Goal: Task Accomplishment & Management: Manage account settings

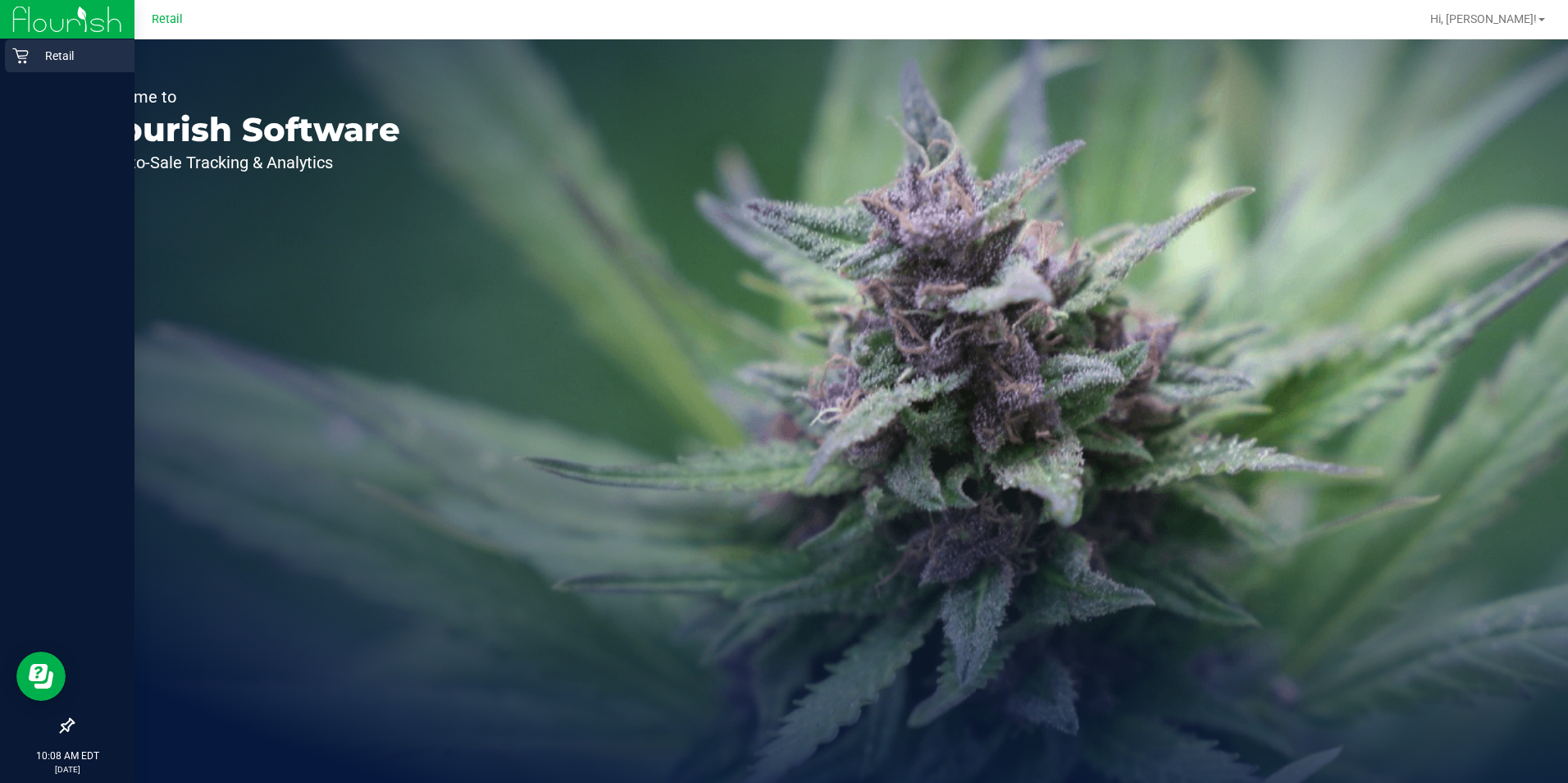
click at [22, 59] on icon at bounding box center [20, 55] width 17 height 17
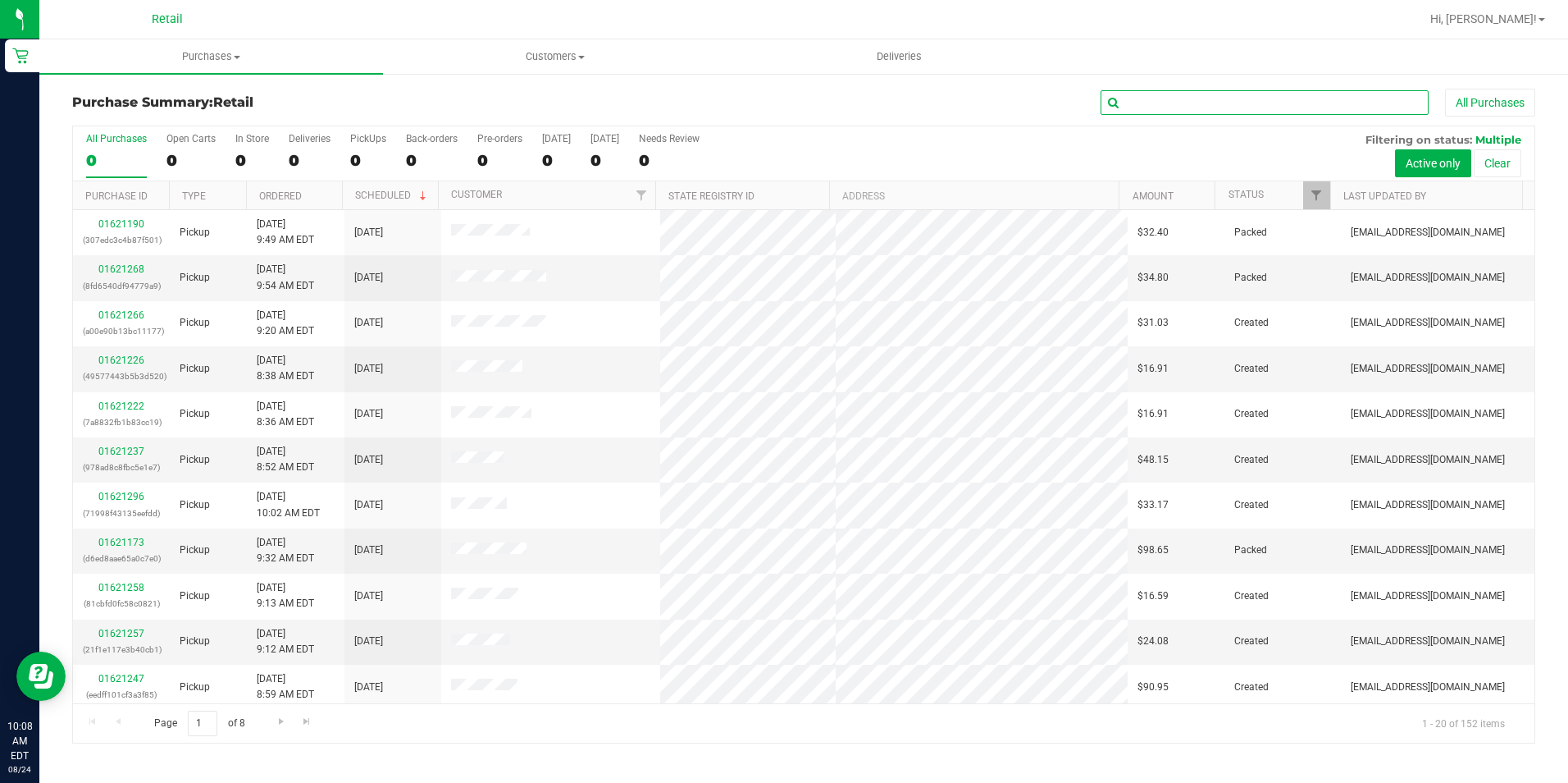
click at [1379, 102] on input "text" at bounding box center [1265, 102] width 328 height 25
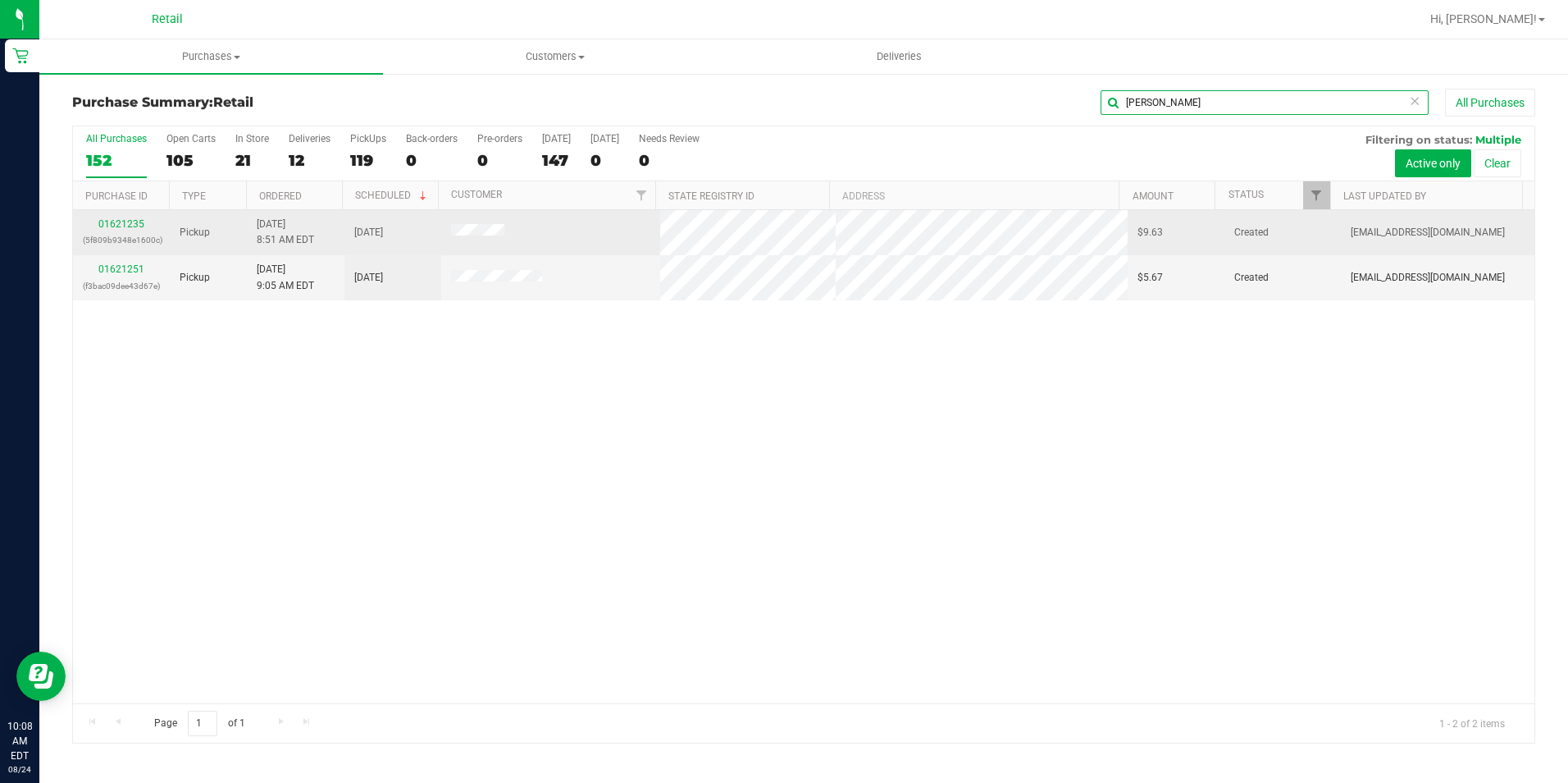
type input "[PERSON_NAME]"
click at [132, 231] on div "01621235 (5f809b9348e1600c)" at bounding box center [122, 232] width 77 height 32
click at [124, 223] on link "01621235" at bounding box center [122, 224] width 45 height 12
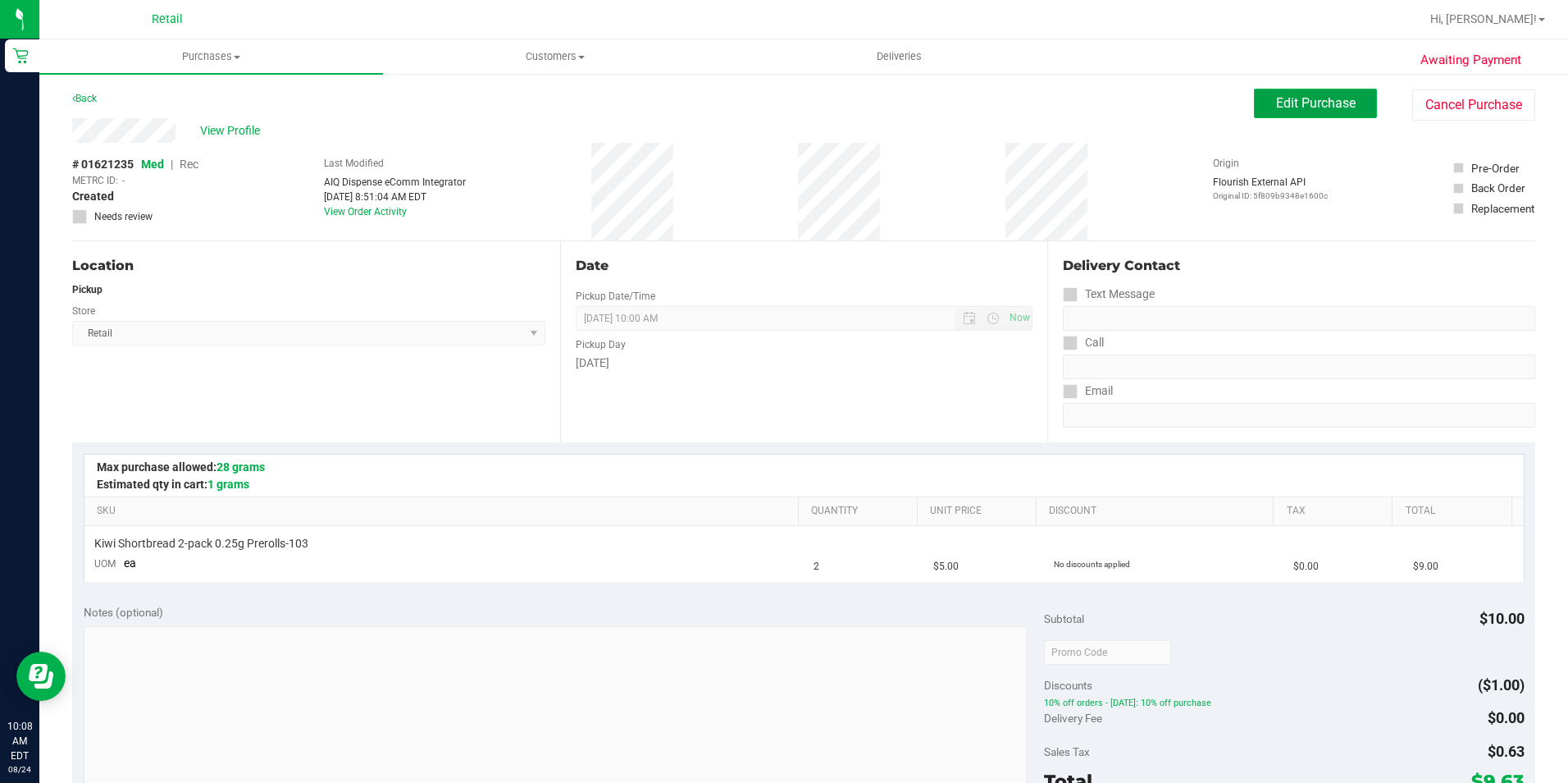
click at [1286, 114] on button "Edit Purchase" at bounding box center [1315, 104] width 124 height 30
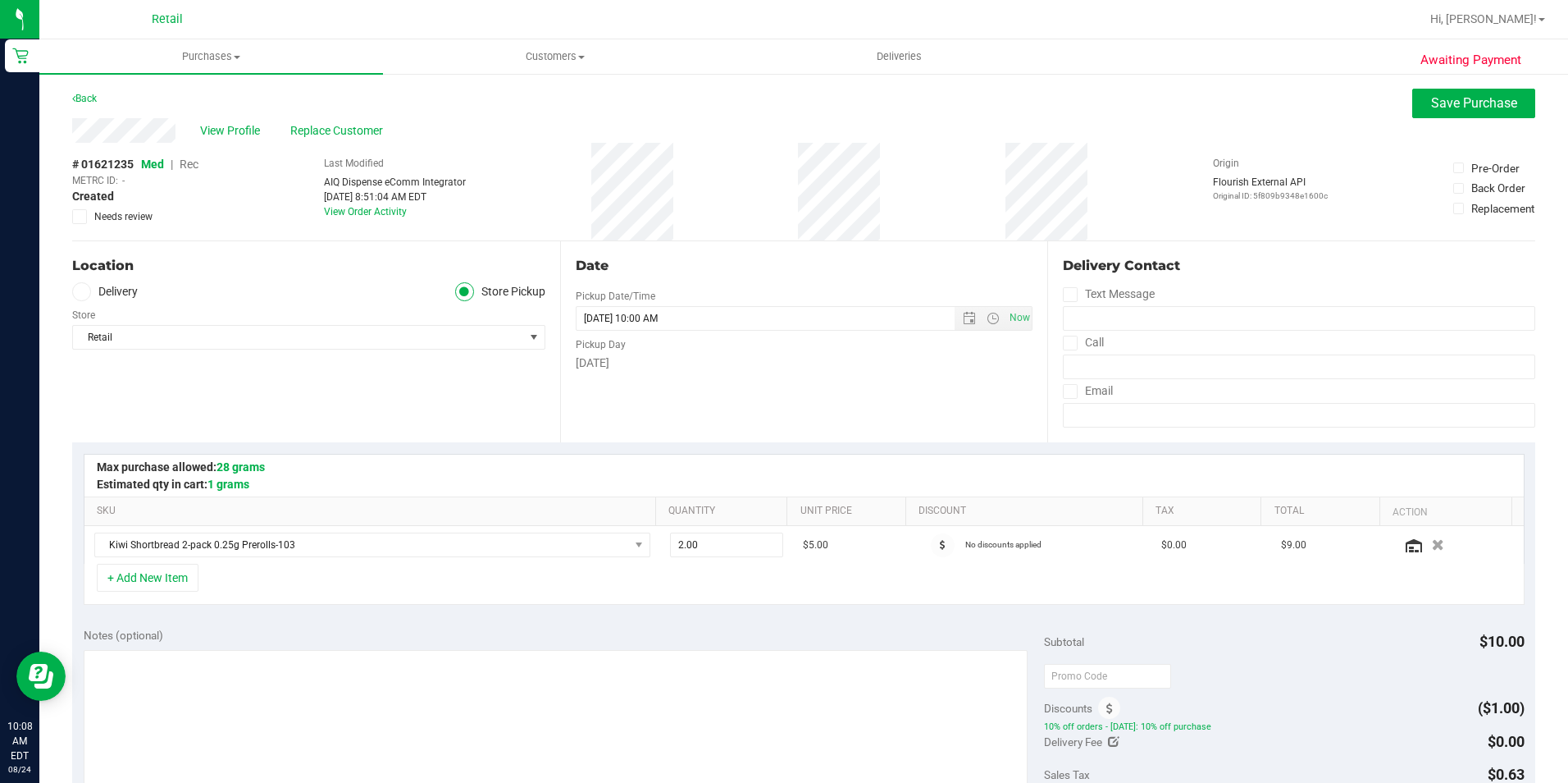
click at [193, 163] on span "Rec" at bounding box center [189, 163] width 19 height 13
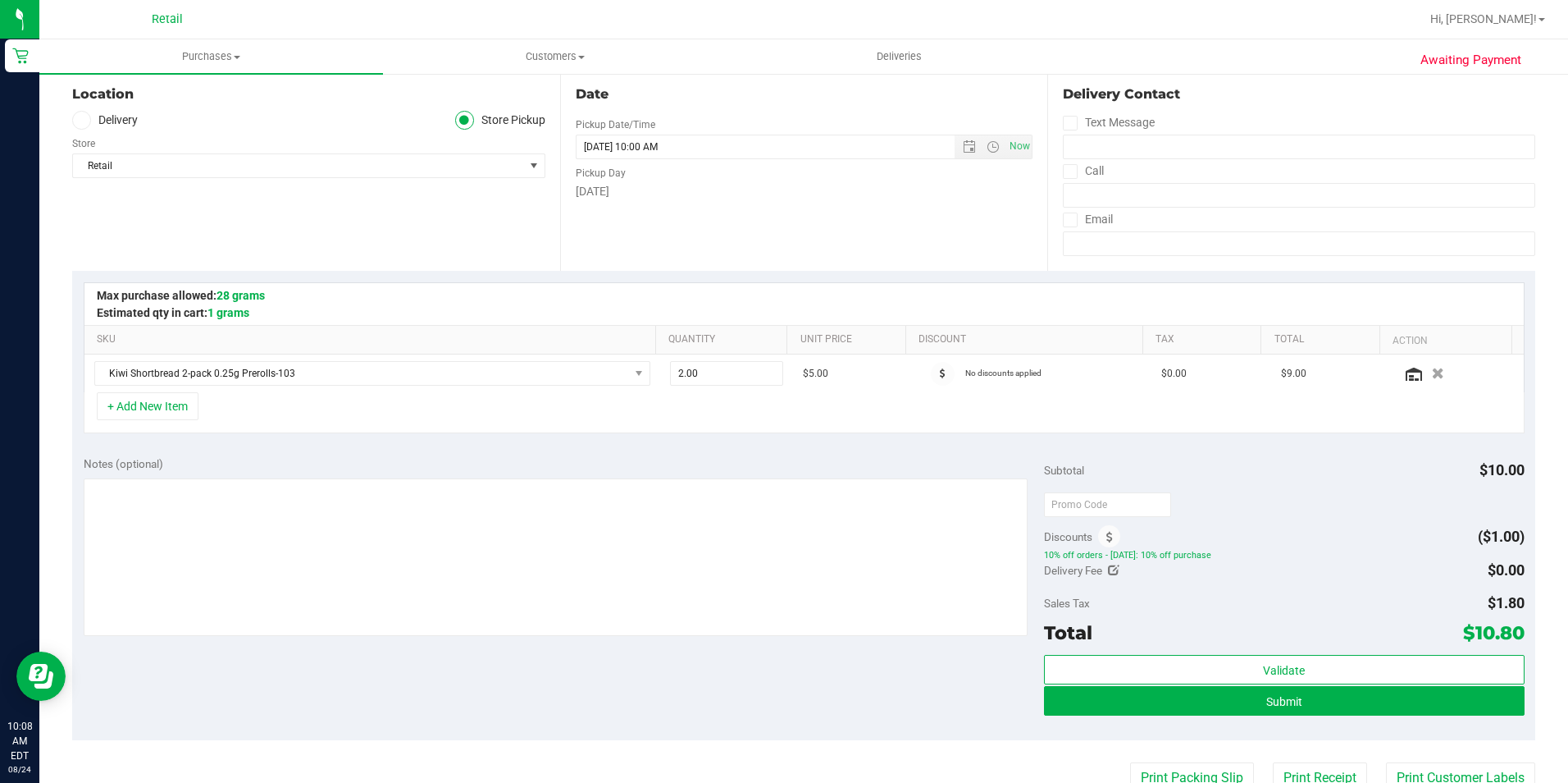
scroll to position [410, 0]
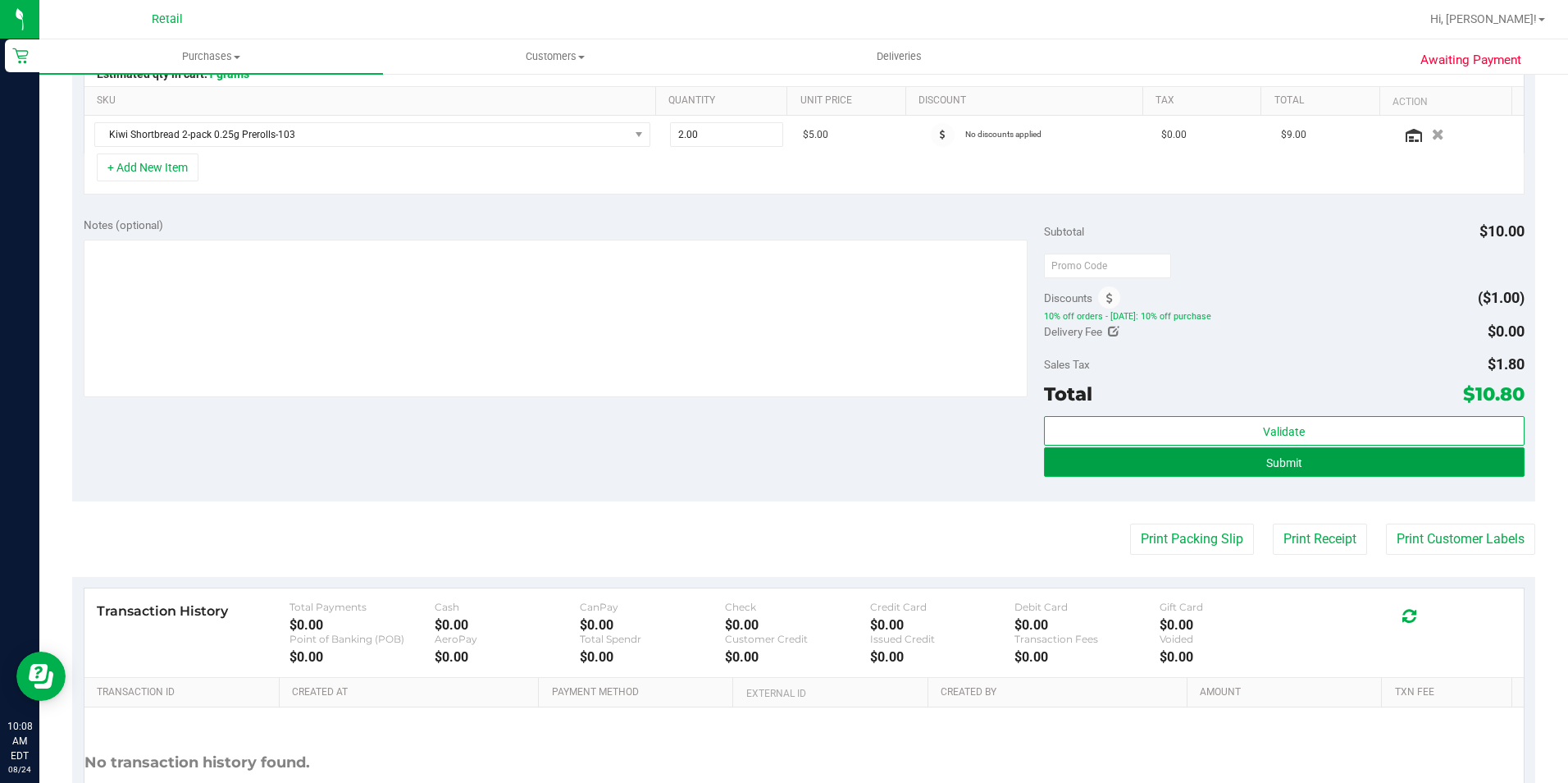
click at [1397, 458] on button "Submit" at bounding box center [1284, 462] width 480 height 30
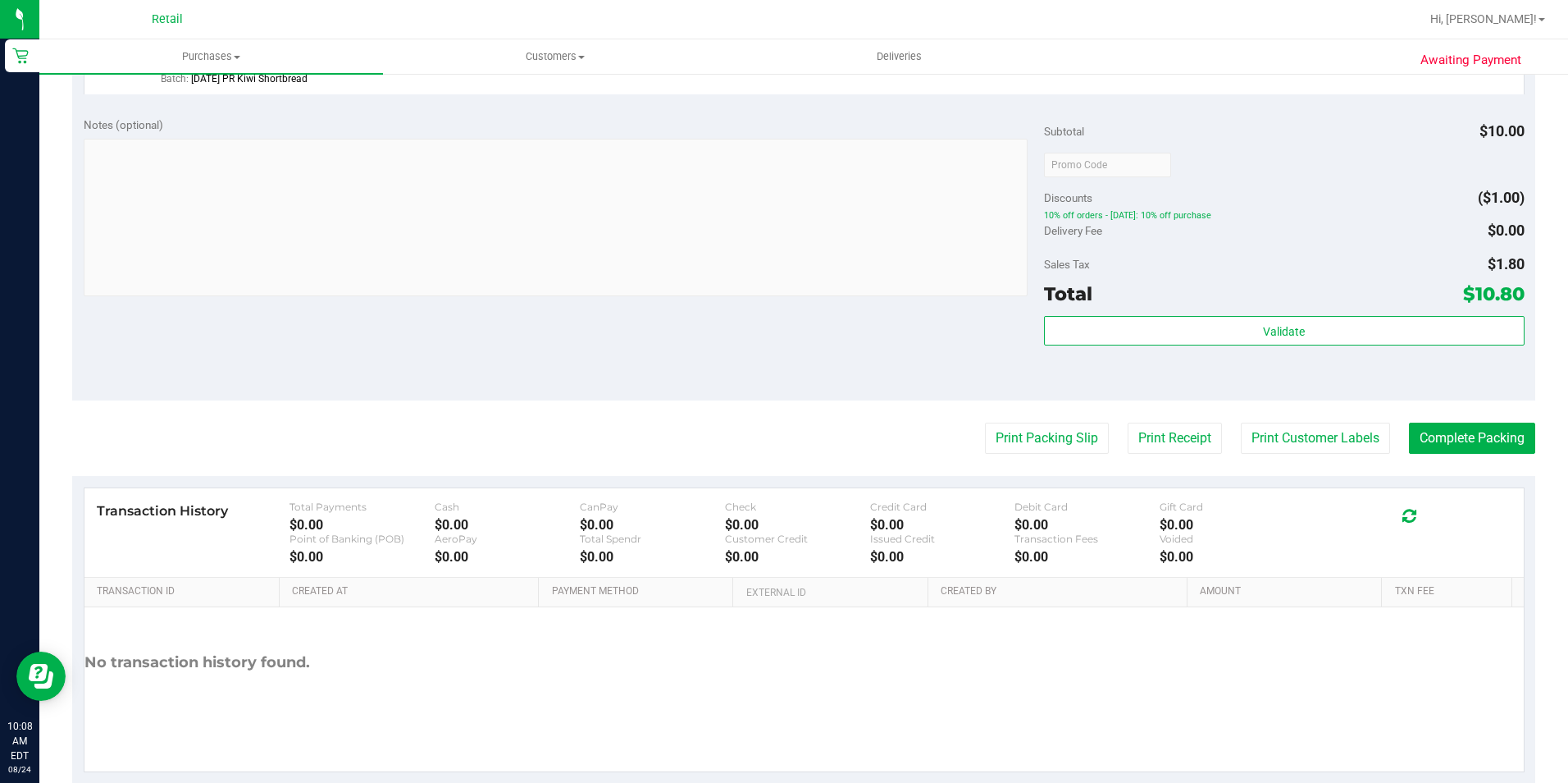
scroll to position [559, 0]
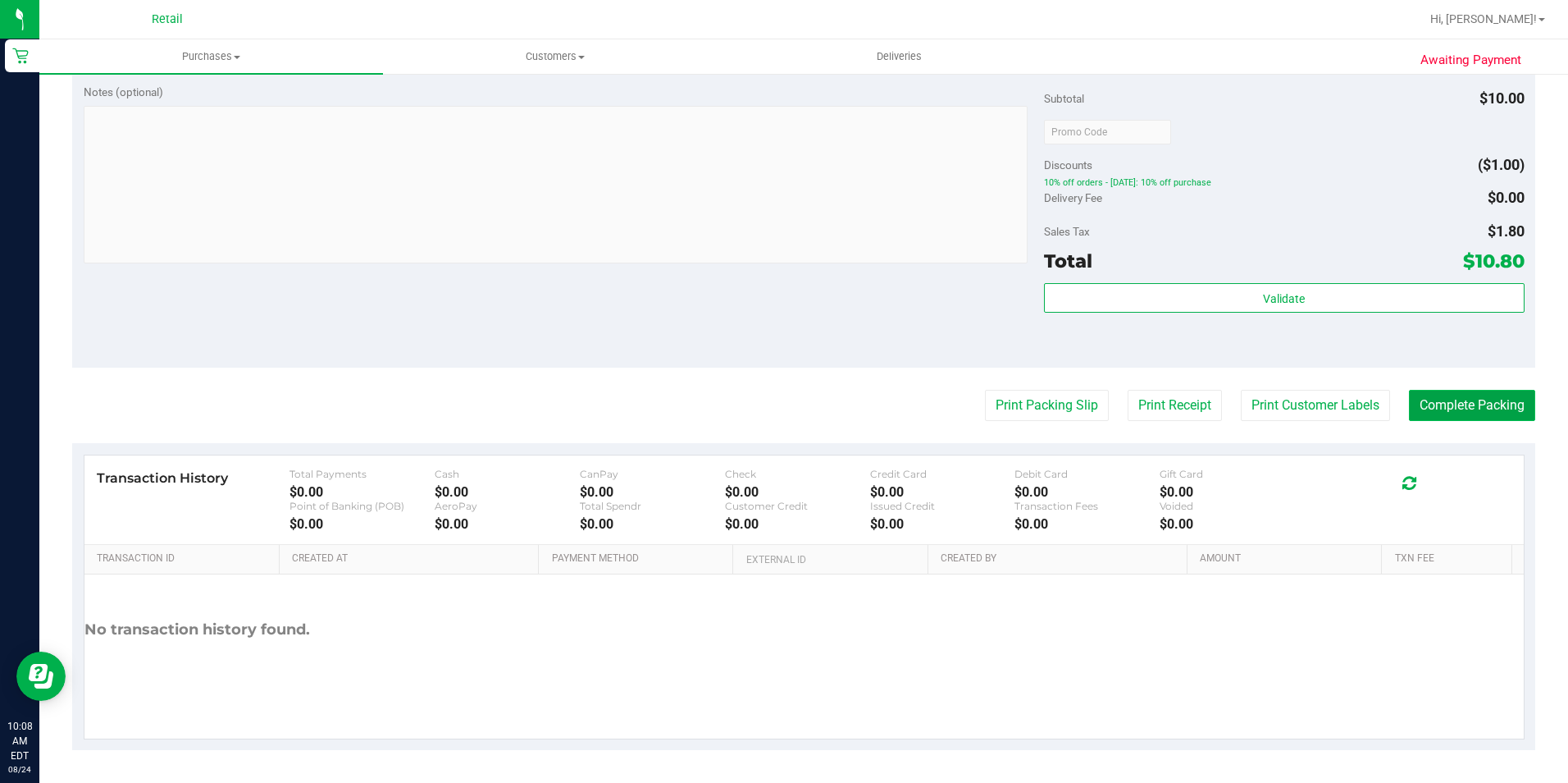
click at [1477, 406] on button "Complete Packing" at bounding box center [1472, 405] width 126 height 32
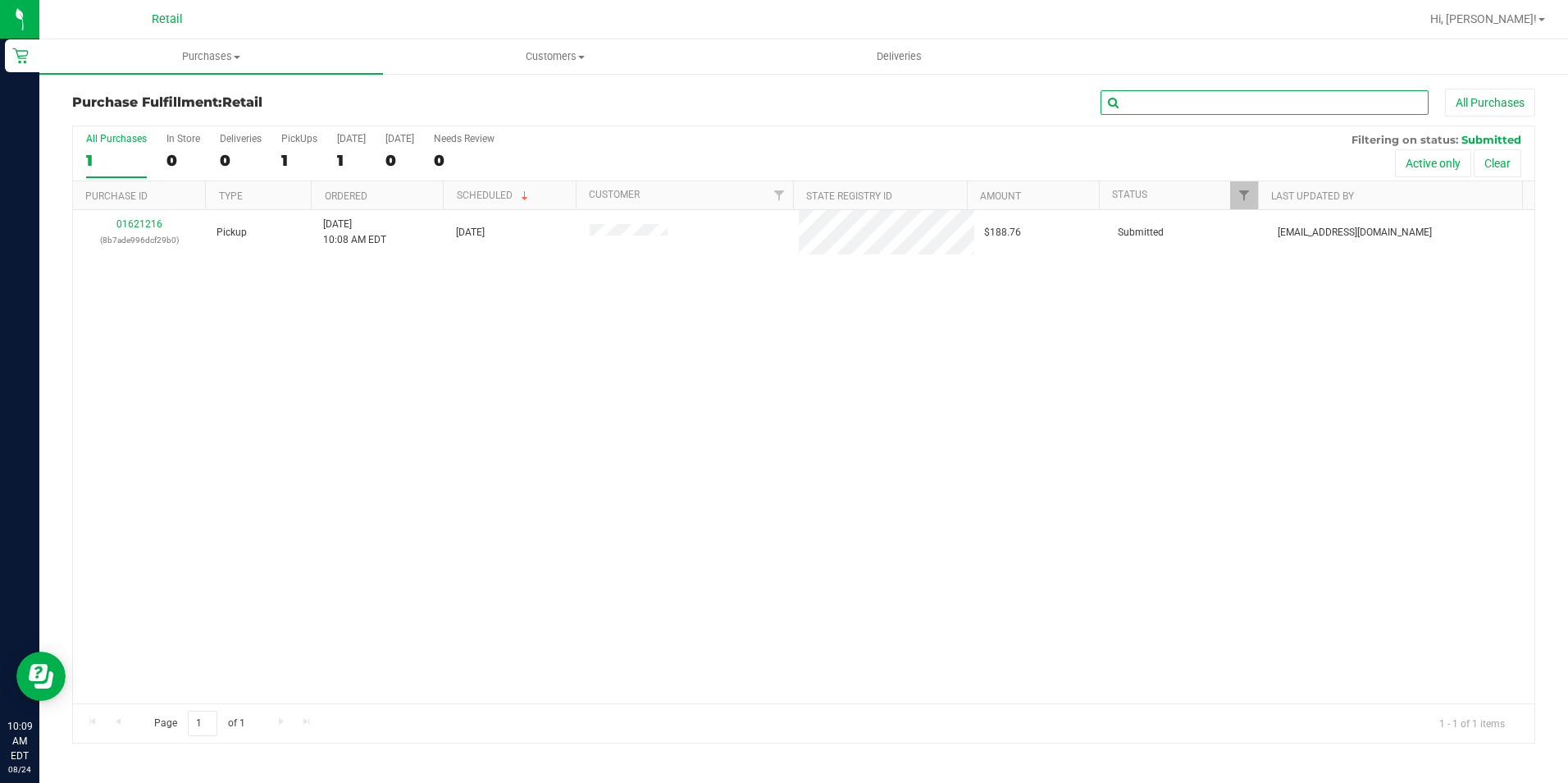
click at [1180, 104] on input "text" at bounding box center [1265, 102] width 328 height 25
click at [182, 44] on uib-tab-heading "Purchases Summary of purchases Fulfillment All purchases" at bounding box center [211, 56] width 344 height 35
click at [210, 90] on li "Summary of purchases" at bounding box center [211, 99] width 344 height 20
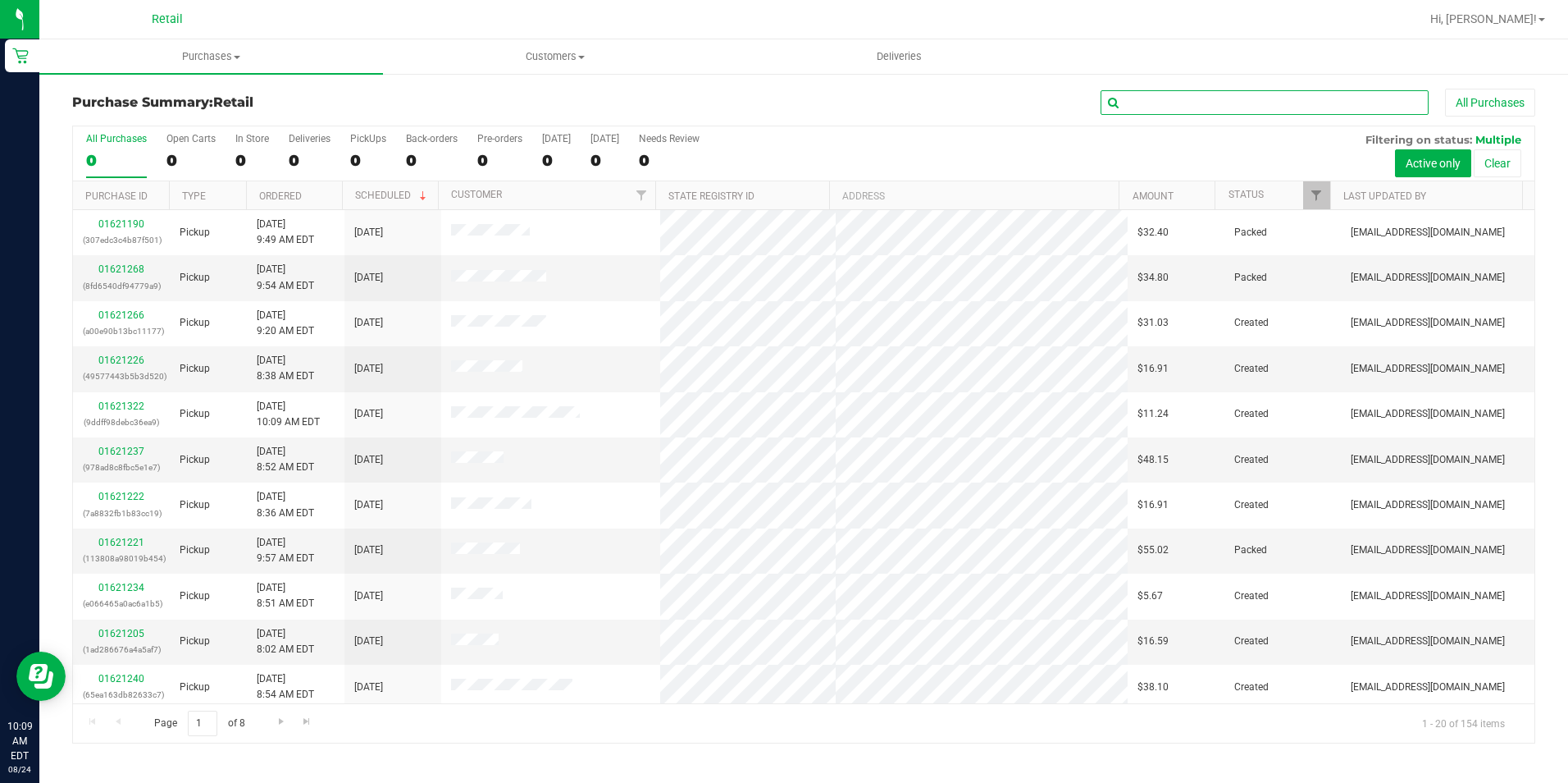
click at [1163, 104] on input "text" at bounding box center [1265, 102] width 328 height 25
type input "[PERSON_NAME]"
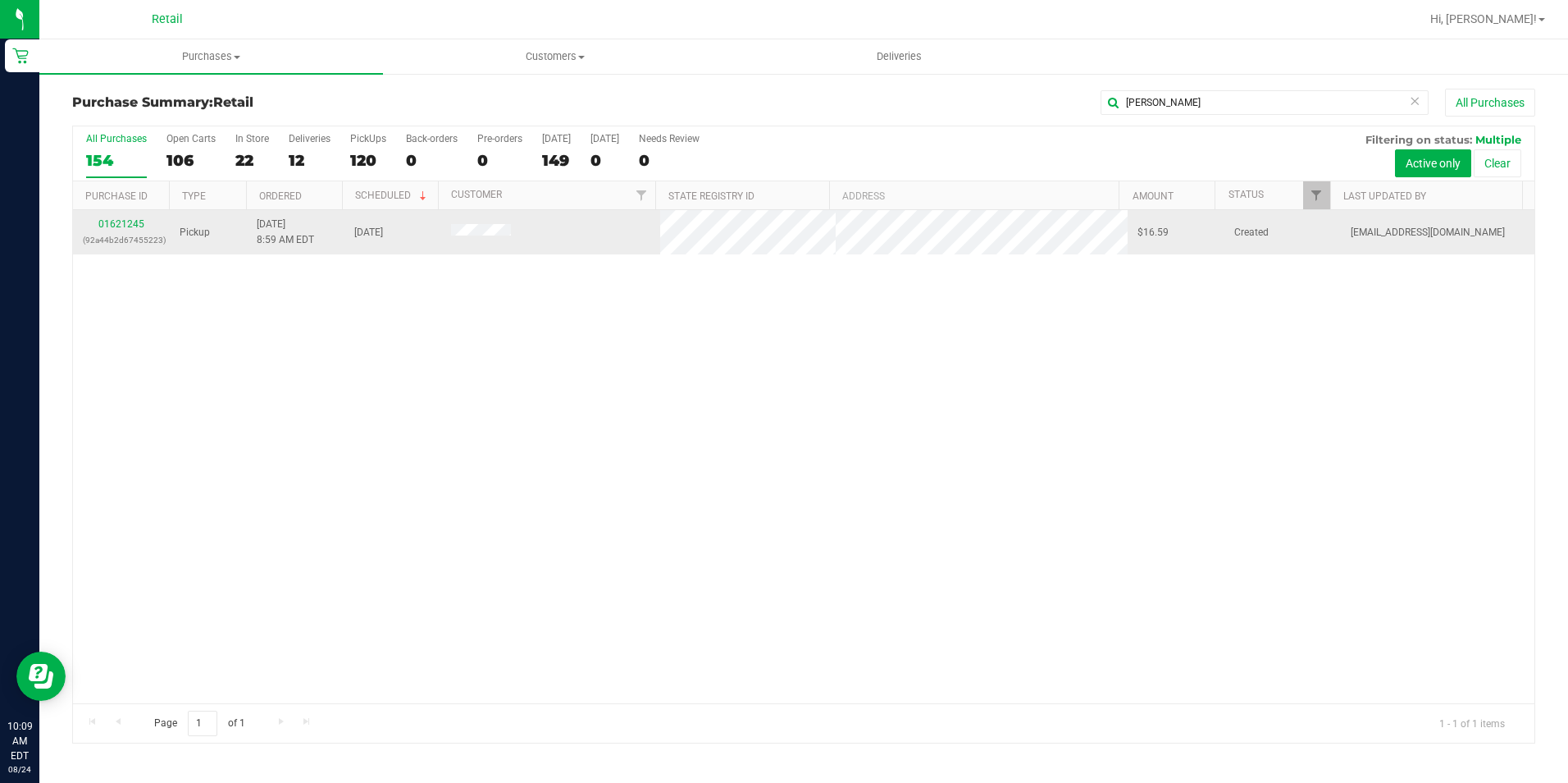
click at [127, 231] on div "01621245 (92a44b2d67455223)" at bounding box center [122, 232] width 77 height 32
click at [124, 221] on link "01621245" at bounding box center [122, 224] width 45 height 12
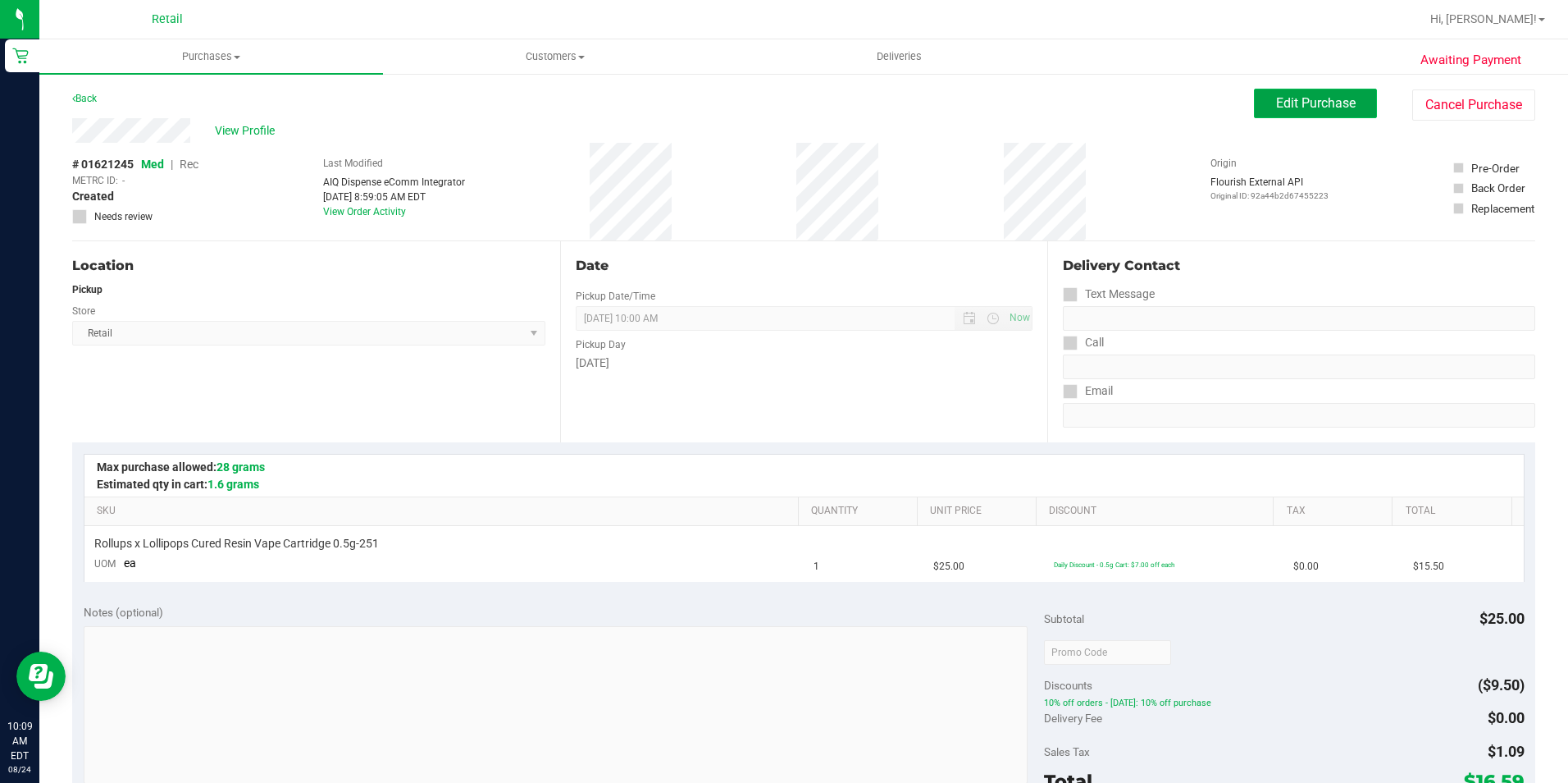
click at [1262, 110] on button "Edit Purchase" at bounding box center [1315, 104] width 124 height 30
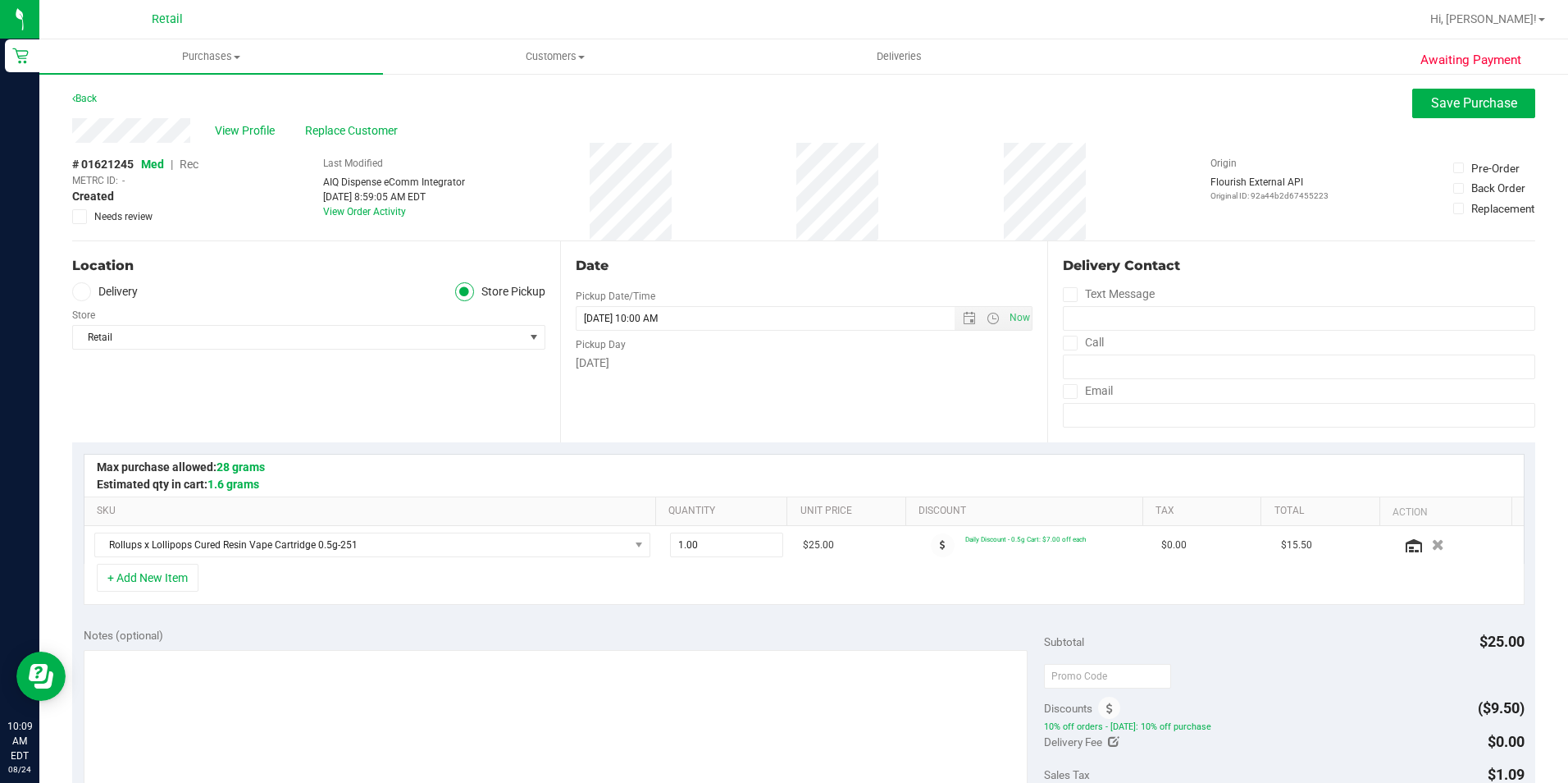
click at [196, 157] on div "# 01621245 Med | Rec METRC ID: - Created Needs review" at bounding box center [135, 190] width 126 height 68
click at [196, 163] on span "Rec" at bounding box center [189, 163] width 19 height 13
click at [193, 167] on span "Rec" at bounding box center [189, 163] width 19 height 13
click at [1456, 97] on span "Save Purchase" at bounding box center [1473, 103] width 86 height 16
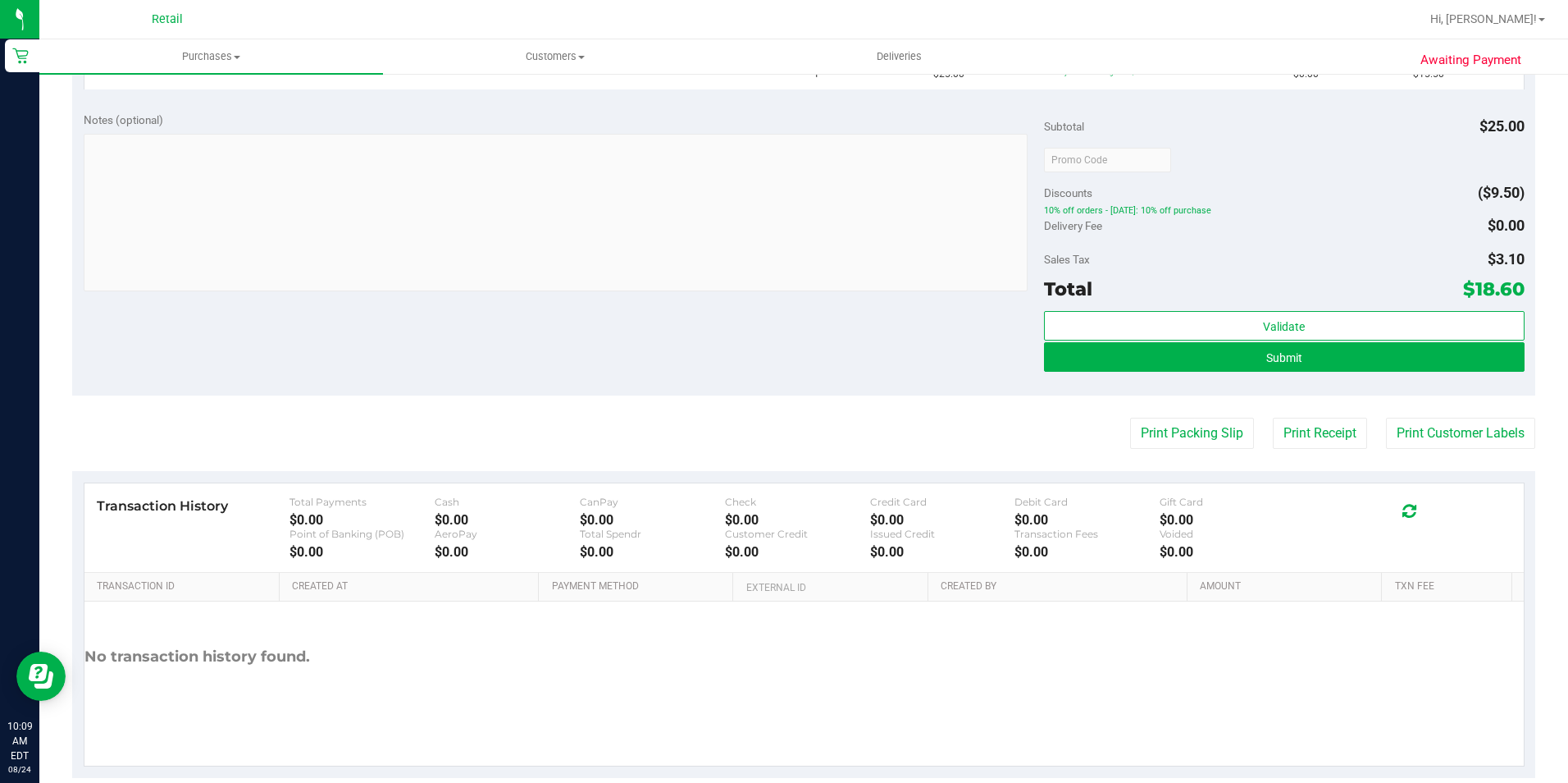
click at [1336, 373] on div "Validate Submit" at bounding box center [1284, 348] width 480 height 74
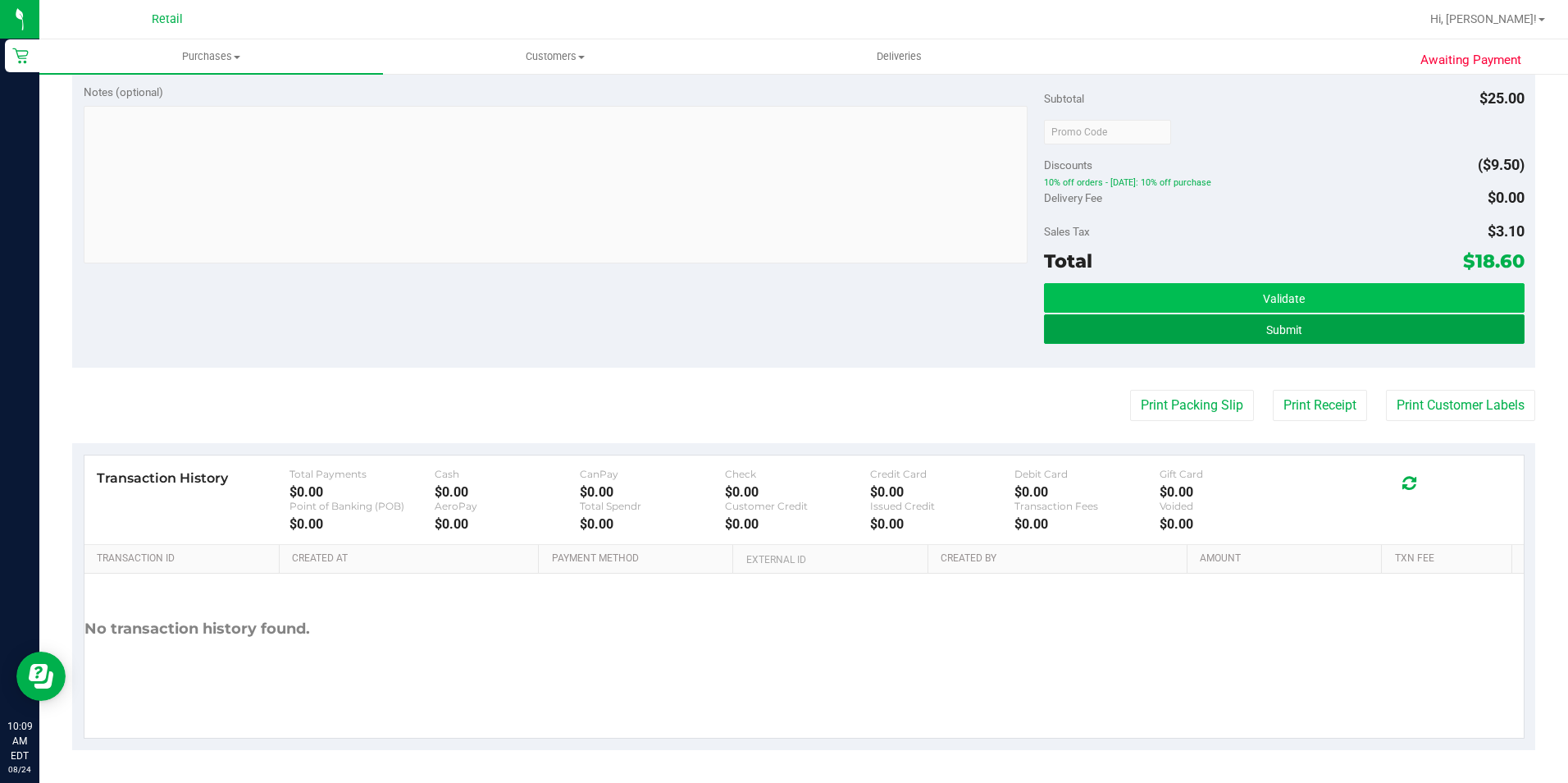
click at [1344, 330] on button "Submit" at bounding box center [1284, 329] width 480 height 30
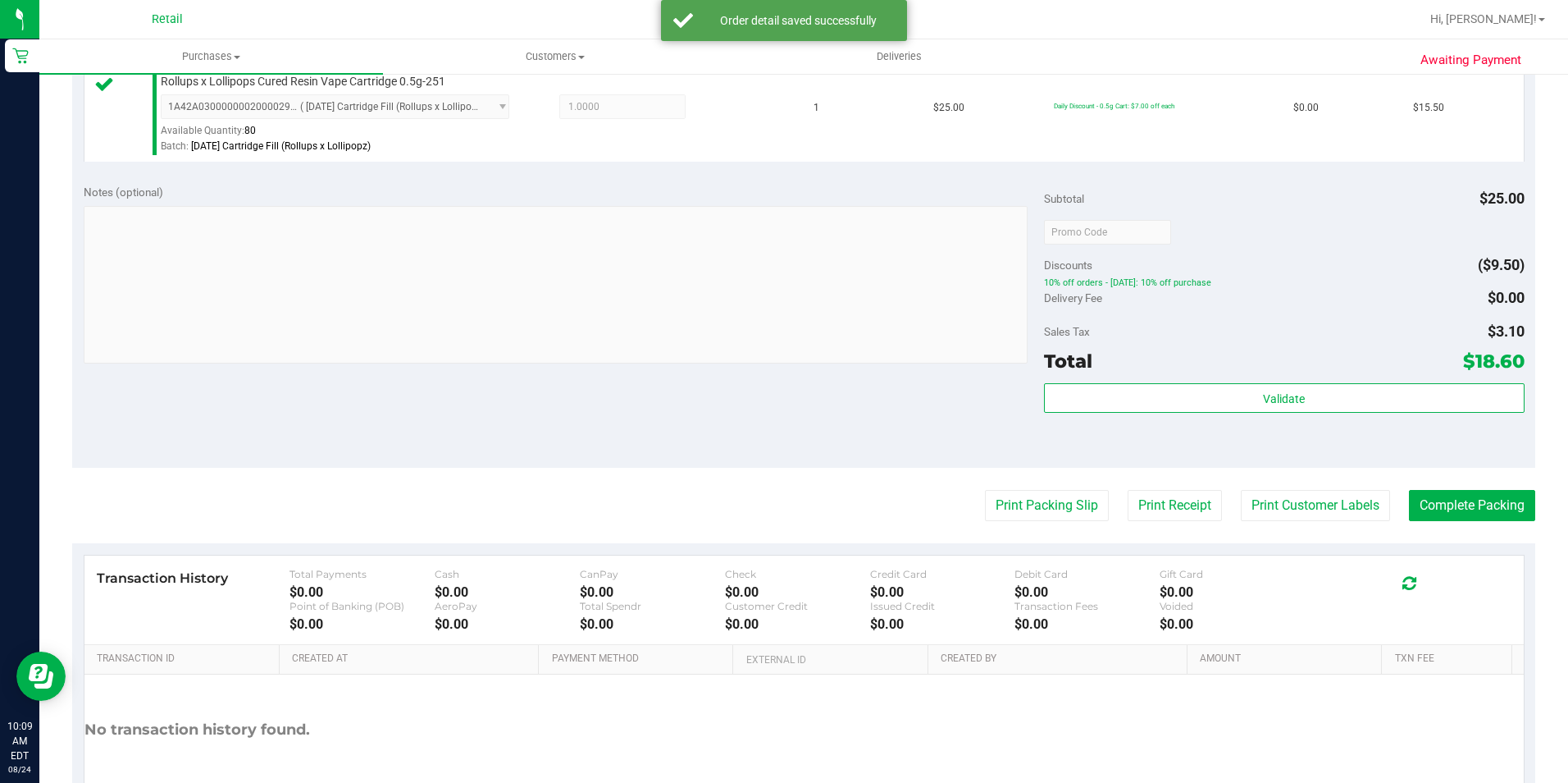
scroll to position [559, 0]
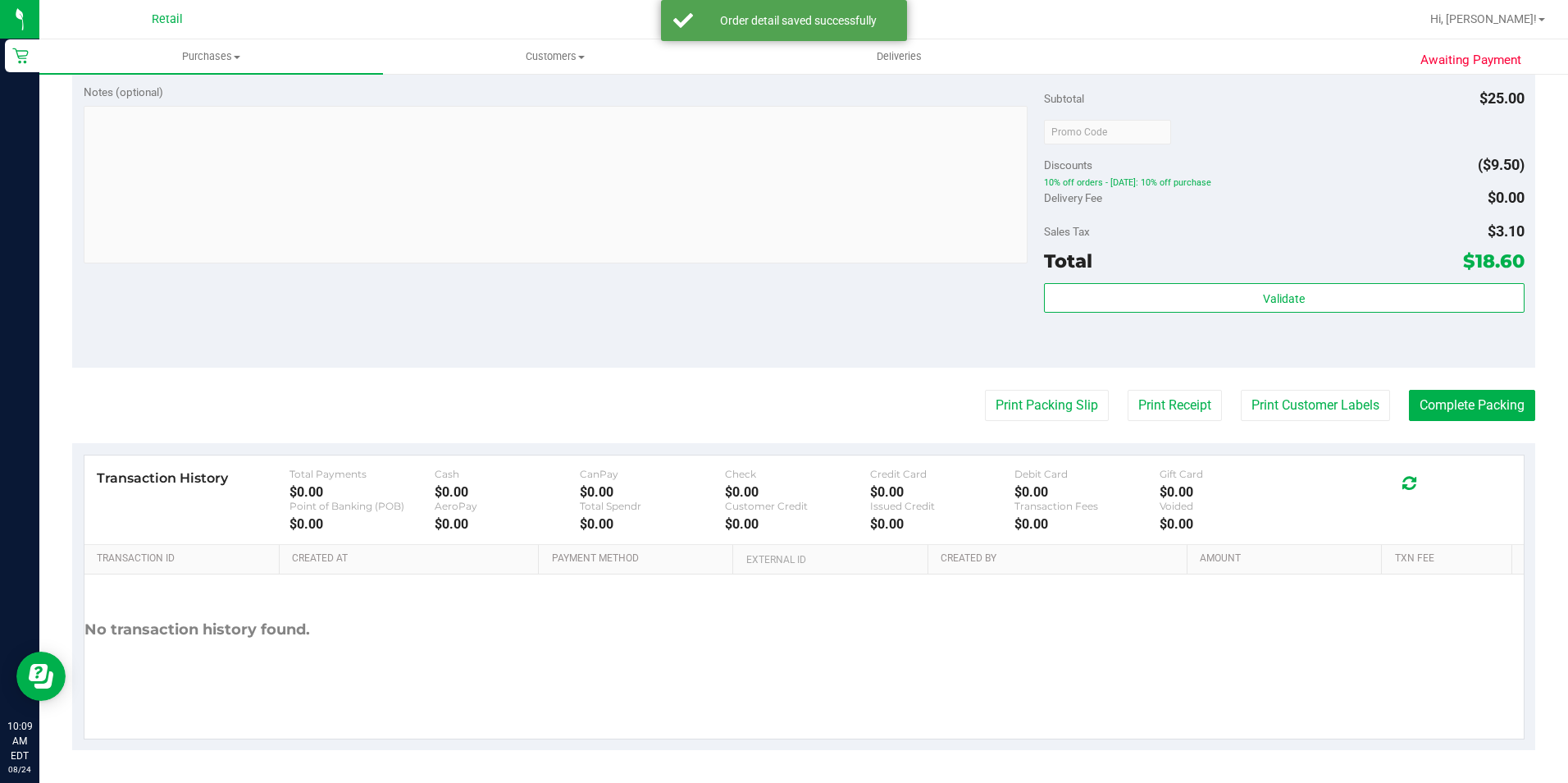
click at [1458, 379] on purchase-details "Back Edit Purchase Cancel Purchase View Profile # 01621245 Med | Rec METRC ID: …" at bounding box center [803, 139] width 1463 height 1220
click at [1430, 398] on button "Complete Packing" at bounding box center [1472, 405] width 126 height 32
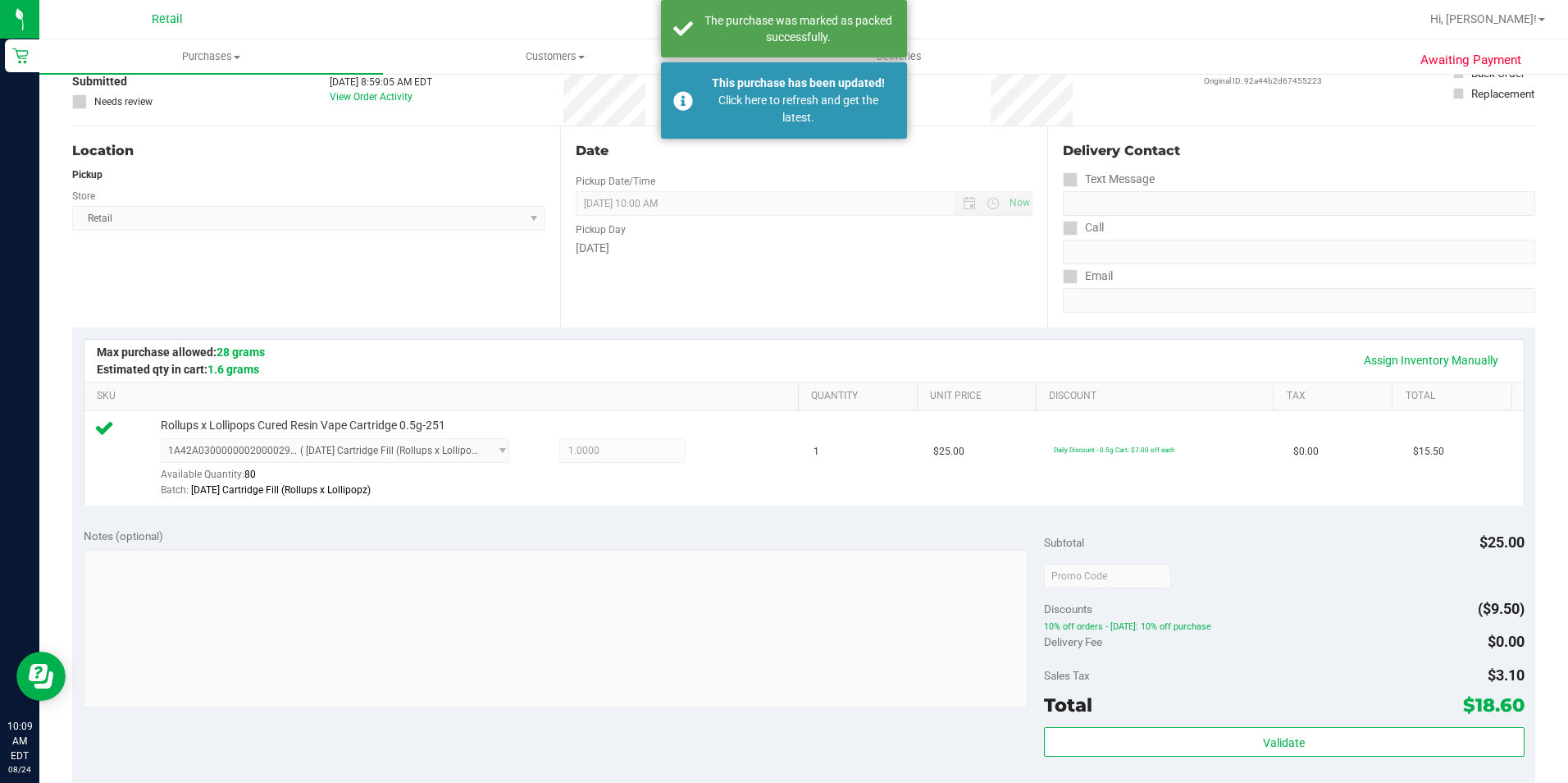
scroll to position [0, 0]
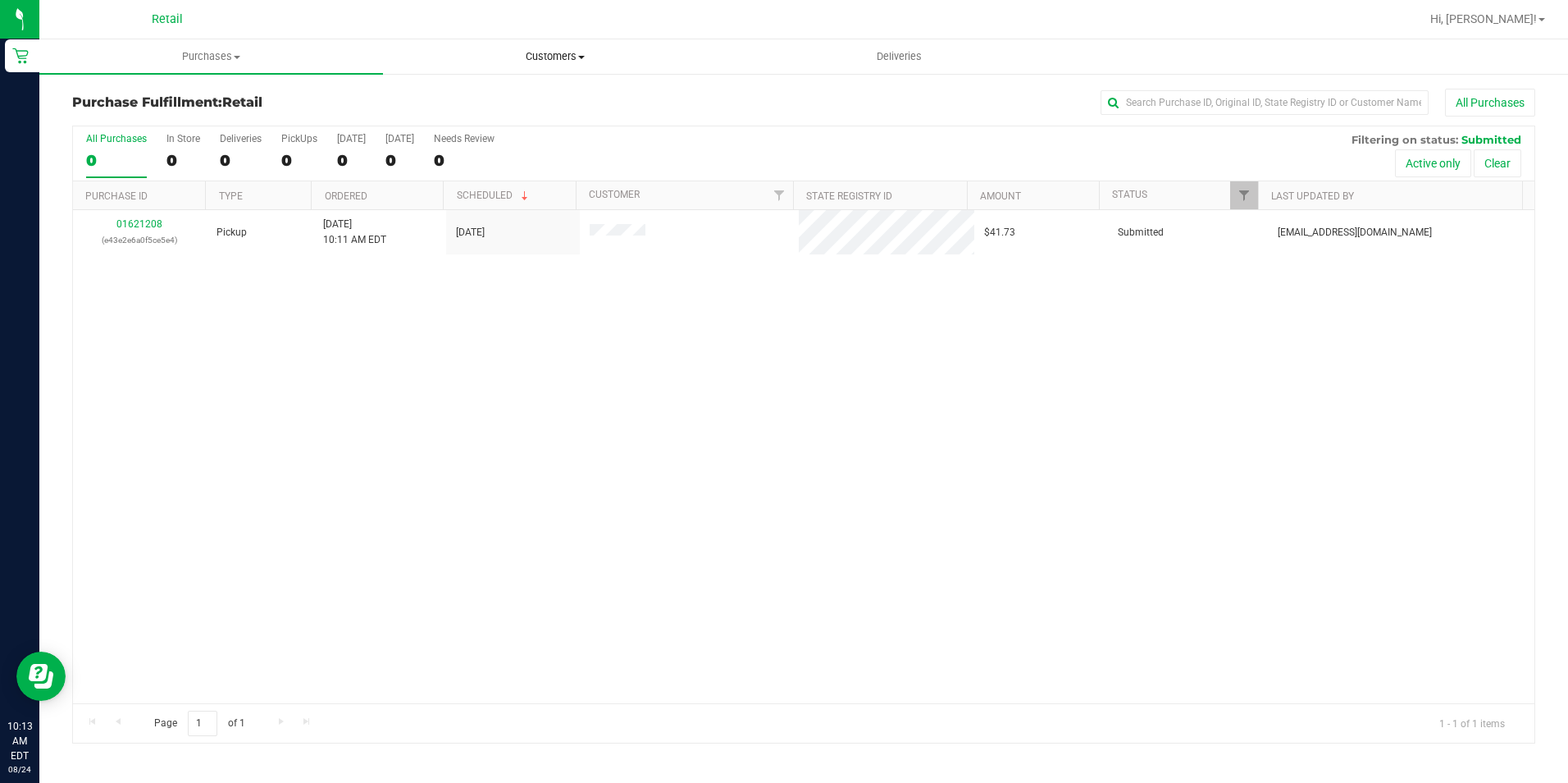
click at [610, 50] on span "Customers" at bounding box center [554, 56] width 342 height 15
click at [563, 104] on li "All customers" at bounding box center [555, 99] width 344 height 20
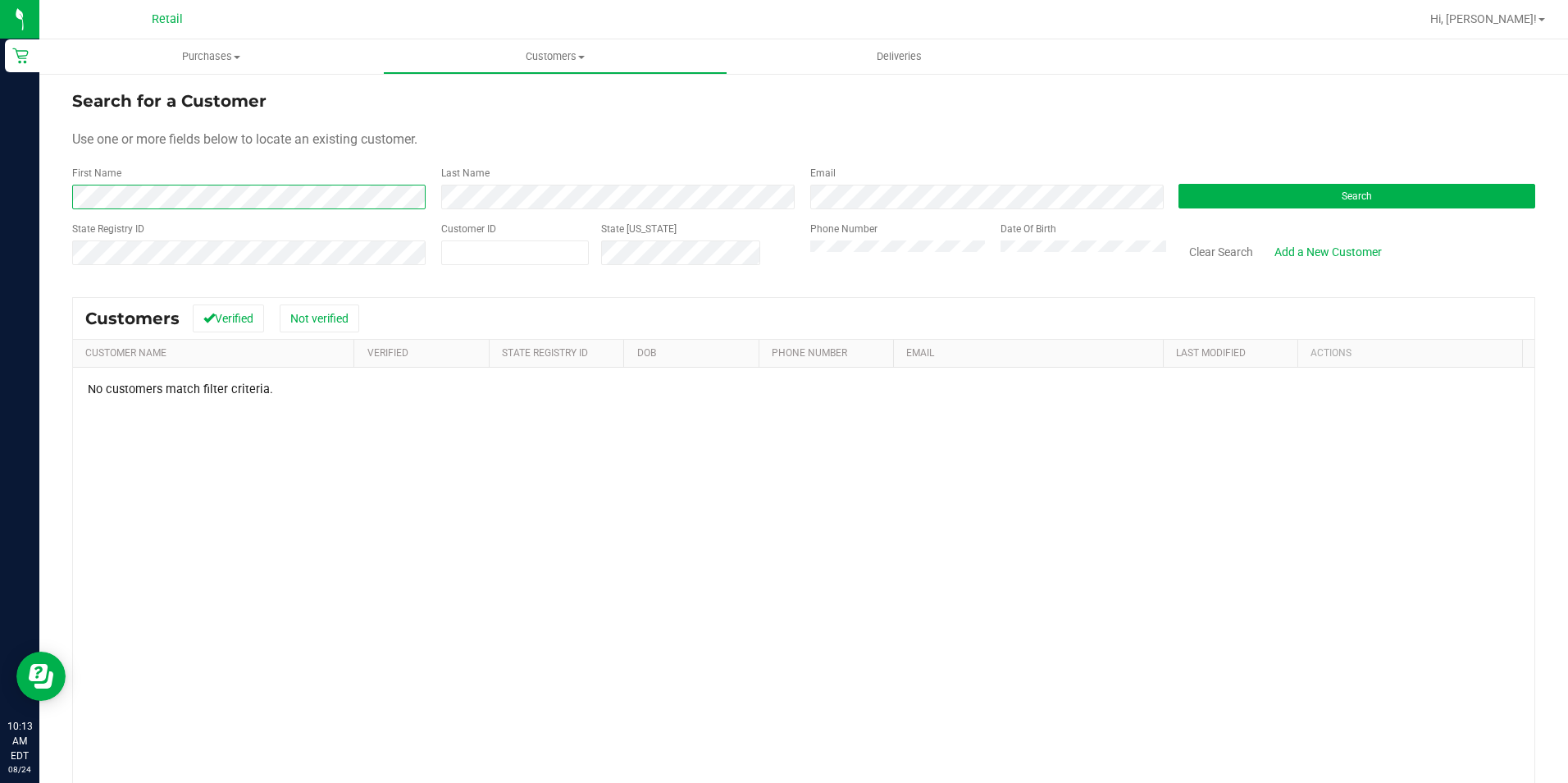
click at [50, 224] on div "Search for a Customer Use one or more fields below to locate an existing custom…" at bounding box center [803, 494] width 1528 height 845
click at [295, 249] on form "Search for a Customer Use one or more fields below to locate an existing custom…" at bounding box center [803, 184] width 1463 height 191
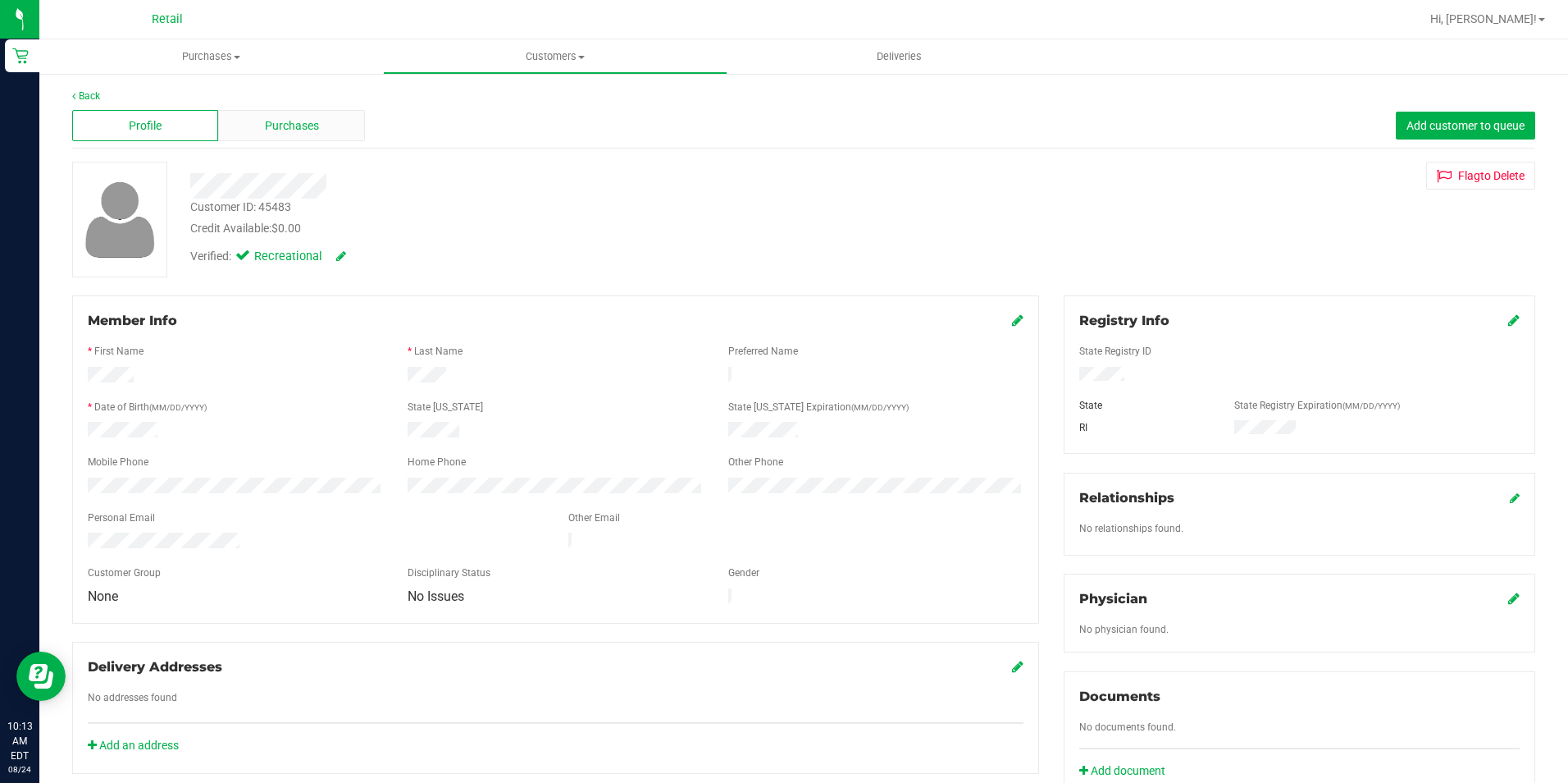
click at [311, 110] on div "Purchases" at bounding box center [291, 126] width 146 height 32
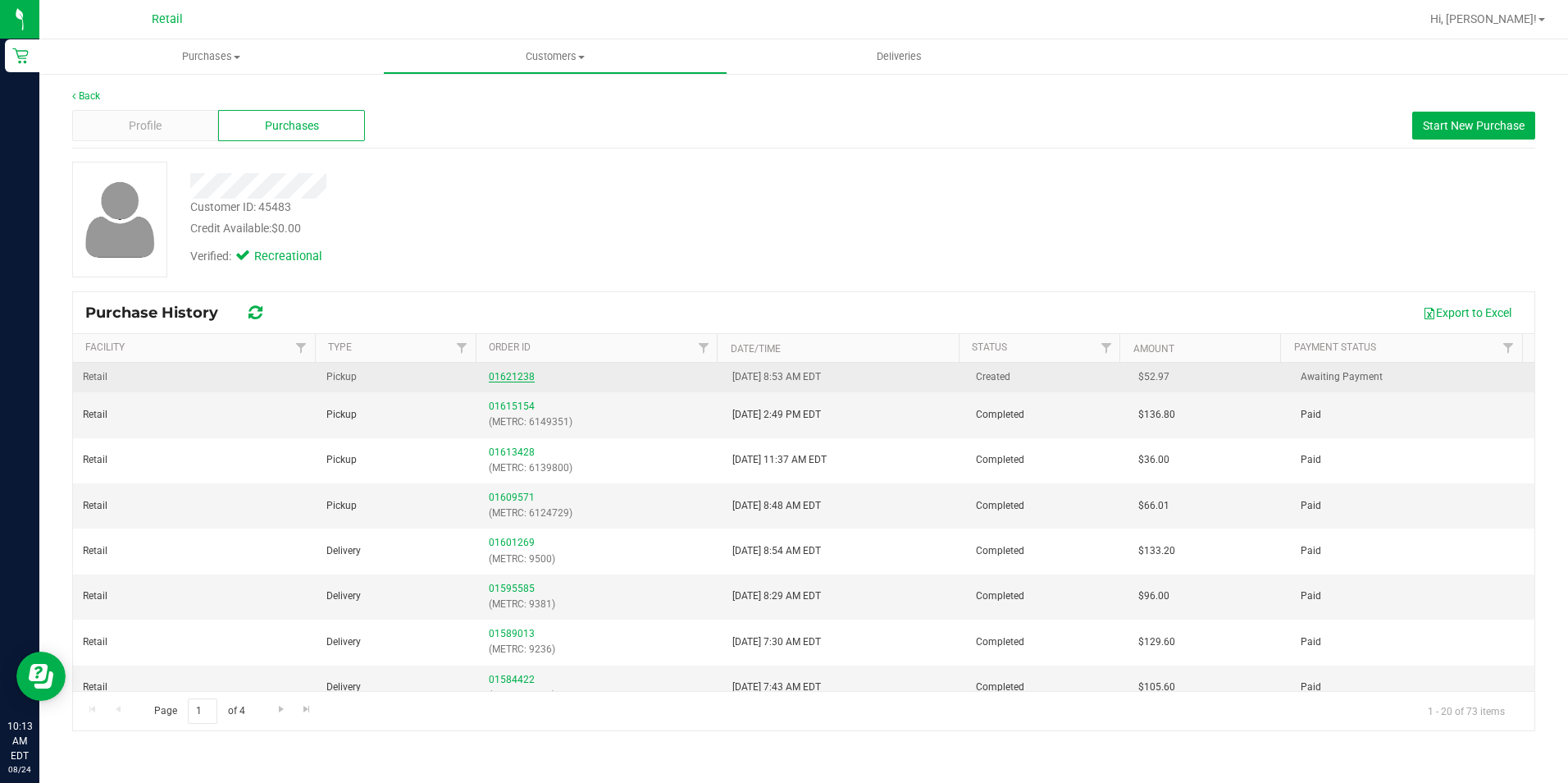
click at [517, 375] on link "01621238" at bounding box center [512, 377] width 45 height 12
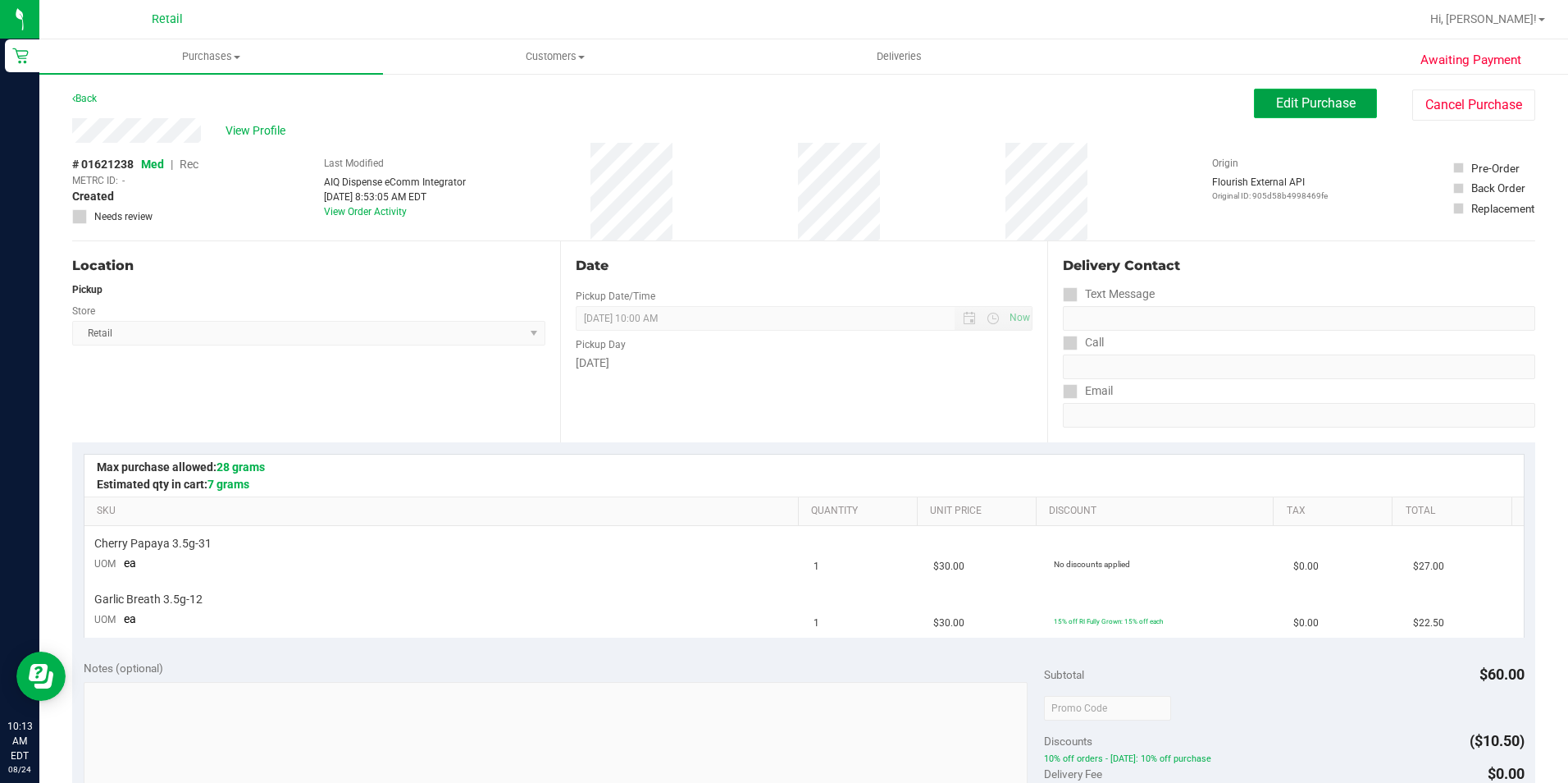
click at [1277, 106] on span "Edit Purchase" at bounding box center [1316, 103] width 80 height 16
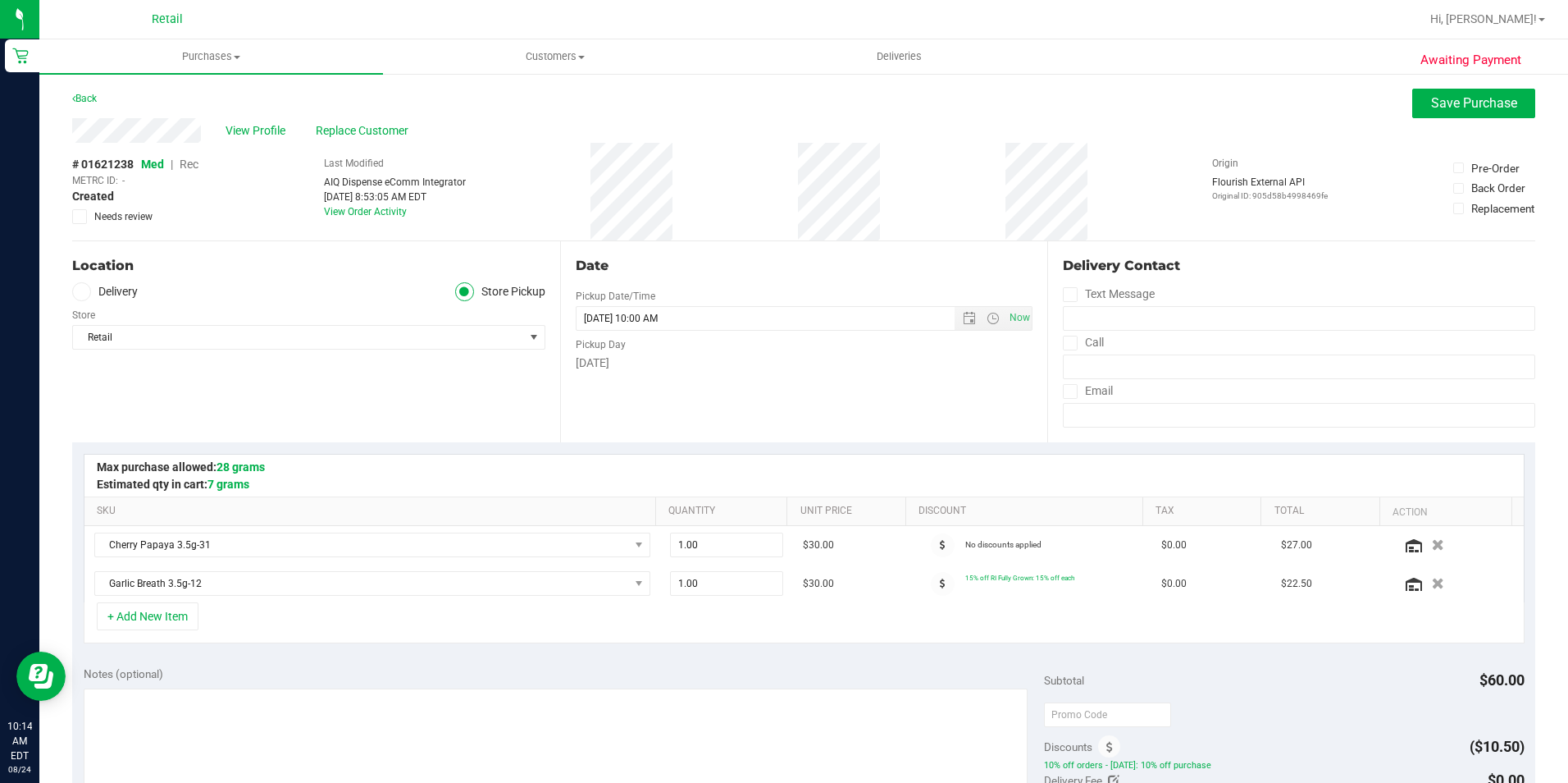
click at [189, 163] on span "Rec" at bounding box center [189, 163] width 19 height 13
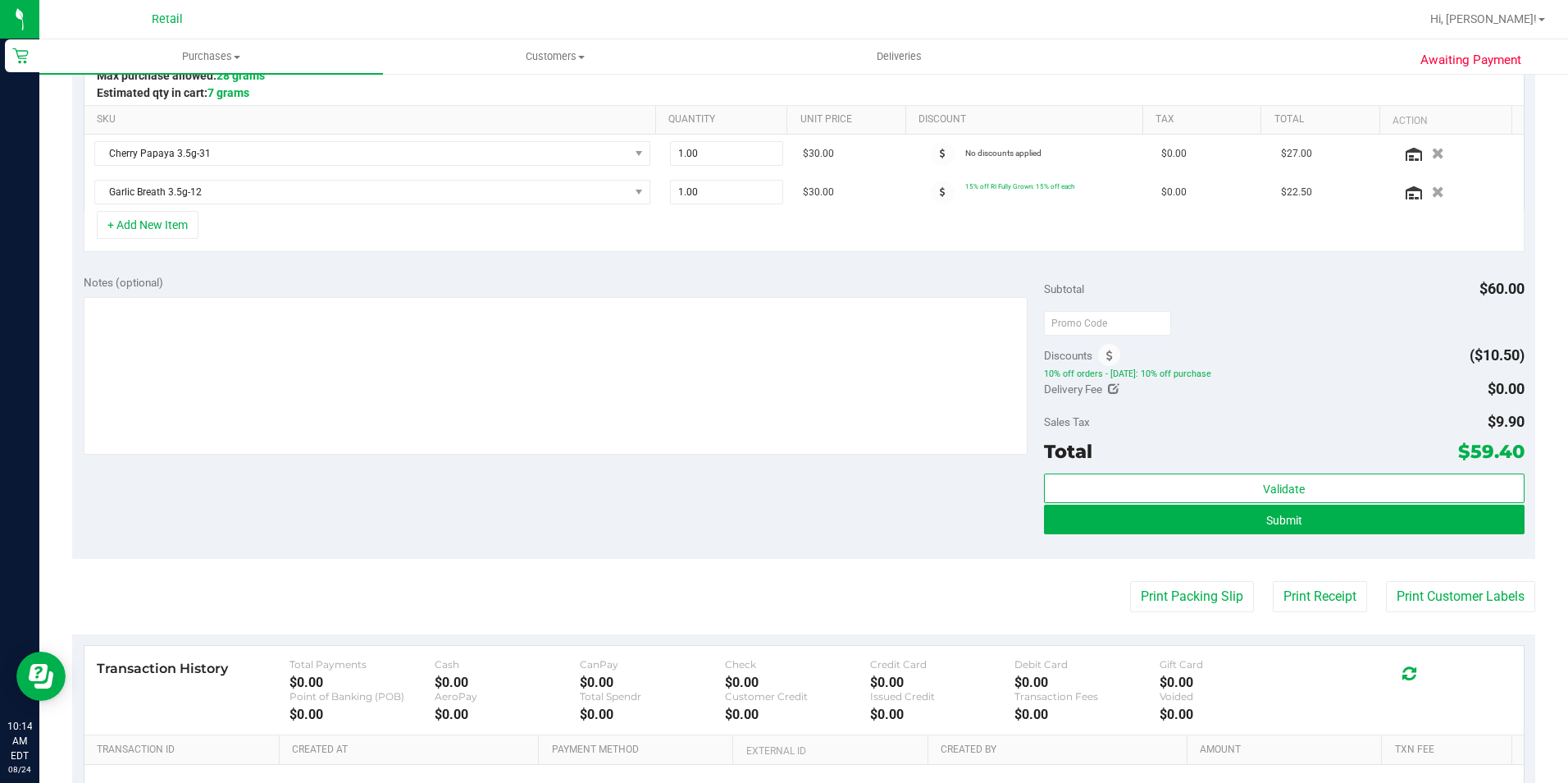
scroll to position [410, 0]
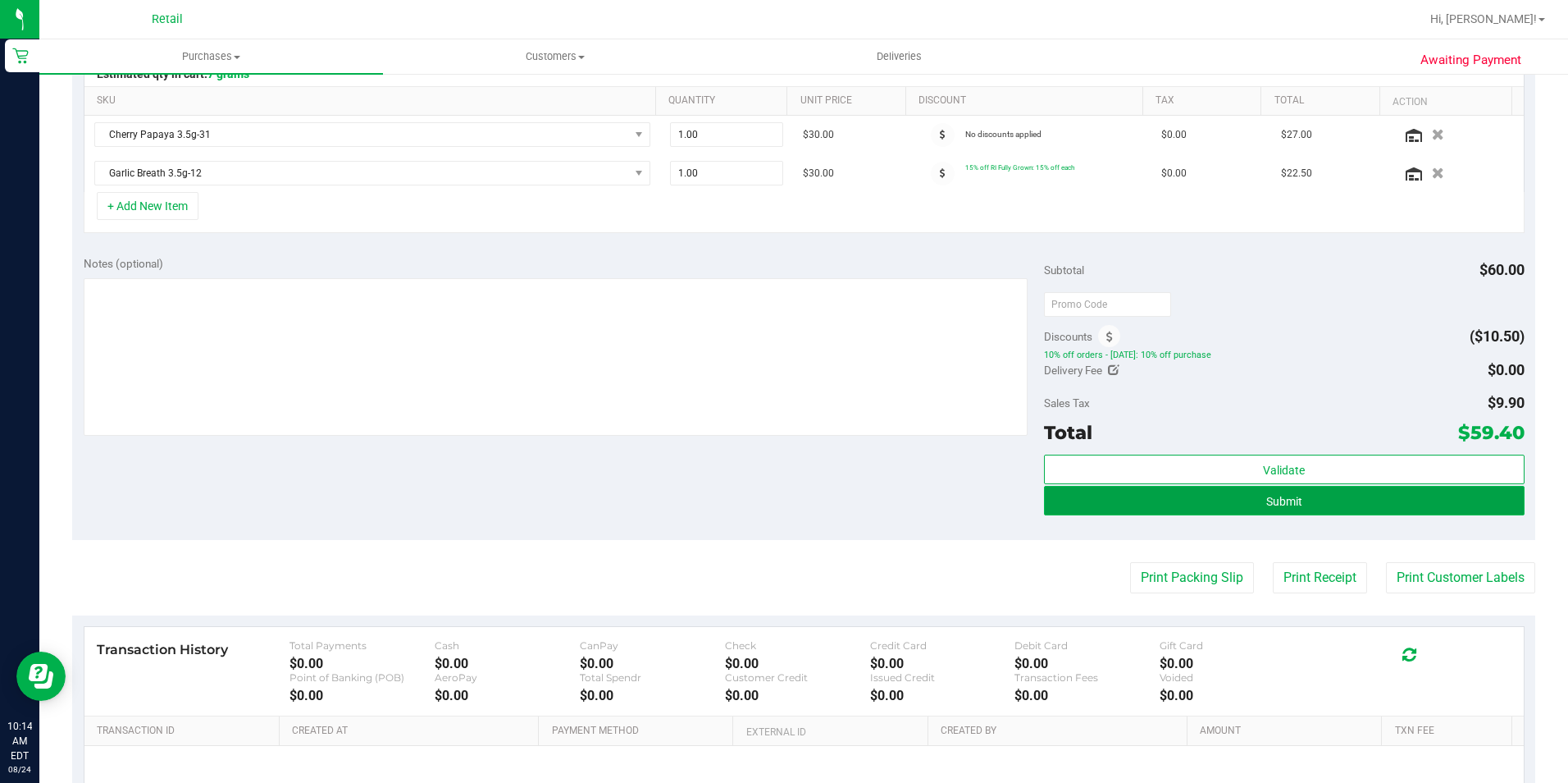
click at [1273, 498] on span "Submit" at bounding box center [1284, 501] width 37 height 13
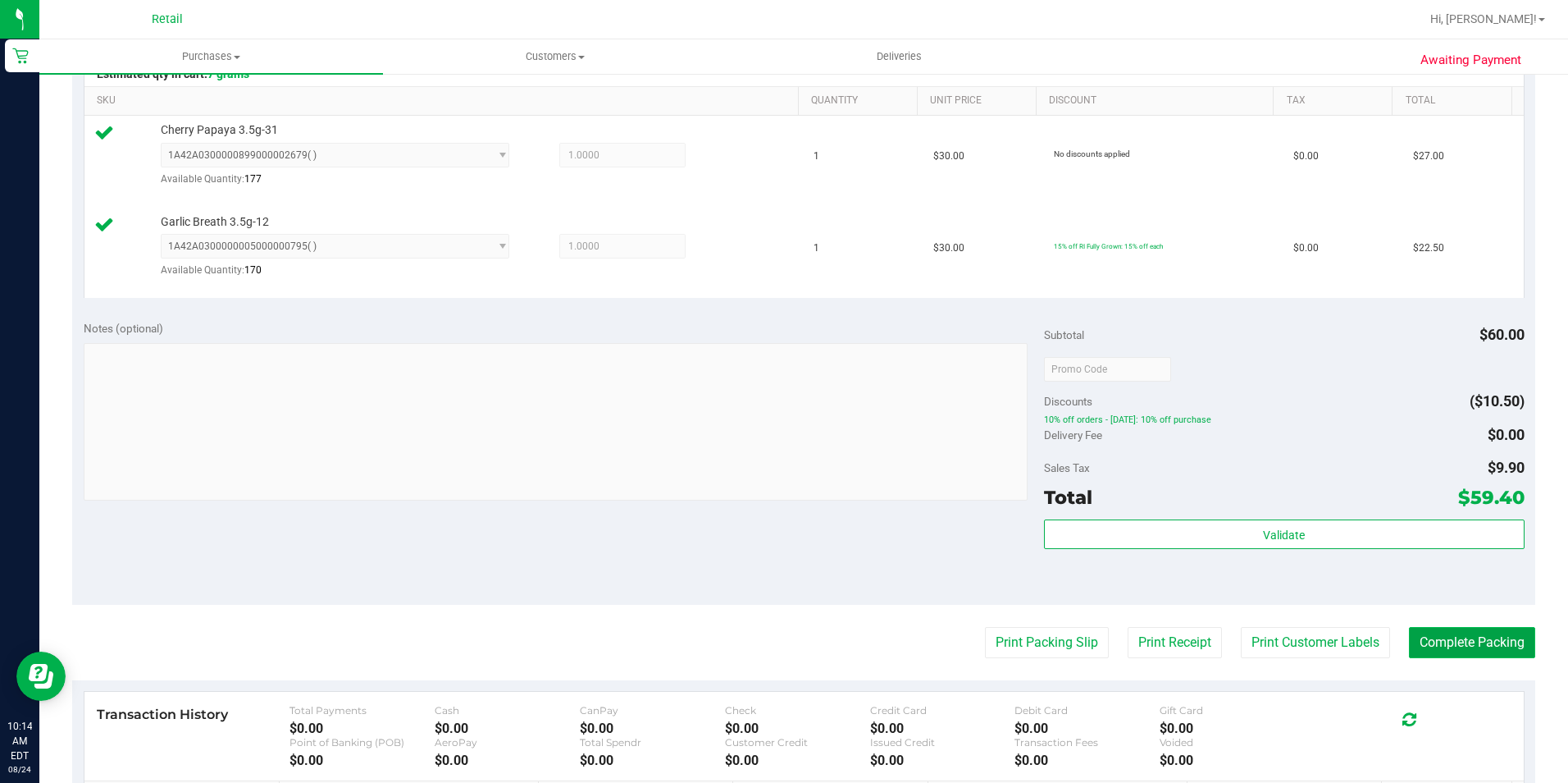
click at [1474, 652] on button "Complete Packing" at bounding box center [1472, 643] width 126 height 32
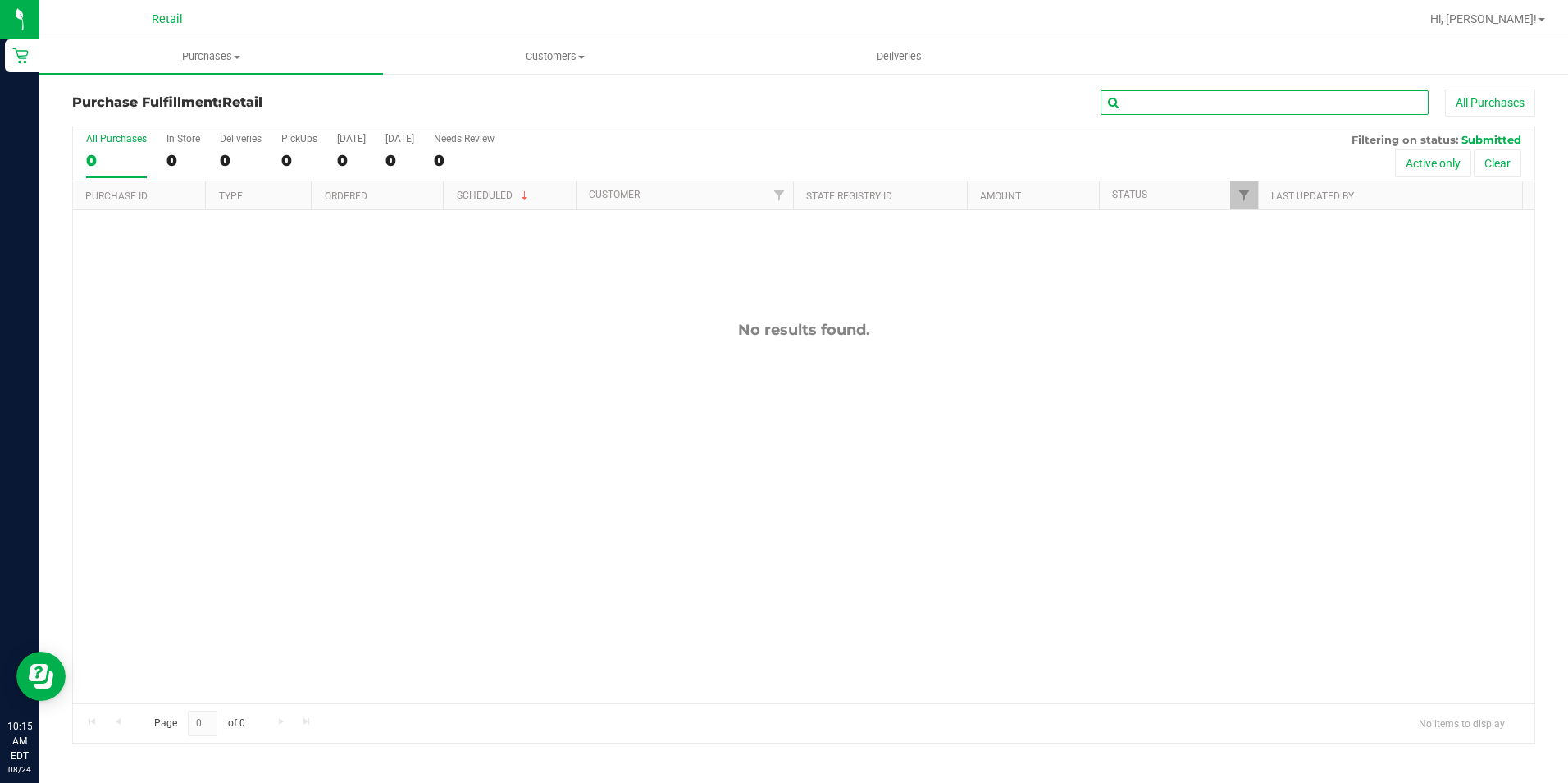
click at [1316, 112] on input "text" at bounding box center [1265, 102] width 328 height 25
type input "b"
type input "[PERSON_NAME]"
click at [165, 48] on uib-tab-heading "Purchases Summary of purchases Fulfillment All purchases" at bounding box center [211, 56] width 344 height 35
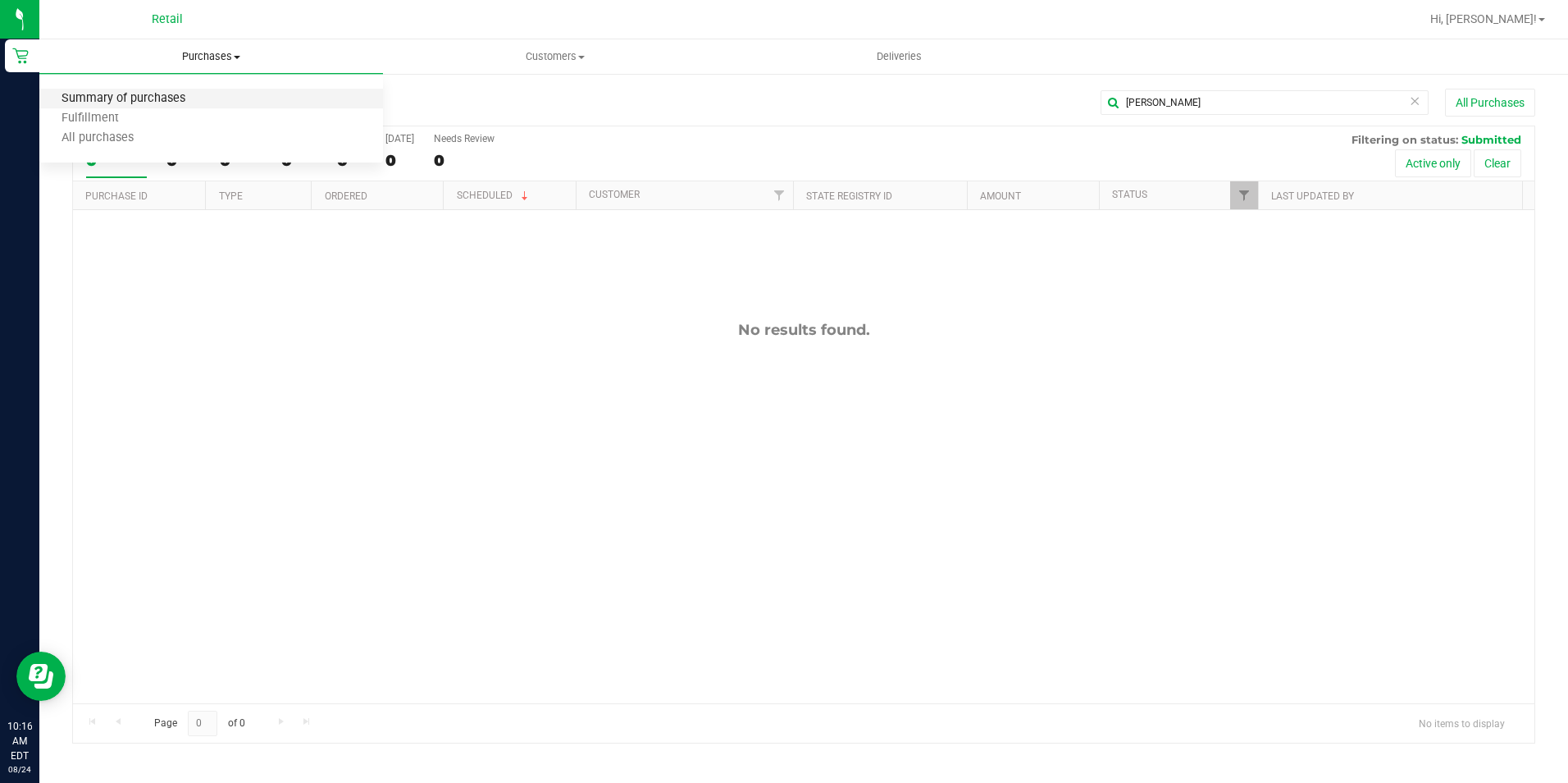
click at [181, 102] on span "Summary of purchases" at bounding box center [124, 99] width 168 height 14
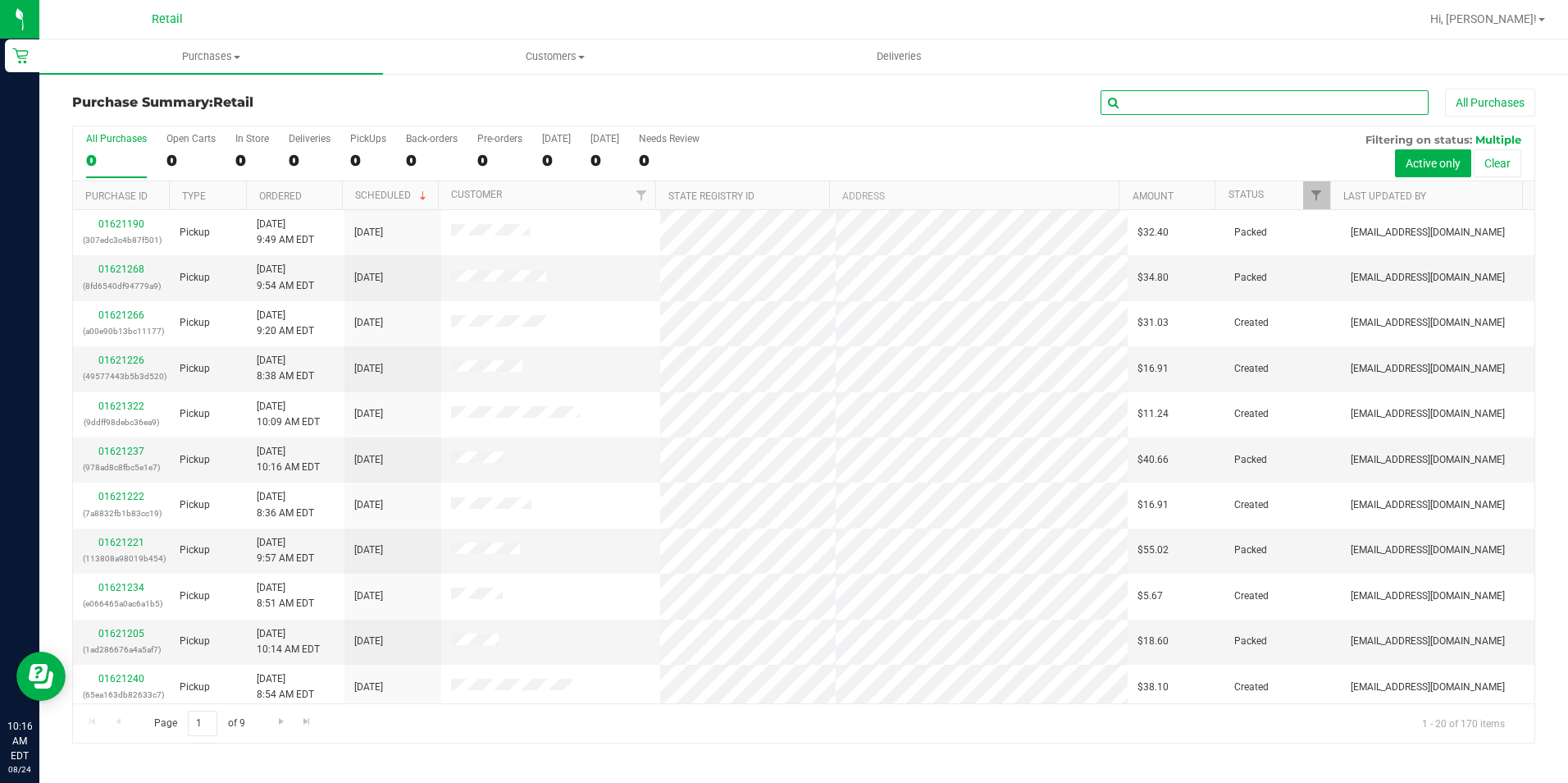
click at [1298, 109] on input "text" at bounding box center [1265, 102] width 328 height 25
click at [1298, 100] on input "text" at bounding box center [1265, 102] width 328 height 25
type input "[PERSON_NAME]"
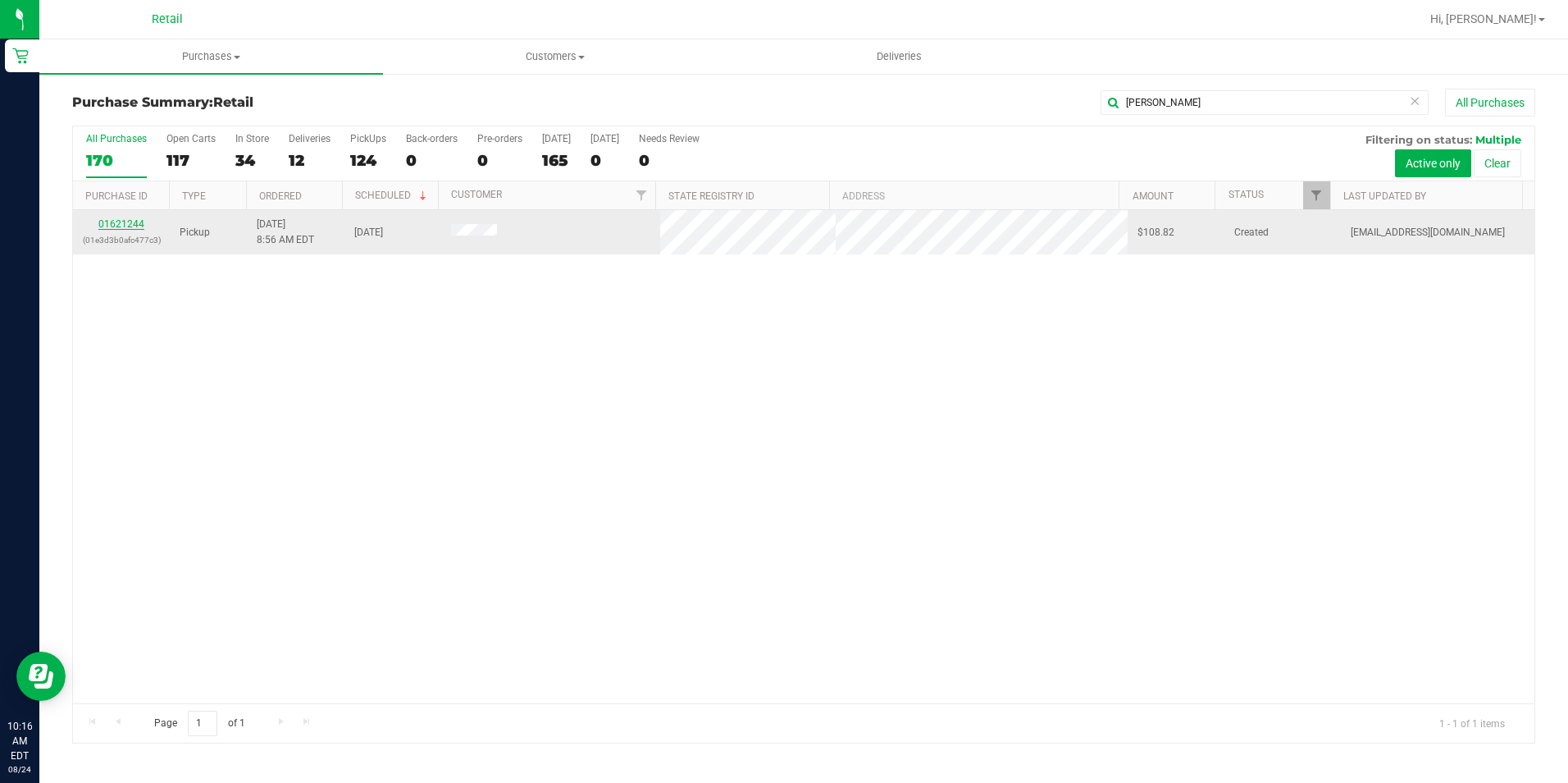
click at [132, 220] on link "01621244" at bounding box center [122, 224] width 45 height 12
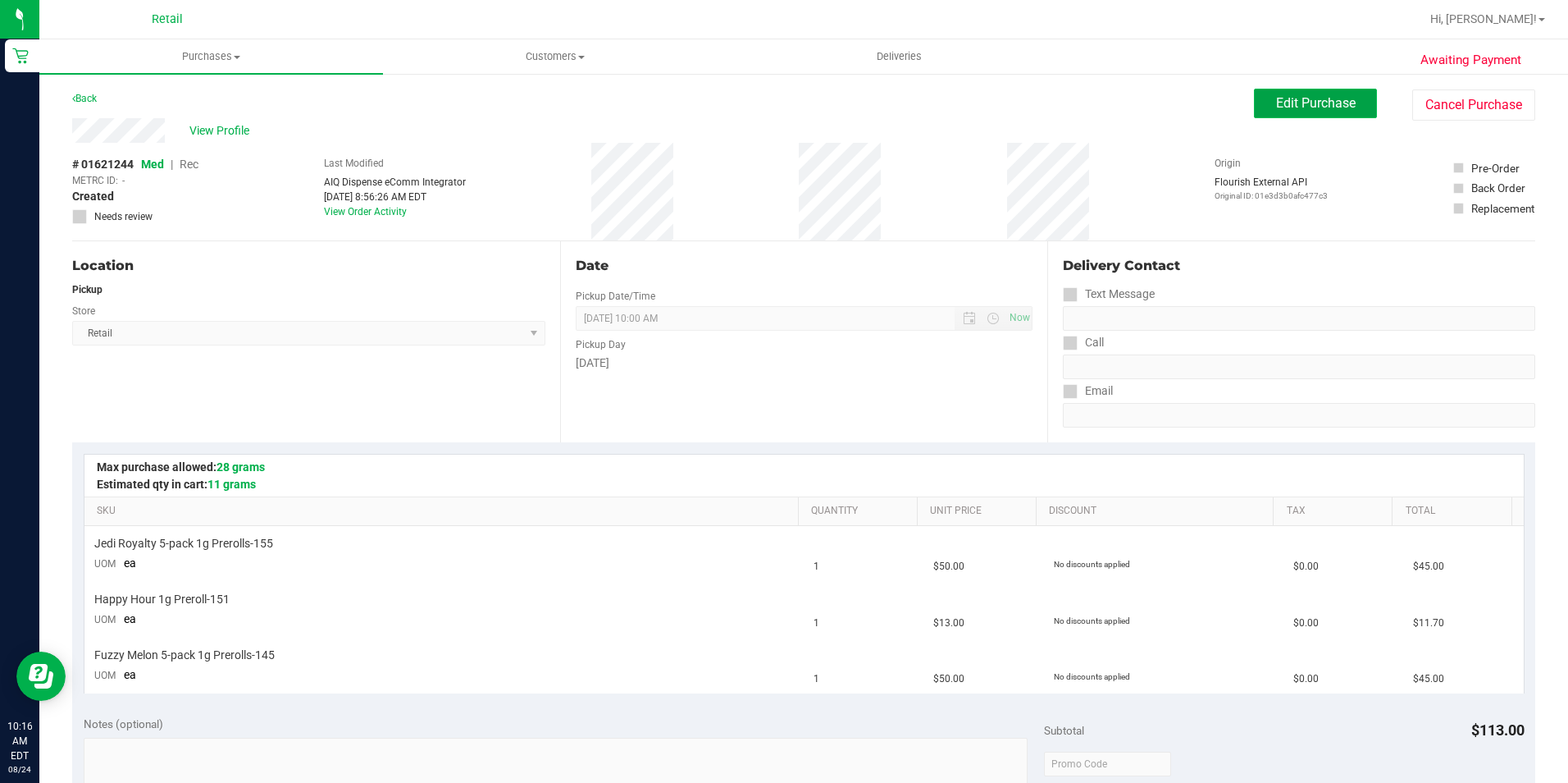
click at [1277, 99] on span "Edit Purchase" at bounding box center [1316, 103] width 80 height 16
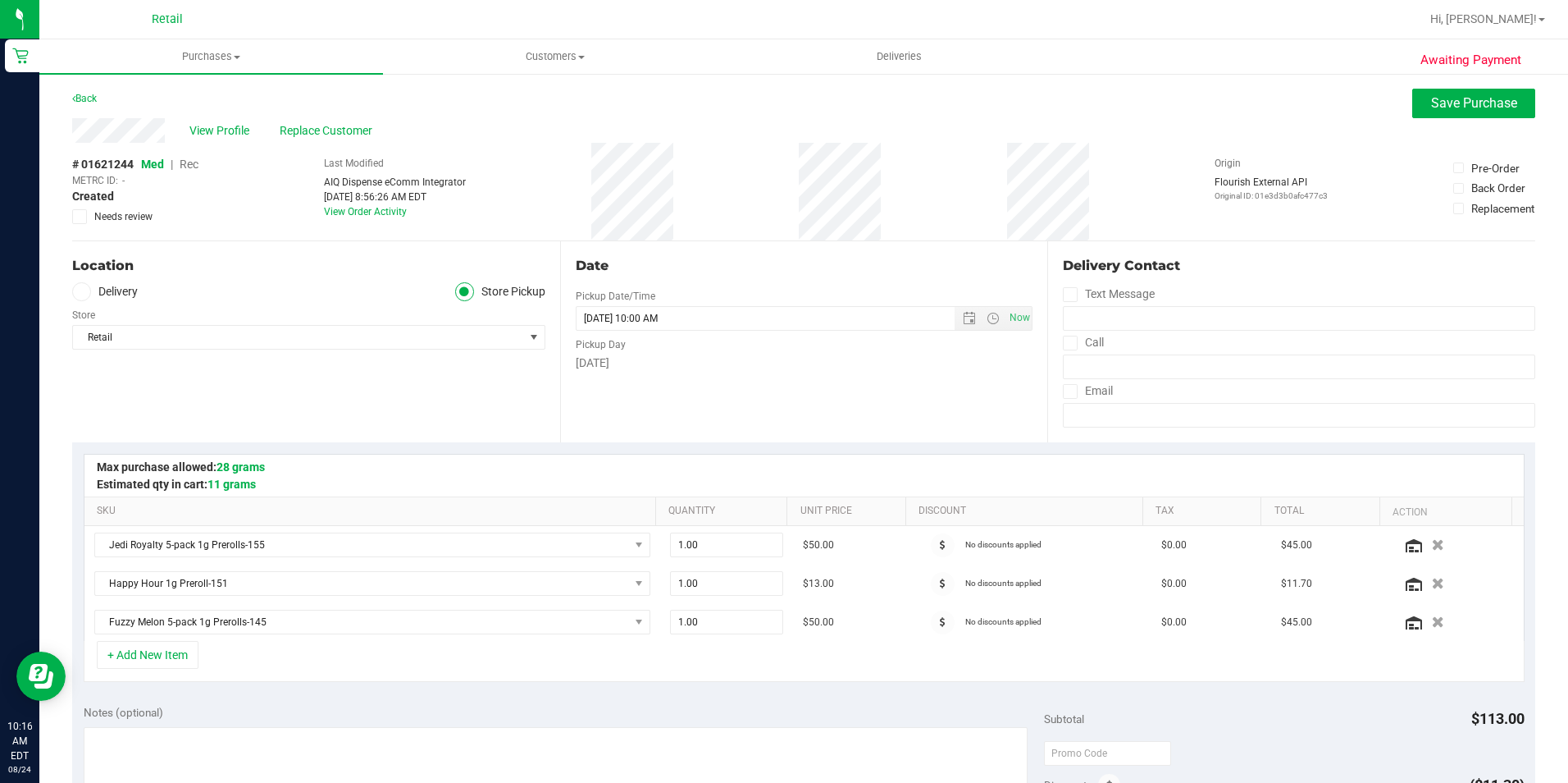
drag, startPoint x: 182, startPoint y: 159, endPoint x: 186, endPoint y: 167, distance: 8.9
click at [186, 167] on span "Rec" at bounding box center [189, 163] width 19 height 13
click at [1087, 198] on div "# 01621244 Med | Rec METRC ID: - Created Needs review Last Modified AIQ Dispens…" at bounding box center [803, 191] width 1463 height 98
click at [1449, 109] on span "Save Purchase" at bounding box center [1473, 103] width 86 height 16
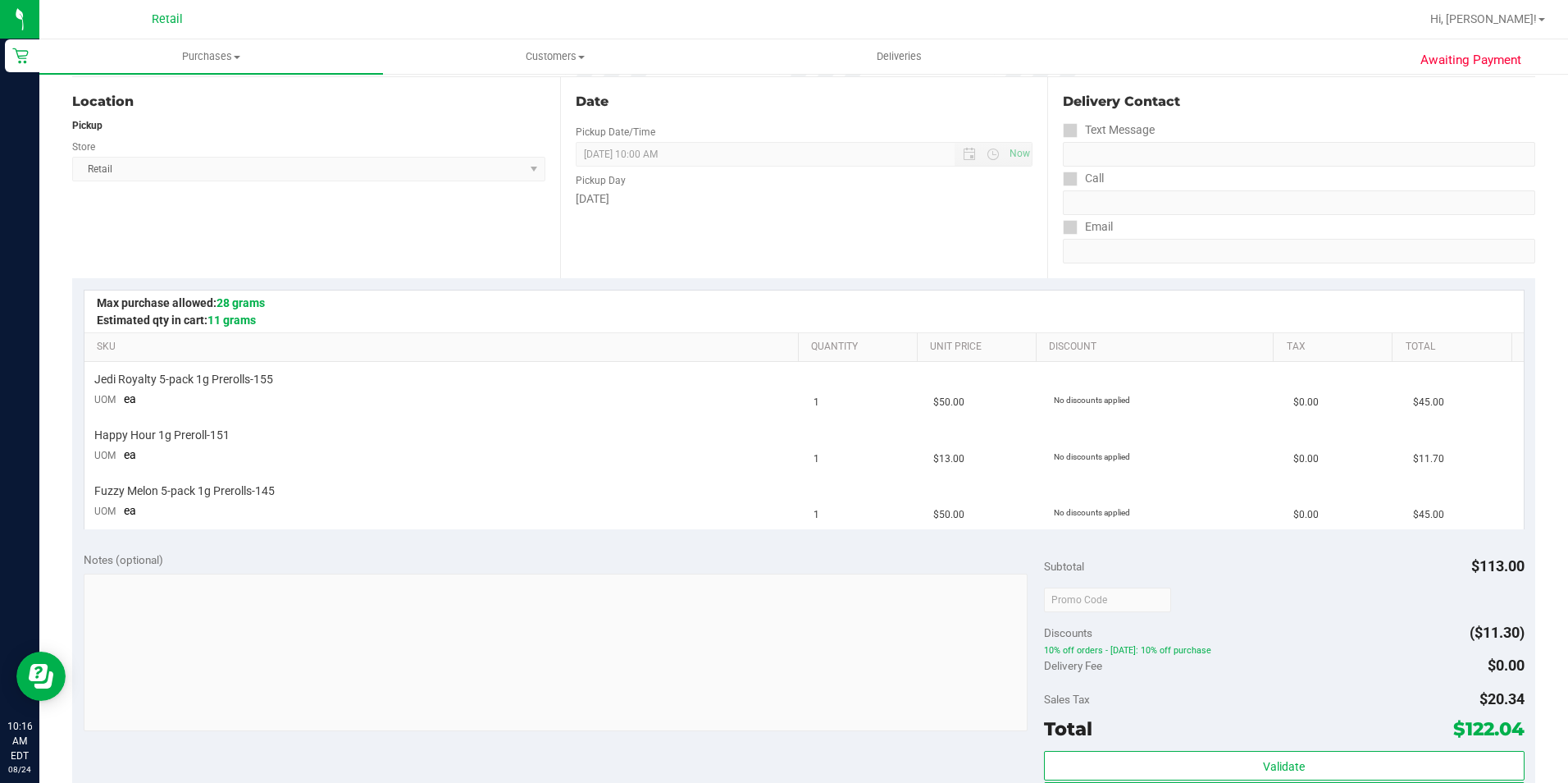
scroll to position [492, 0]
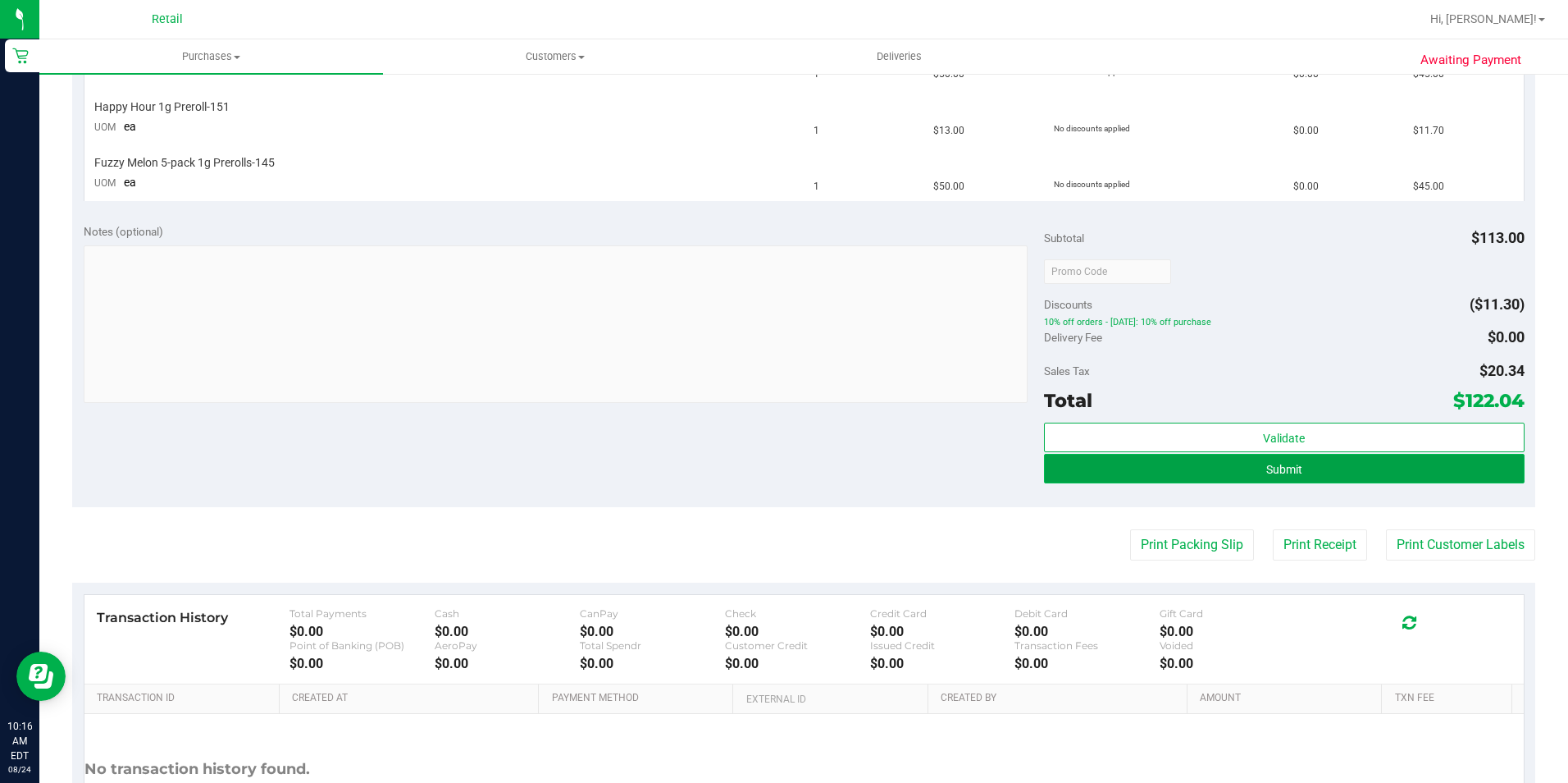
click at [1392, 461] on button "Submit" at bounding box center [1284, 469] width 480 height 30
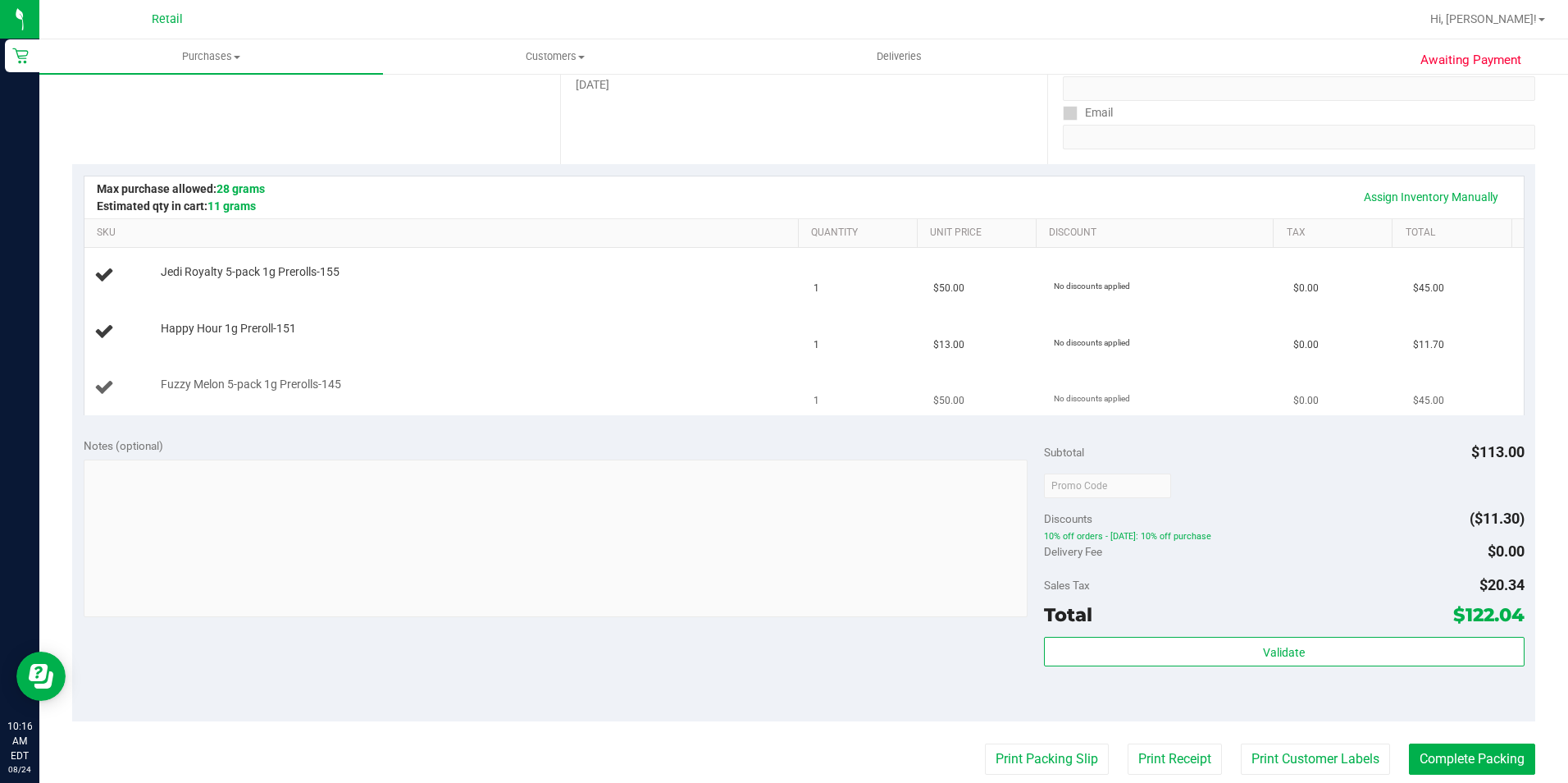
scroll to position [138, 0]
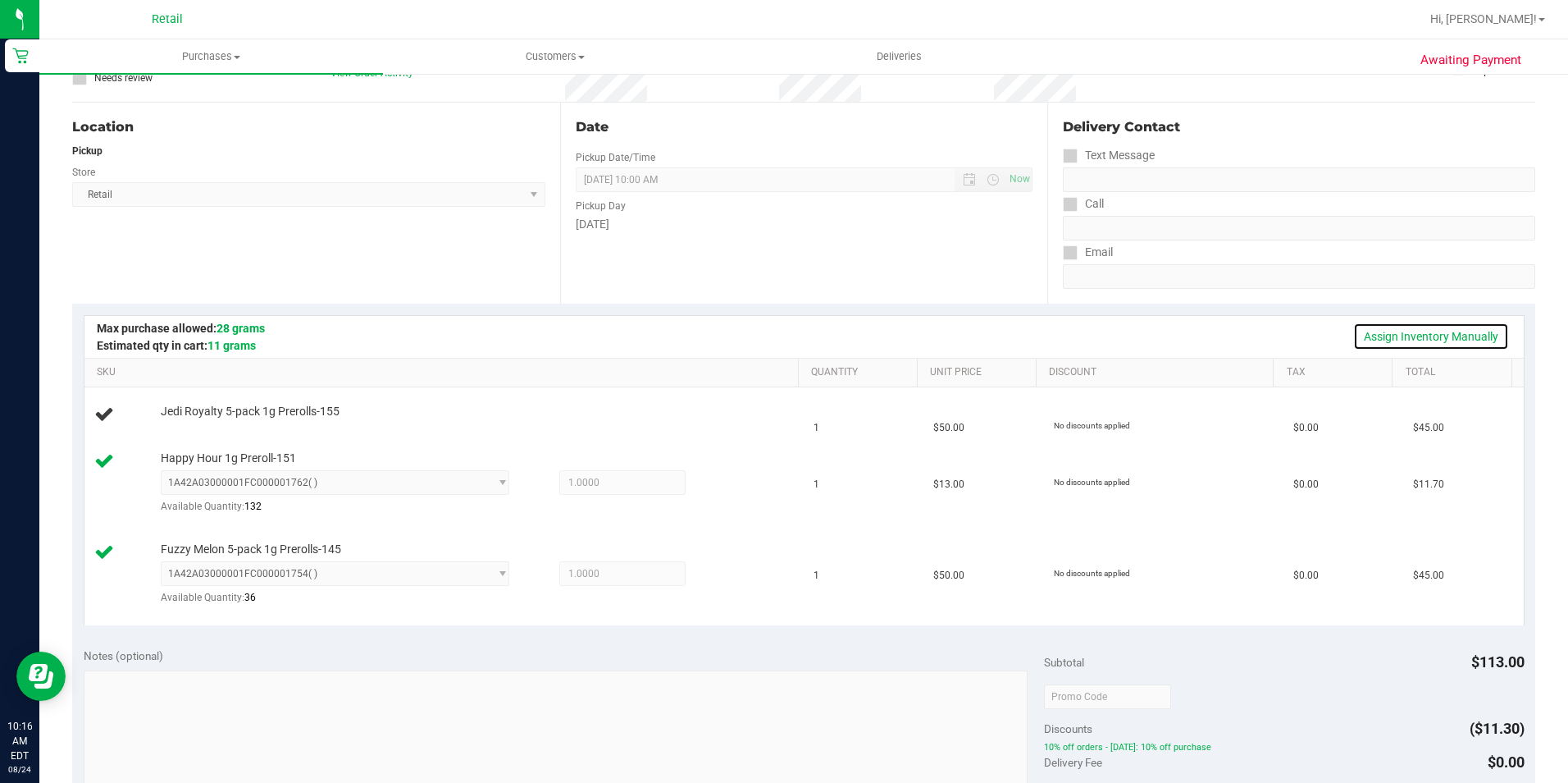
click at [1404, 331] on link "Assign Inventory Manually" at bounding box center [1432, 336] width 156 height 28
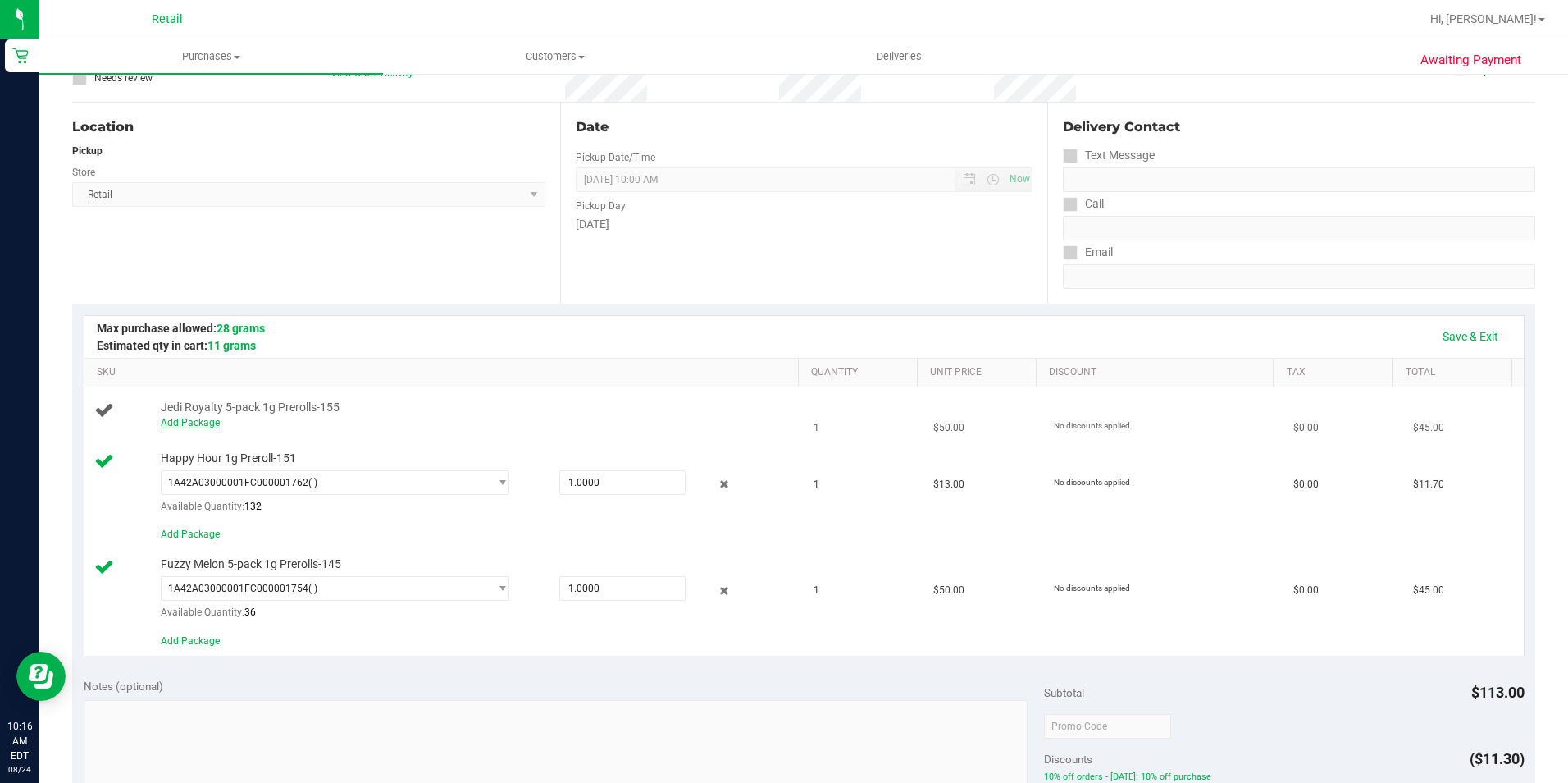
click at [190, 422] on link "Add Package" at bounding box center [191, 423] width 59 height 12
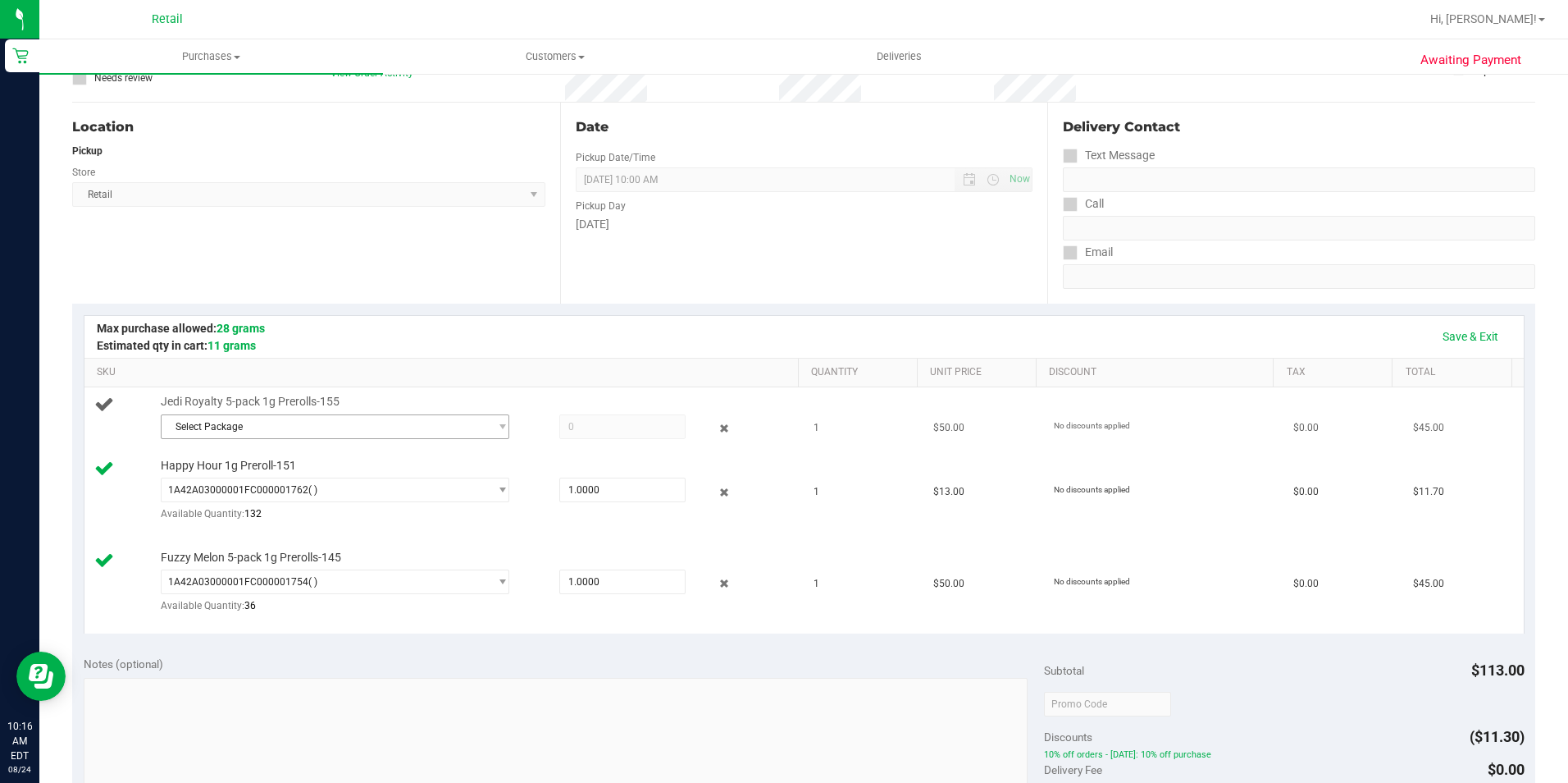
click at [405, 429] on span "Select Package" at bounding box center [325, 426] width 327 height 23
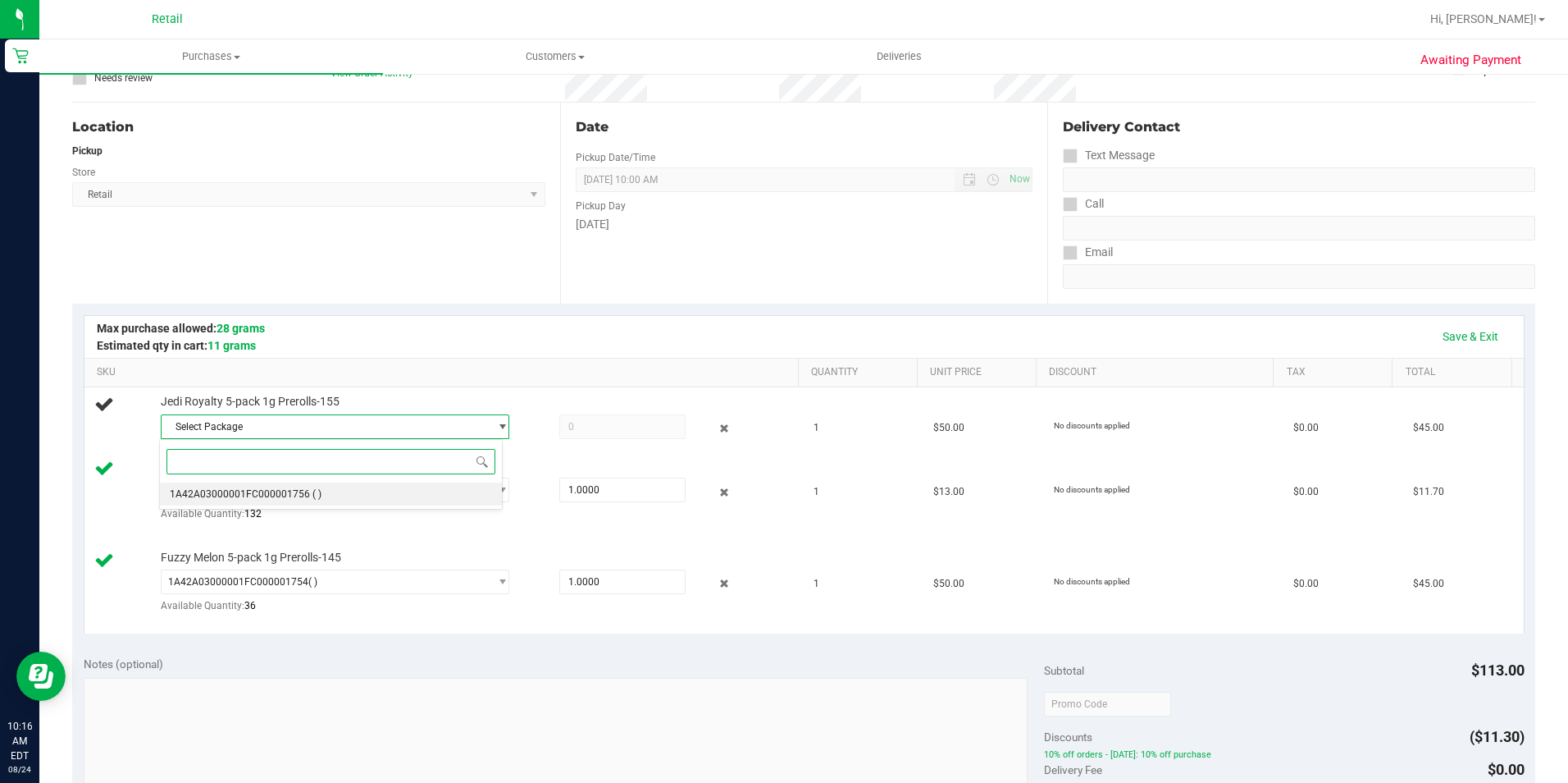
click at [367, 490] on li "1A42A03000001FC000001756 ( )" at bounding box center [330, 493] width 341 height 23
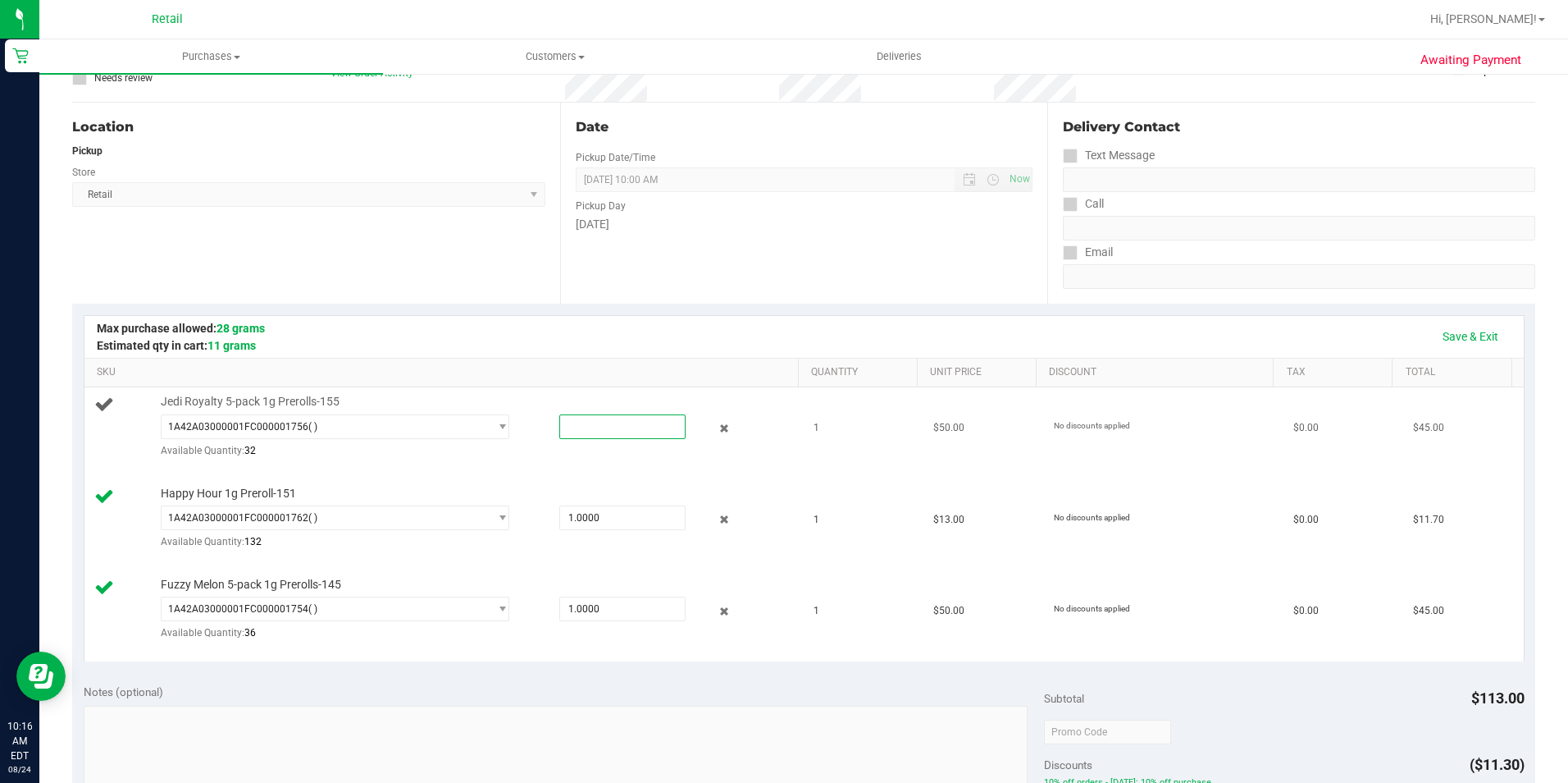
click at [616, 427] on span at bounding box center [622, 426] width 126 height 25
type input "1"
type input "1.0000"
click at [860, 286] on div "Date Pickup Date/Time [DATE] Now [DATE] 10:00 AM Now Pickup Day [DATE]" at bounding box center [804, 203] width 488 height 201
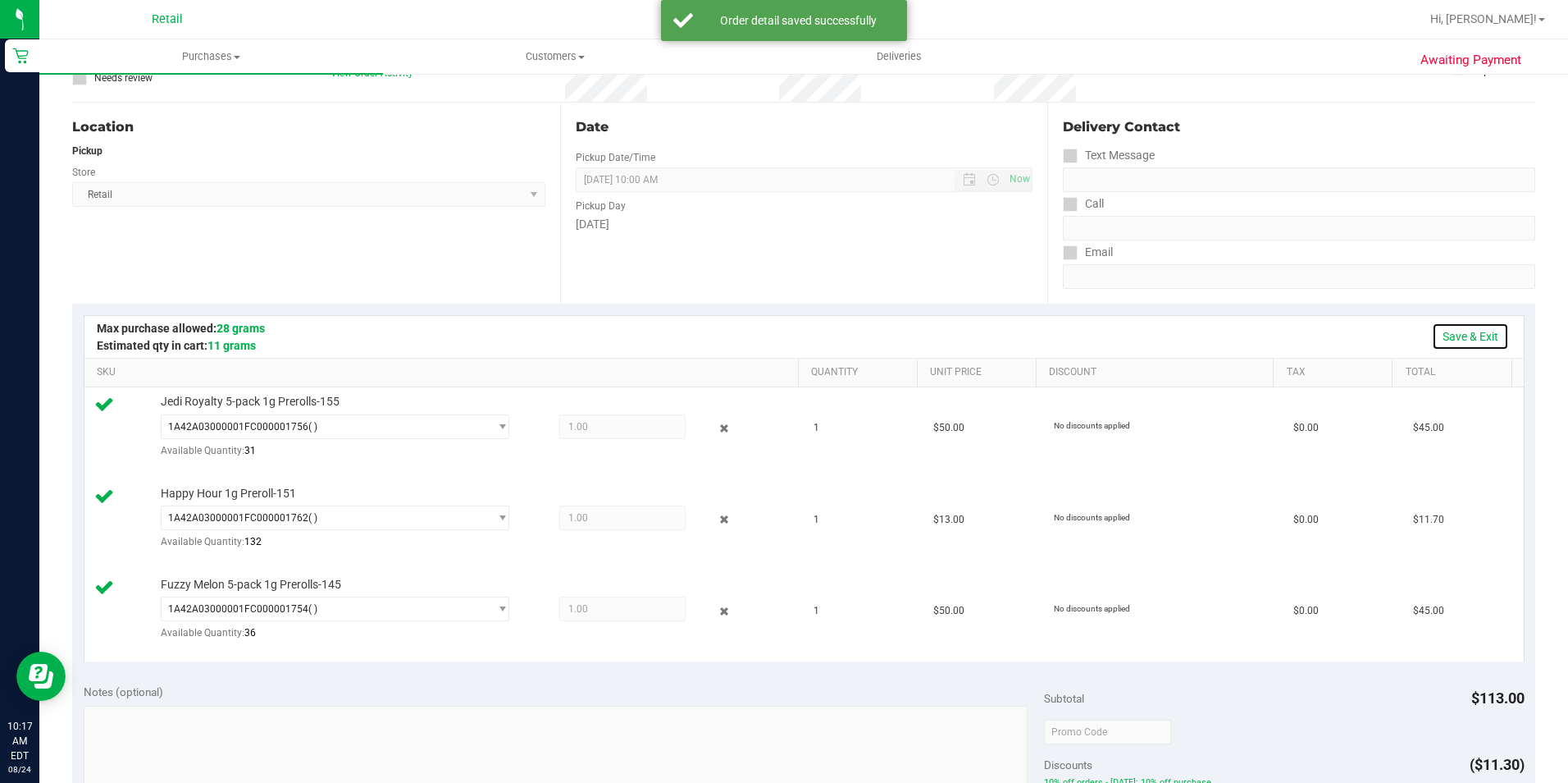
click at [1450, 330] on link "Save & Exit" at bounding box center [1470, 336] width 77 height 28
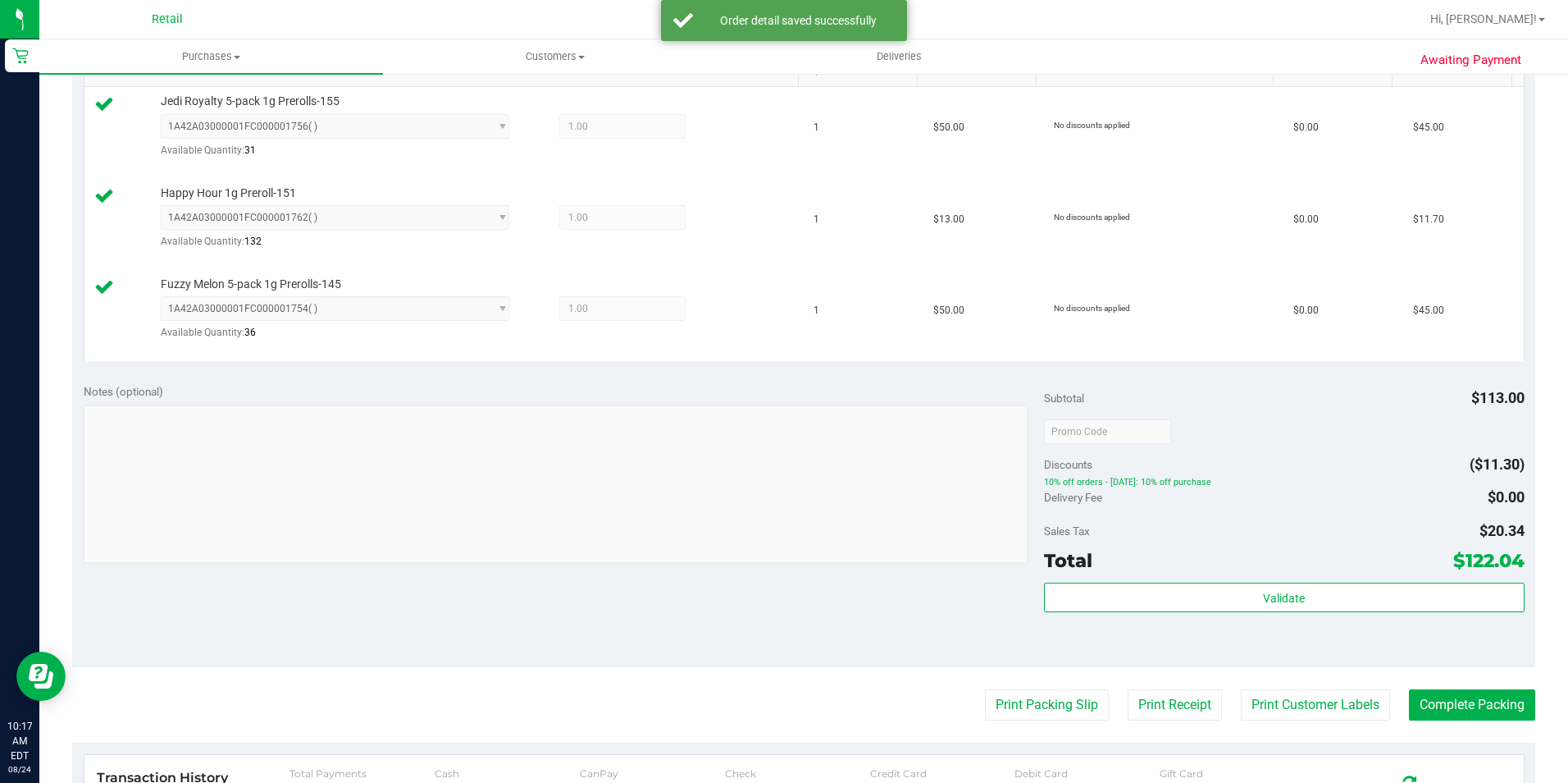
scroll to position [549, 0]
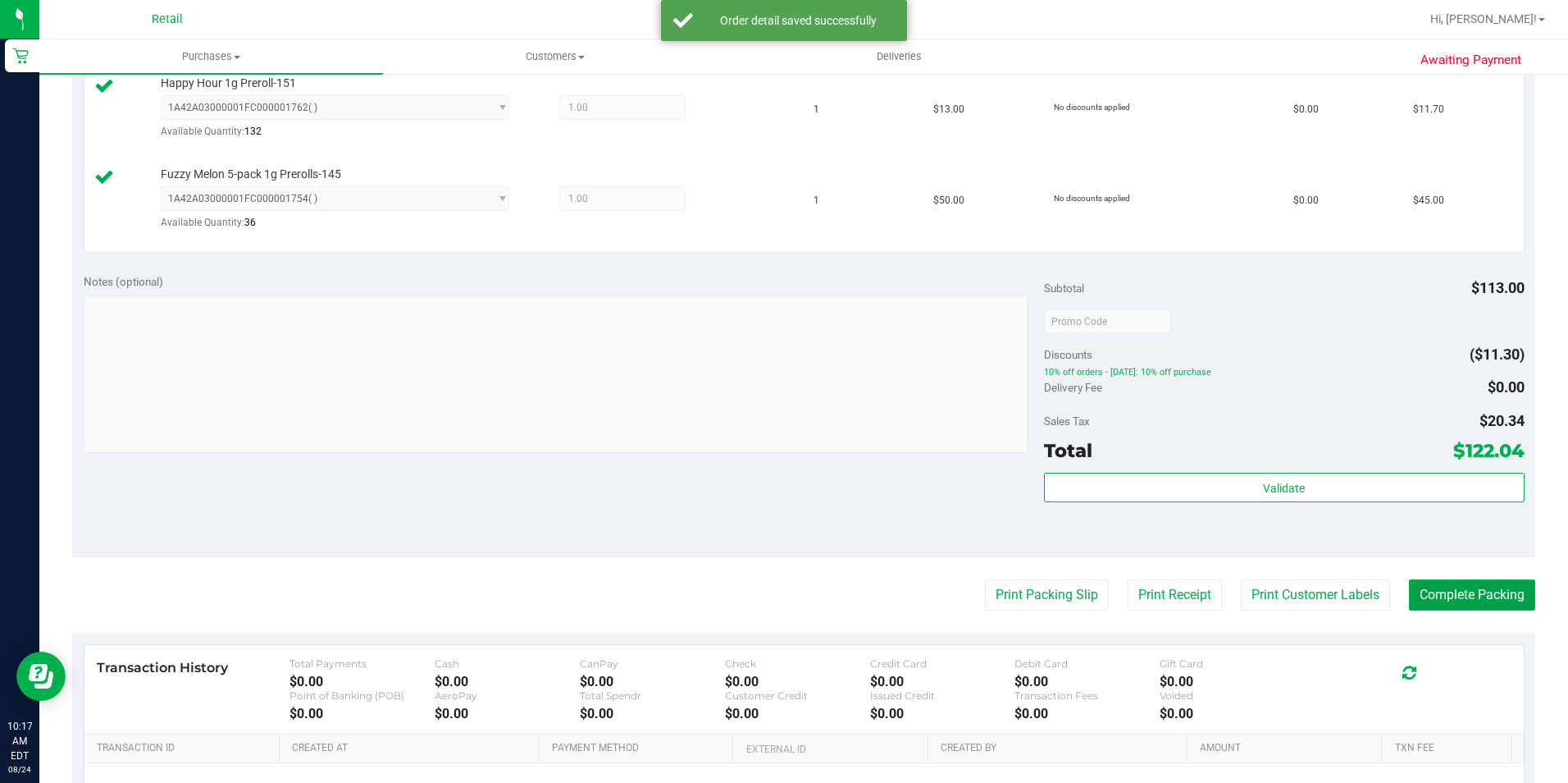
click at [1465, 587] on button "Complete Packing" at bounding box center [1472, 595] width 126 height 32
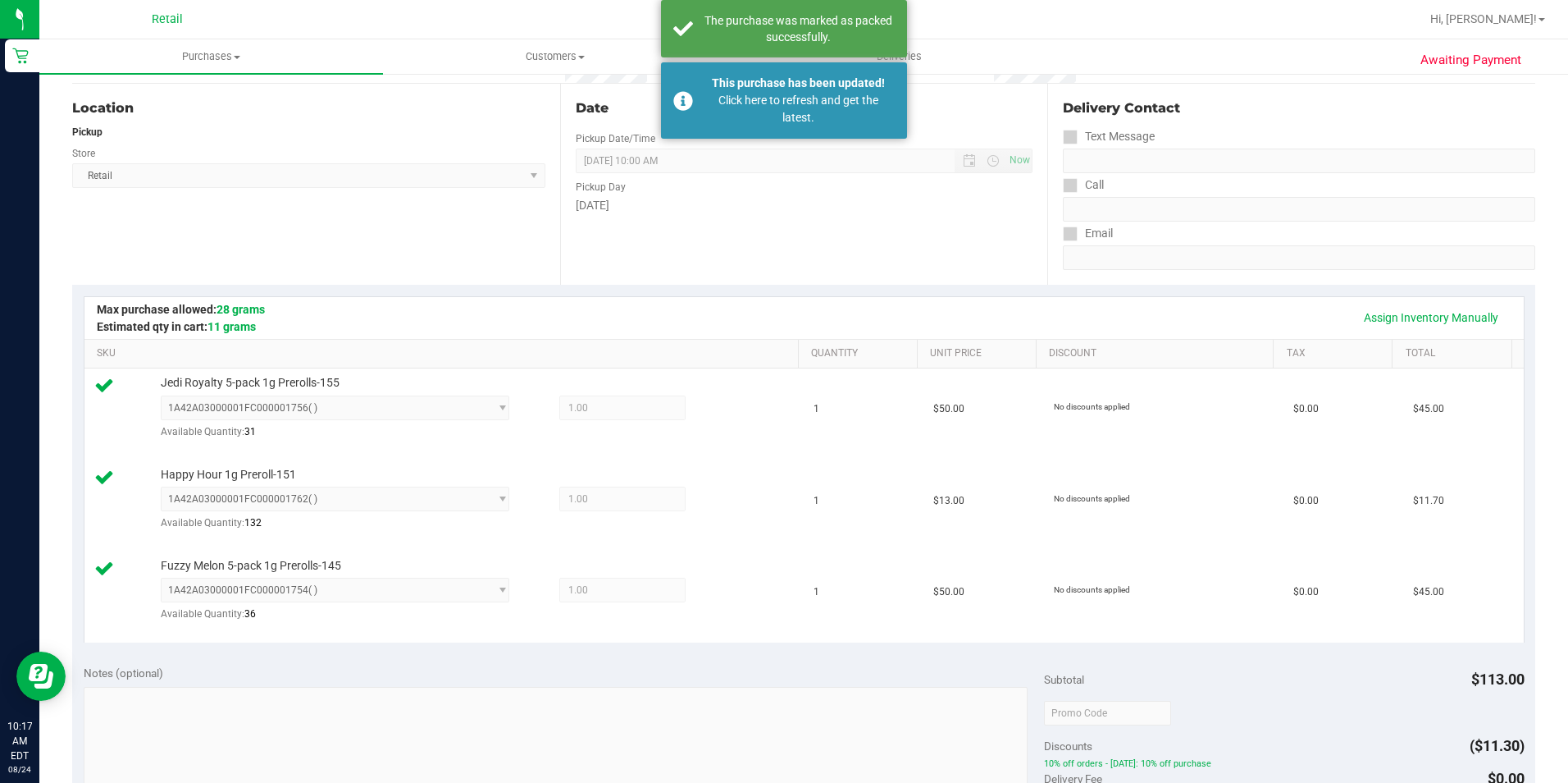
scroll to position [0, 0]
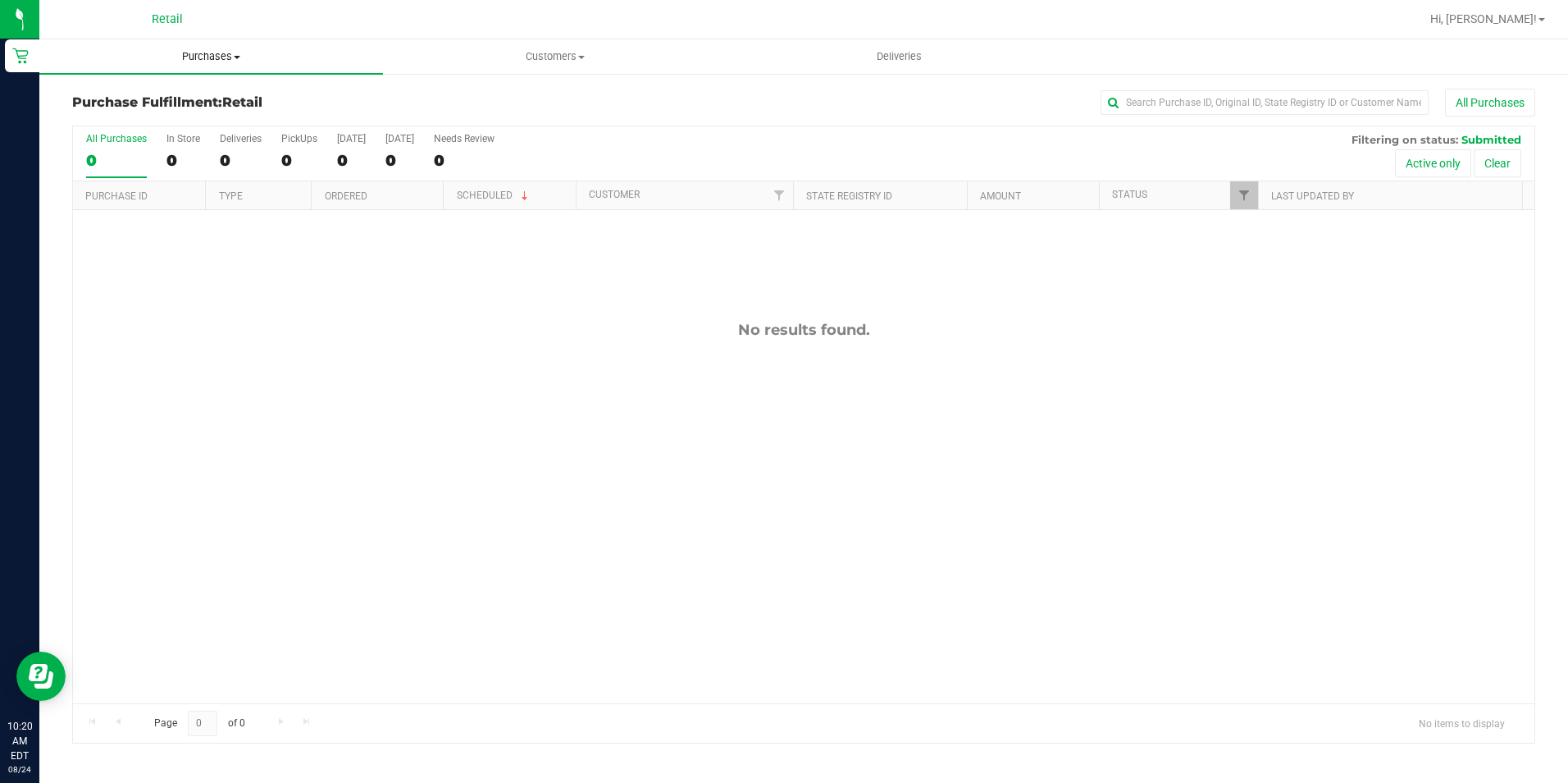
click at [214, 55] on span "Purchases" at bounding box center [211, 56] width 344 height 15
click at [208, 92] on li "Summary of purchases" at bounding box center [211, 99] width 344 height 20
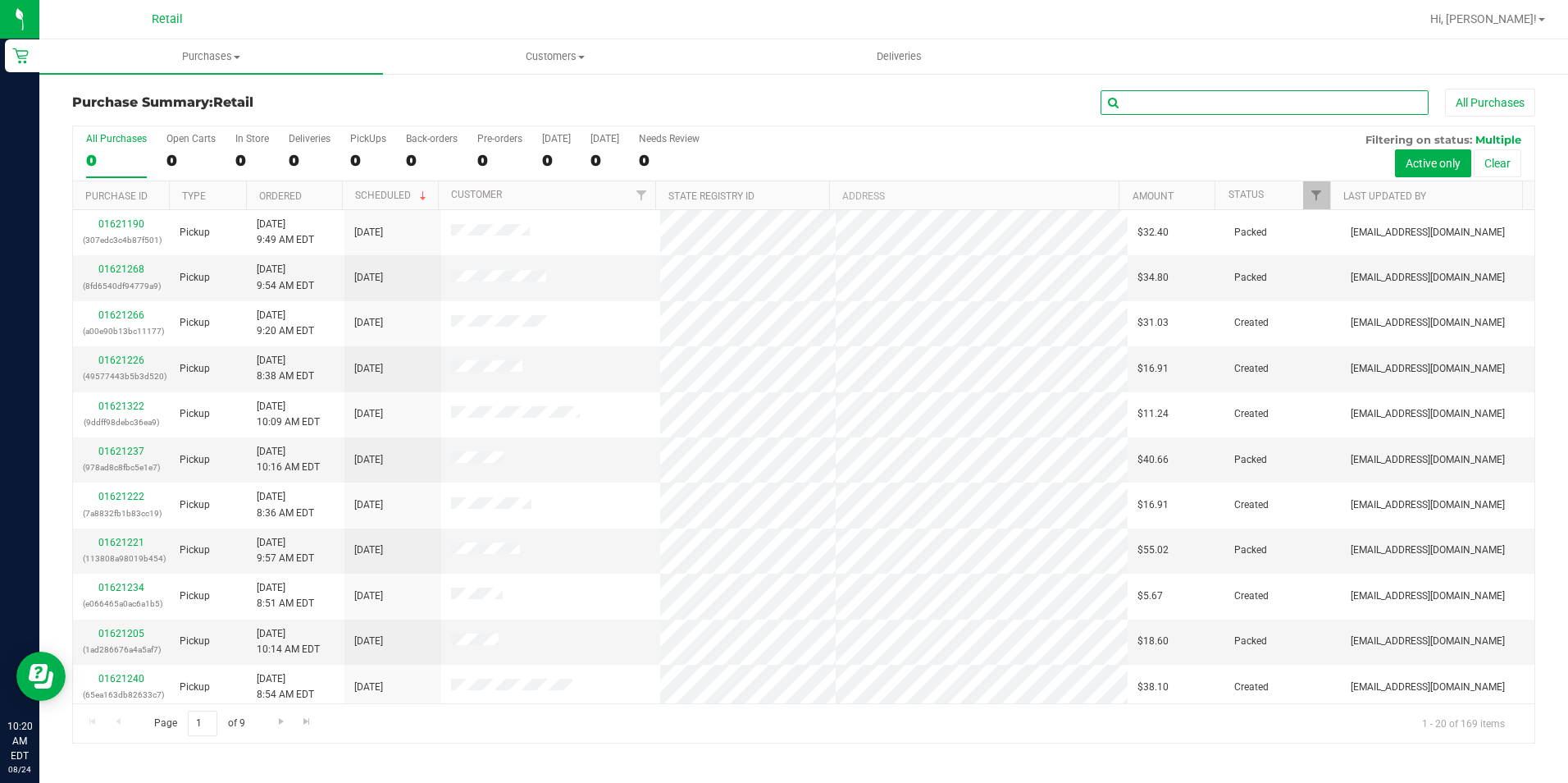
click at [1213, 96] on input "text" at bounding box center [1265, 102] width 328 height 25
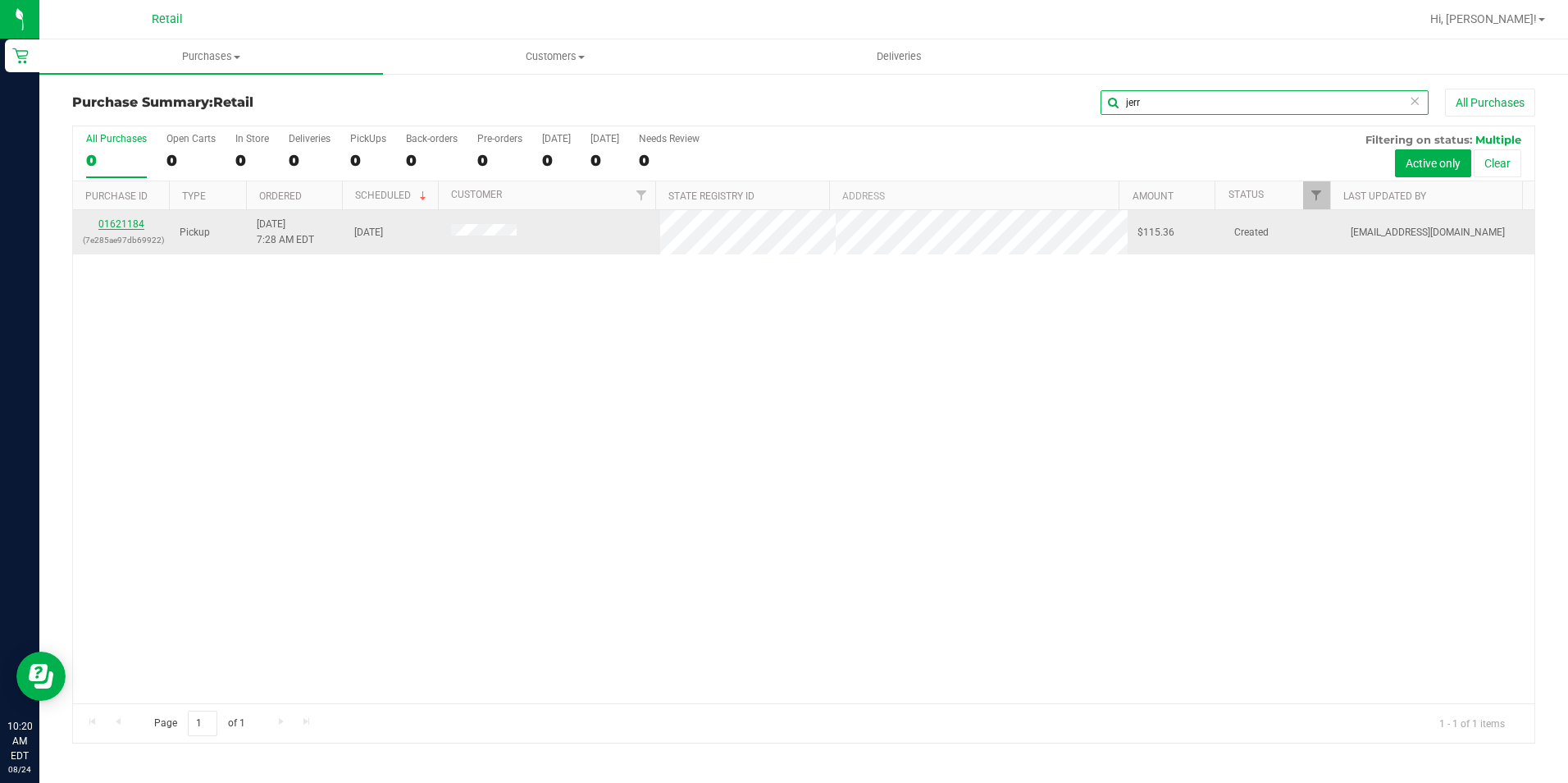
type input "jerr"
click at [134, 224] on link "01621184" at bounding box center [122, 224] width 45 height 12
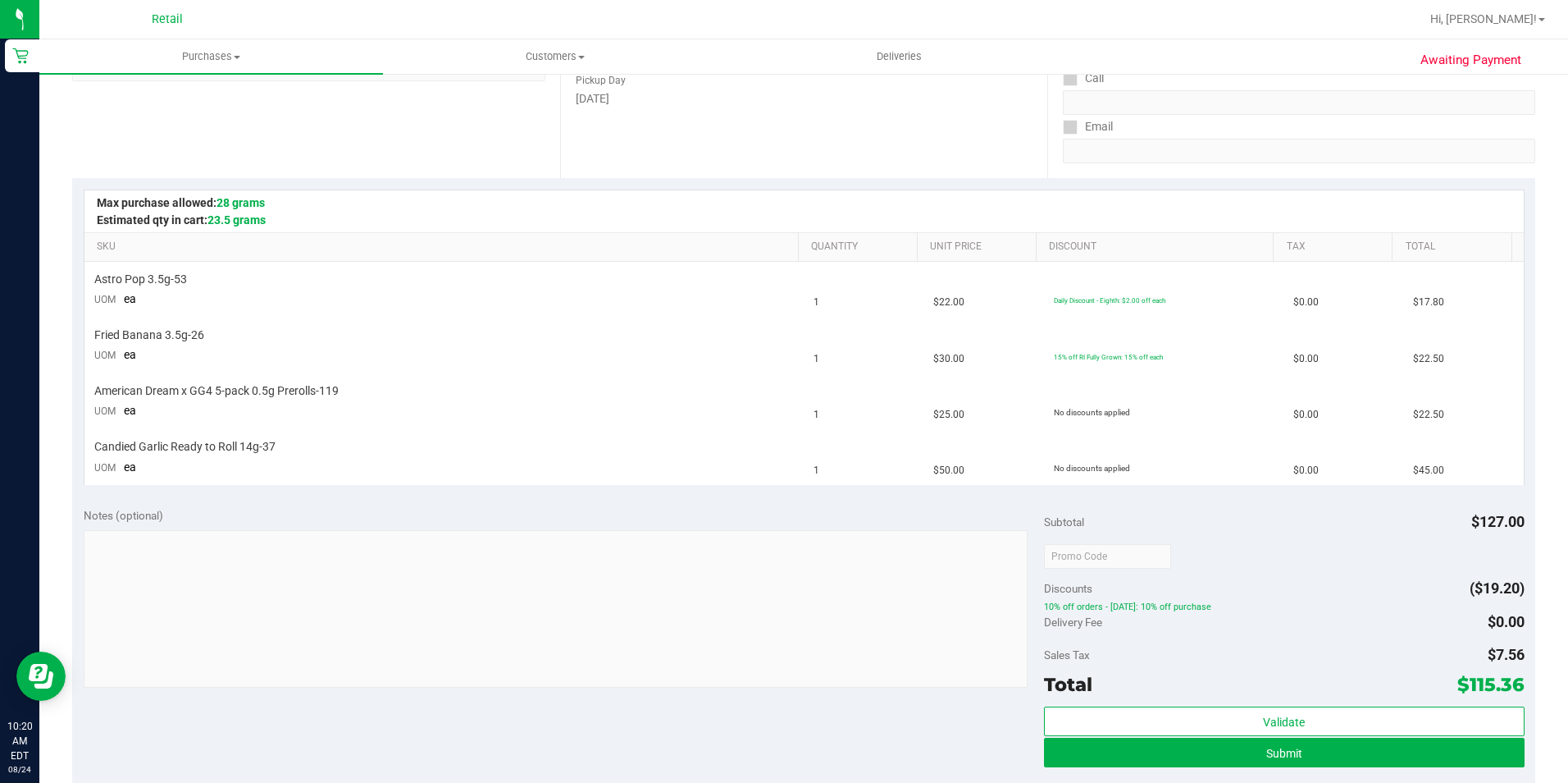
scroll to position [328, 0]
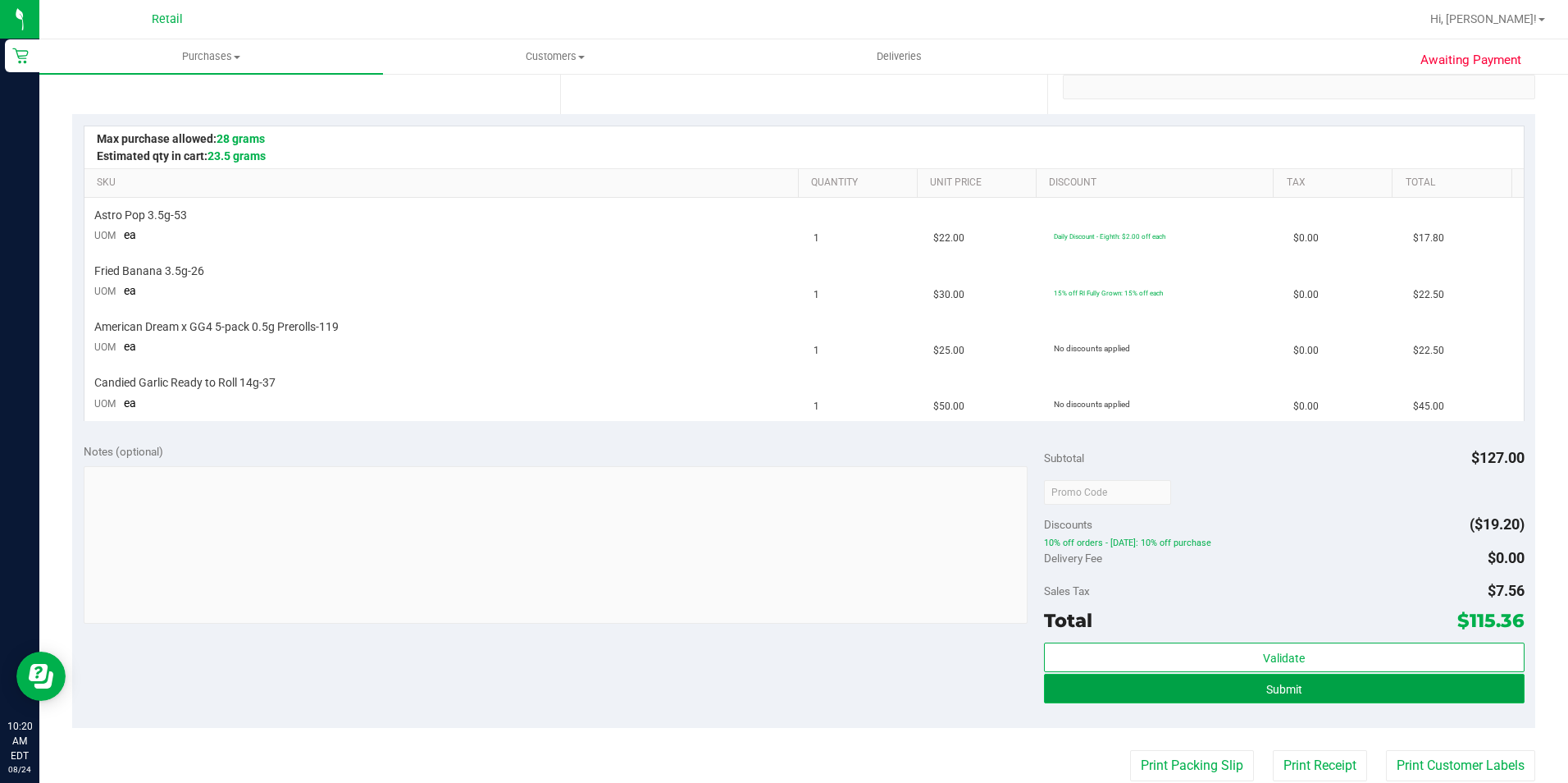
click at [1430, 695] on button "Submit" at bounding box center [1284, 688] width 480 height 30
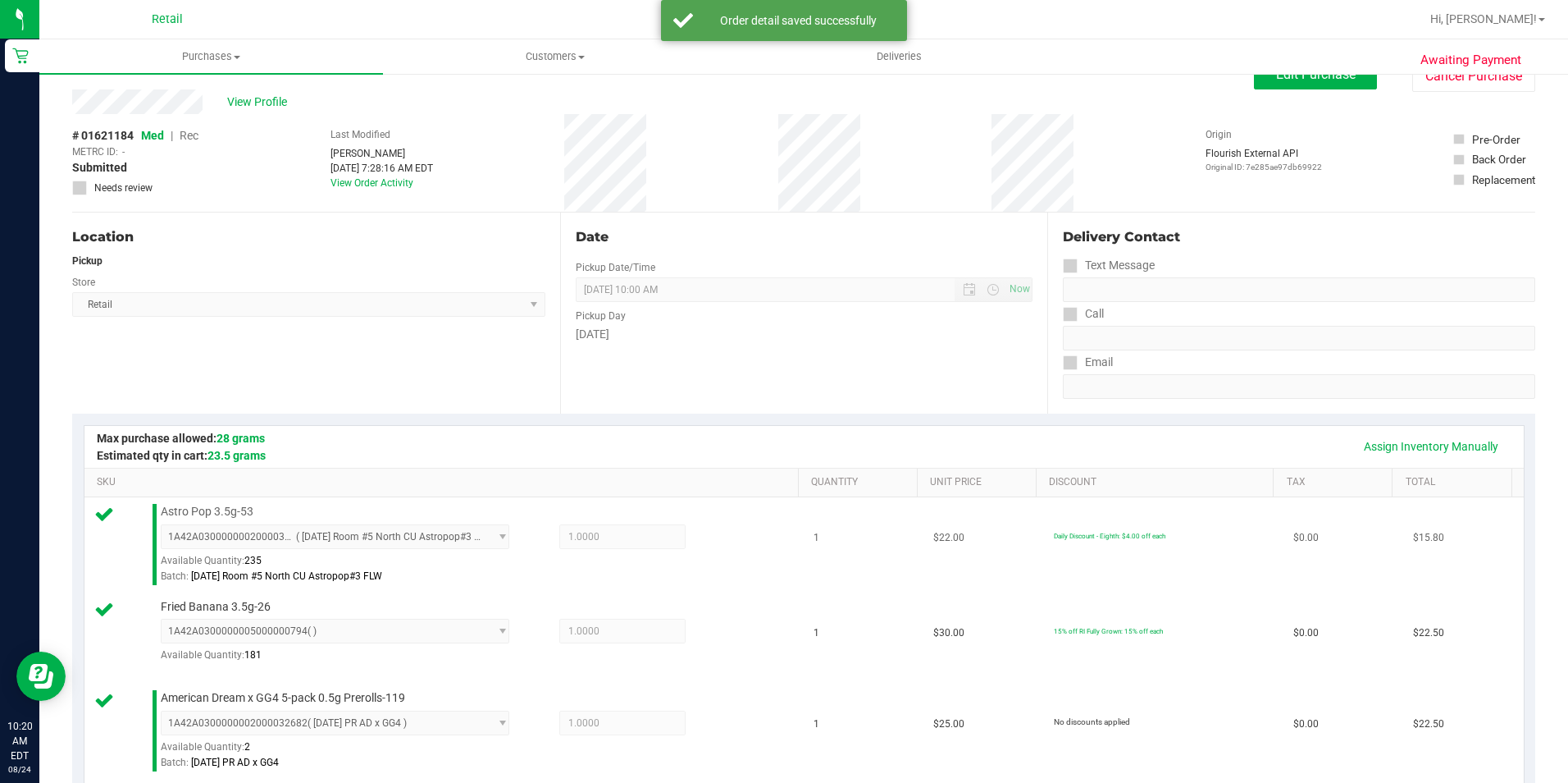
scroll to position [0, 0]
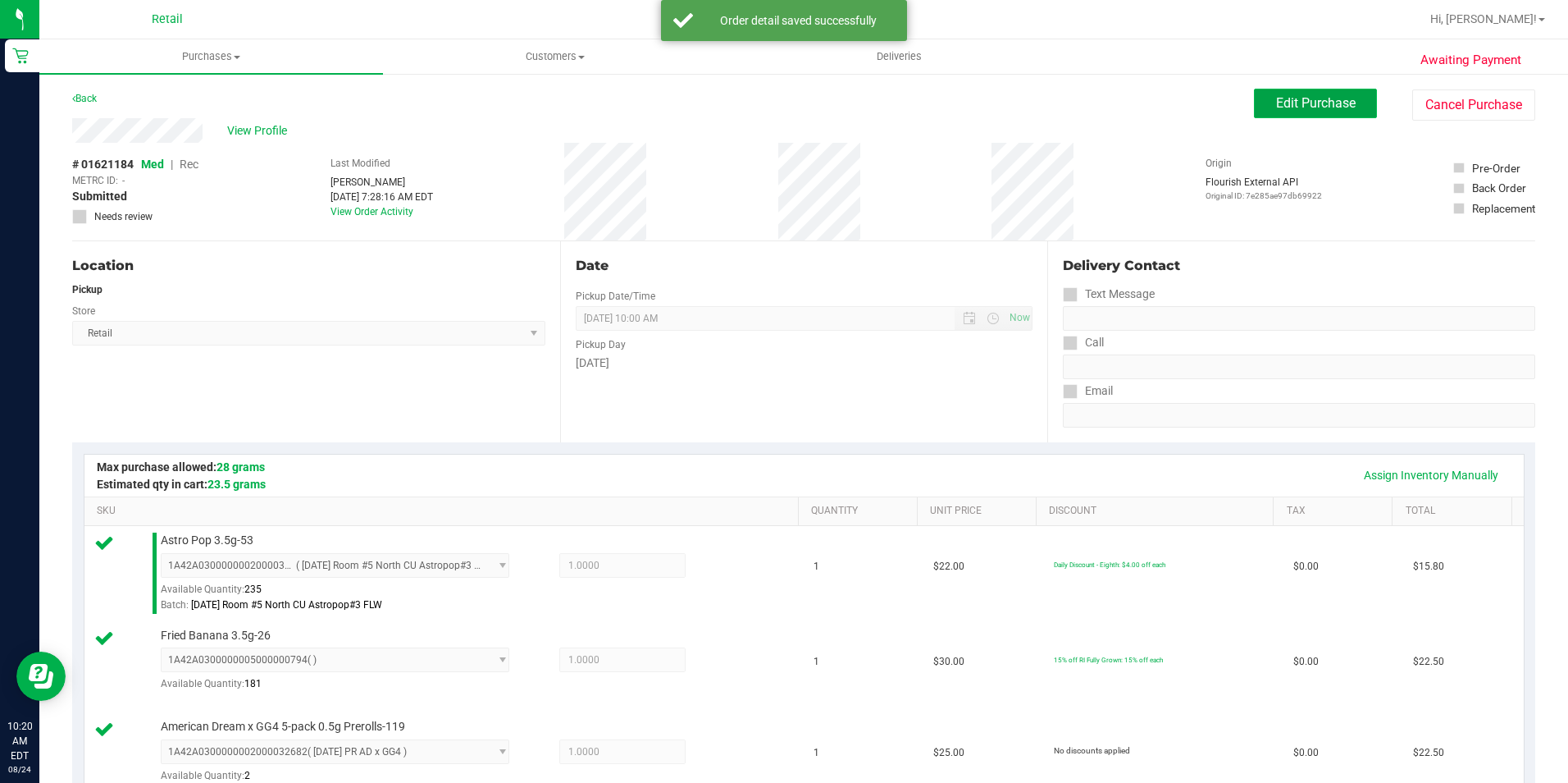
click at [1307, 108] on span "Edit Purchase" at bounding box center [1316, 103] width 80 height 16
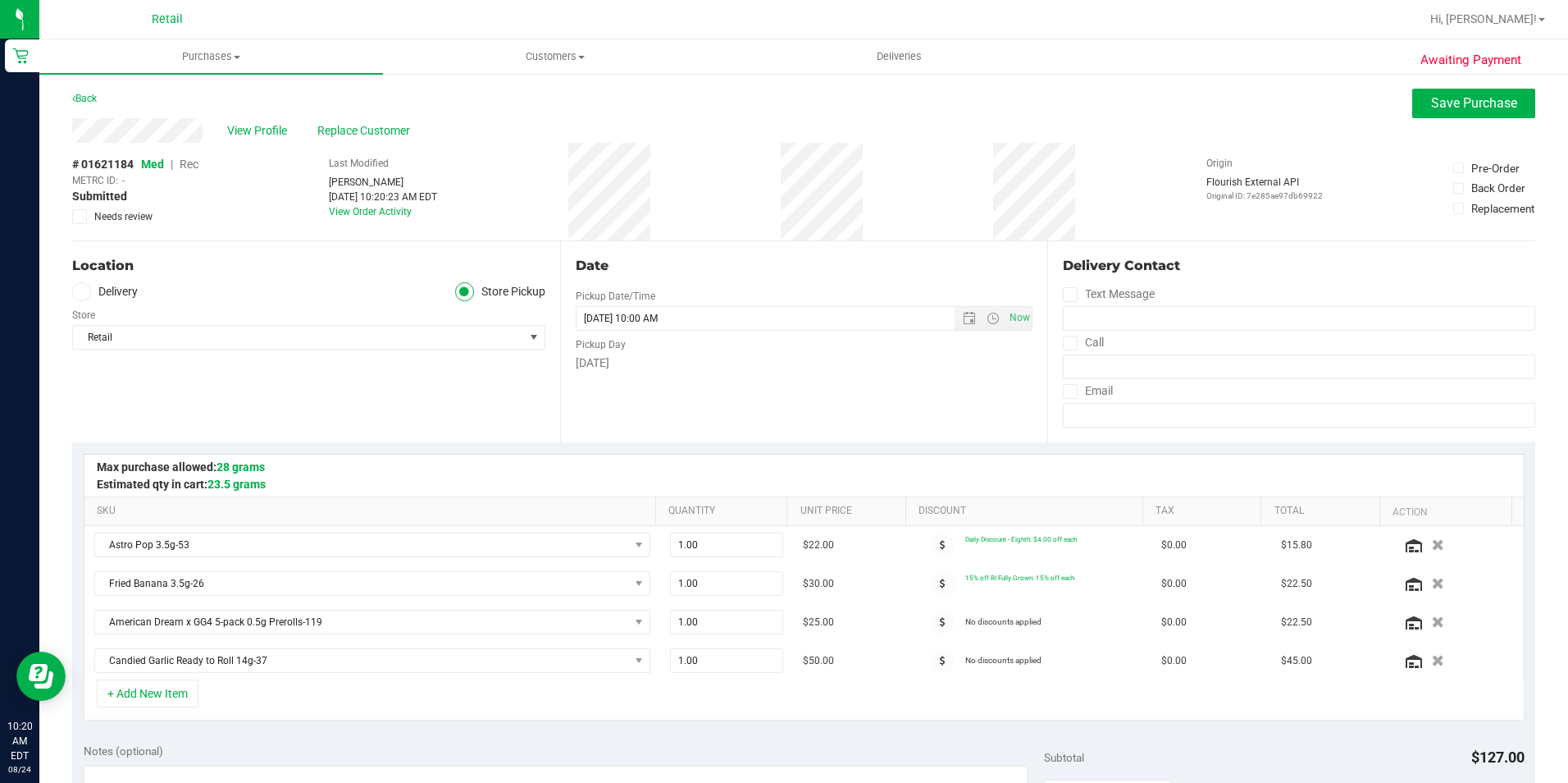
click at [198, 163] on span "Rec" at bounding box center [189, 163] width 19 height 13
click at [1444, 109] on span "Save Purchase" at bounding box center [1473, 103] width 86 height 16
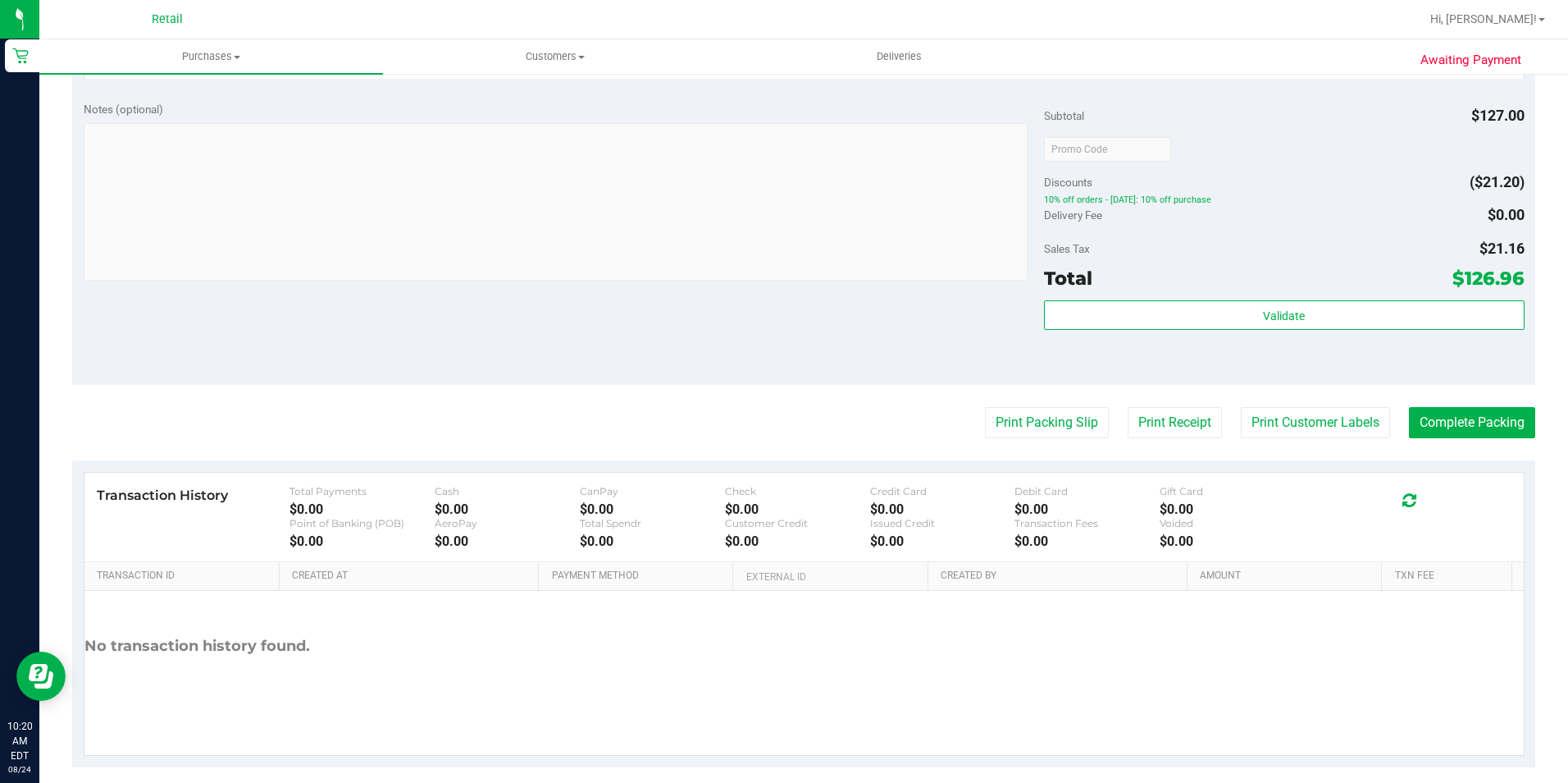
scroll to position [840, 0]
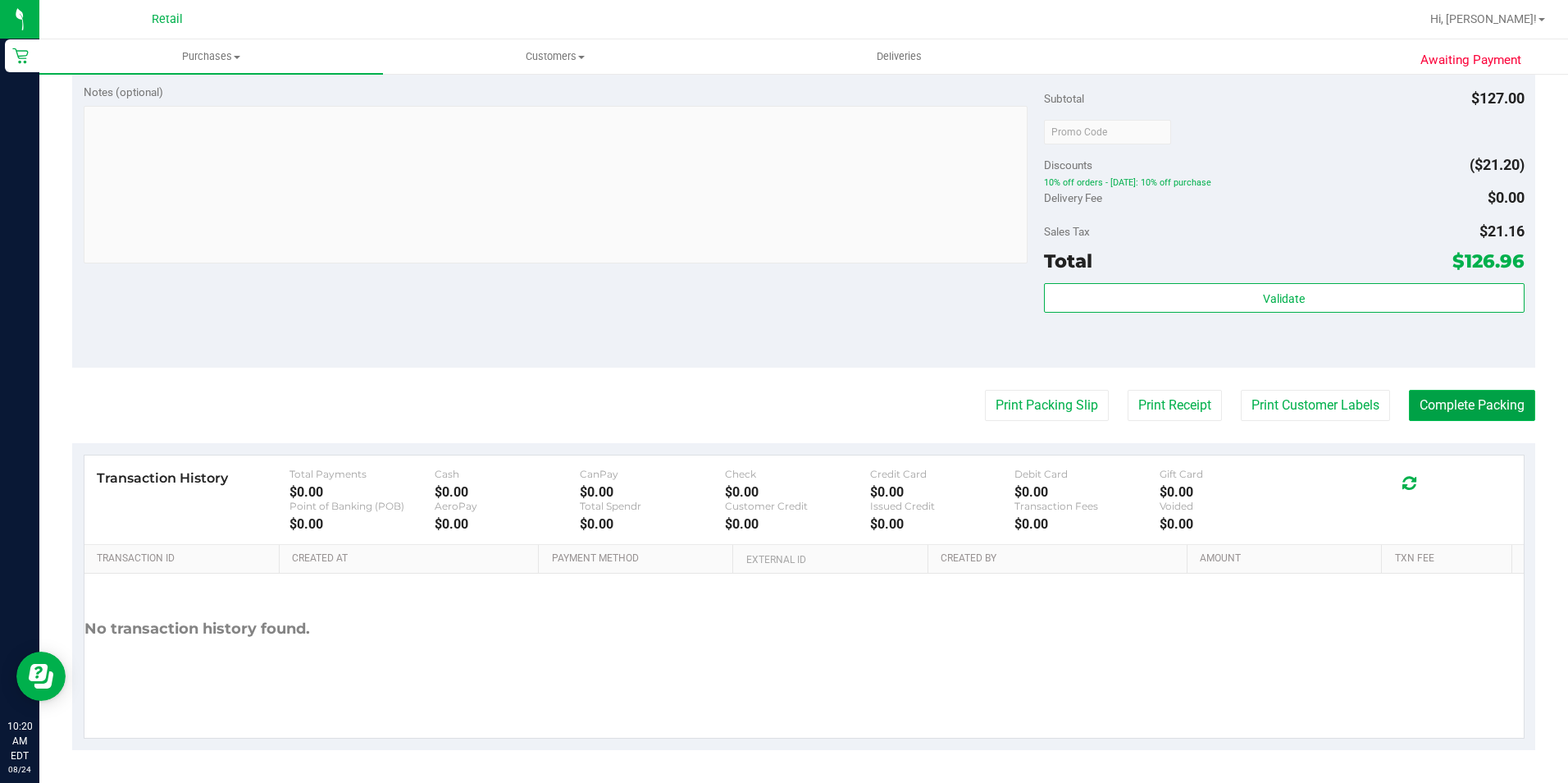
click at [1452, 415] on button "Complete Packing" at bounding box center [1472, 405] width 126 height 32
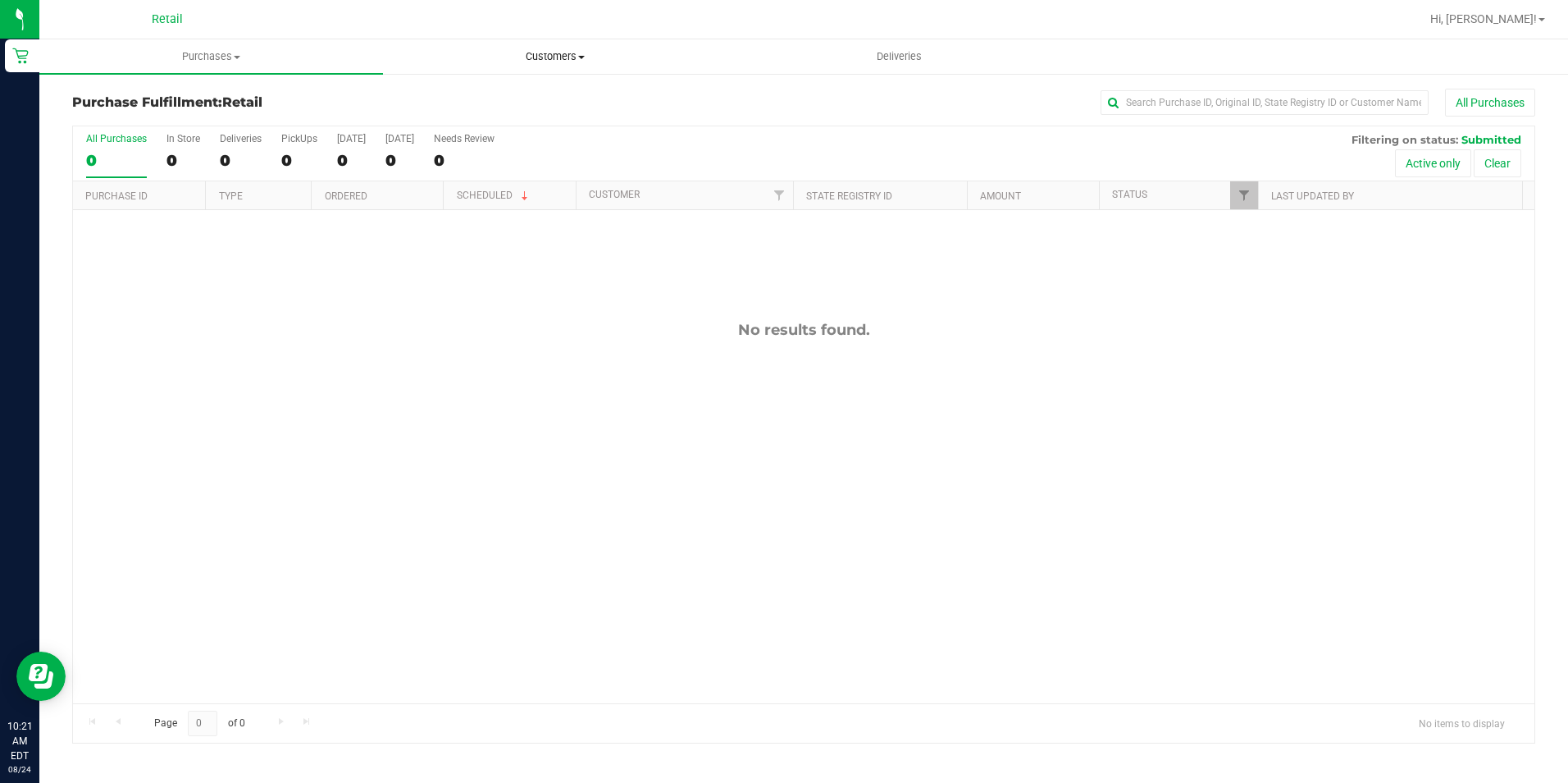
click at [518, 63] on span "Customers" at bounding box center [554, 56] width 342 height 15
click at [474, 80] on ul "All customers Add a new customer All physicians" at bounding box center [555, 120] width 344 height 89
click at [472, 95] on retail "Purchases Summary of purchases Fulfillment All purchases Customers All customer…" at bounding box center [803, 399] width 1528 height 721
click at [562, 55] on span "Customers" at bounding box center [555, 56] width 344 height 15
click at [534, 91] on li "All customers" at bounding box center [555, 99] width 344 height 20
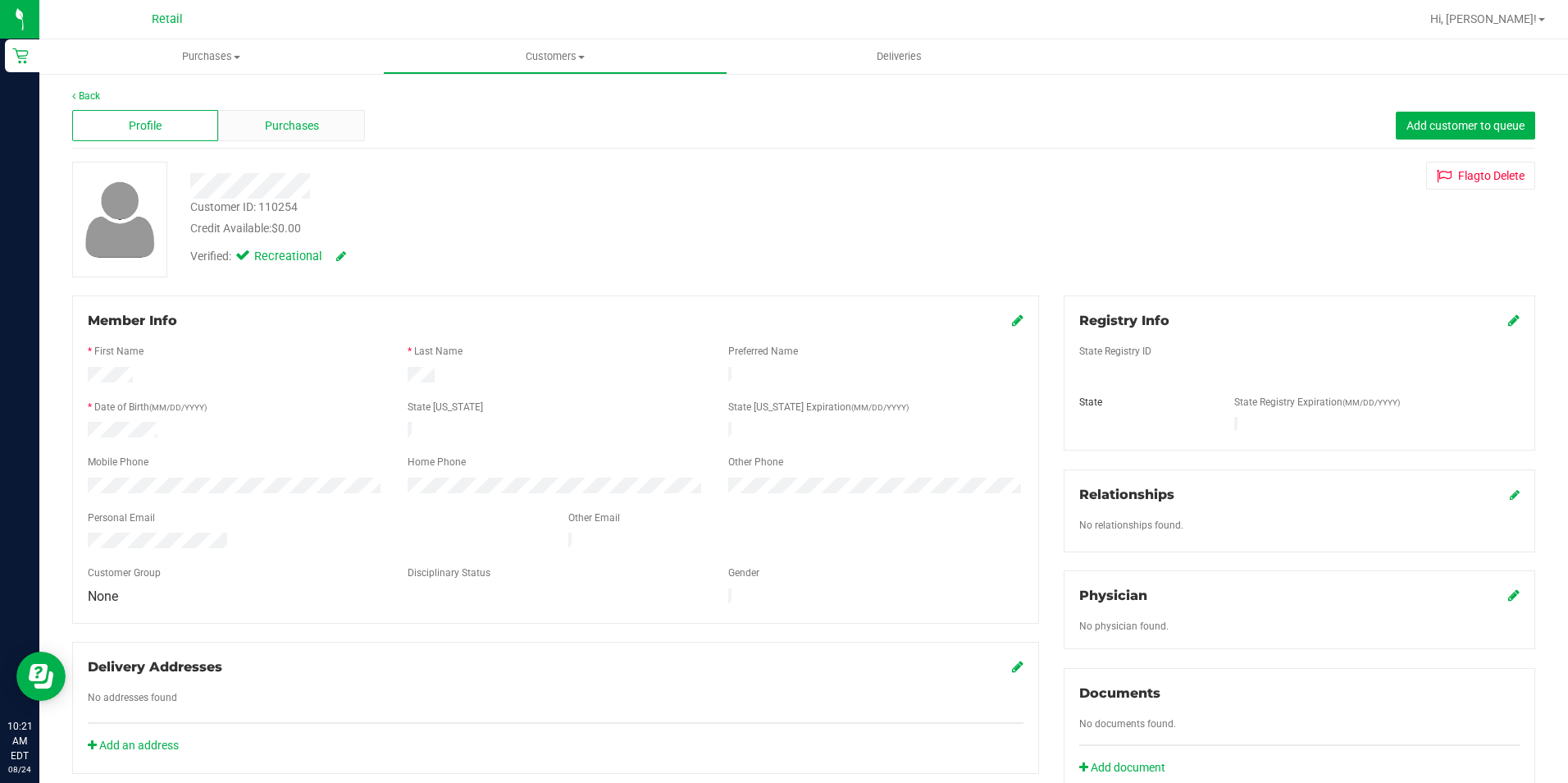
click at [283, 119] on span "Purchases" at bounding box center [291, 126] width 54 height 17
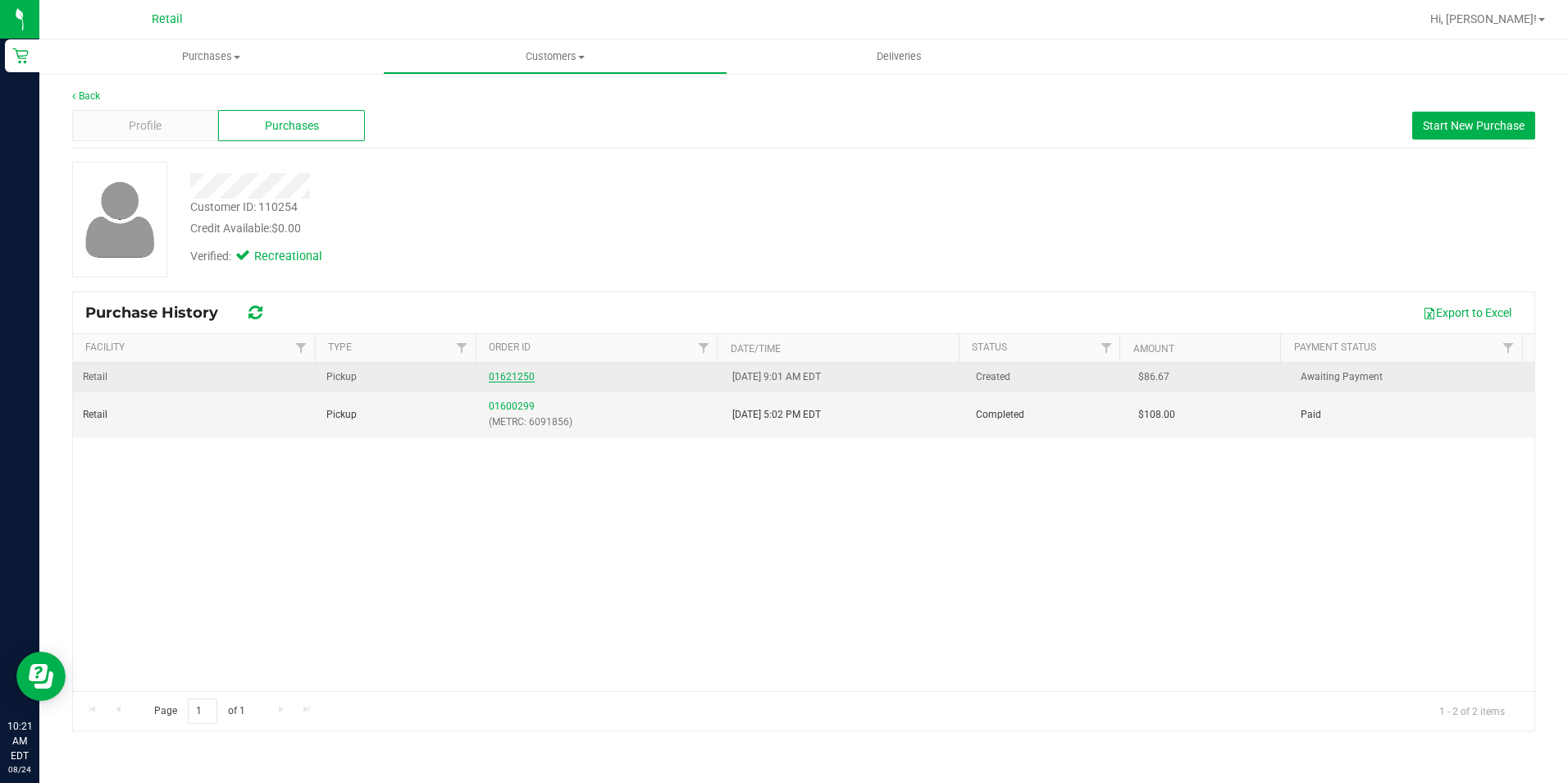
click at [525, 378] on link "01621250" at bounding box center [512, 377] width 45 height 12
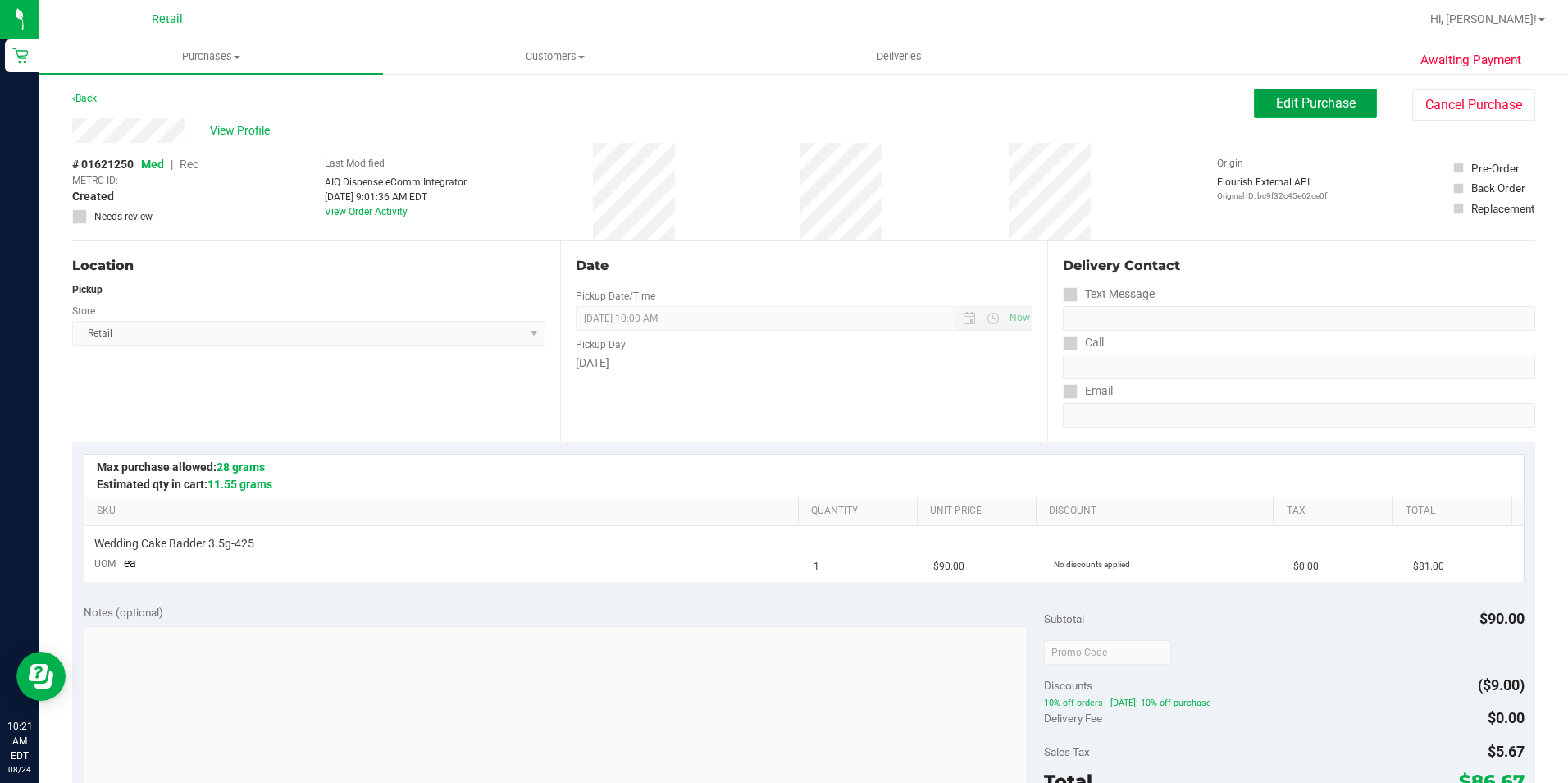
click at [1254, 100] on button "Edit Purchase" at bounding box center [1315, 104] width 124 height 30
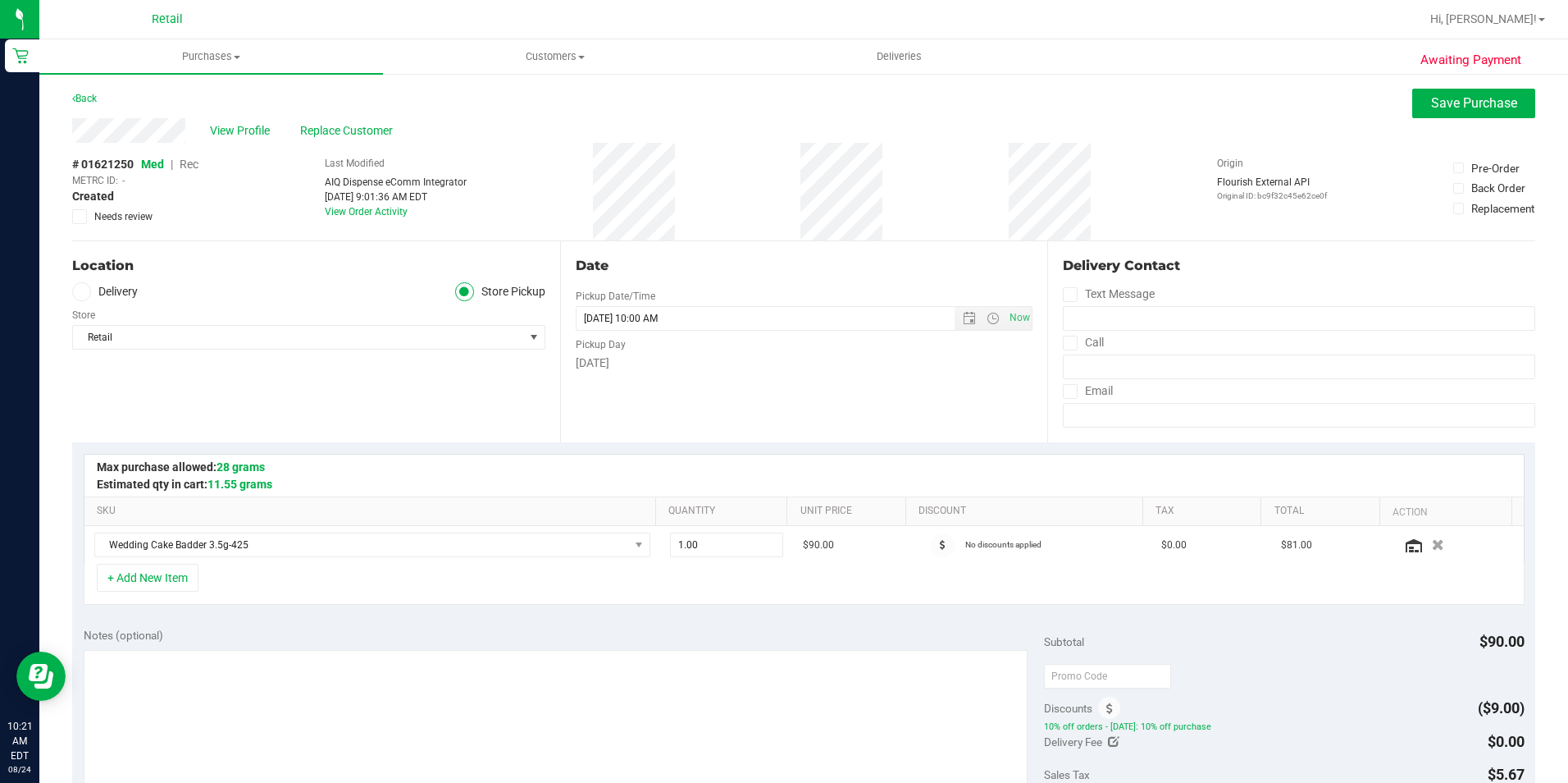
click at [195, 159] on span "Rec" at bounding box center [189, 163] width 19 height 13
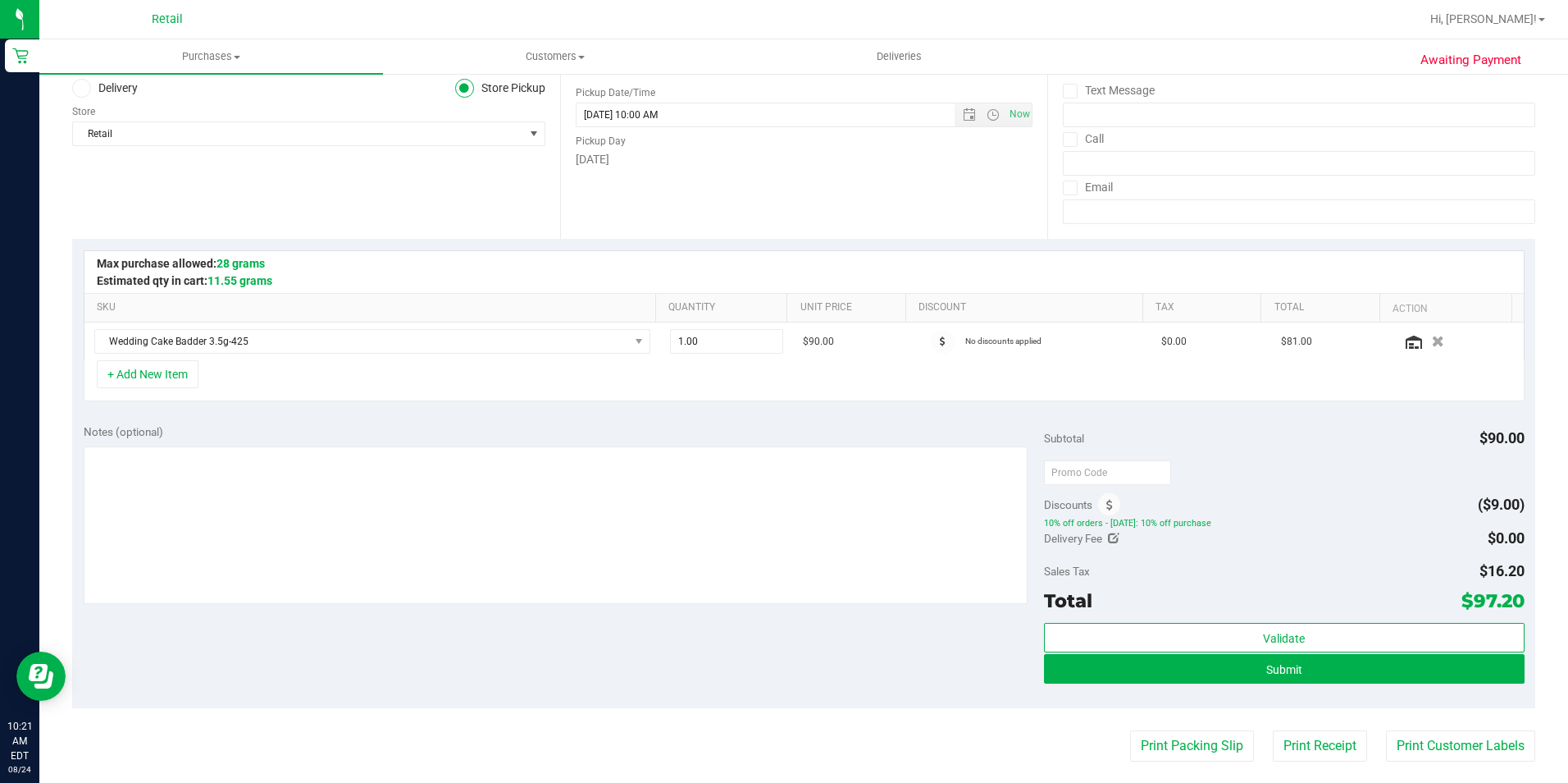
scroll to position [246, 0]
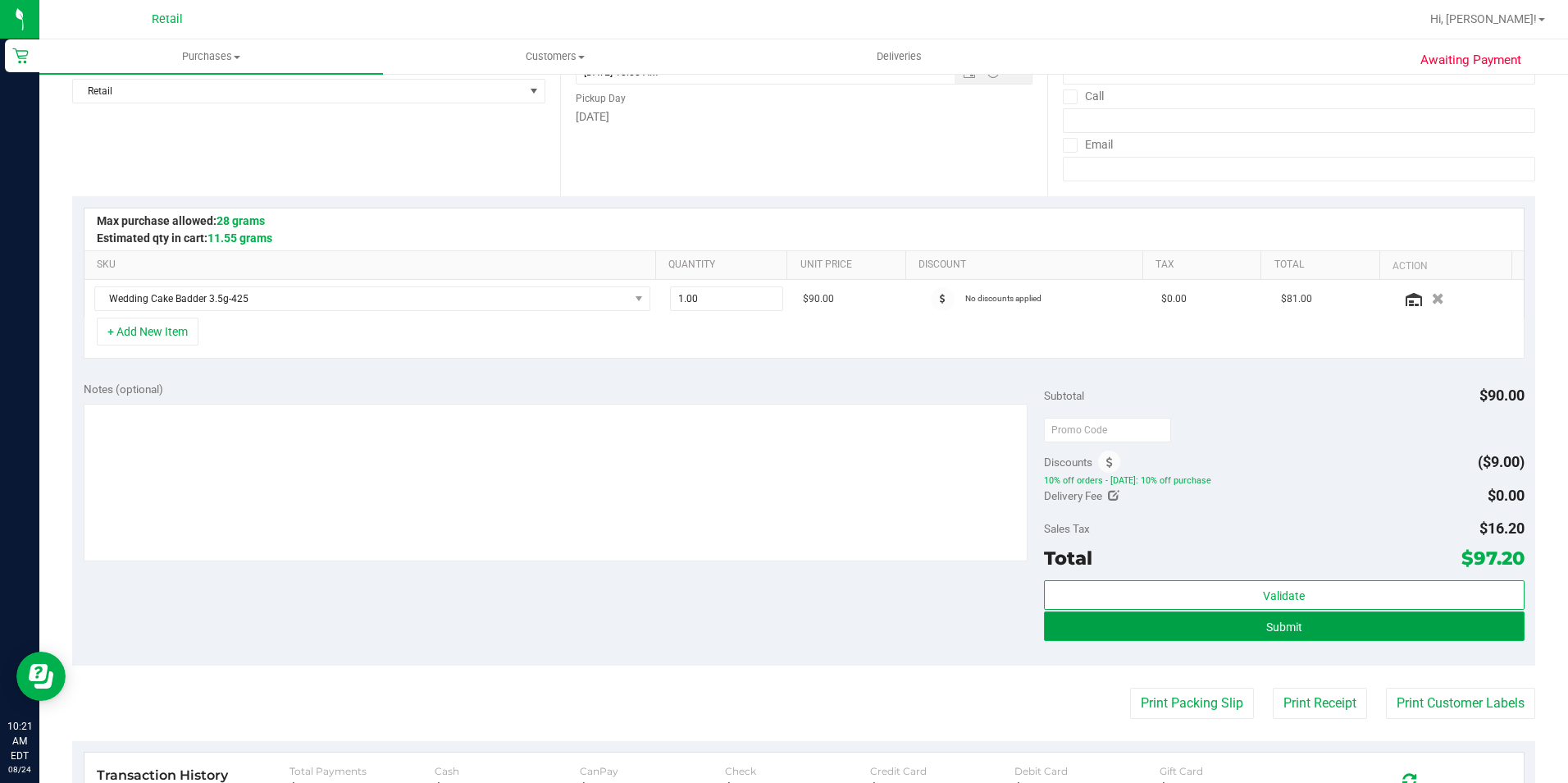
click at [1174, 633] on button "Submit" at bounding box center [1284, 626] width 480 height 30
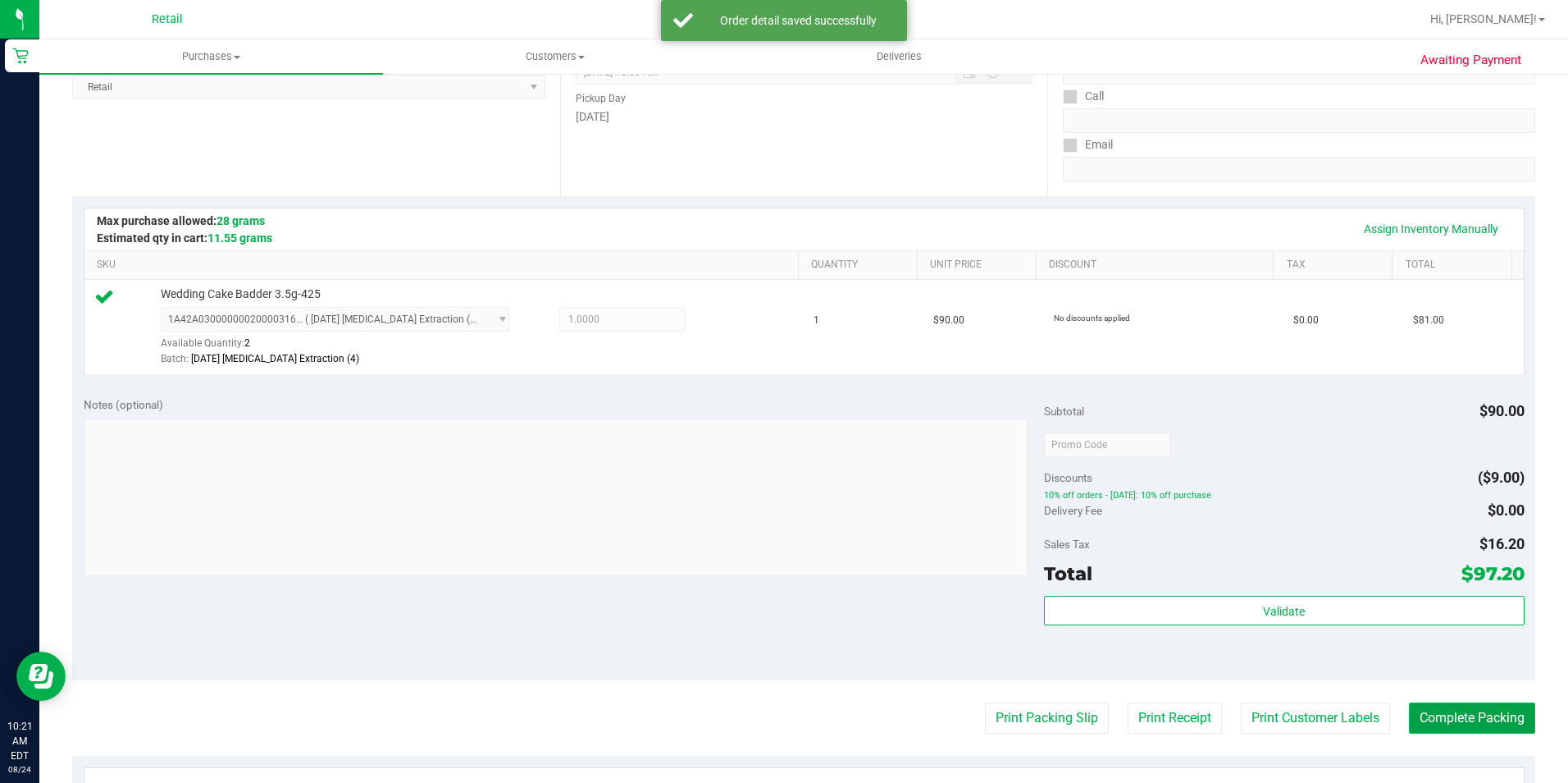
click at [1499, 710] on button "Complete Packing" at bounding box center [1472, 719] width 126 height 32
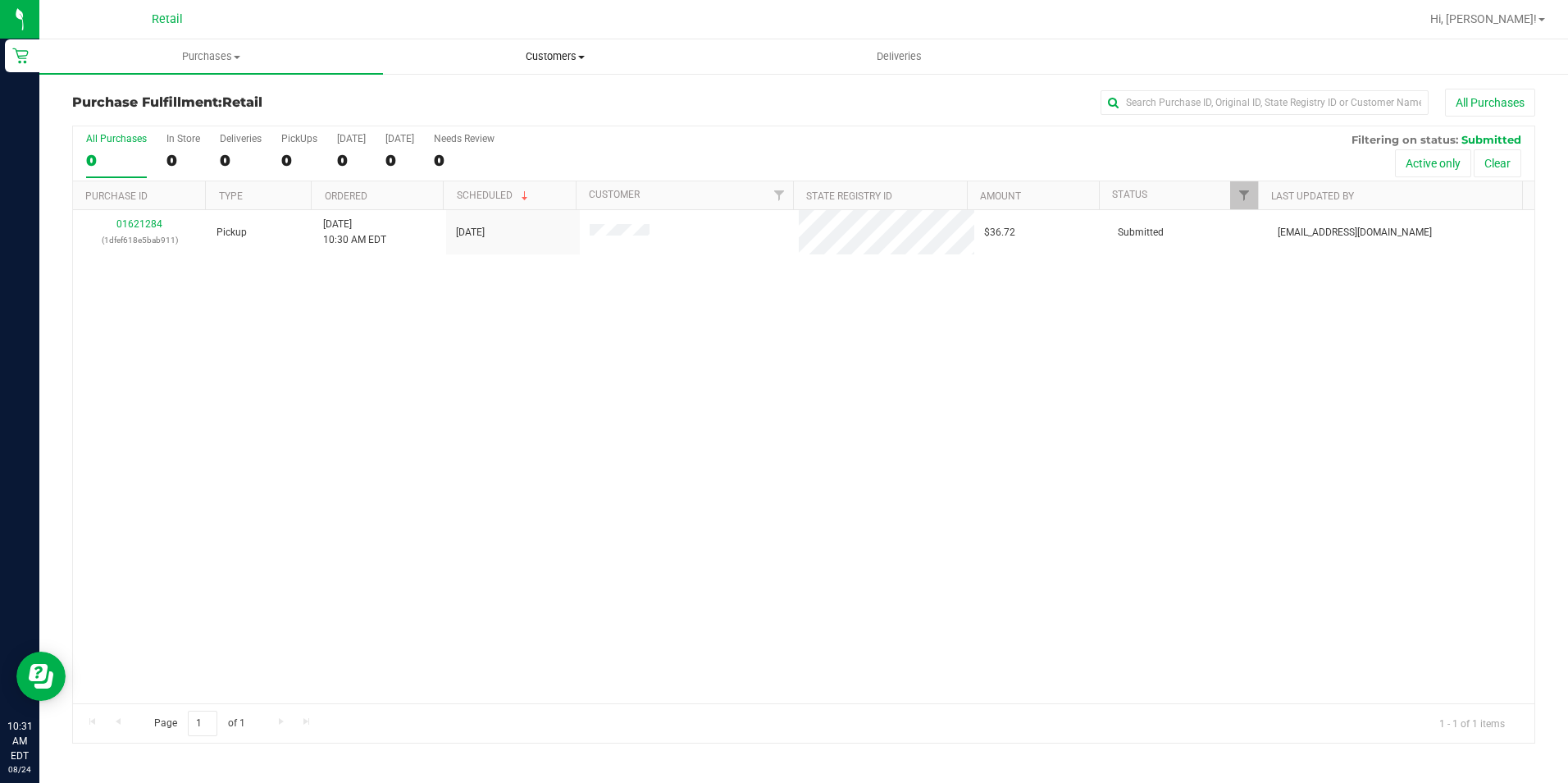
click at [563, 56] on span "Customers" at bounding box center [554, 56] width 342 height 15
click at [460, 104] on span "All customers" at bounding box center [443, 99] width 119 height 14
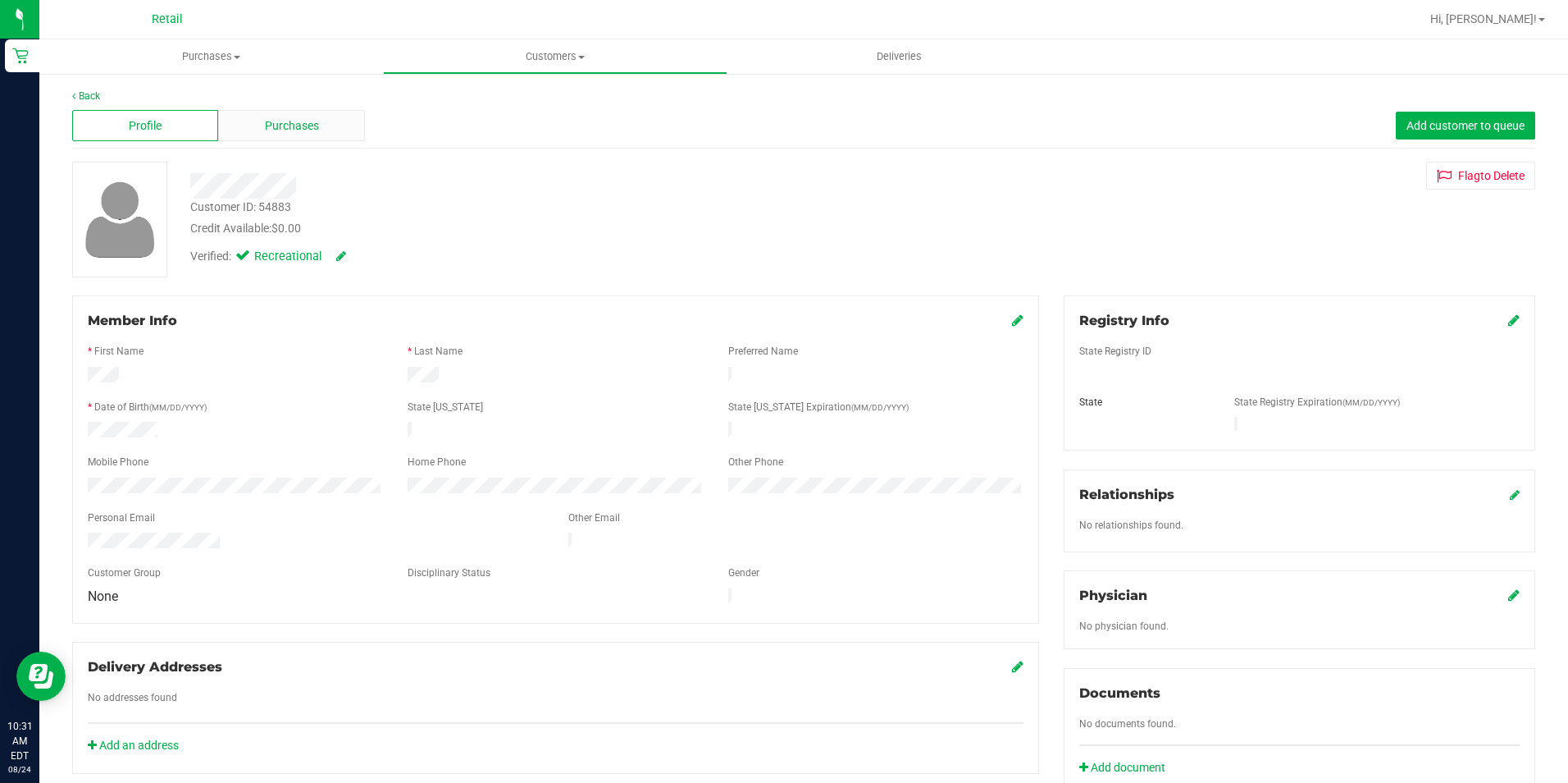
click at [295, 130] on span "Purchases" at bounding box center [291, 126] width 54 height 17
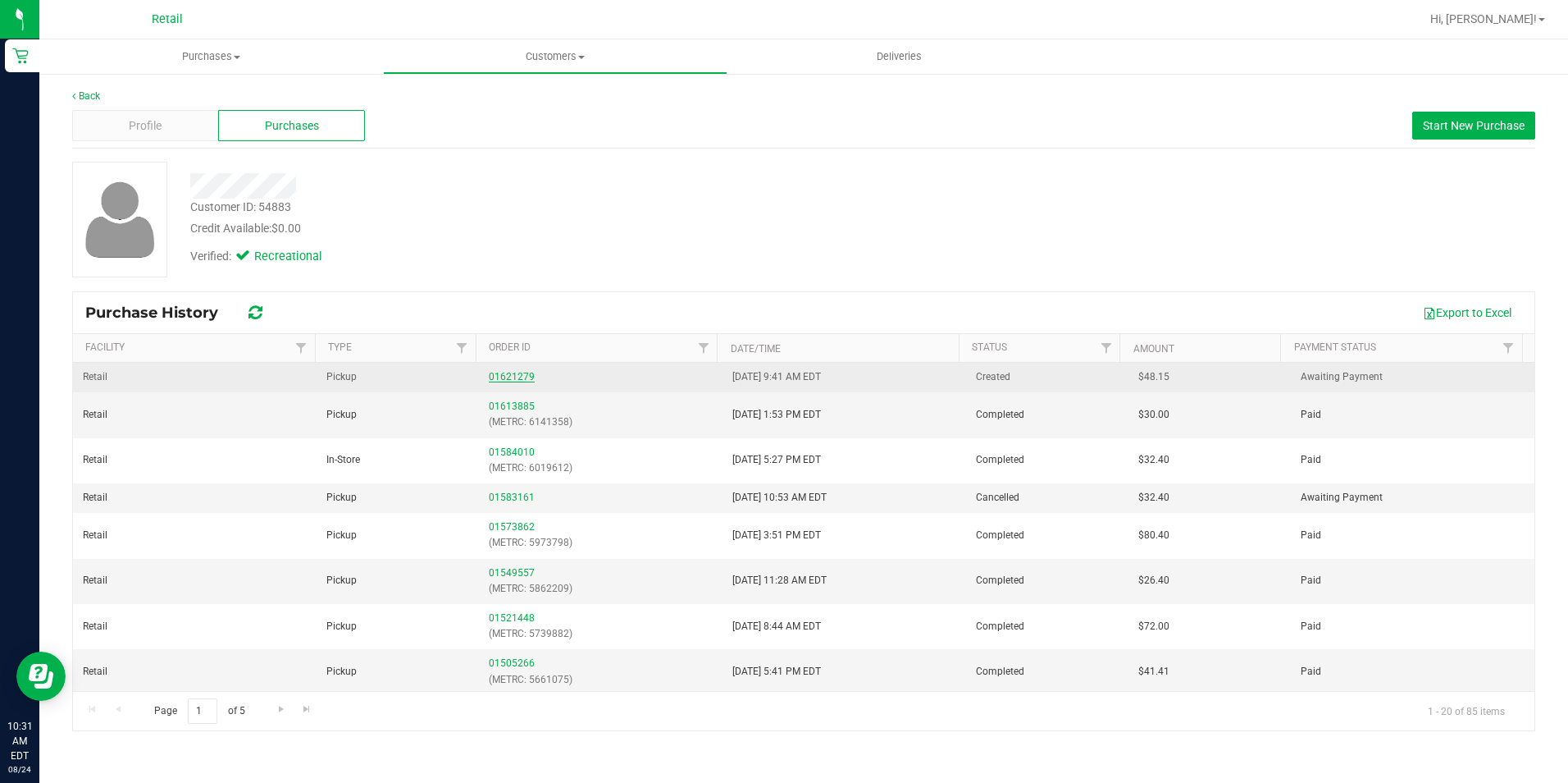
click at [511, 377] on link "01621279" at bounding box center [512, 377] width 45 height 12
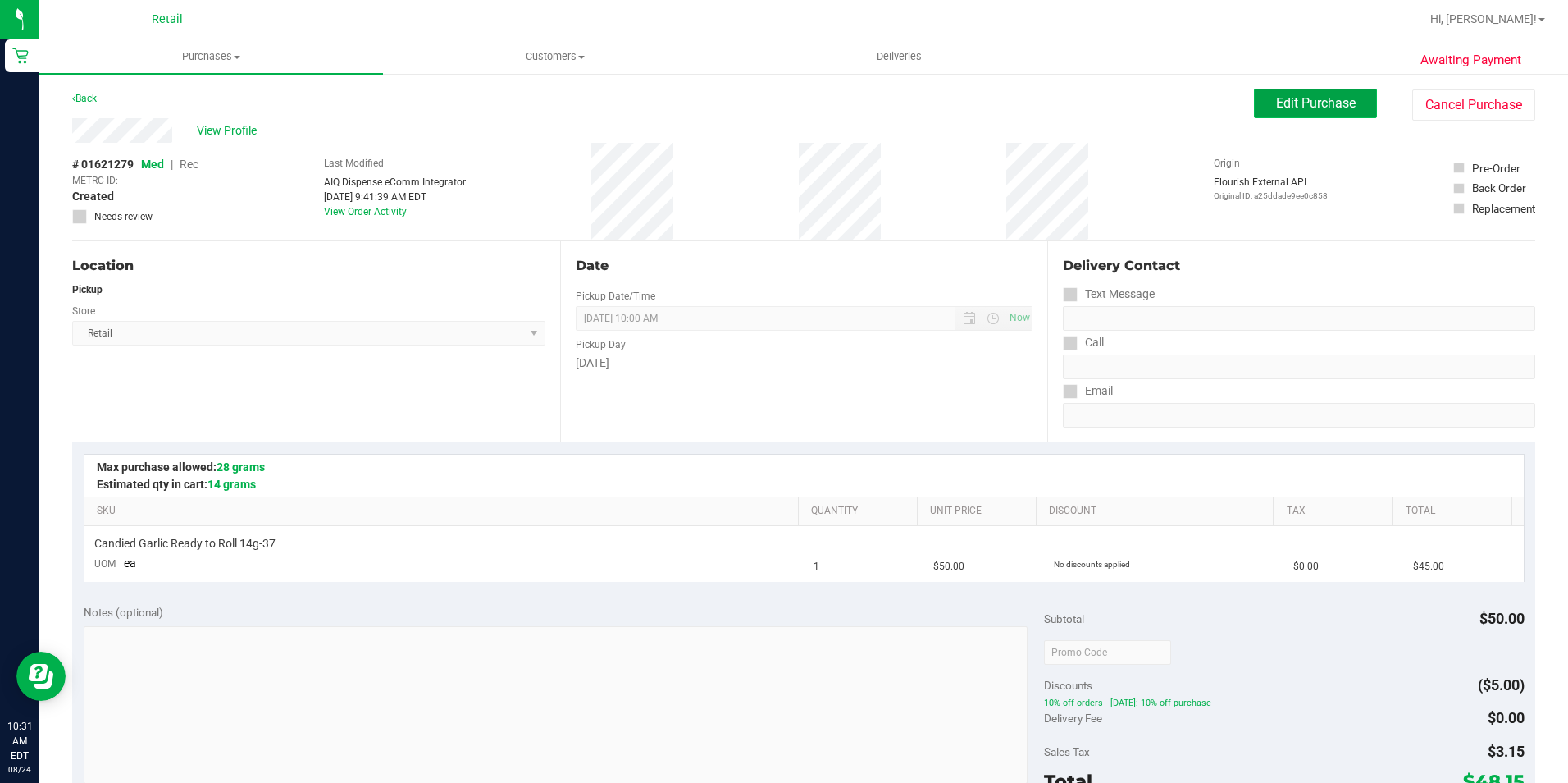
click at [1319, 109] on span "Edit Purchase" at bounding box center [1316, 103] width 80 height 16
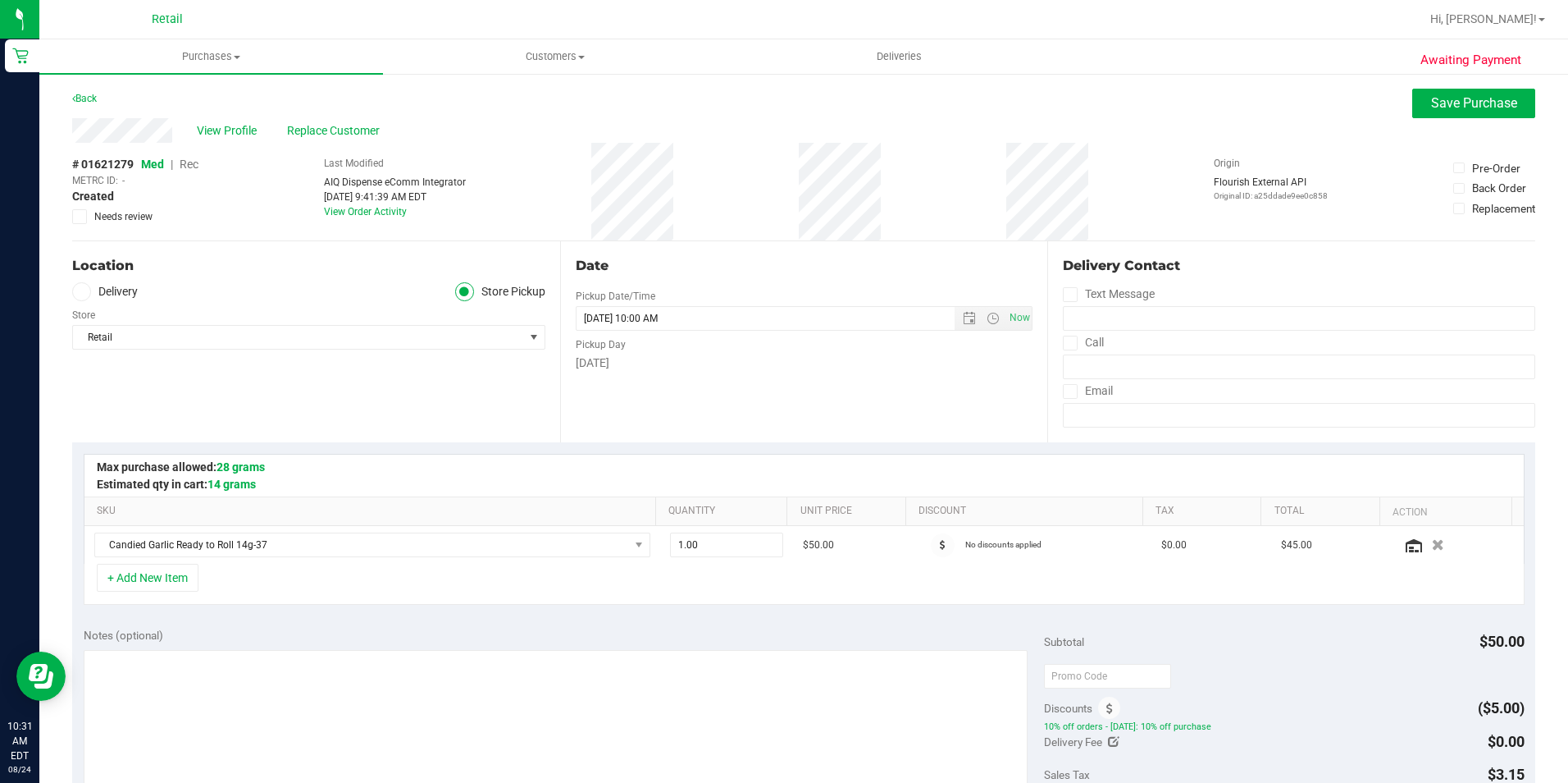
click at [184, 161] on span "Rec" at bounding box center [189, 163] width 19 height 13
click at [191, 169] on span "Rec" at bounding box center [189, 163] width 19 height 13
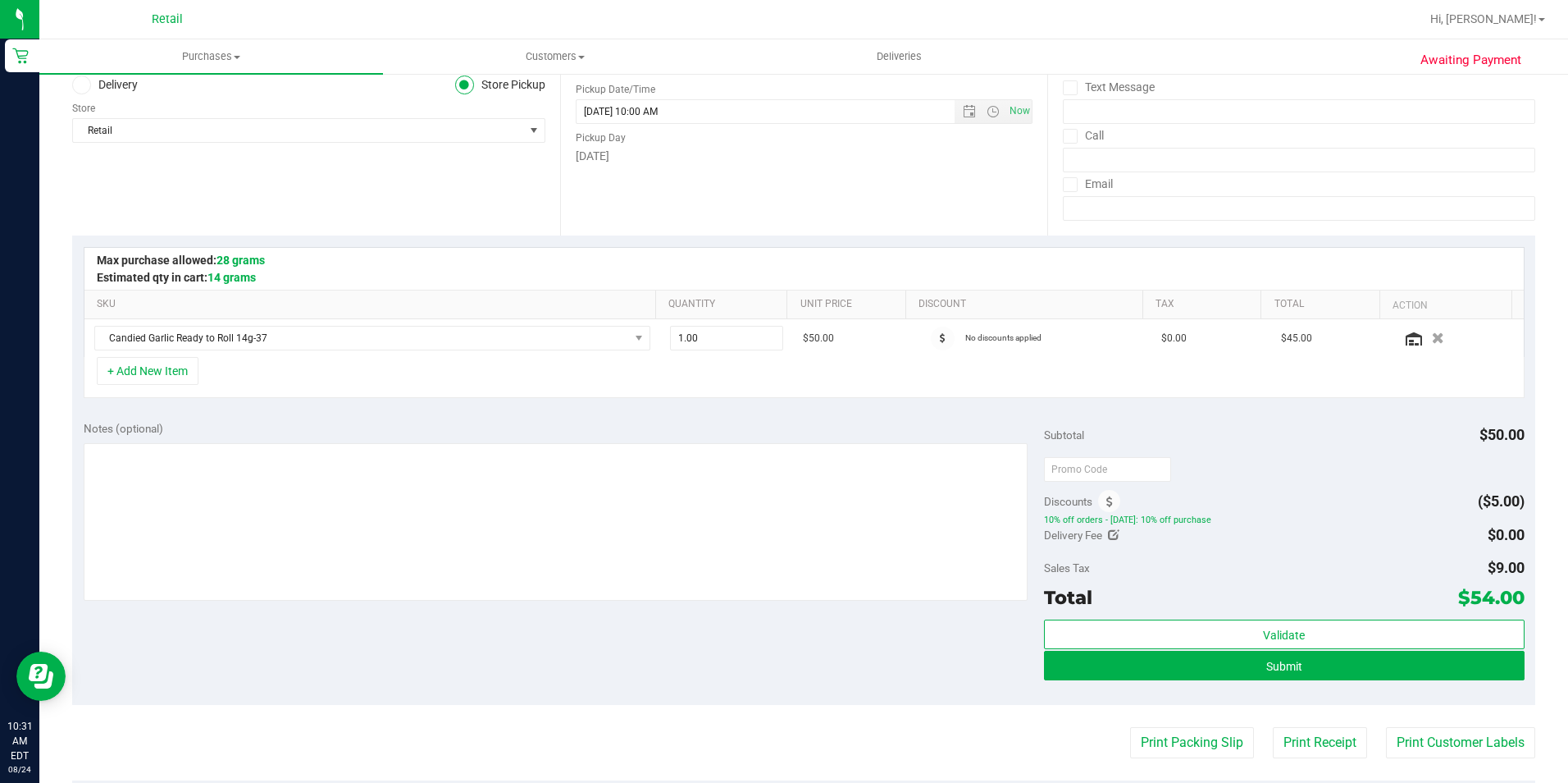
scroll to position [246, 0]
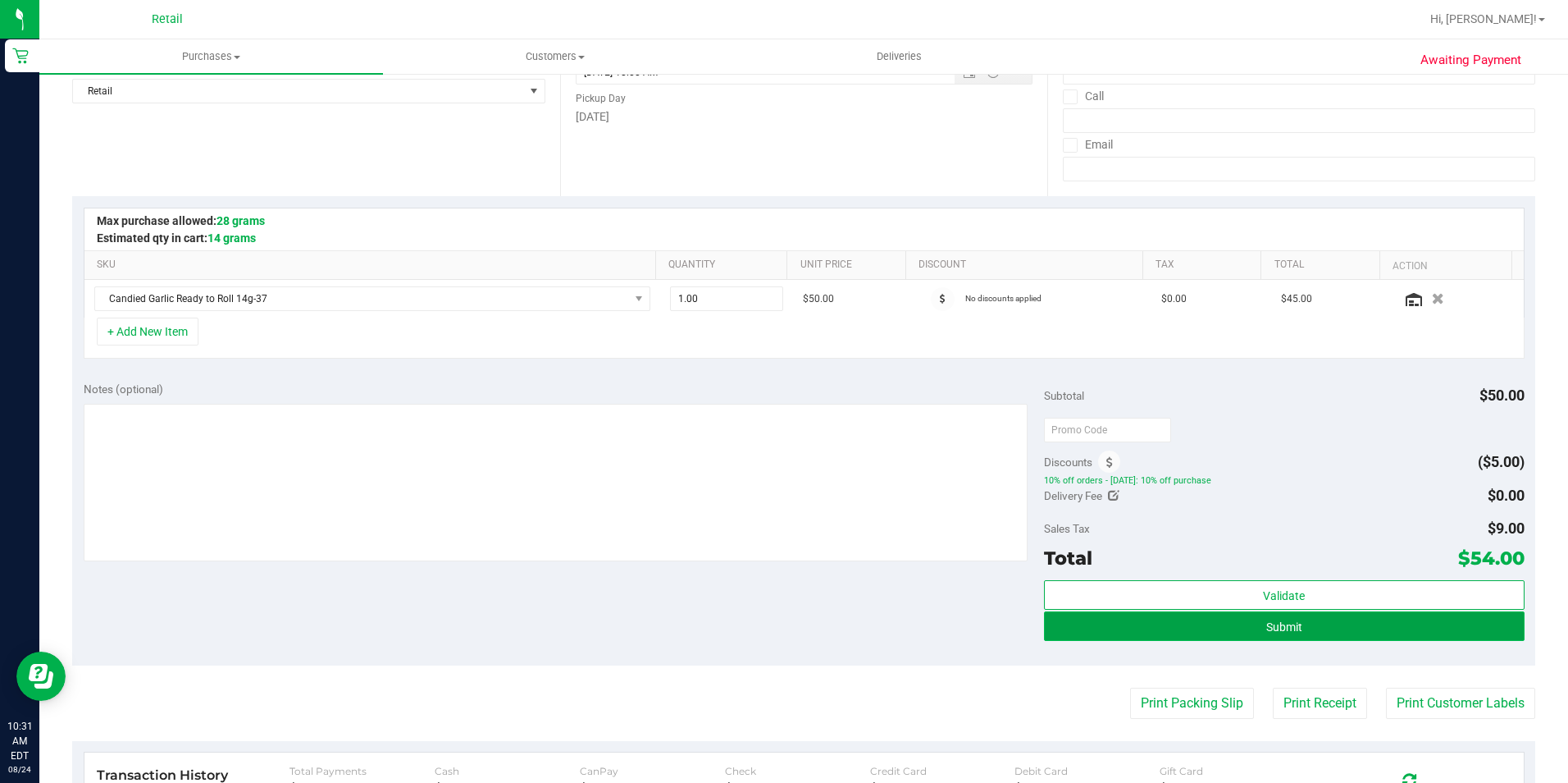
click at [1187, 629] on button "Submit" at bounding box center [1284, 626] width 480 height 30
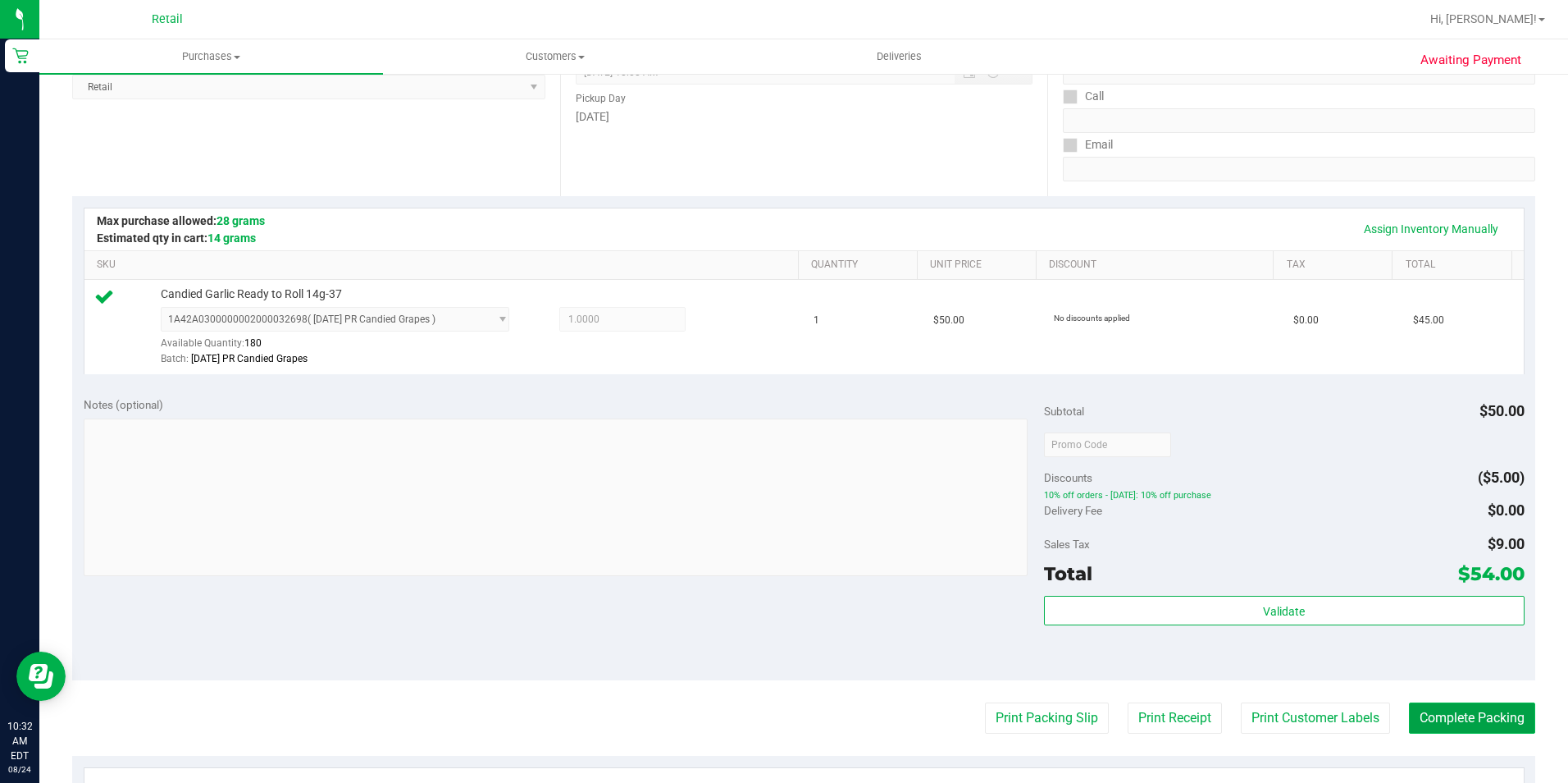
click at [1445, 730] on button "Complete Packing" at bounding box center [1472, 719] width 126 height 32
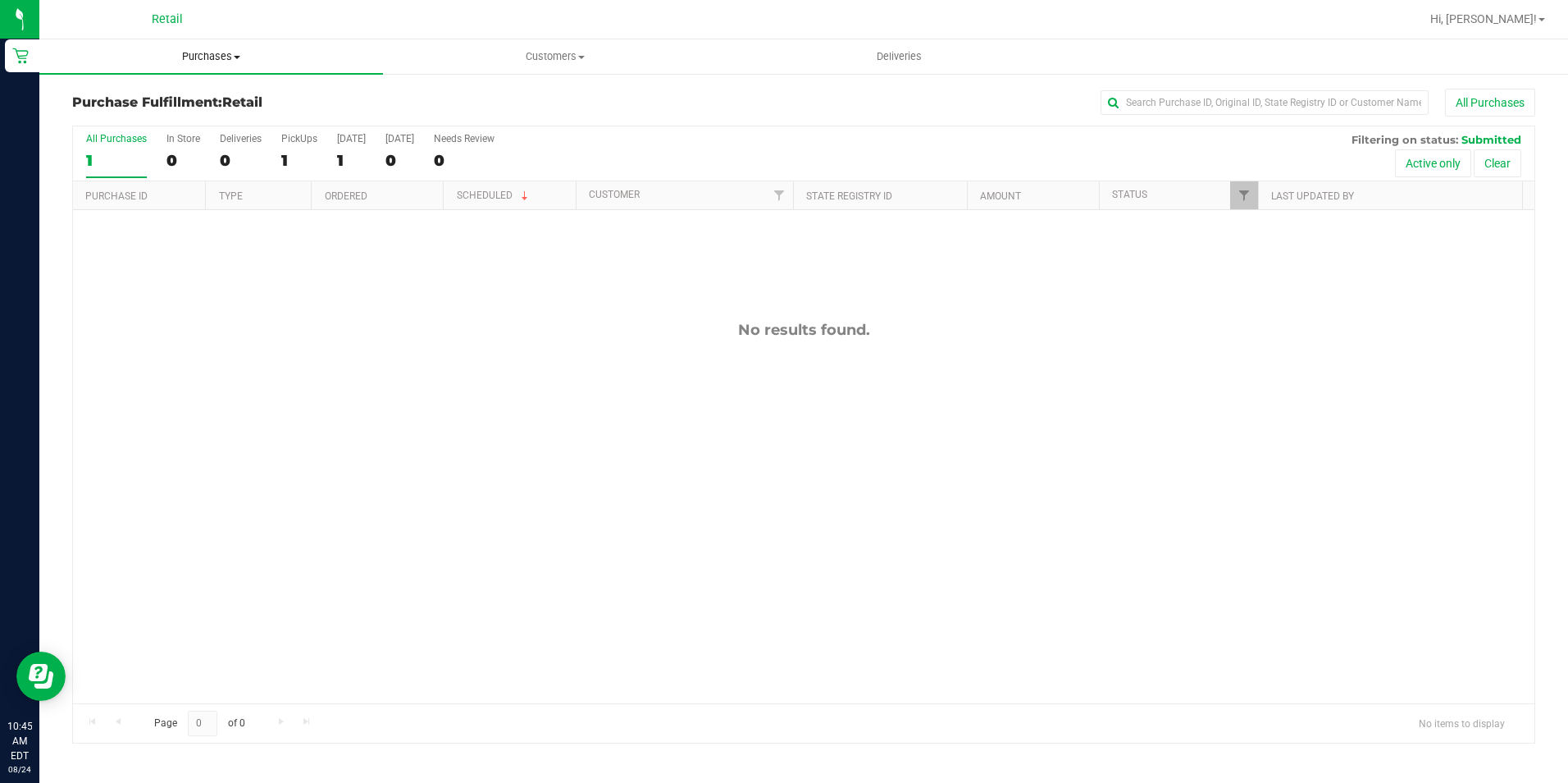
click at [219, 55] on span "Purchases" at bounding box center [211, 56] width 344 height 15
click at [741, 154] on div "All Purchases 1 In Store 0 Deliveries 0 PickUps 1 [DATE] 1 [DATE] 0 Needs Revie…" at bounding box center [803, 154] width 1461 height 55
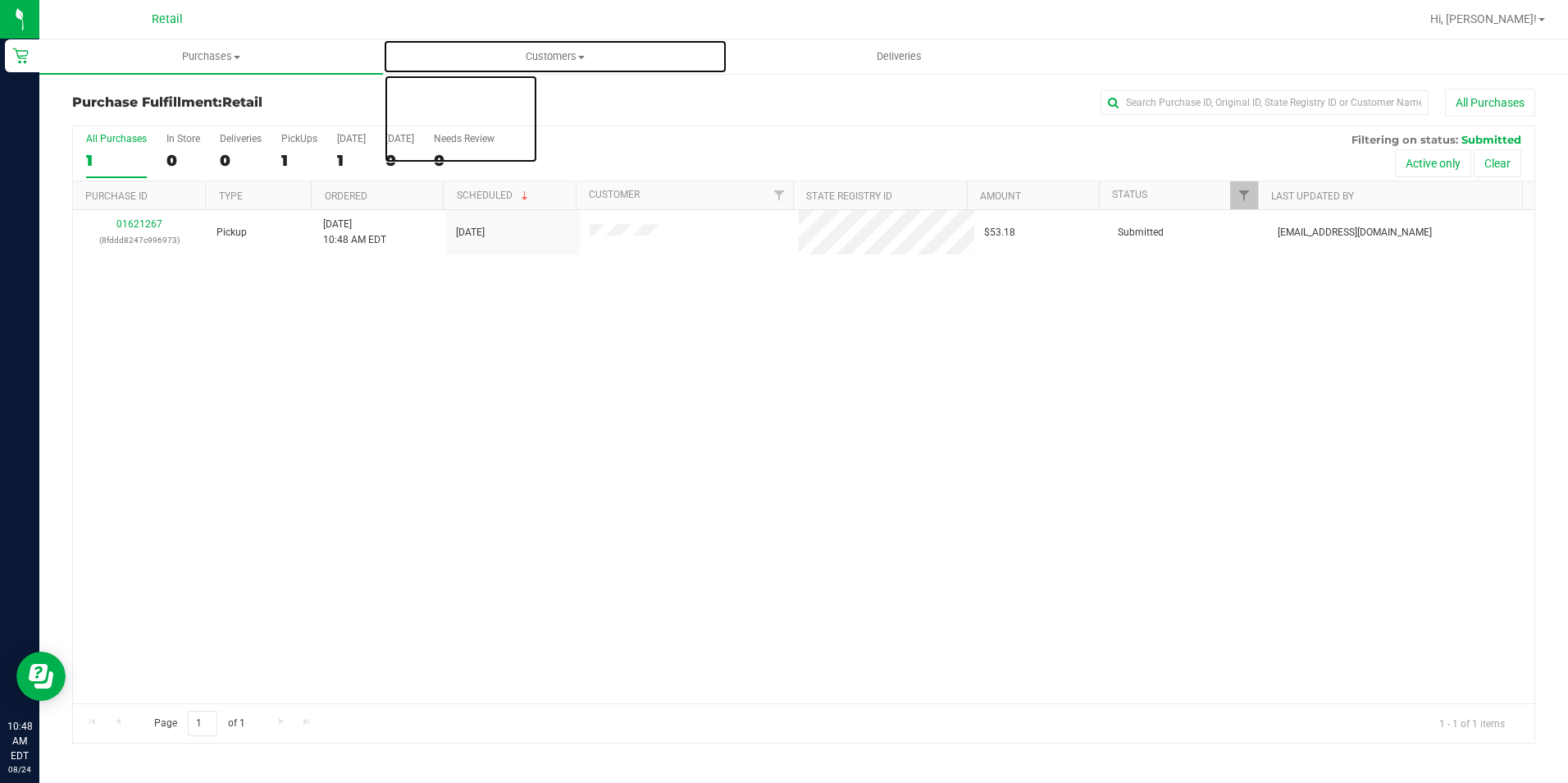
drag, startPoint x: 546, startPoint y: 56, endPoint x: 659, endPoint y: 0, distance: 126.1
click at [546, 56] on span "Customers" at bounding box center [554, 56] width 342 height 15
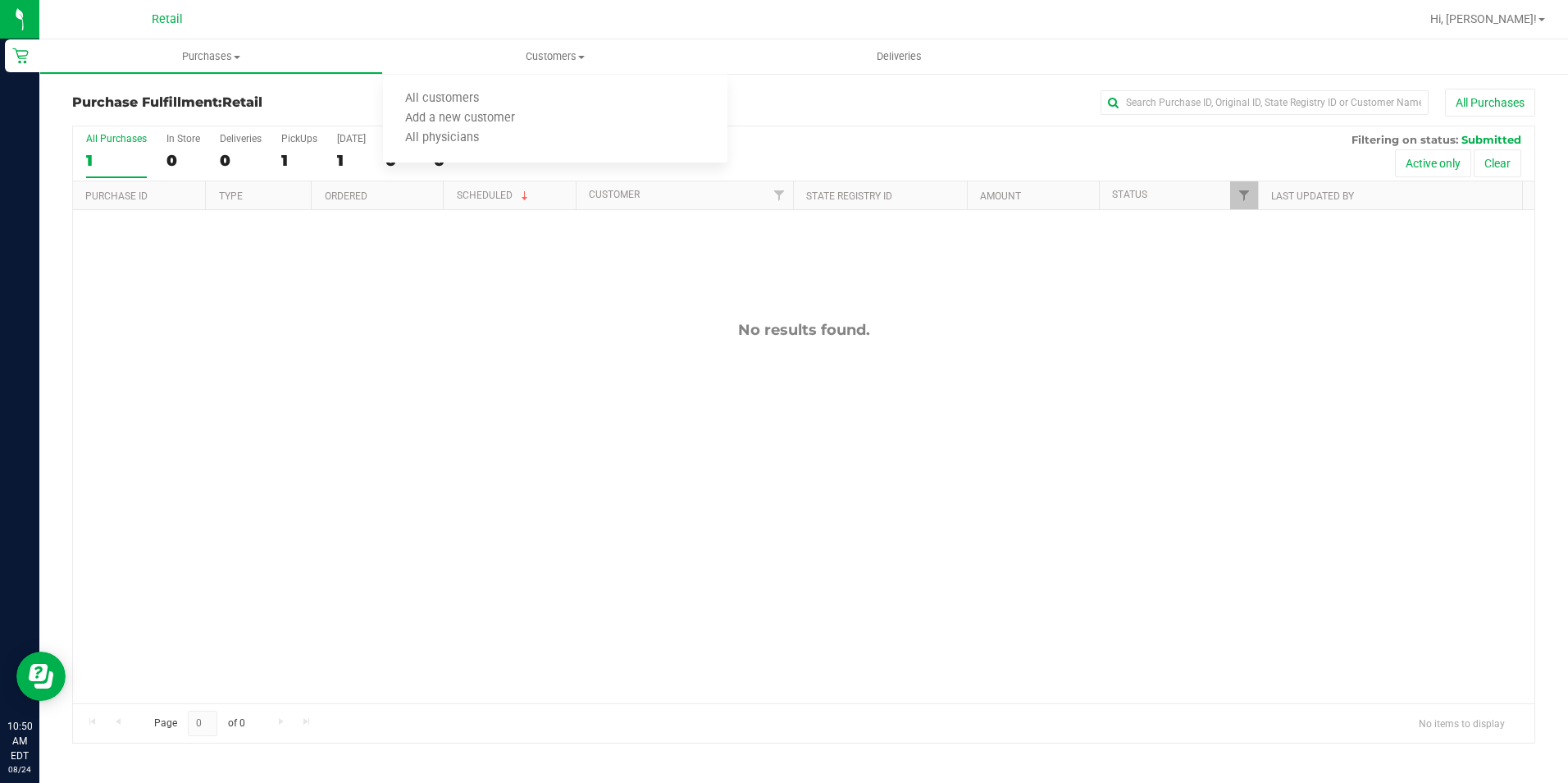
click at [1179, 89] on div "All Purchases" at bounding box center [1047, 103] width 975 height 28
click at [267, 52] on span "Purchases" at bounding box center [211, 56] width 342 height 15
click at [151, 104] on span "Summary of purchases" at bounding box center [124, 99] width 168 height 14
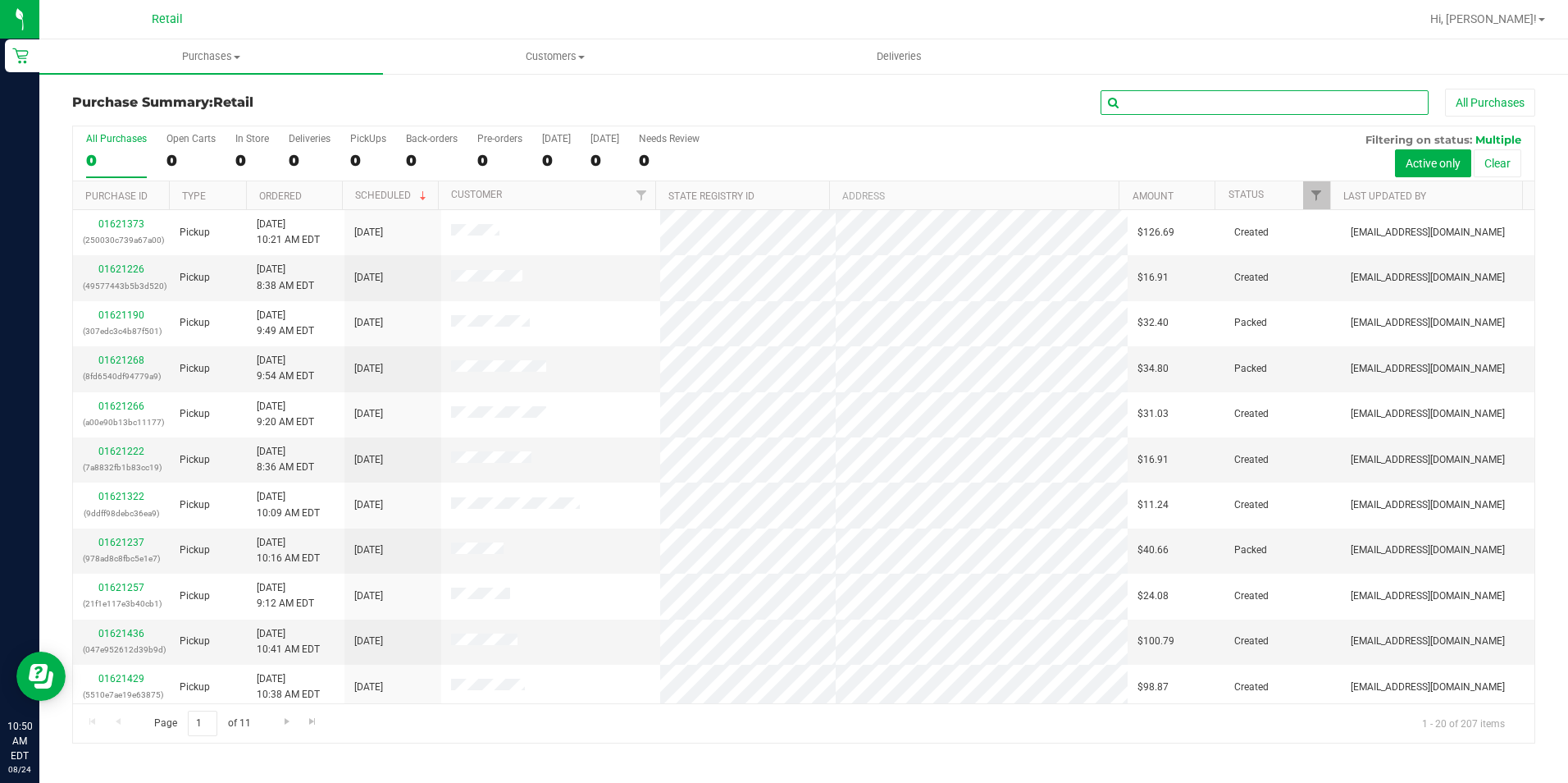
click at [1245, 108] on input "text" at bounding box center [1265, 102] width 328 height 25
click at [1246, 96] on input "text" at bounding box center [1265, 102] width 328 height 25
click at [1244, 103] on input "text" at bounding box center [1265, 102] width 328 height 25
type input "sirav"
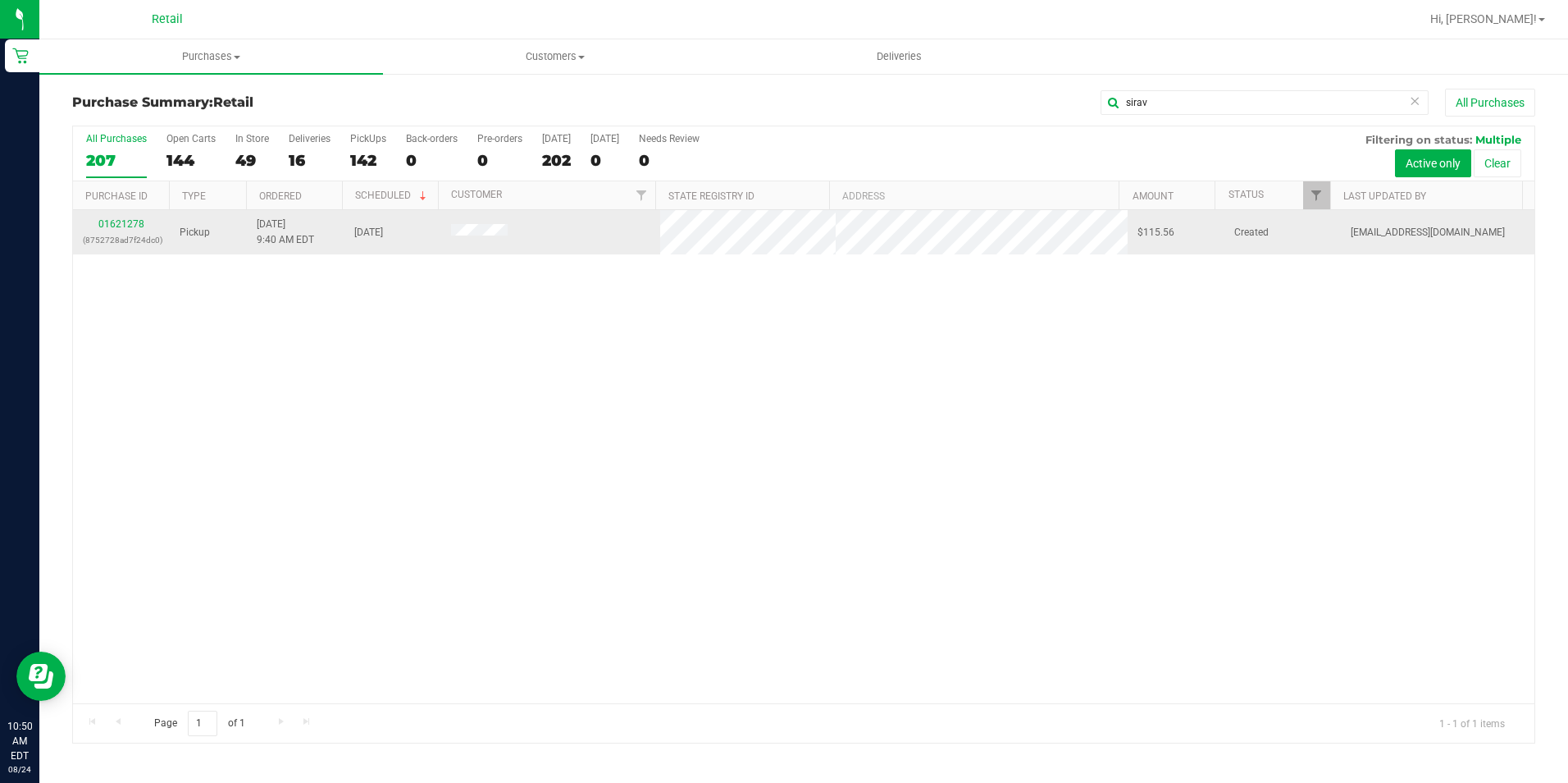
click at [136, 229] on div "01621278 (8752728ad7f24dc0)" at bounding box center [122, 232] width 77 height 32
drag, startPoint x: 136, startPoint y: 229, endPoint x: 129, endPoint y: 218, distance: 13.0
click at [129, 218] on link "01621278" at bounding box center [122, 224] width 45 height 12
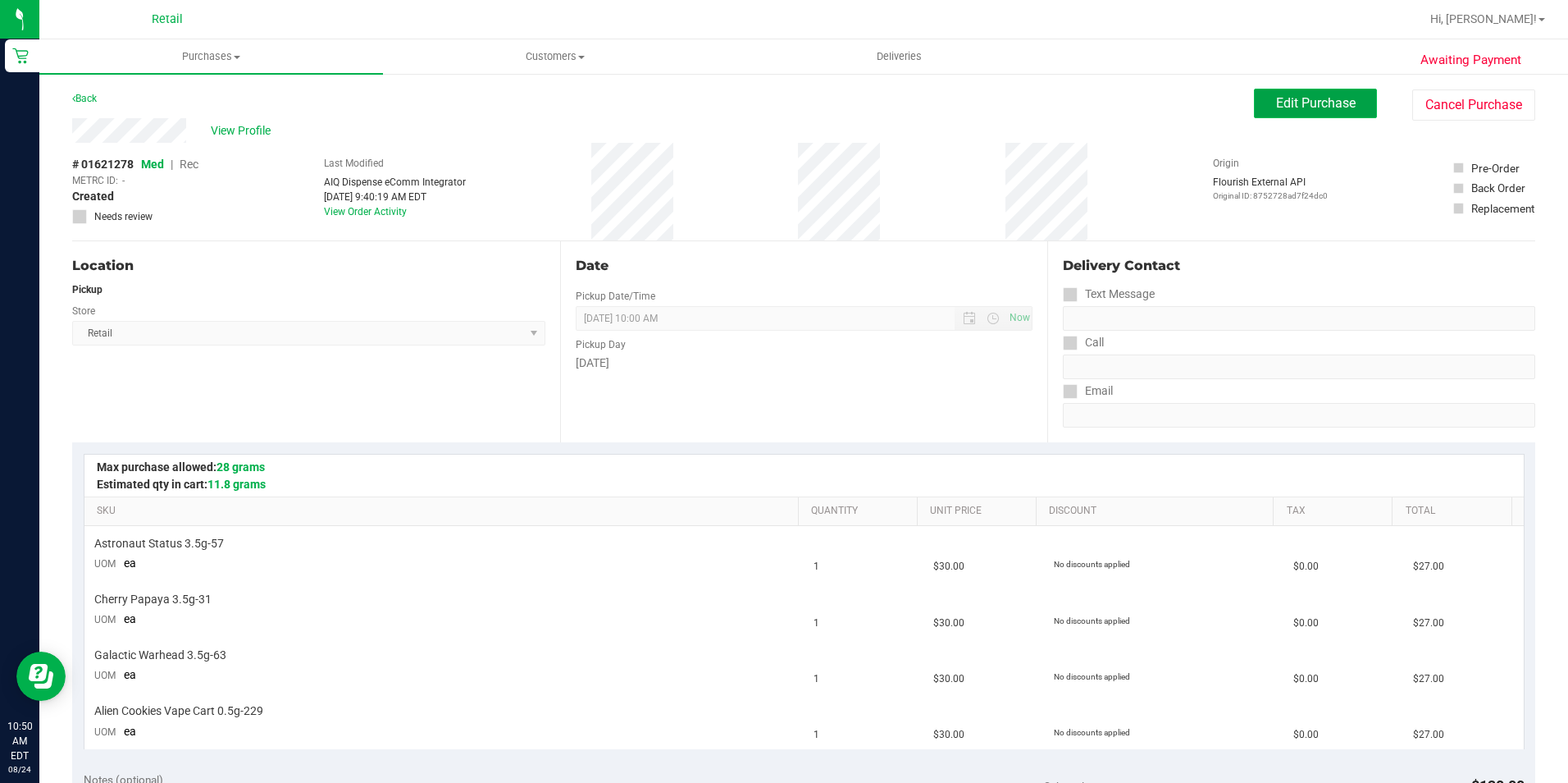
click at [1299, 114] on button "Edit Purchase" at bounding box center [1315, 104] width 124 height 30
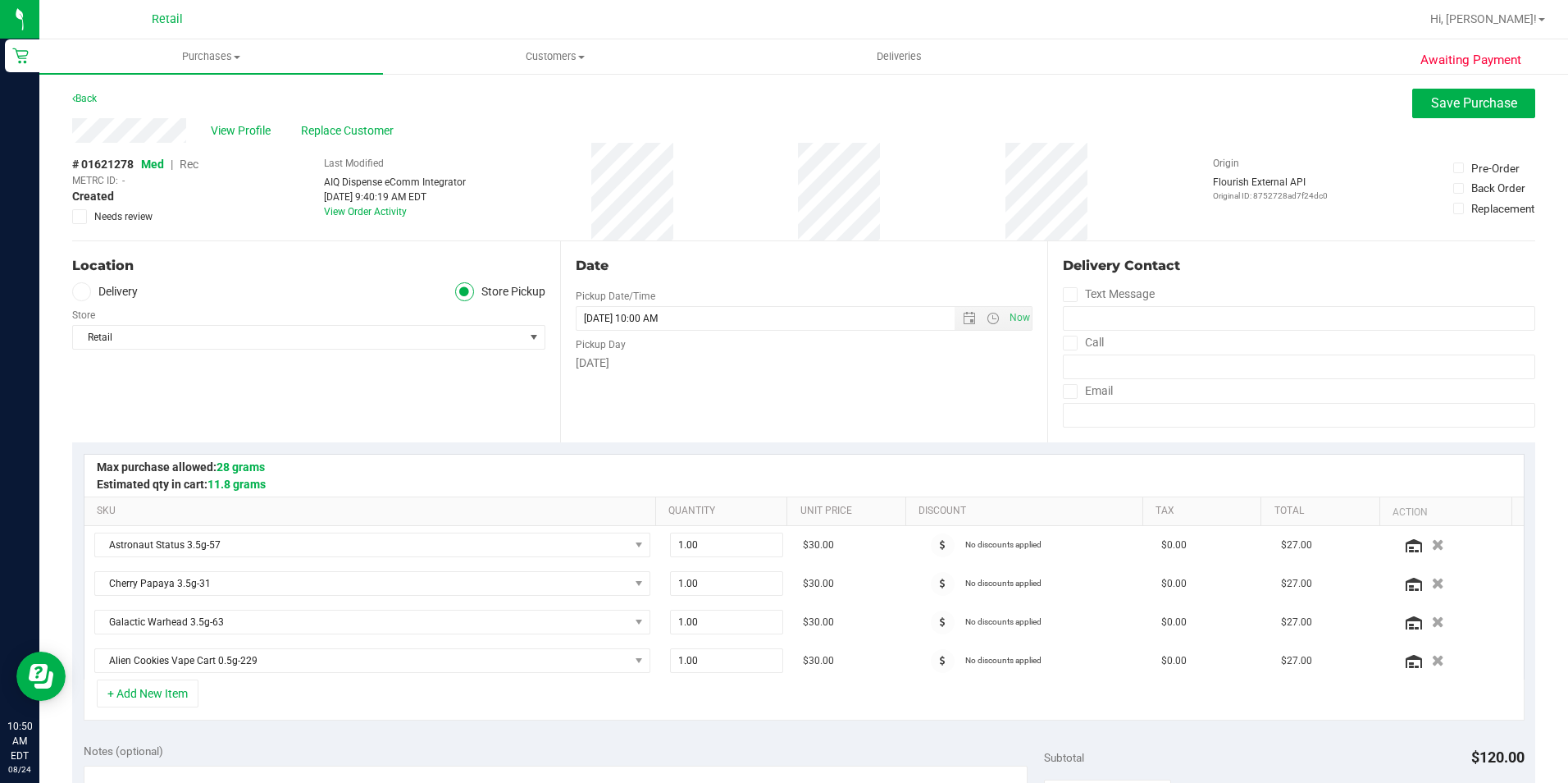
click at [198, 171] on span "Rec" at bounding box center [189, 163] width 19 height 13
click at [196, 158] on span "Rec" at bounding box center [189, 163] width 19 height 13
click at [189, 160] on span "Rec" at bounding box center [189, 163] width 20 height 13
click at [1476, 109] on span "Save Purchase" at bounding box center [1473, 103] width 86 height 16
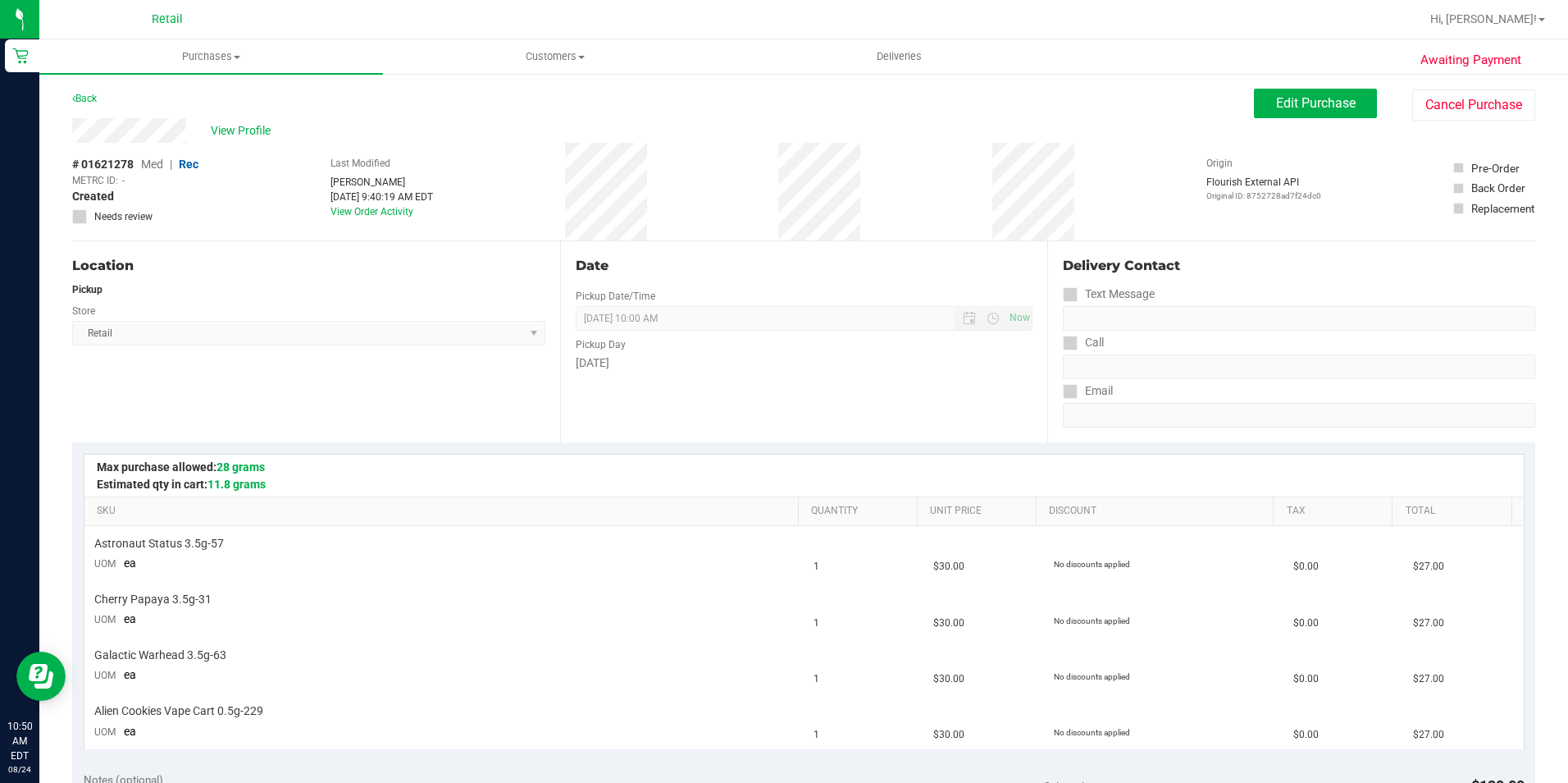
click at [693, 273] on div "Date" at bounding box center [804, 266] width 457 height 20
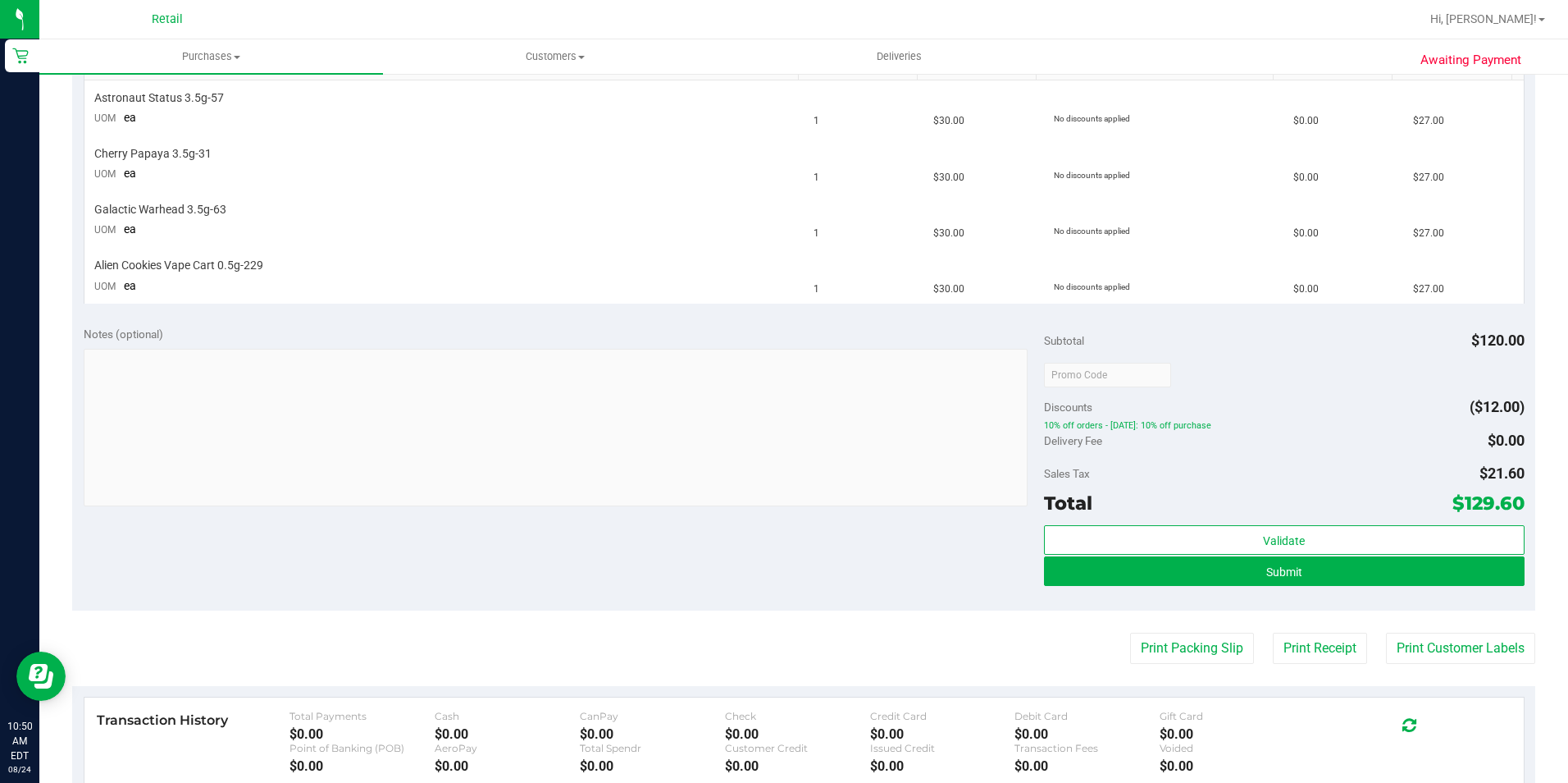
scroll to position [328, 0]
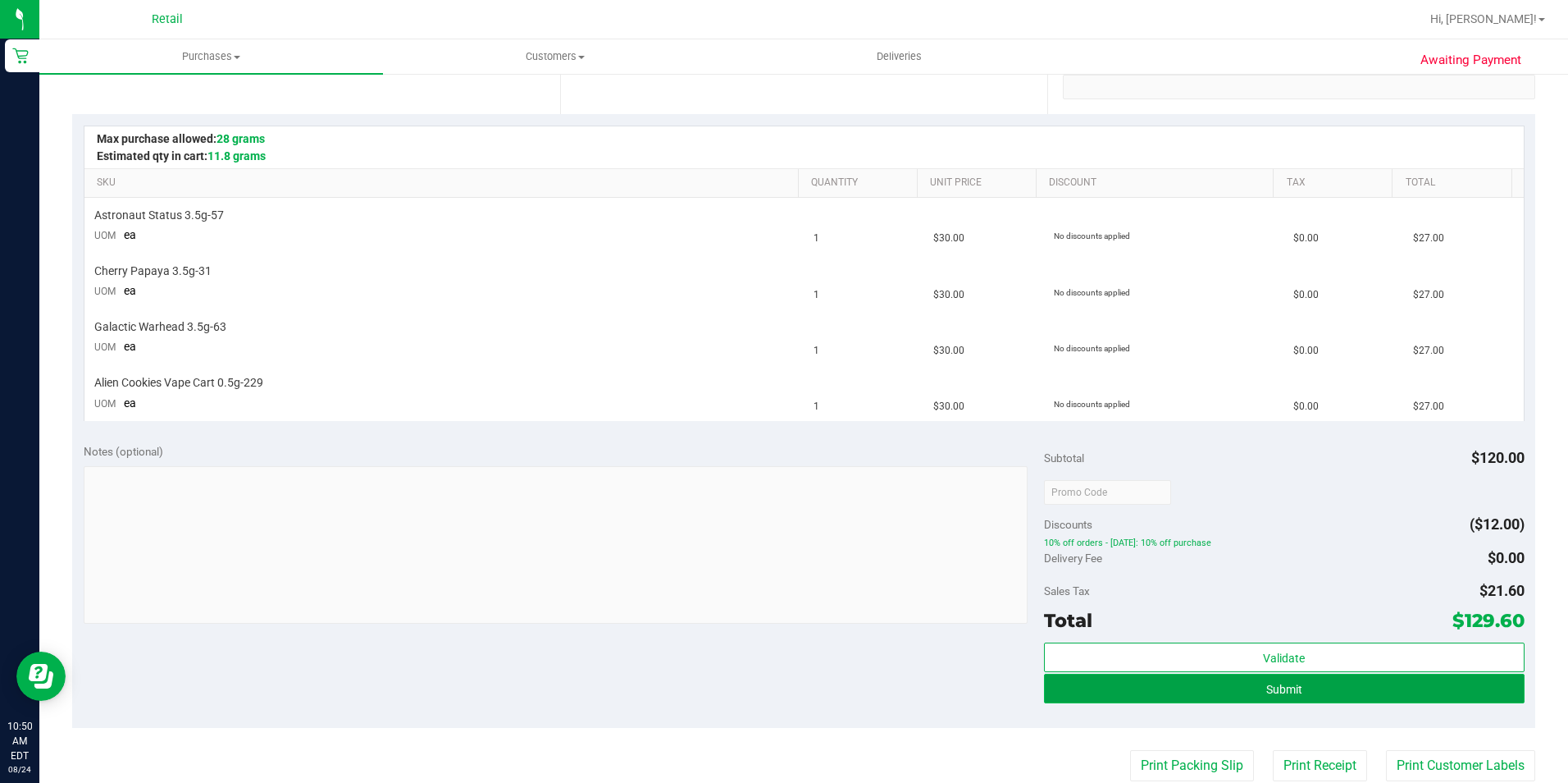
click at [1311, 686] on button "Submit" at bounding box center [1284, 688] width 480 height 30
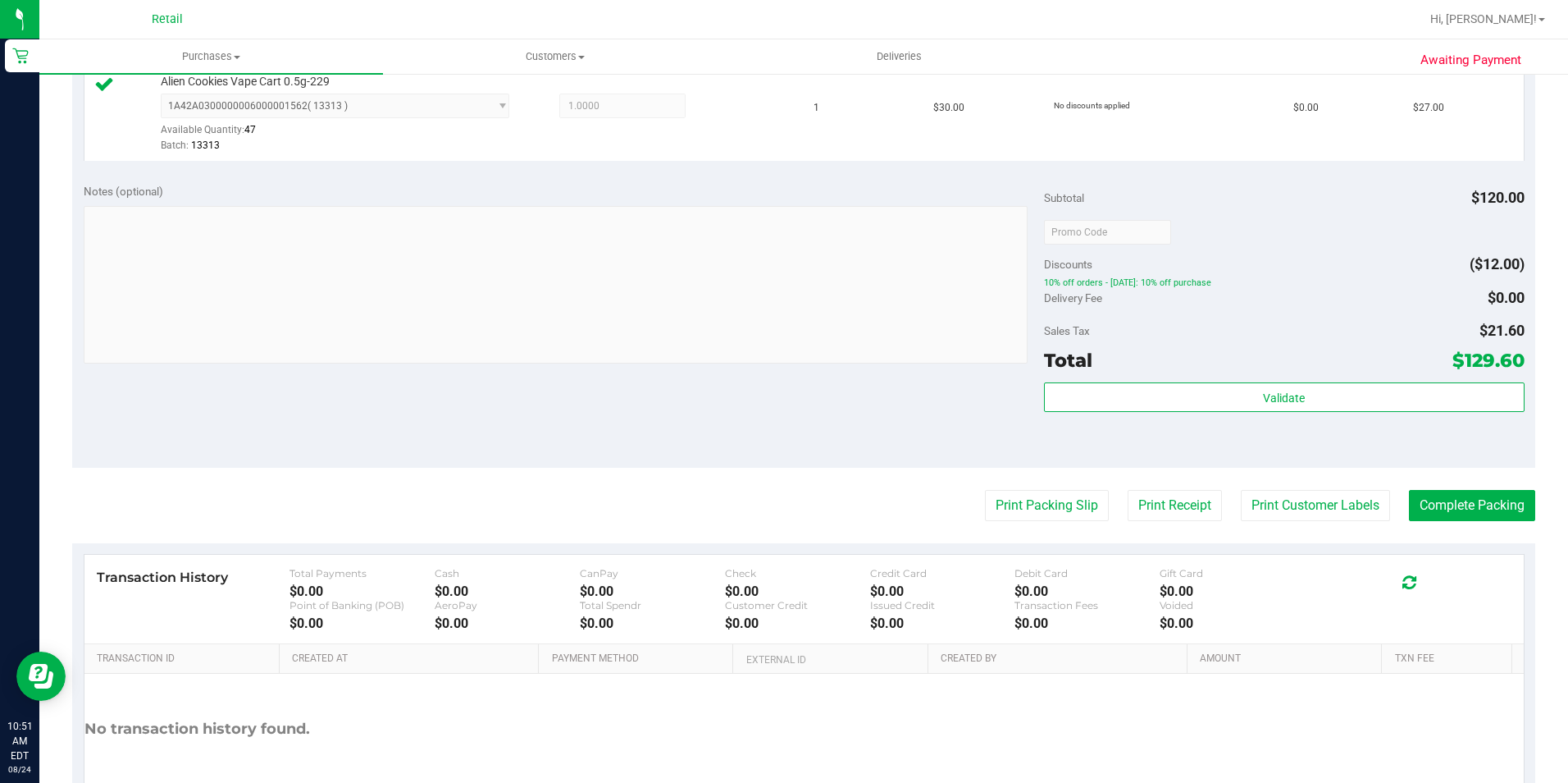
scroll to position [739, 0]
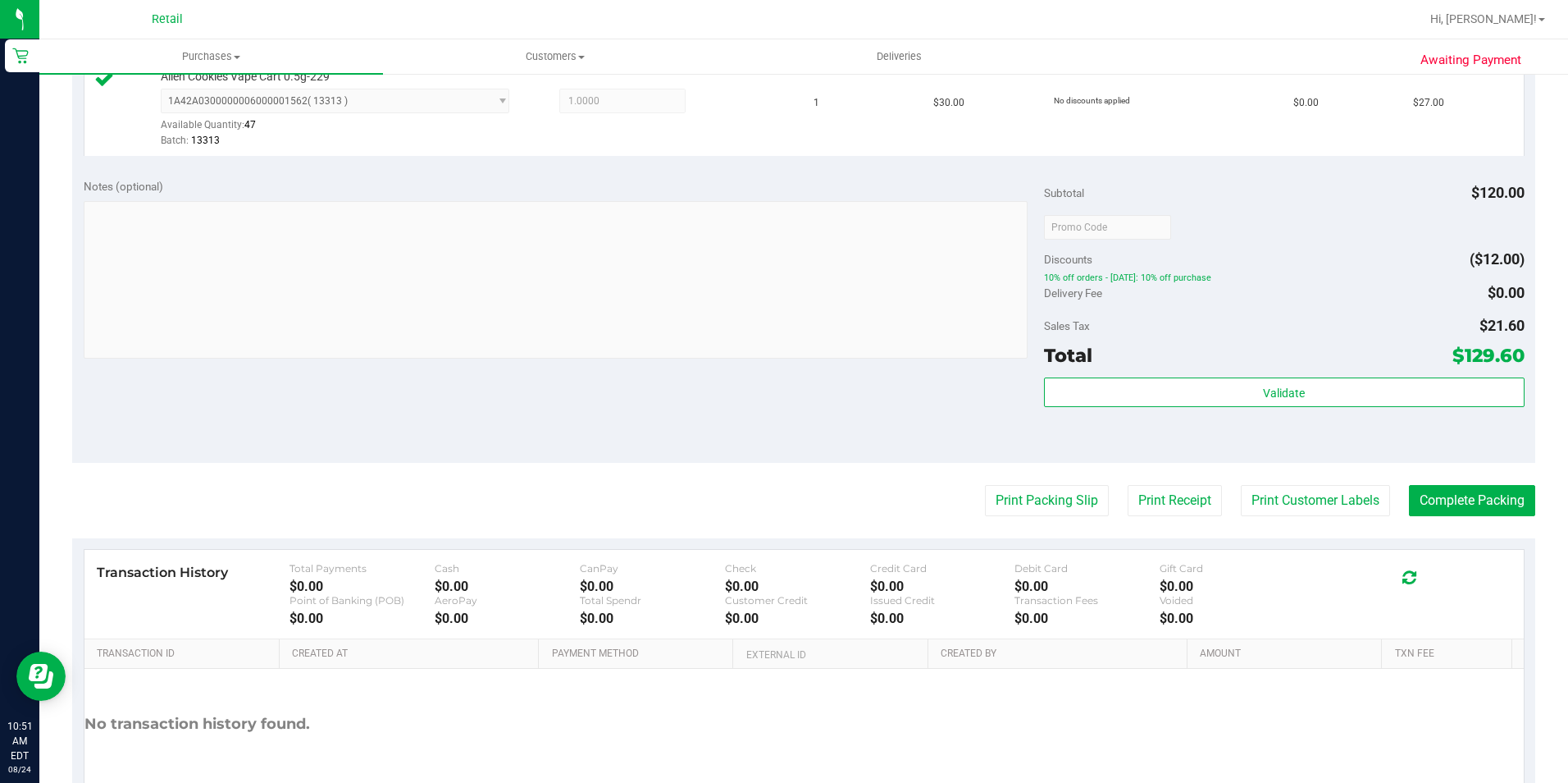
click at [1487, 480] on purchase-details "Back Edit Purchase Cancel Purchase View Profile # 01621278 Med | Rec METRC ID: …" at bounding box center [803, 98] width 1463 height 1495
click at [1466, 498] on button "Complete Packing" at bounding box center [1472, 501] width 126 height 32
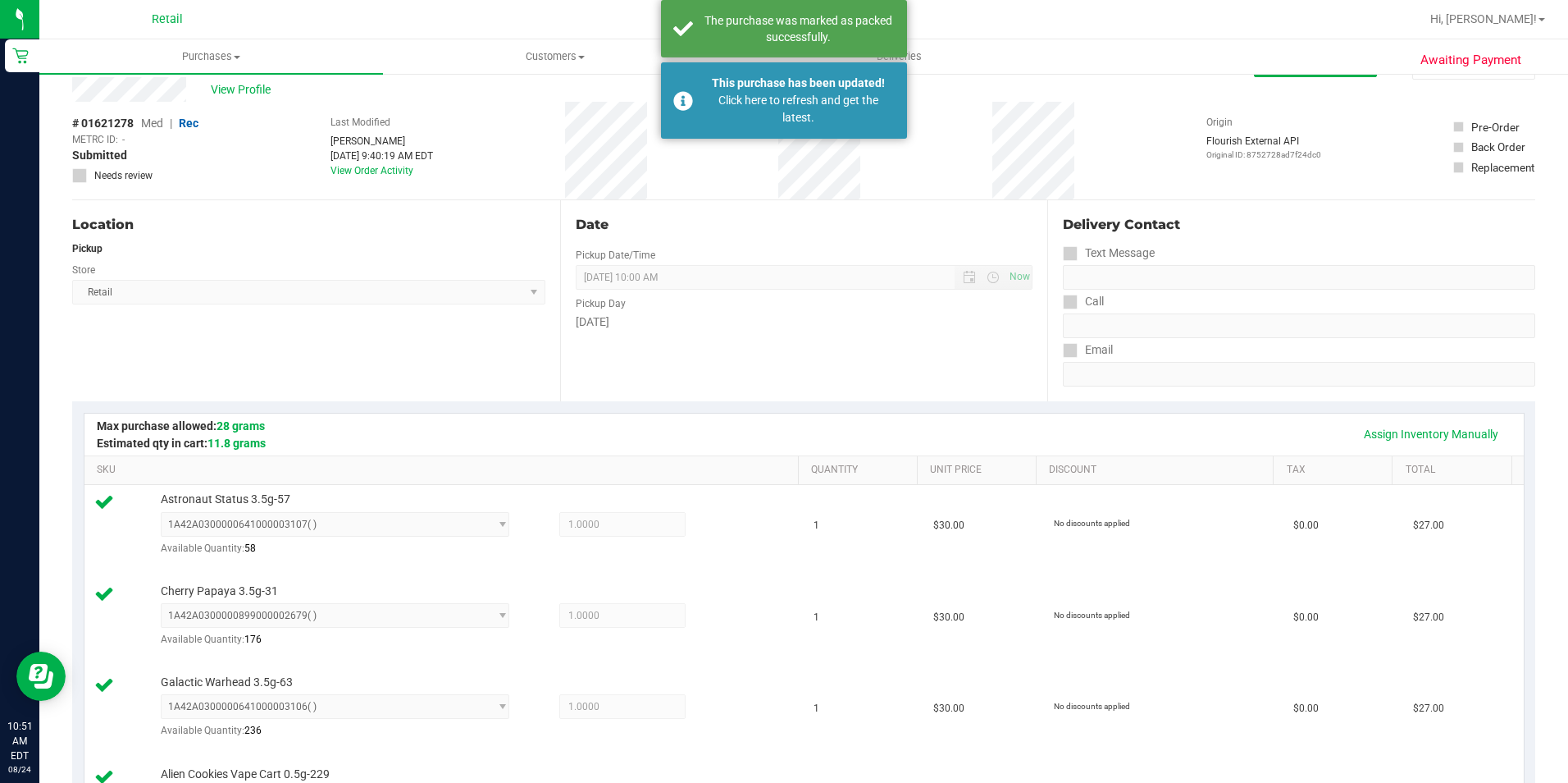
scroll to position [0, 0]
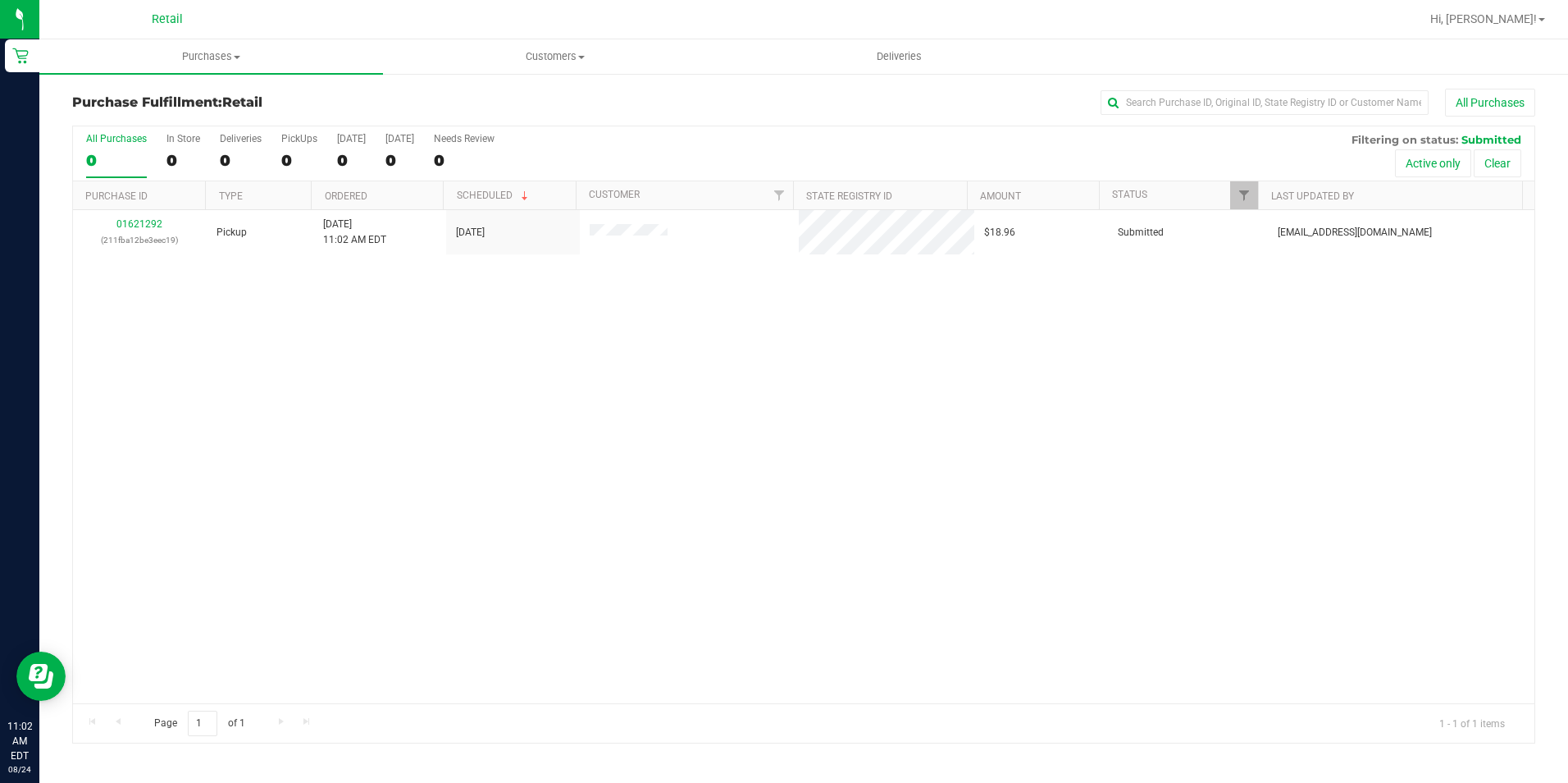
click at [567, 76] on div "Purchase Fulfillment: Retail All Purchases All Purchases 0 In Store 0 Deliverie…" at bounding box center [803, 416] width 1528 height 688
click at [568, 60] on span "Customers" at bounding box center [554, 56] width 342 height 15
click at [553, 102] on li "All customers" at bounding box center [555, 99] width 344 height 20
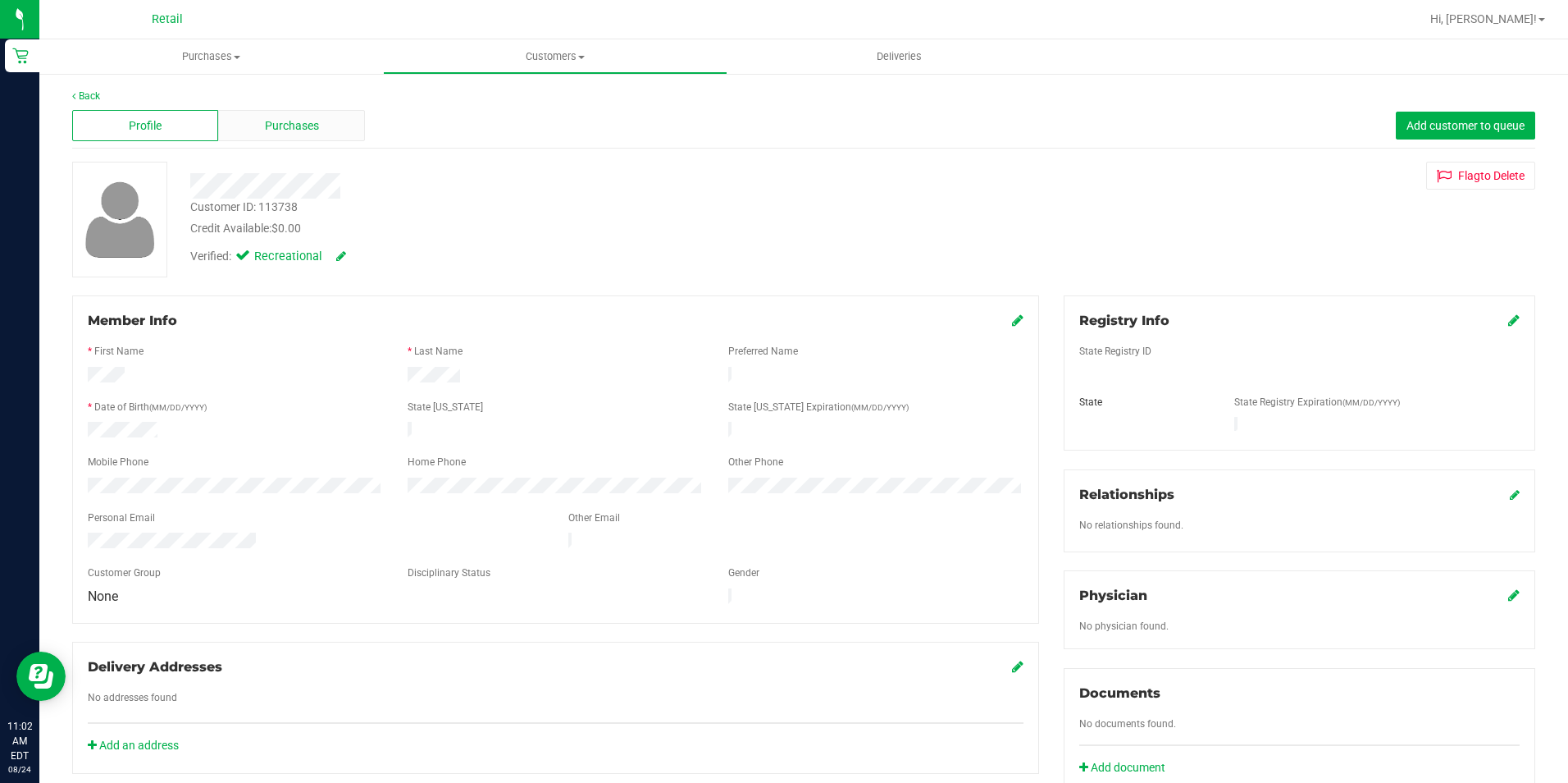
click at [251, 132] on div "Purchases" at bounding box center [291, 126] width 146 height 32
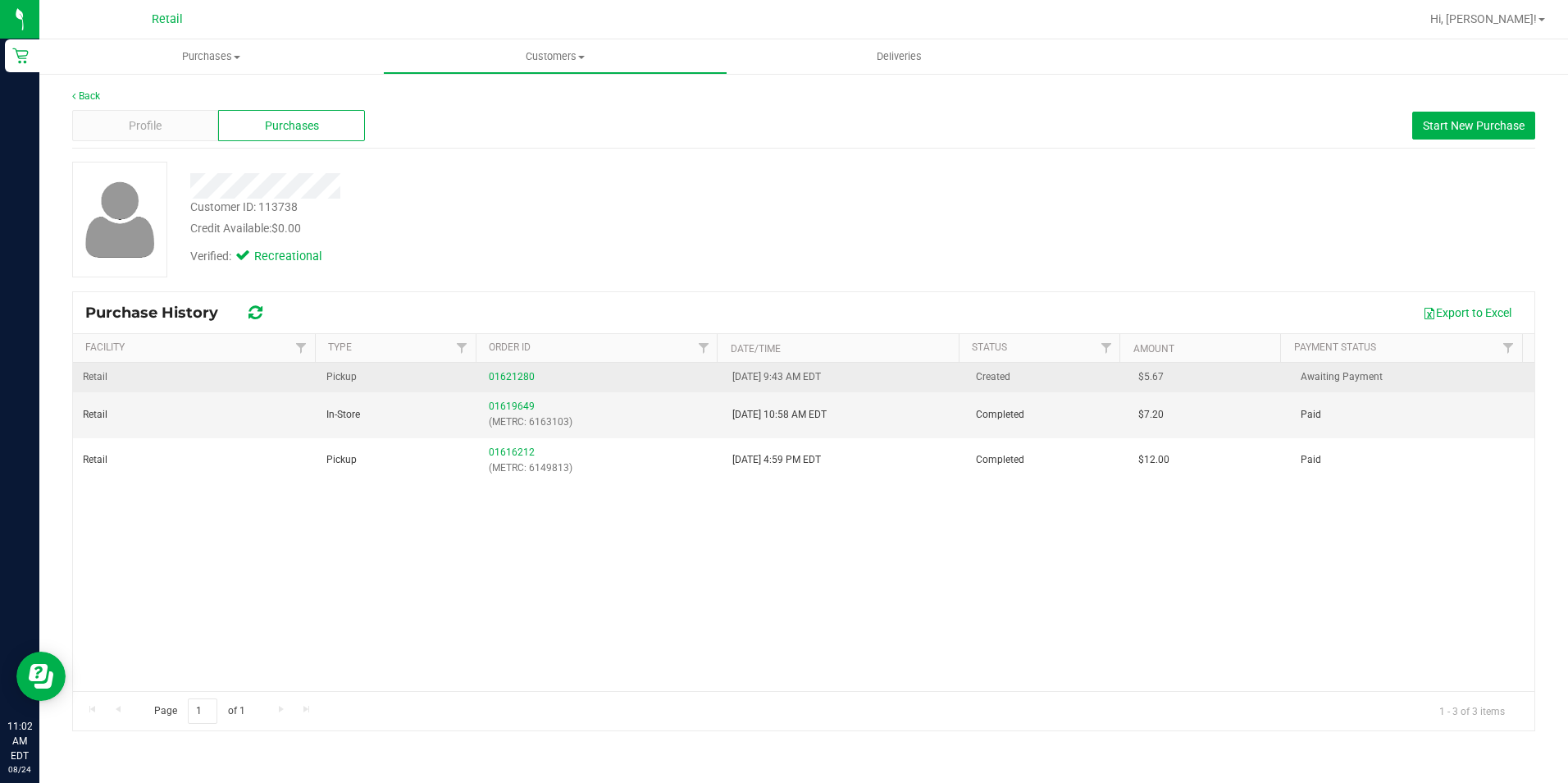
click at [493, 370] on div "01621280" at bounding box center [601, 378] width 224 height 16
click at [497, 379] on link "01621280" at bounding box center [512, 377] width 45 height 12
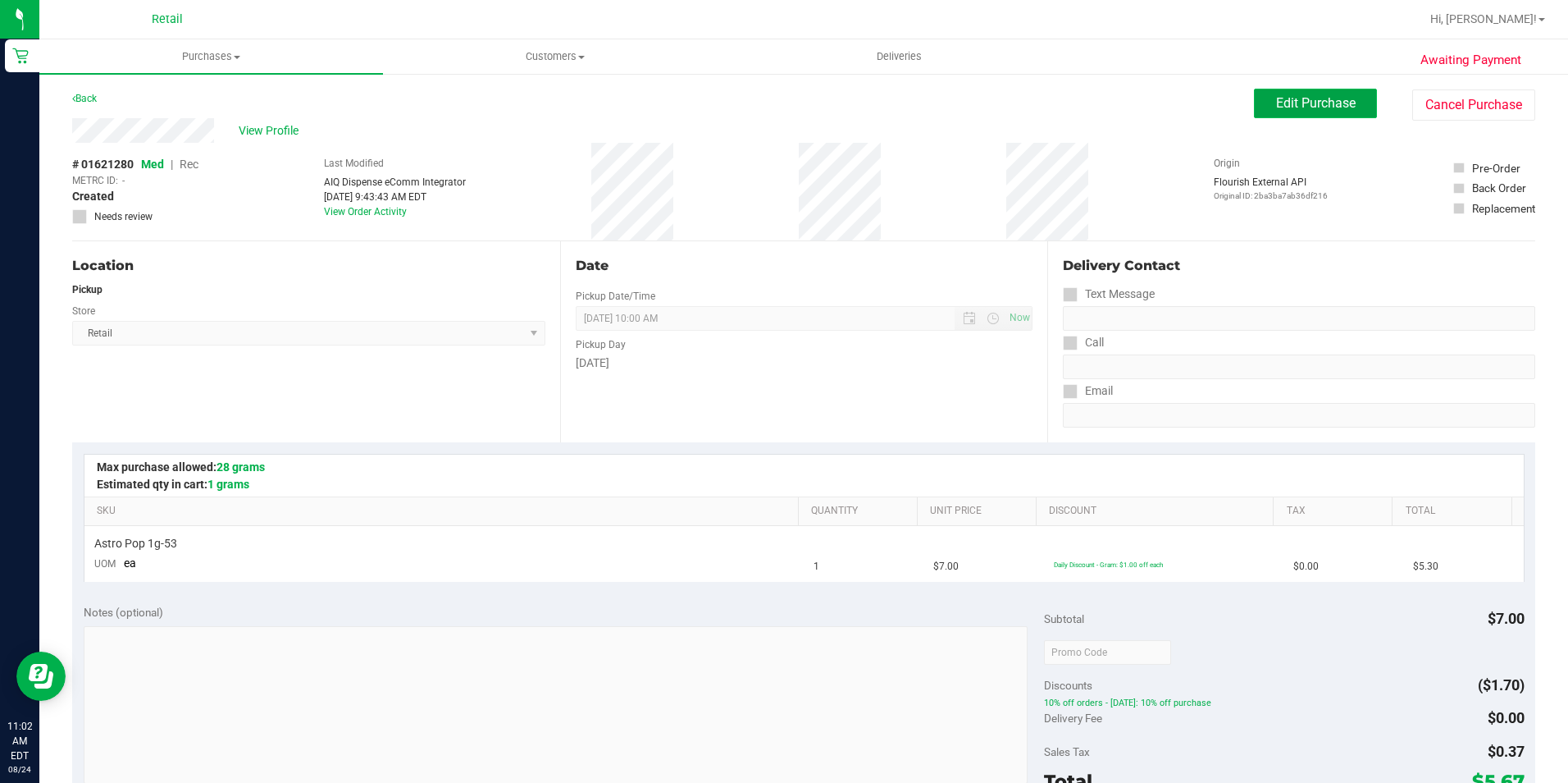
click at [1262, 99] on button "Edit Purchase" at bounding box center [1315, 104] width 124 height 30
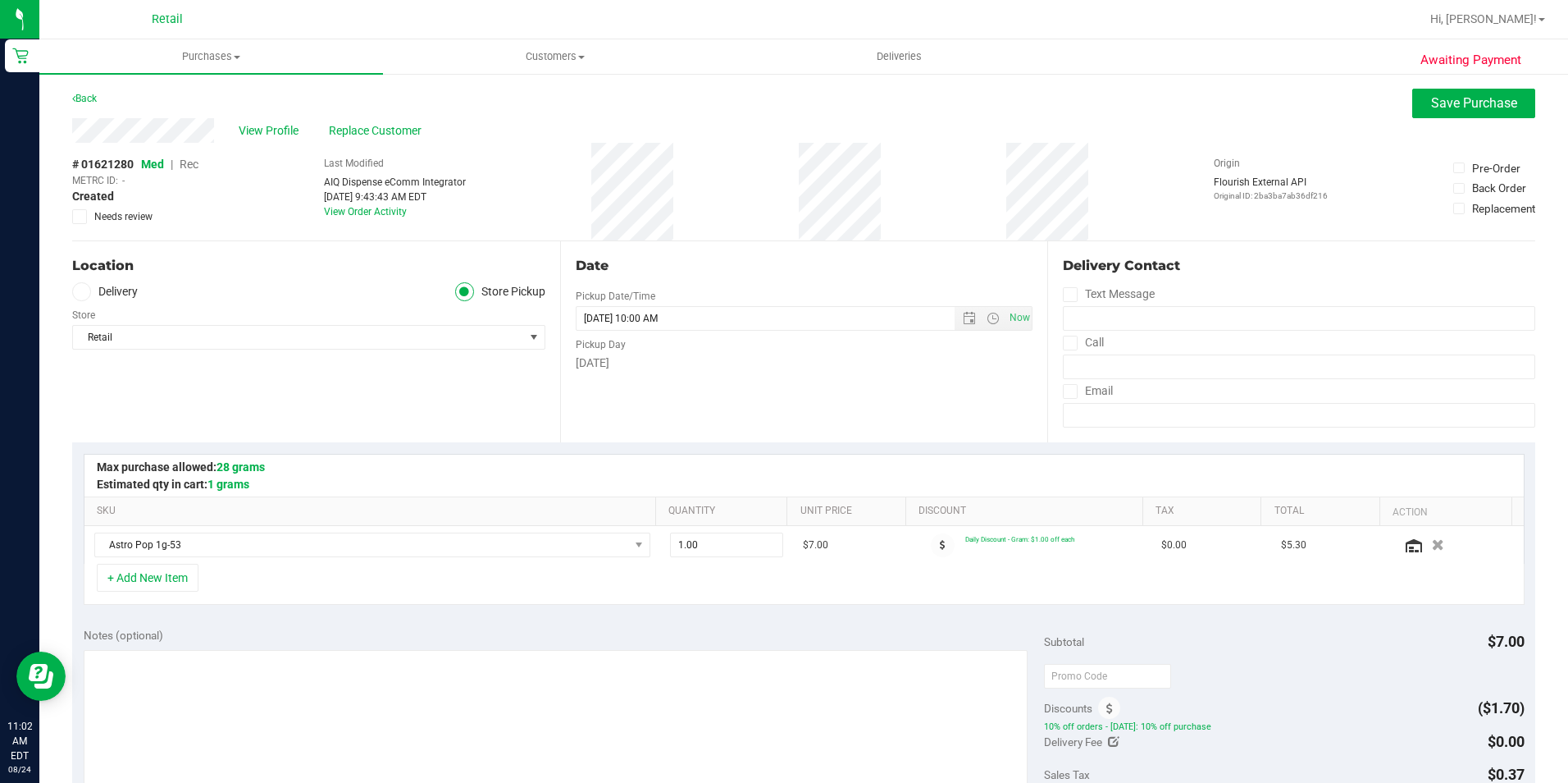
click at [196, 157] on div "# 01621280 Med | Rec METRC ID: - Created Needs review" at bounding box center [135, 190] width 126 height 68
click at [196, 167] on span "Rec" at bounding box center [189, 163] width 19 height 13
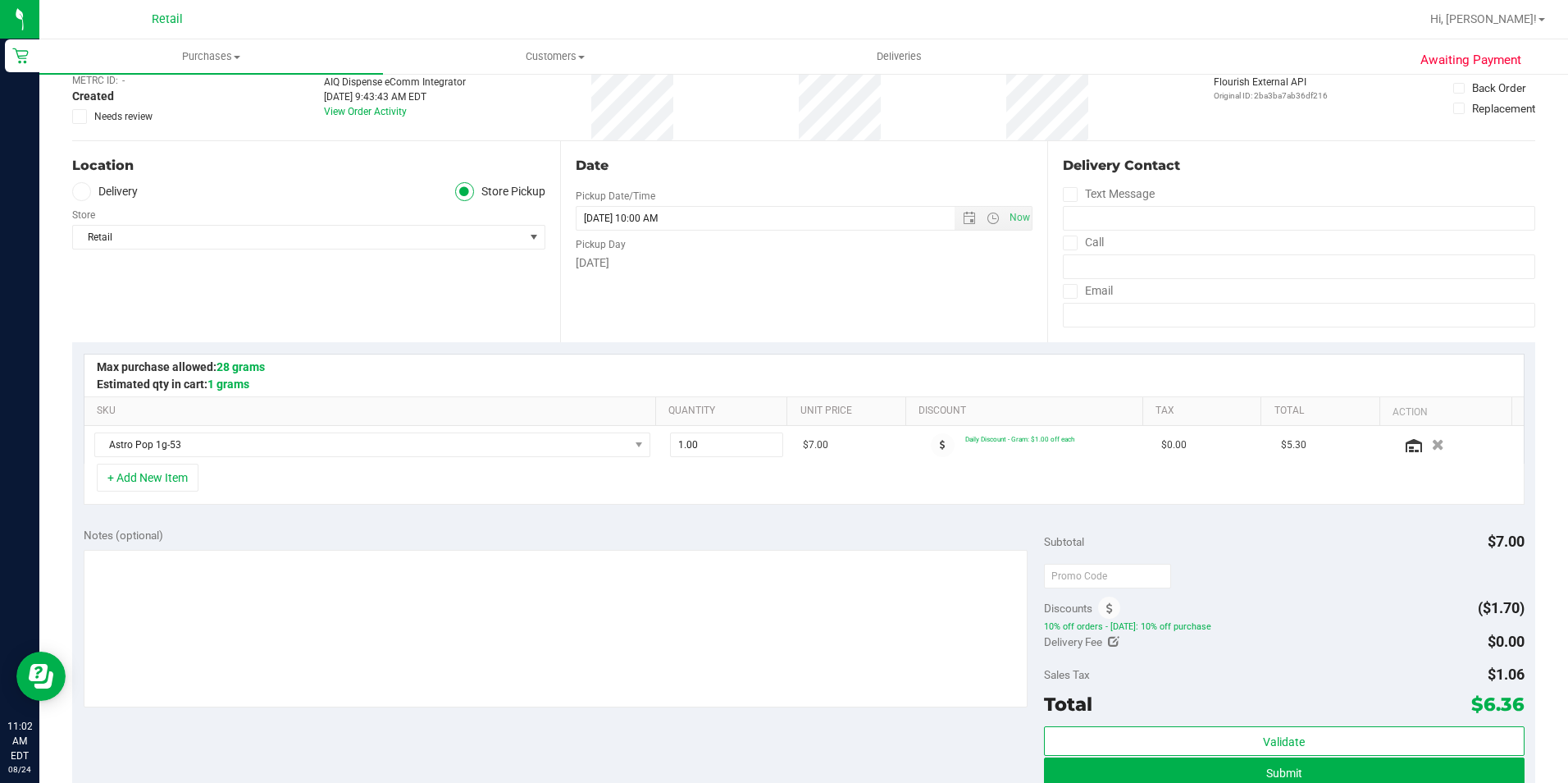
scroll to position [164, 0]
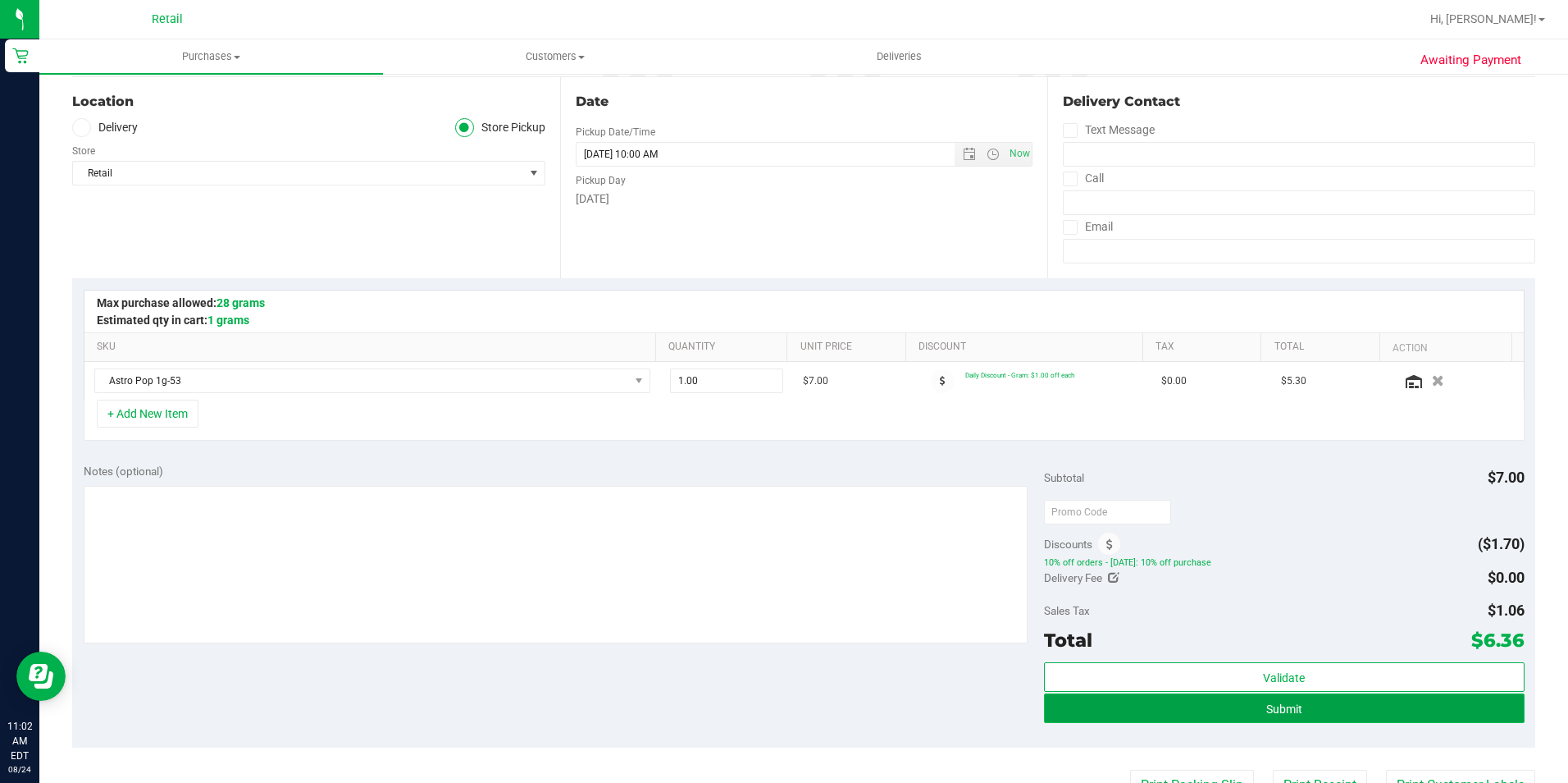
click at [1175, 716] on button "Submit" at bounding box center [1284, 708] width 480 height 30
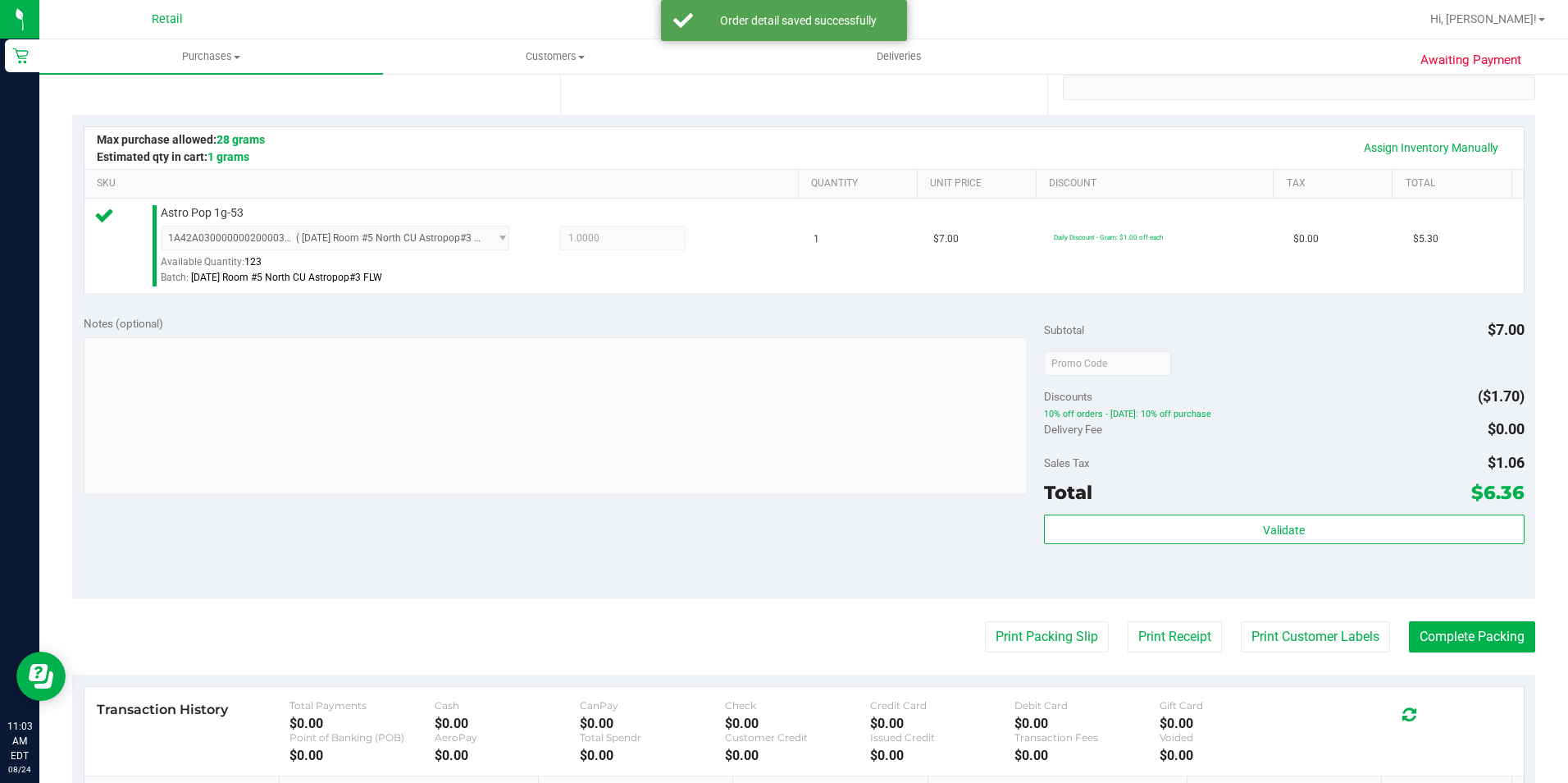
scroll to position [328, 0]
click at [1464, 637] on button "Complete Packing" at bounding box center [1472, 637] width 126 height 32
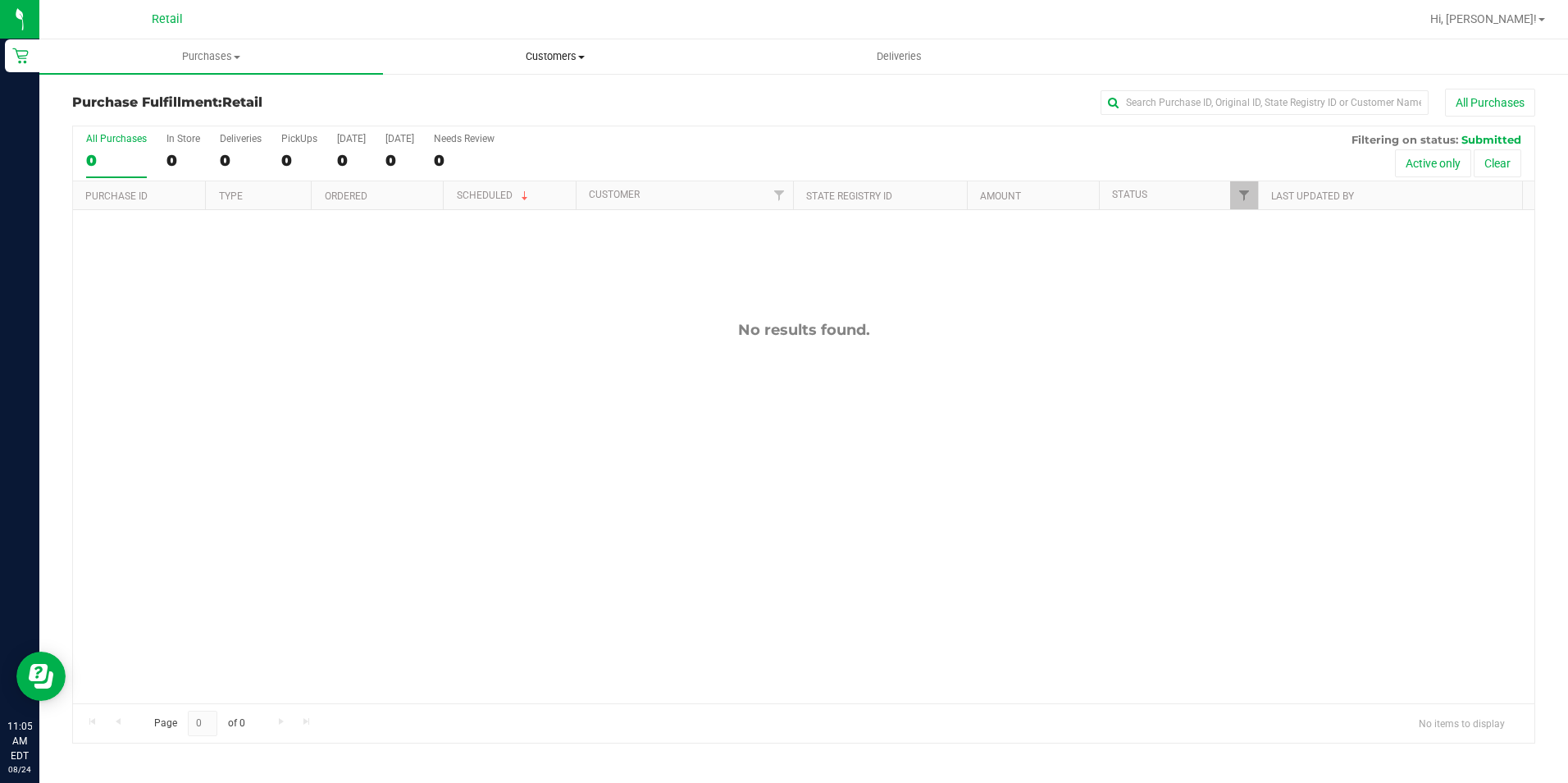
click at [542, 63] on span "Customers" at bounding box center [554, 56] width 342 height 15
click at [569, 62] on span "Customers" at bounding box center [555, 56] width 344 height 15
click at [545, 50] on span "Customers" at bounding box center [555, 56] width 344 height 15
click at [452, 92] on span "All customers" at bounding box center [443, 99] width 119 height 14
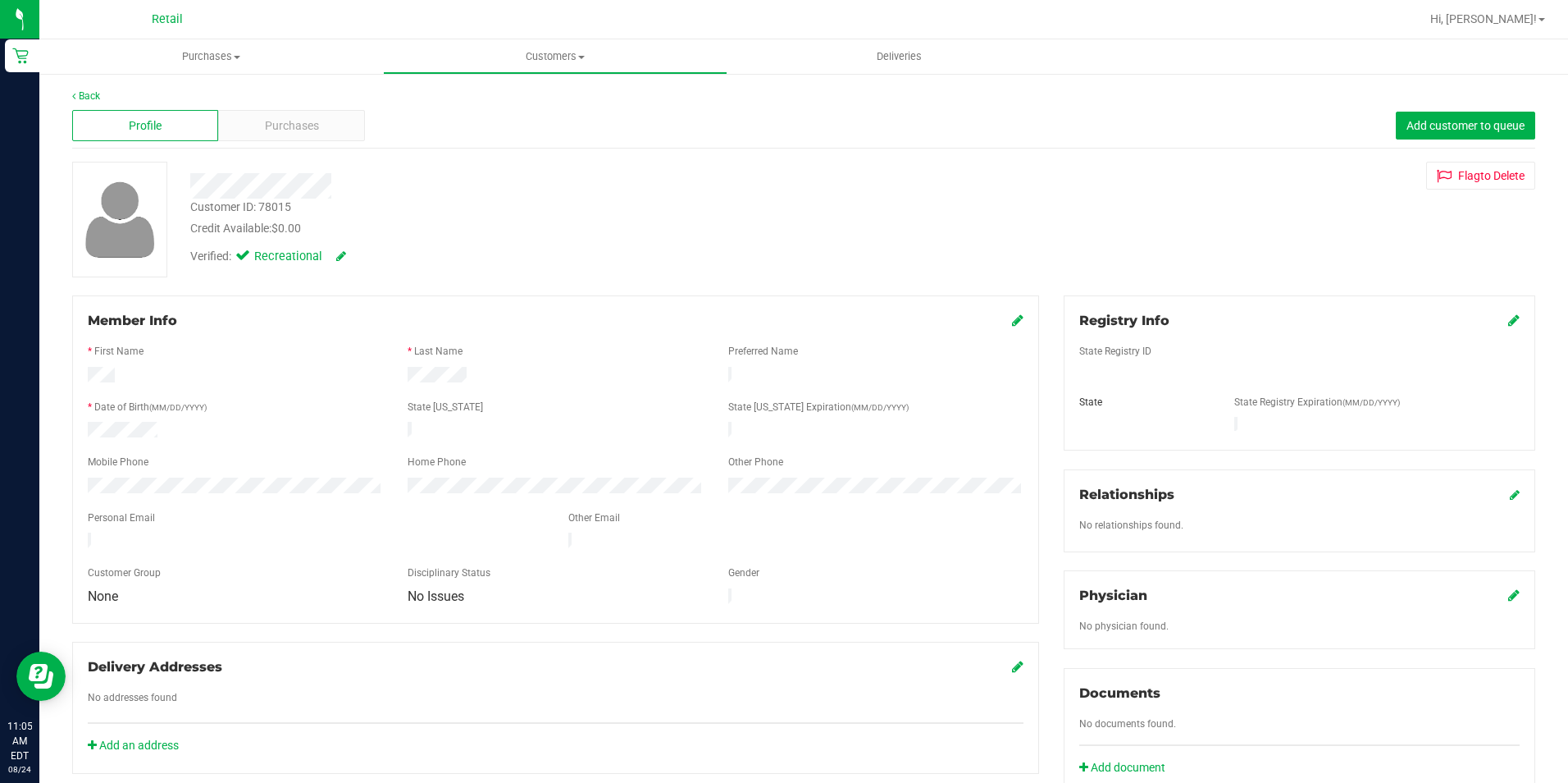
click at [249, 143] on div "Profile Purchases Add customer to queue" at bounding box center [803, 127] width 1463 height 45
click at [288, 127] on span "Purchases" at bounding box center [291, 126] width 54 height 17
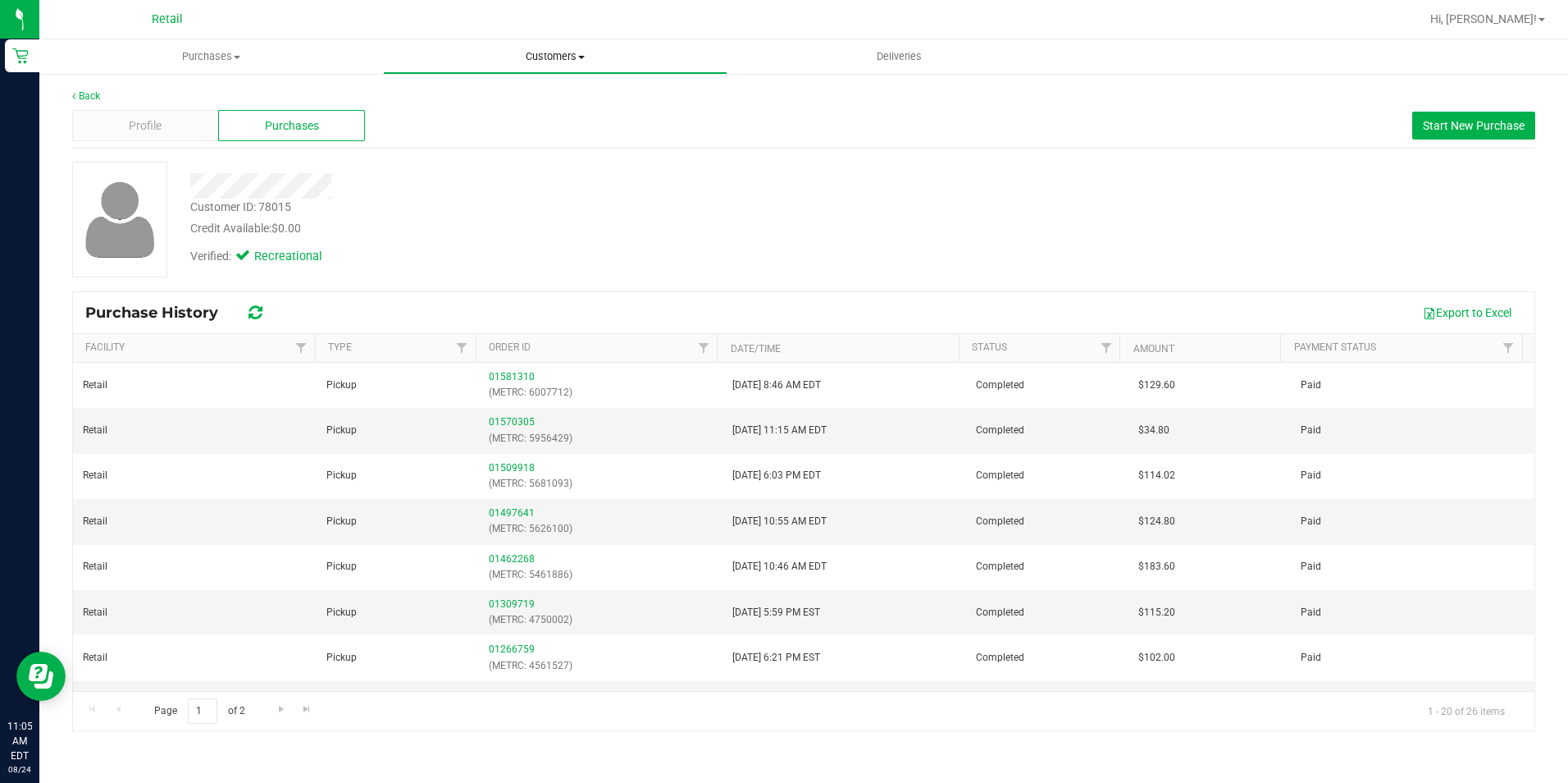
click at [529, 59] on span "Customers" at bounding box center [554, 56] width 342 height 15
click at [457, 90] on li "All customers" at bounding box center [555, 99] width 344 height 20
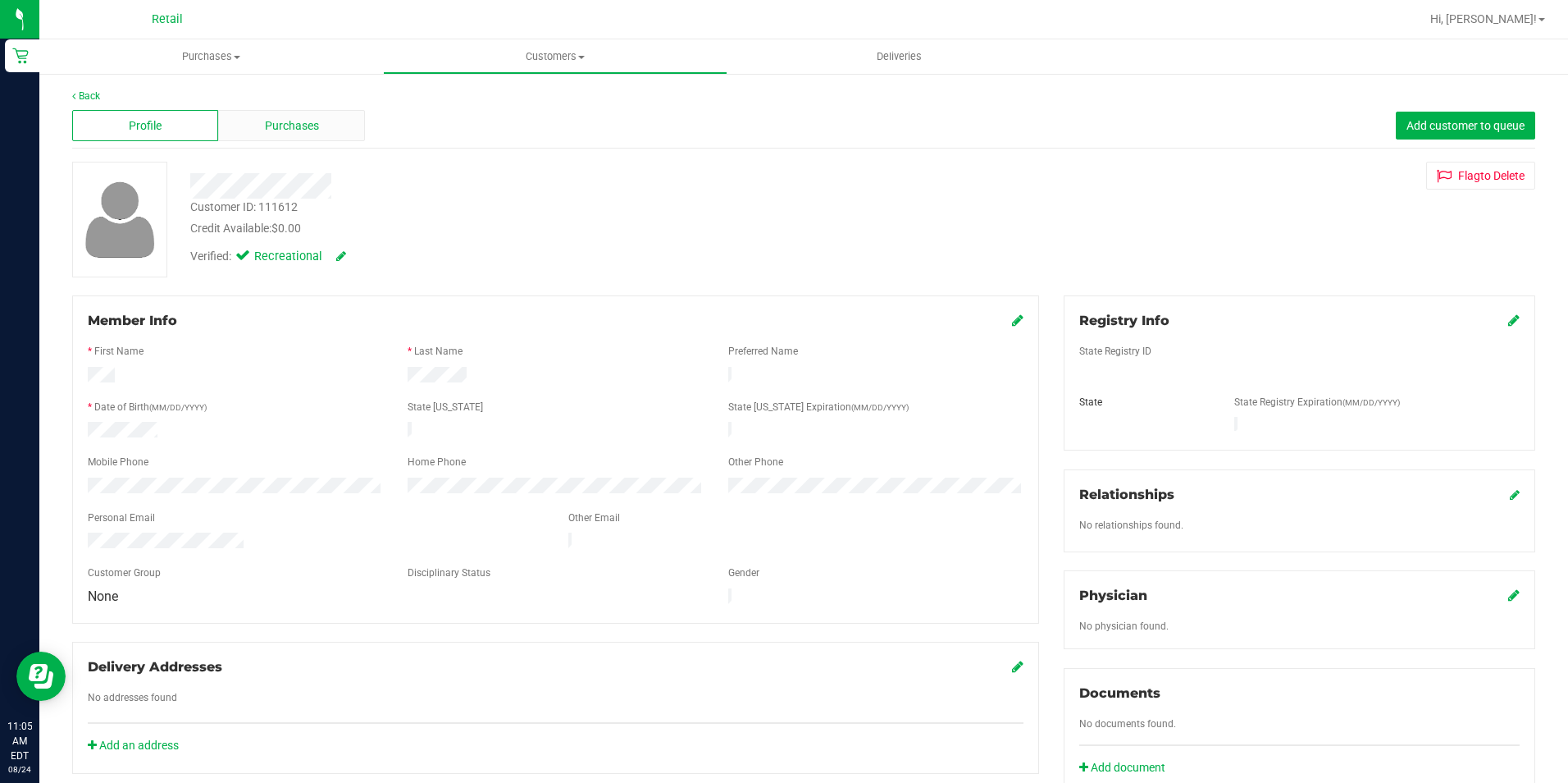
click at [306, 116] on div "Purchases" at bounding box center [291, 126] width 146 height 32
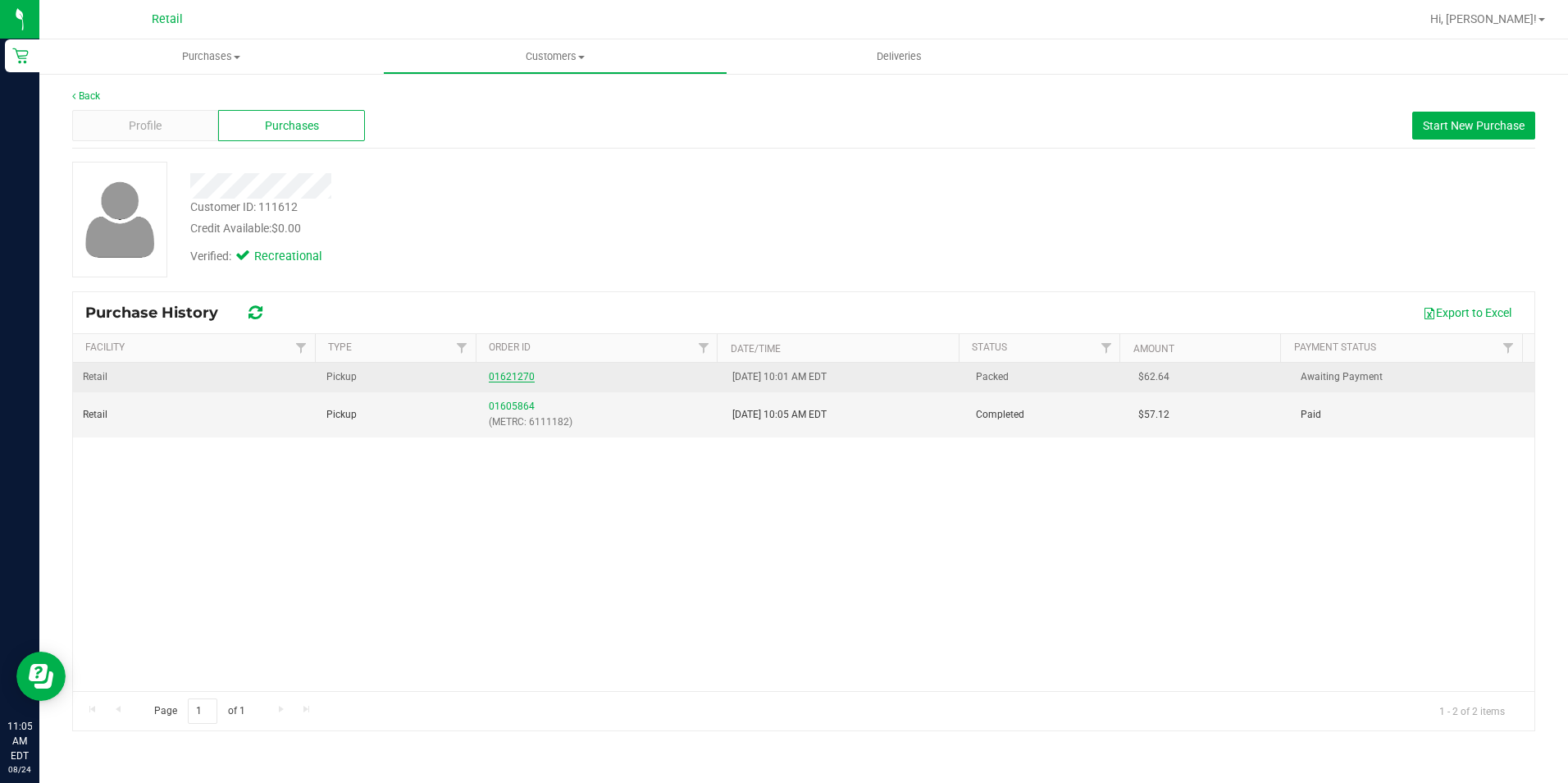
click at [496, 378] on link "01621270" at bounding box center [512, 377] width 45 height 12
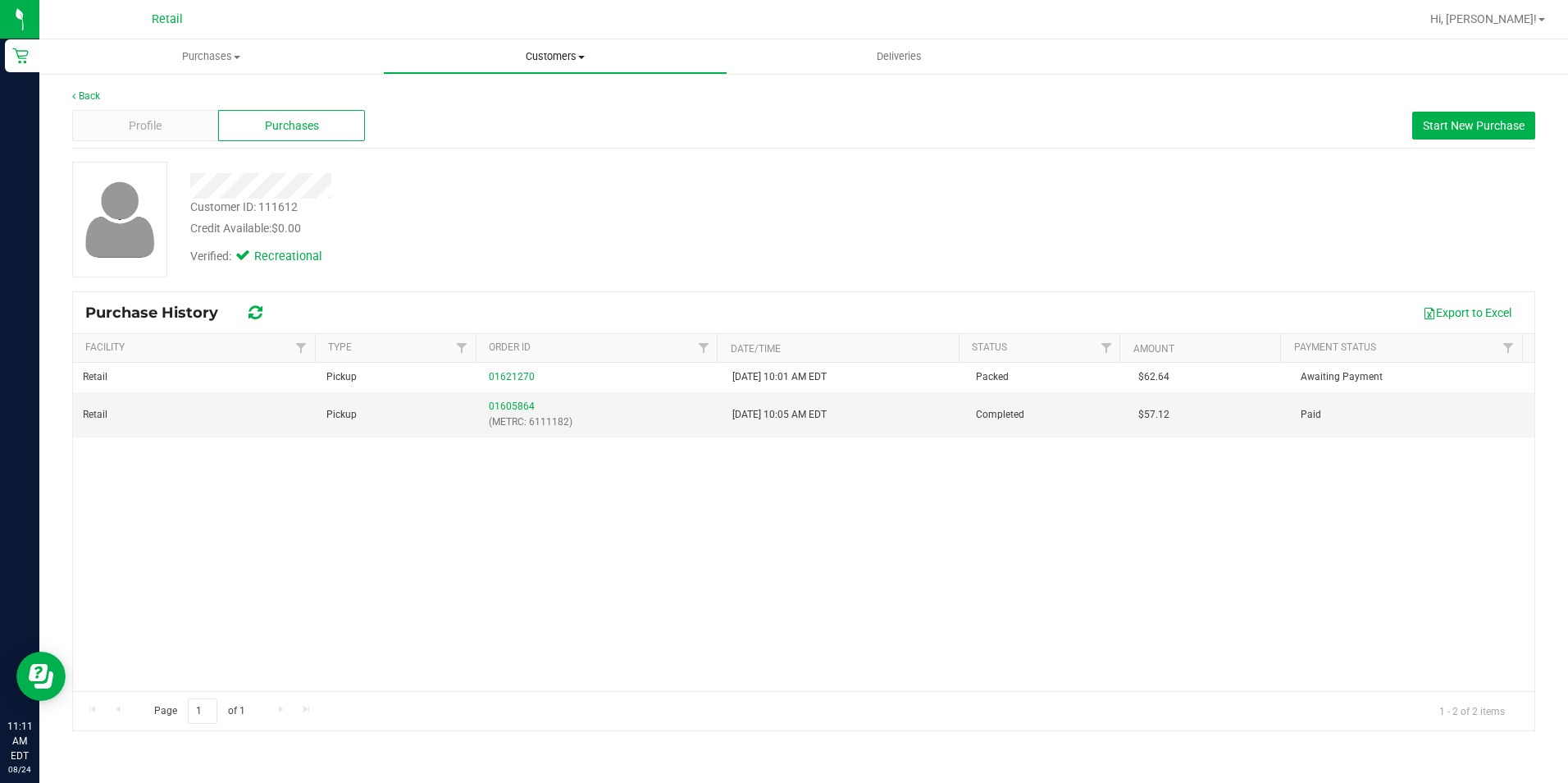
click at [590, 54] on span "Customers" at bounding box center [554, 56] width 342 height 15
click at [474, 95] on span "All customers" at bounding box center [443, 99] width 119 height 14
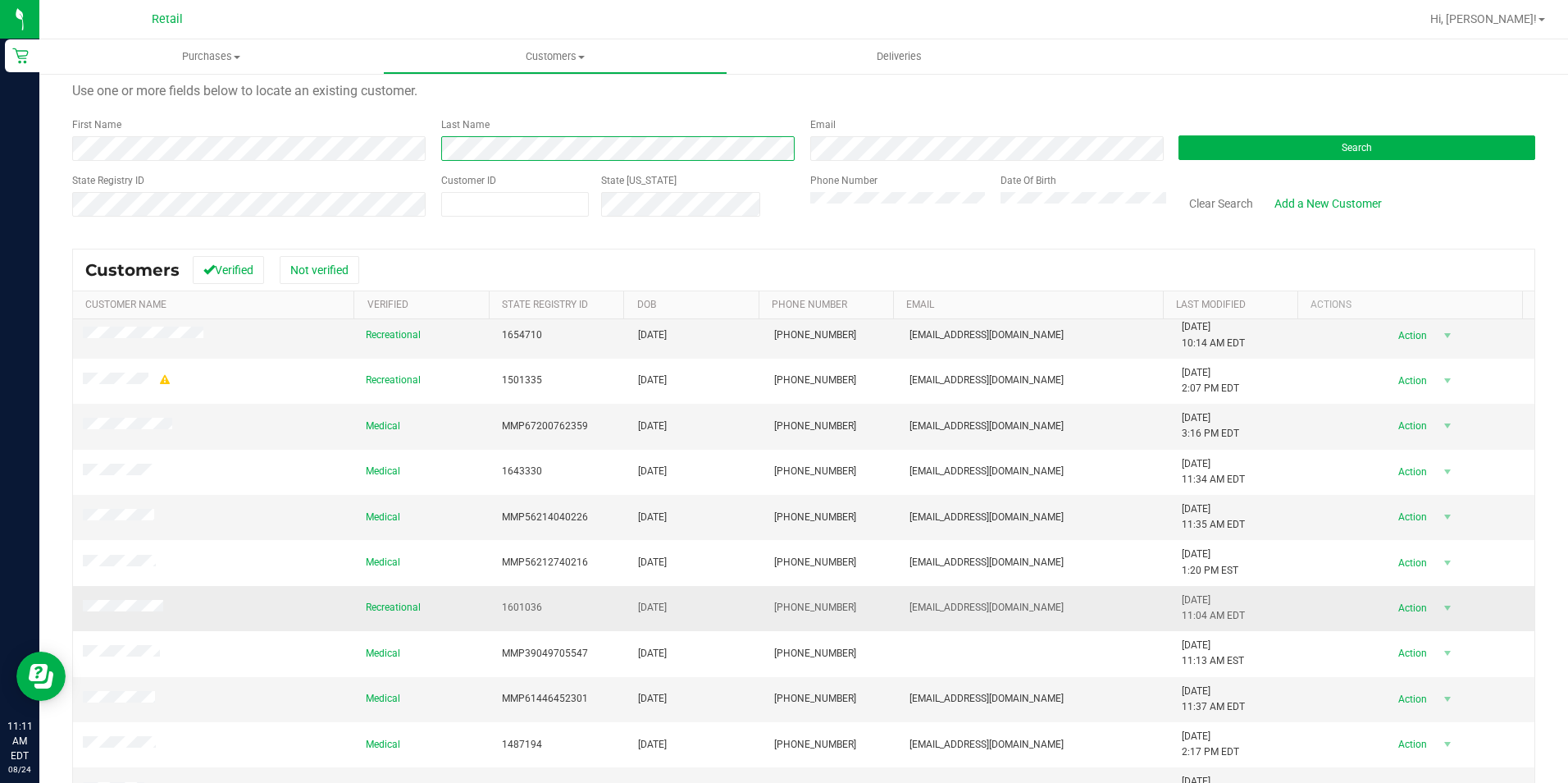
scroll to position [82, 0]
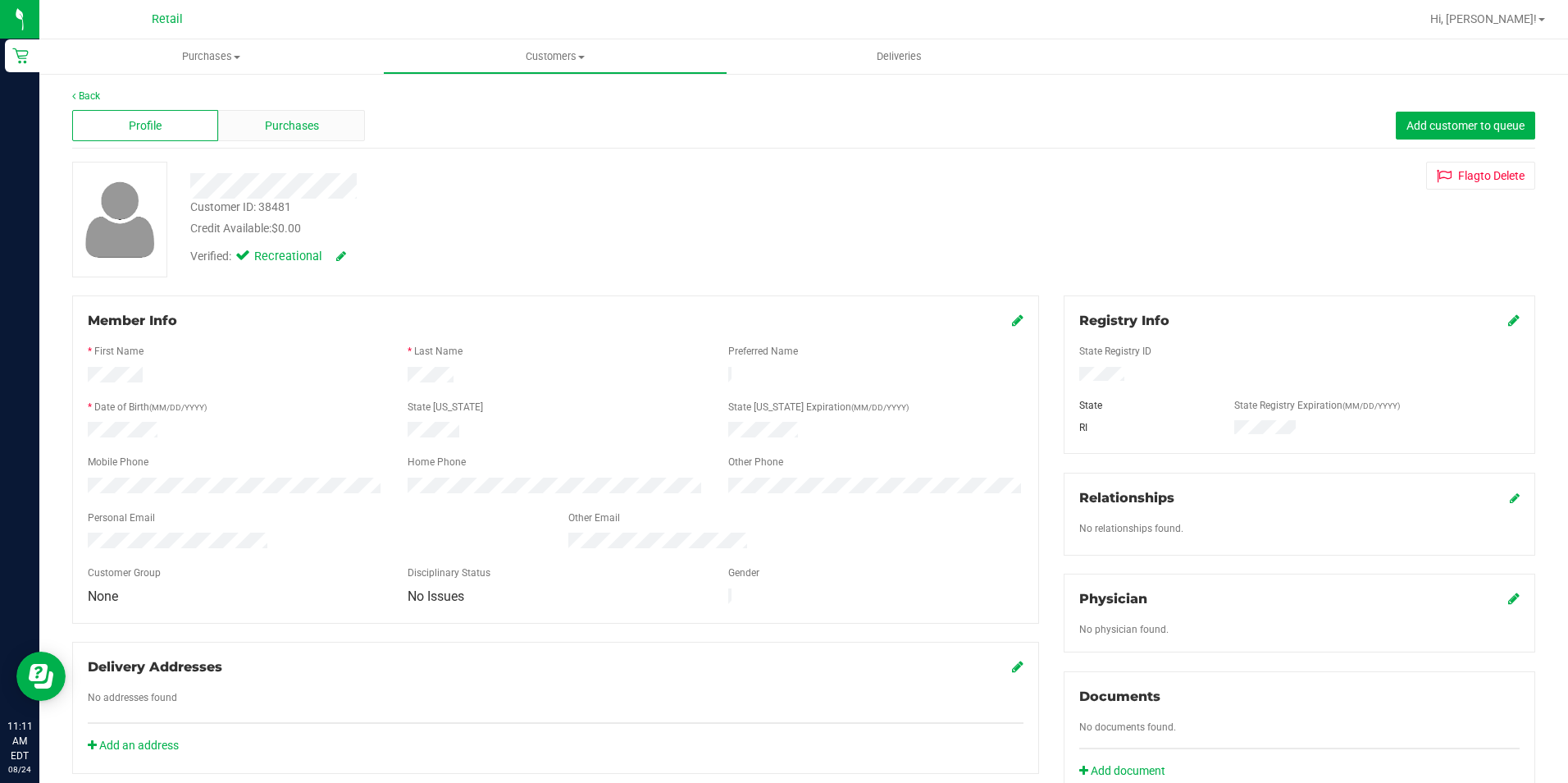
click at [335, 117] on div "Purchases" at bounding box center [291, 126] width 146 height 32
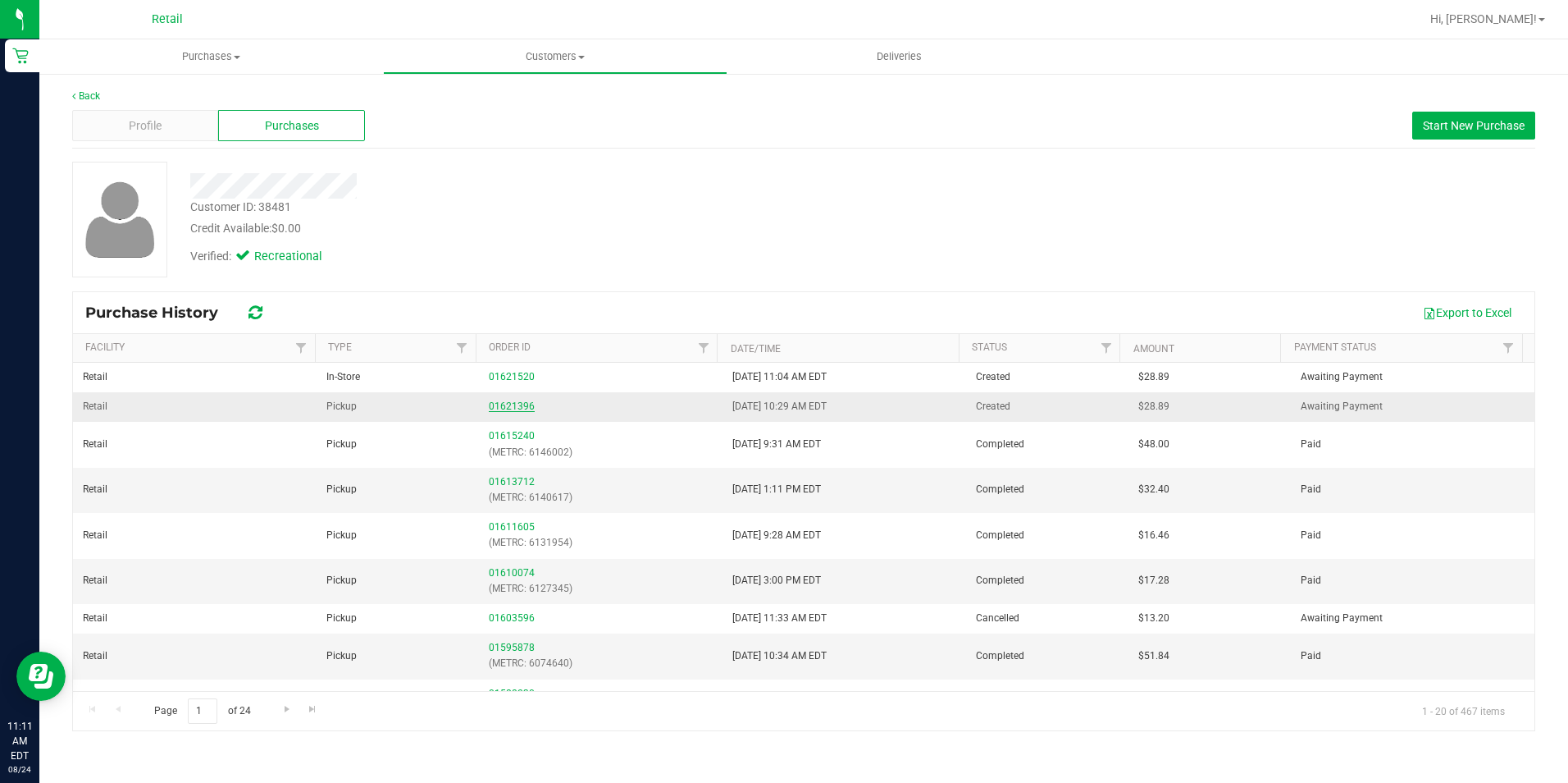
click at [505, 406] on link "01621396" at bounding box center [512, 406] width 45 height 12
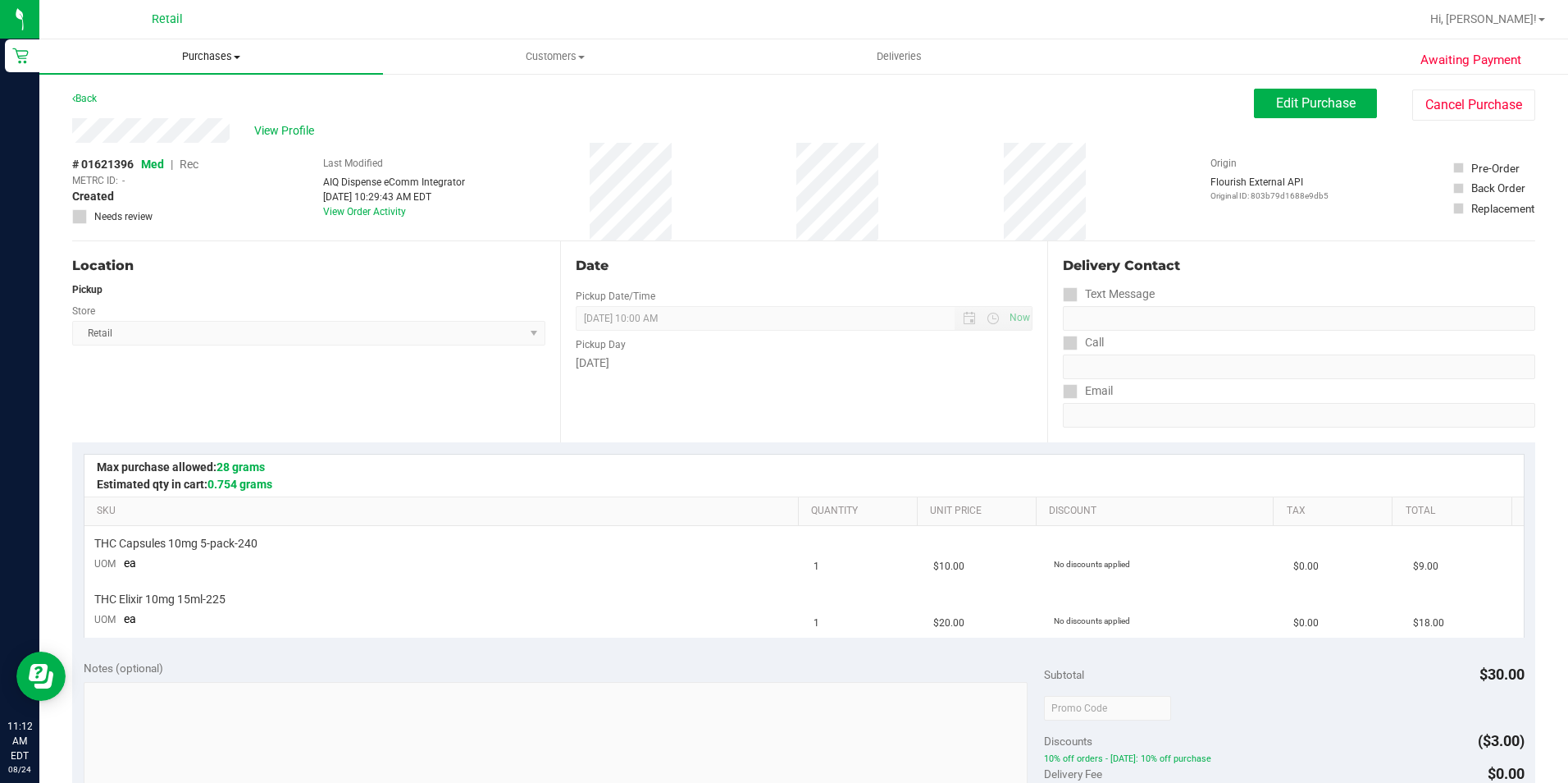
click at [225, 50] on span "Purchases" at bounding box center [211, 56] width 344 height 15
click at [212, 97] on li "Summary of purchases" at bounding box center [211, 99] width 344 height 20
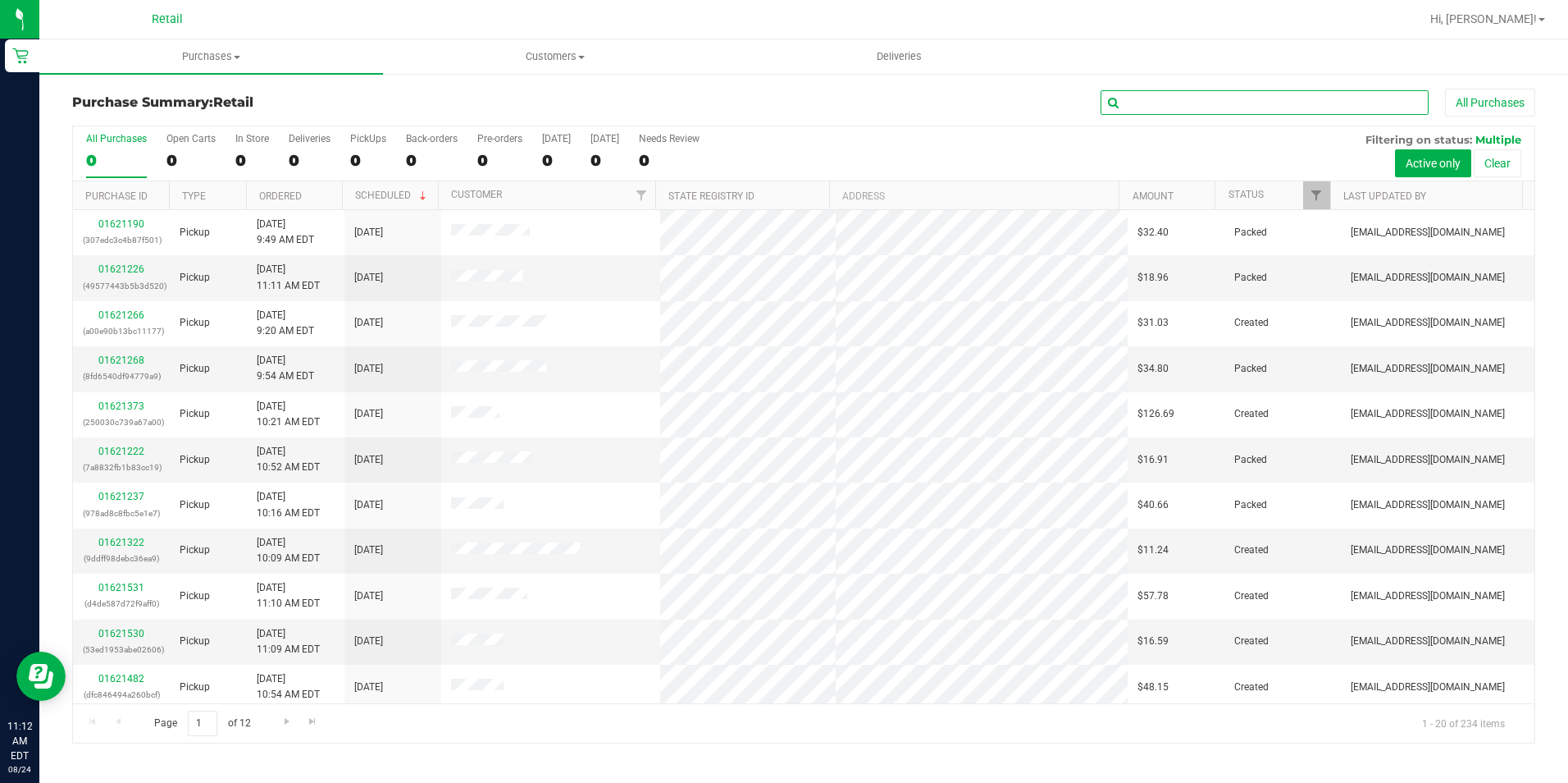
click at [1347, 104] on input "text" at bounding box center [1265, 102] width 328 height 25
type input "[PERSON_NAME]"
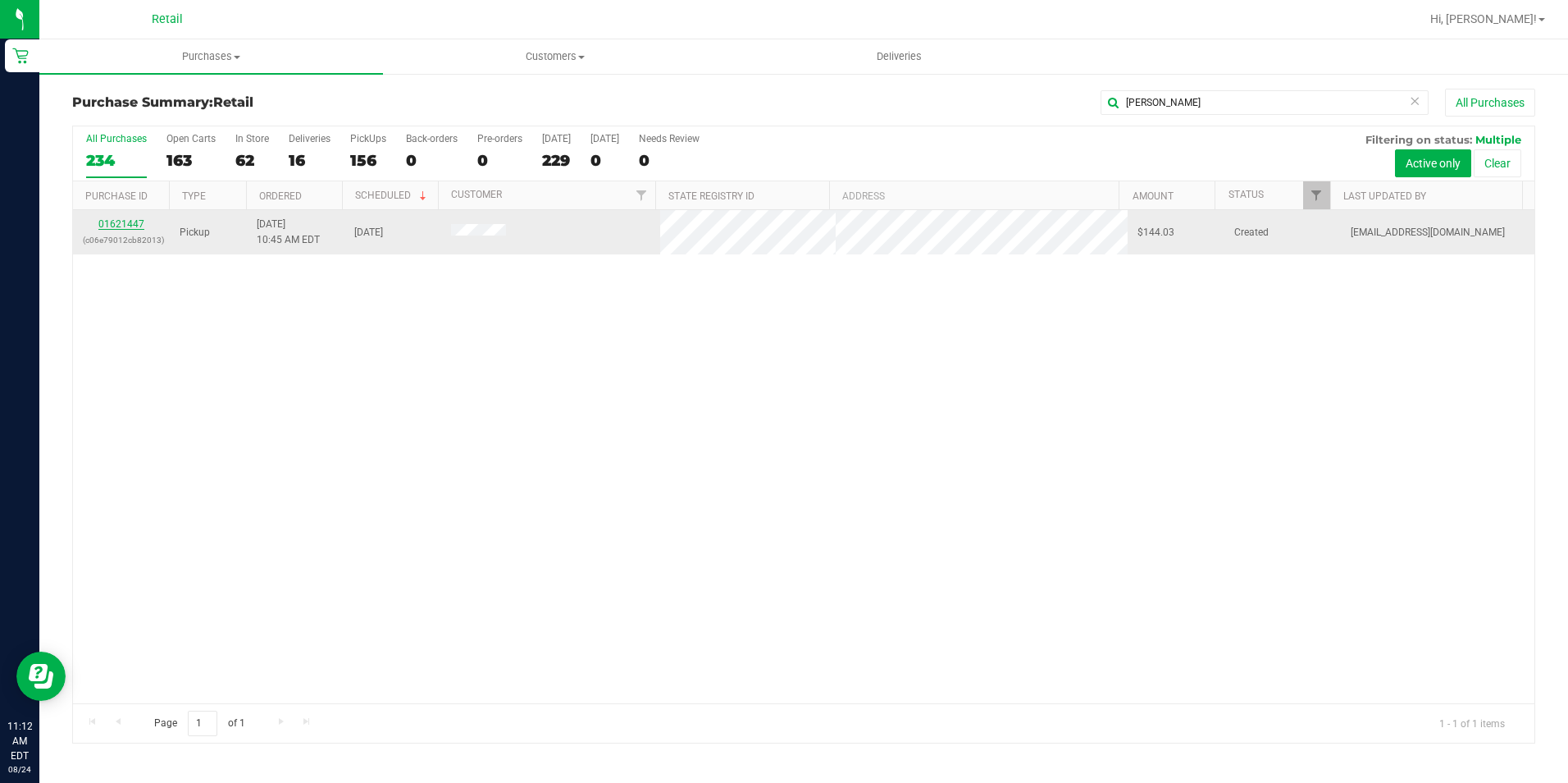
click at [124, 223] on link "01621447" at bounding box center [122, 224] width 45 height 12
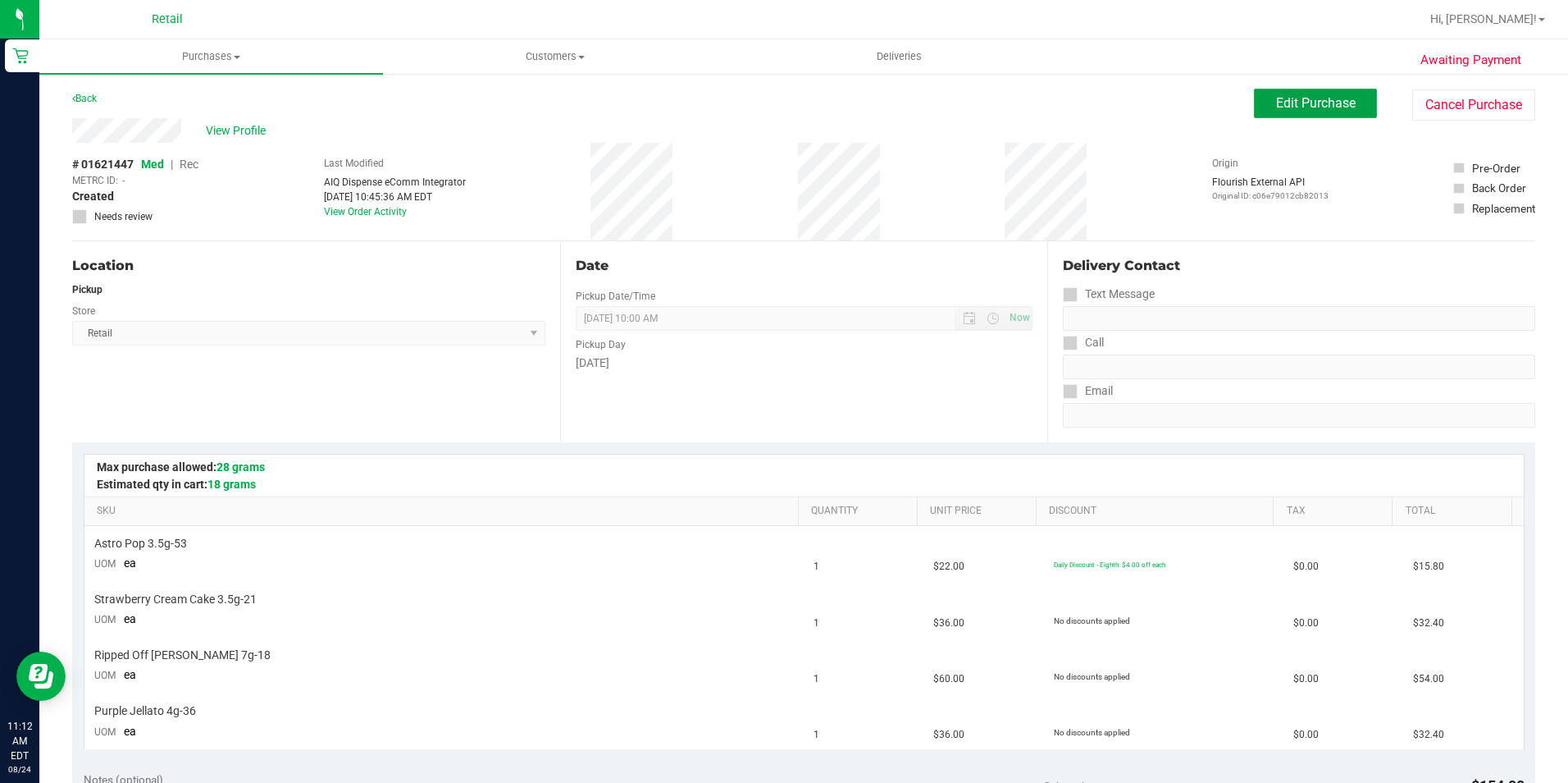
click at [1286, 111] on button "Edit Purchase" at bounding box center [1315, 104] width 124 height 30
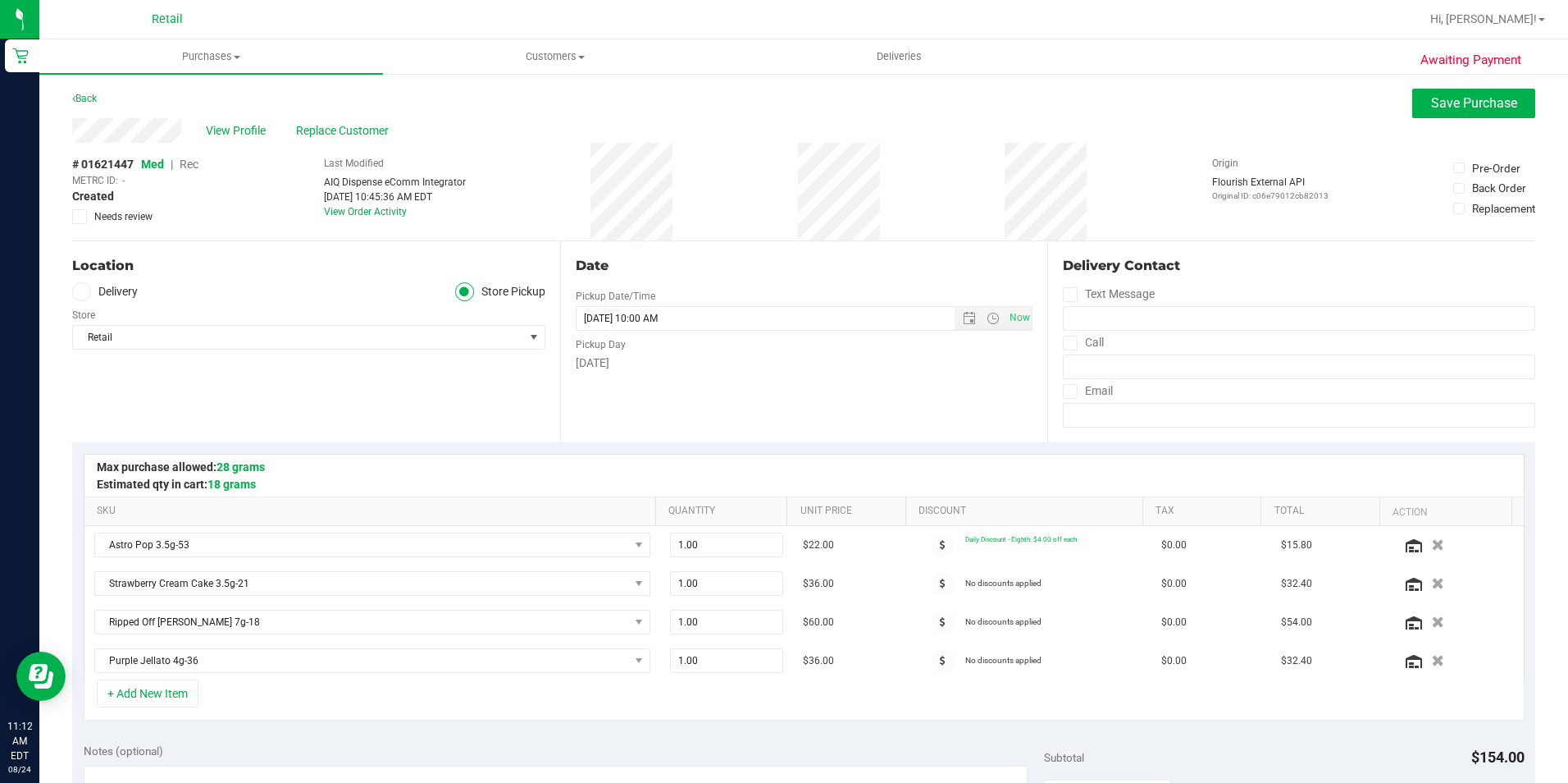
click at [199, 162] on span "Rec" at bounding box center [189, 163] width 19 height 13
click at [1412, 99] on button "Save Purchase" at bounding box center [1473, 104] width 124 height 30
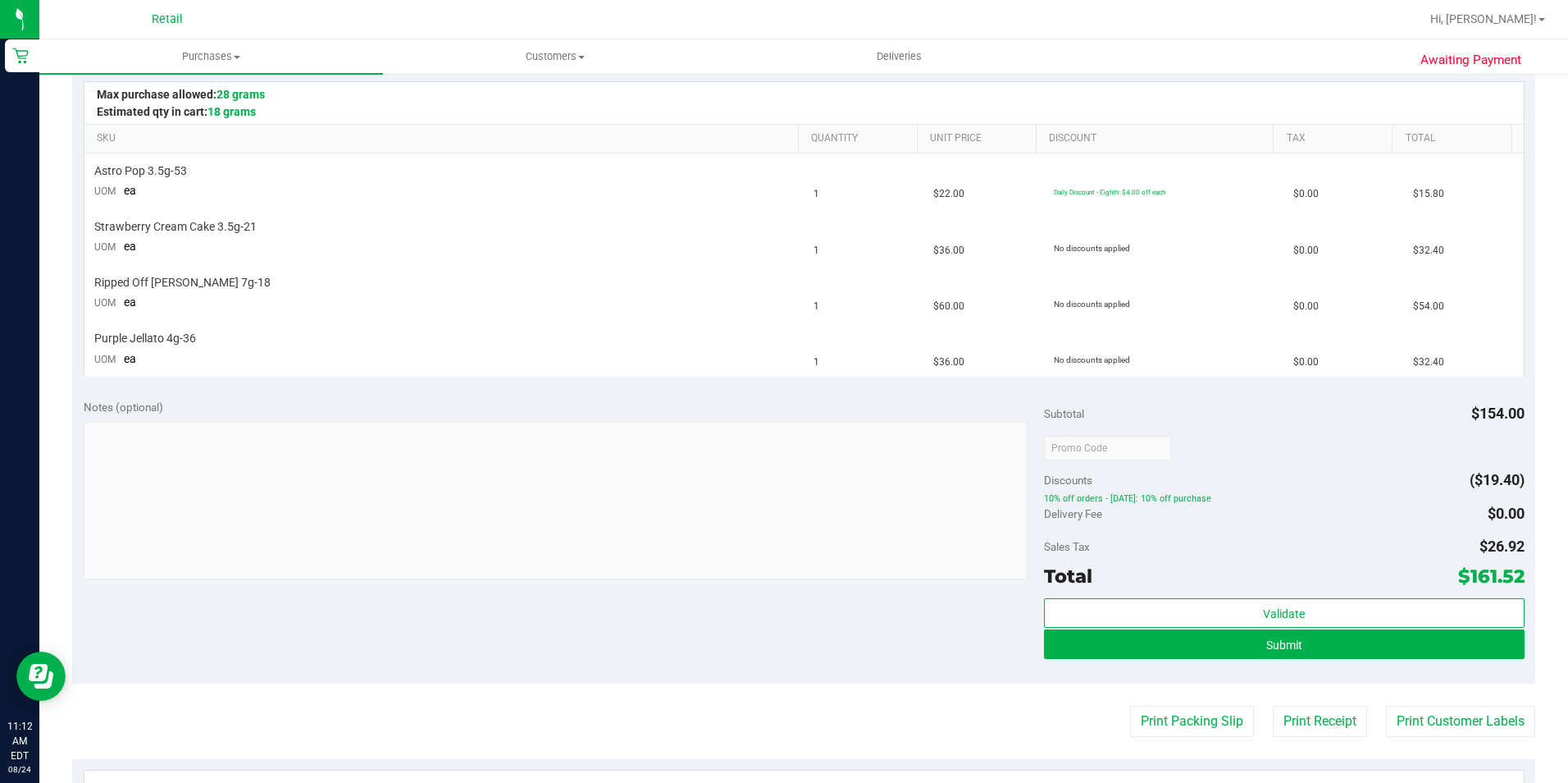
scroll to position [410, 0]
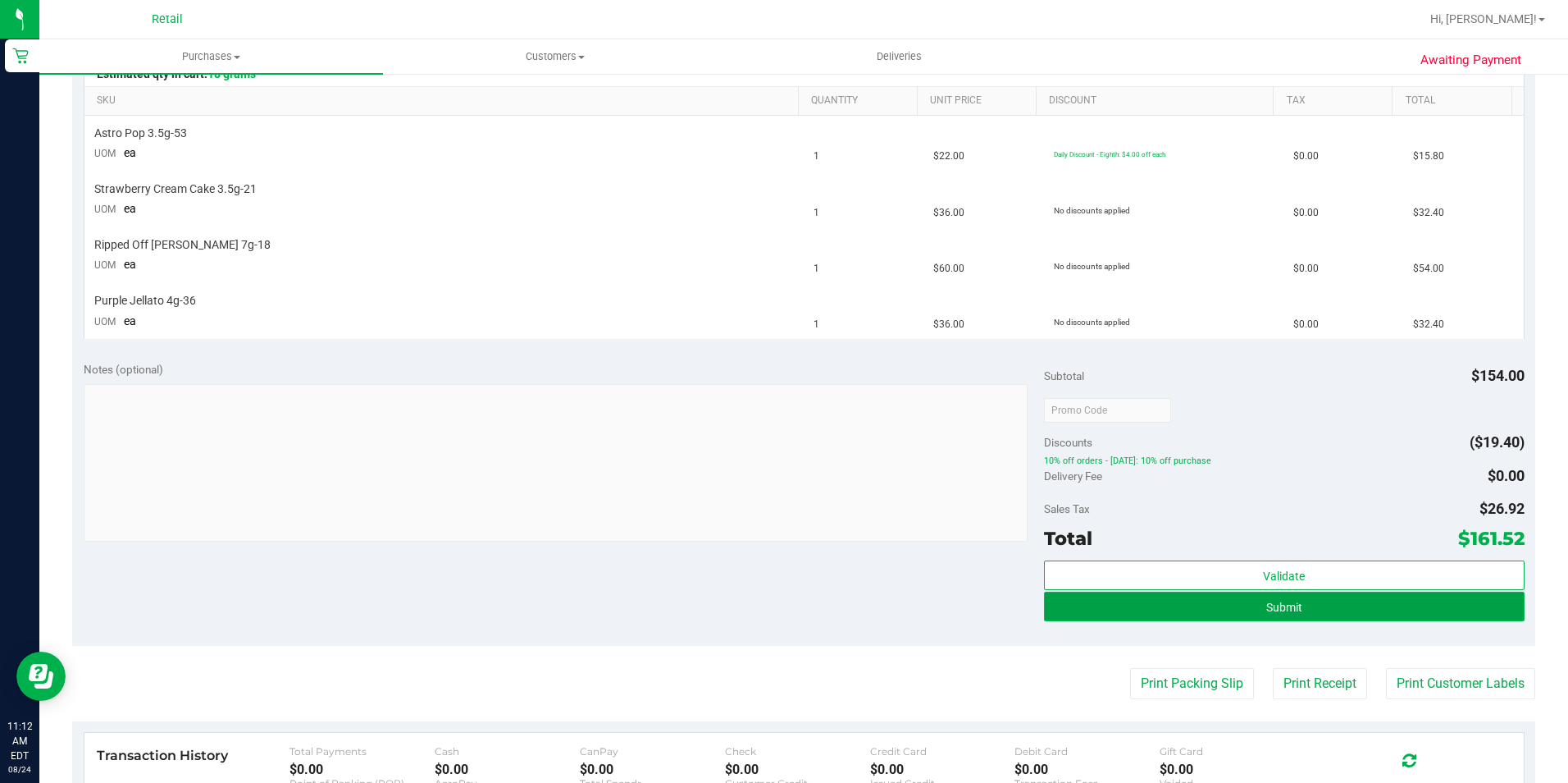
click at [1312, 614] on button "Submit" at bounding box center [1284, 606] width 480 height 30
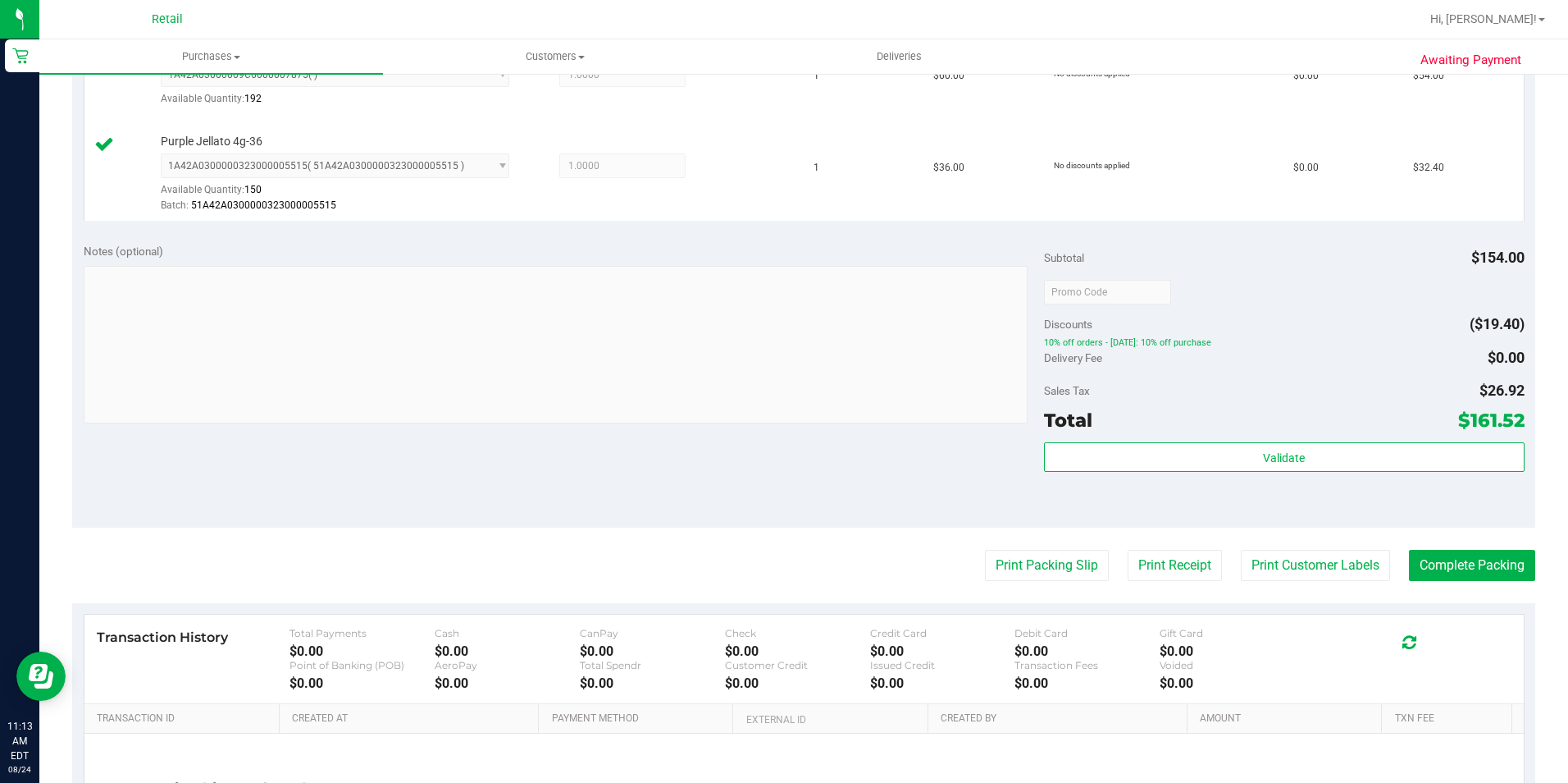
scroll to position [739, 0]
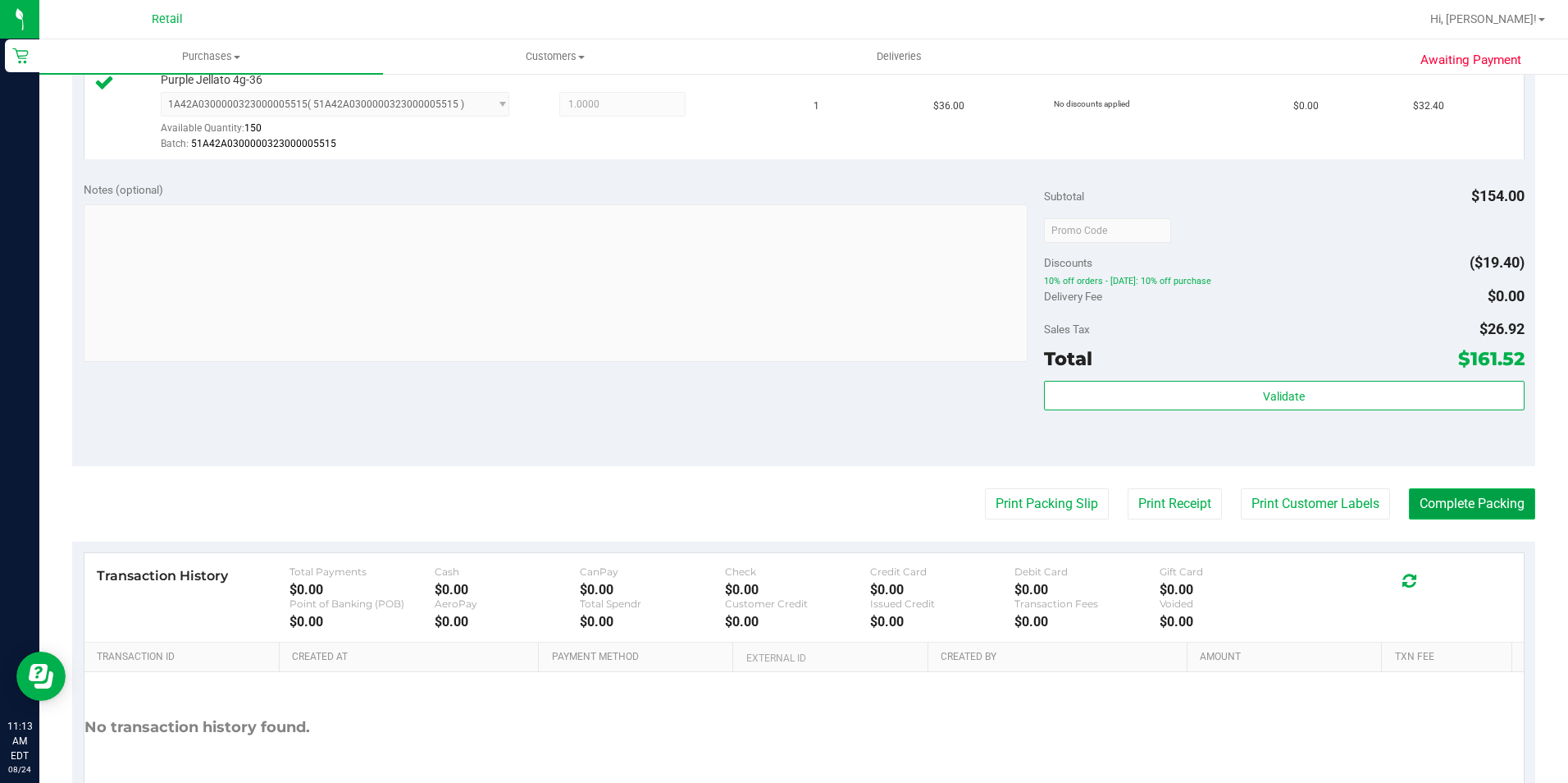
click at [1492, 507] on button "Complete Packing" at bounding box center [1472, 504] width 126 height 32
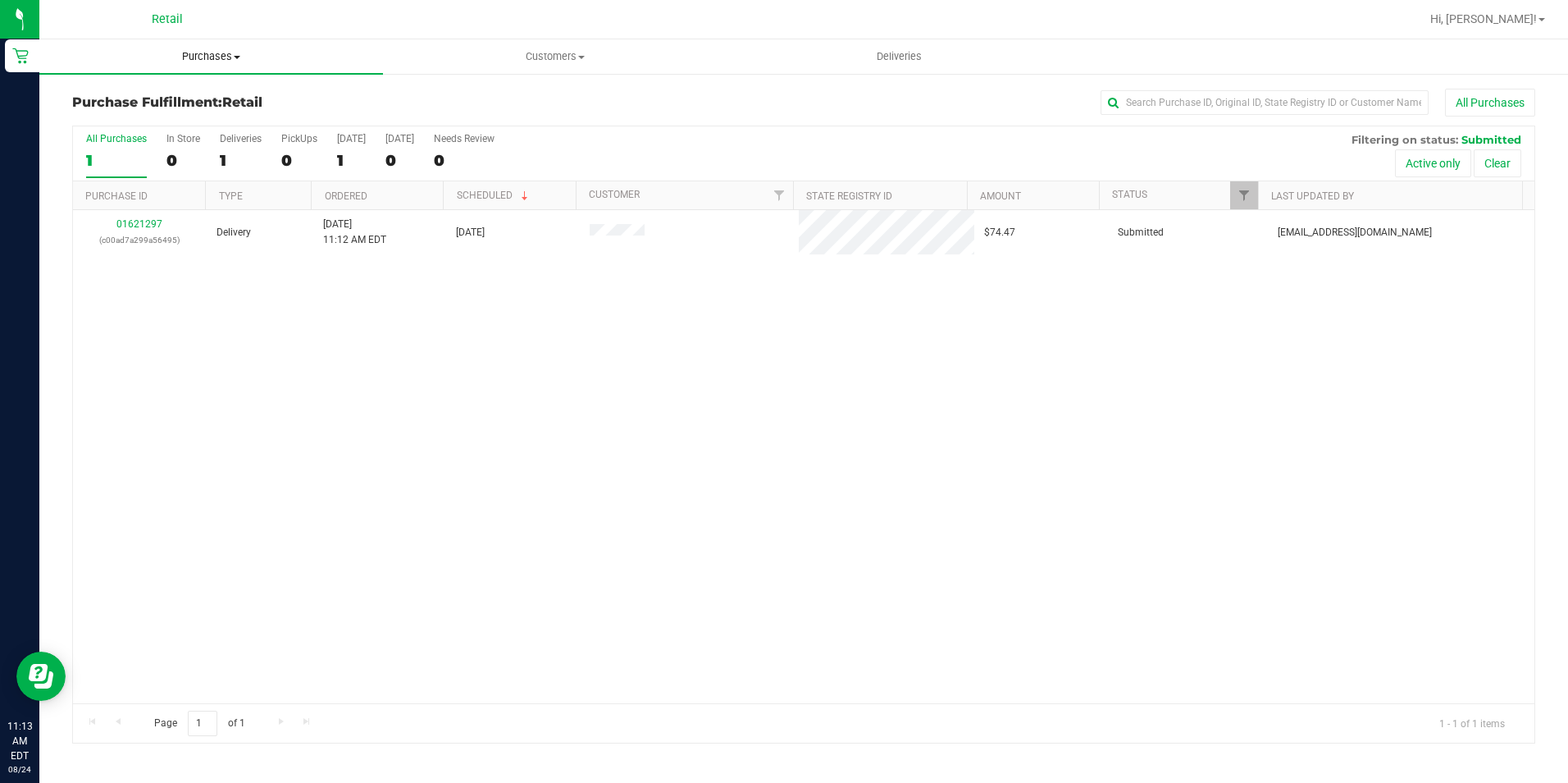
click at [219, 69] on uib-tab-heading "Purchases Summary of purchases Fulfillment All purchases" at bounding box center [211, 56] width 344 height 35
click at [239, 98] on li "Summary of purchases" at bounding box center [211, 99] width 344 height 20
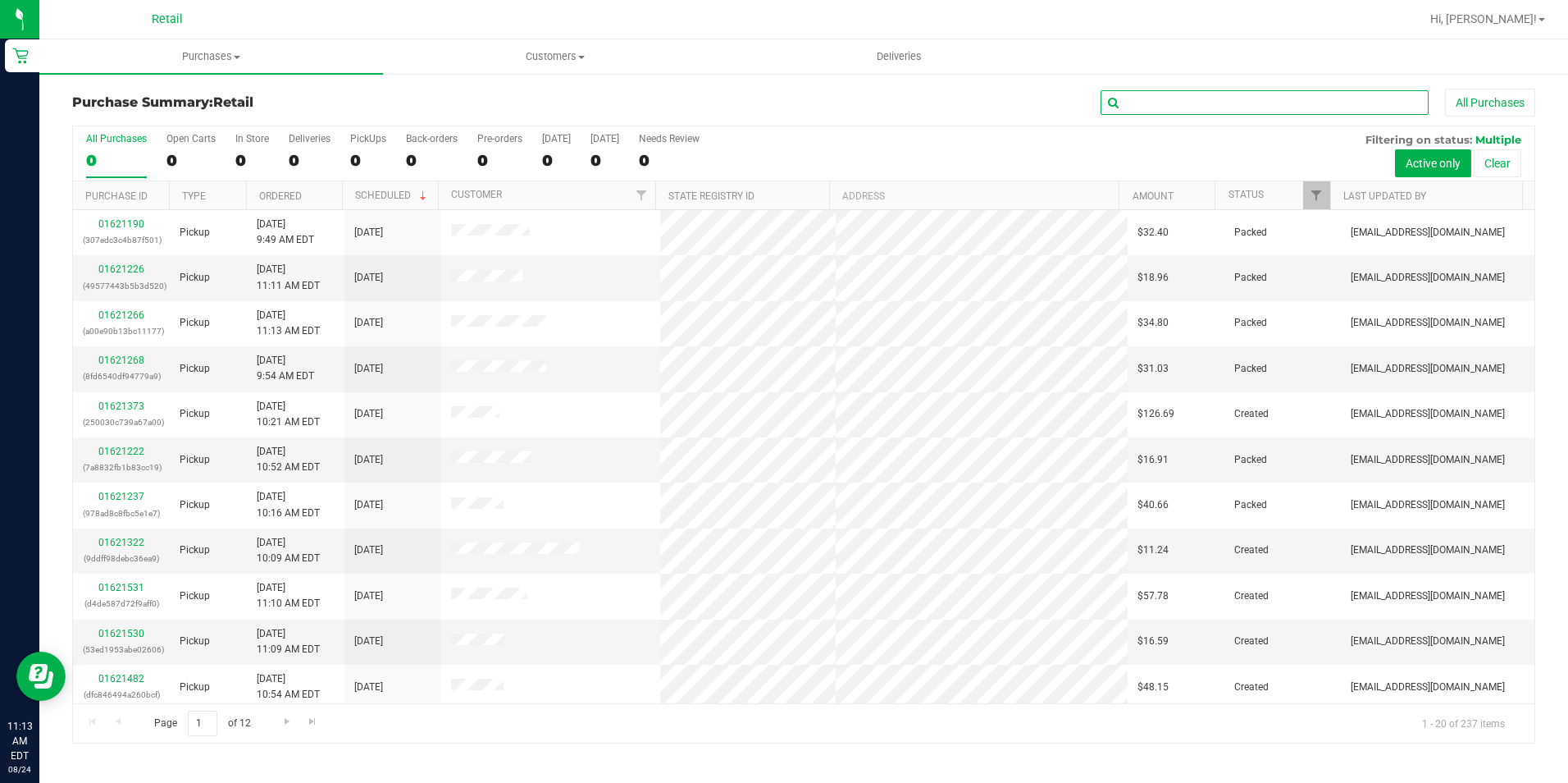
click at [1243, 101] on input "text" at bounding box center [1265, 102] width 328 height 25
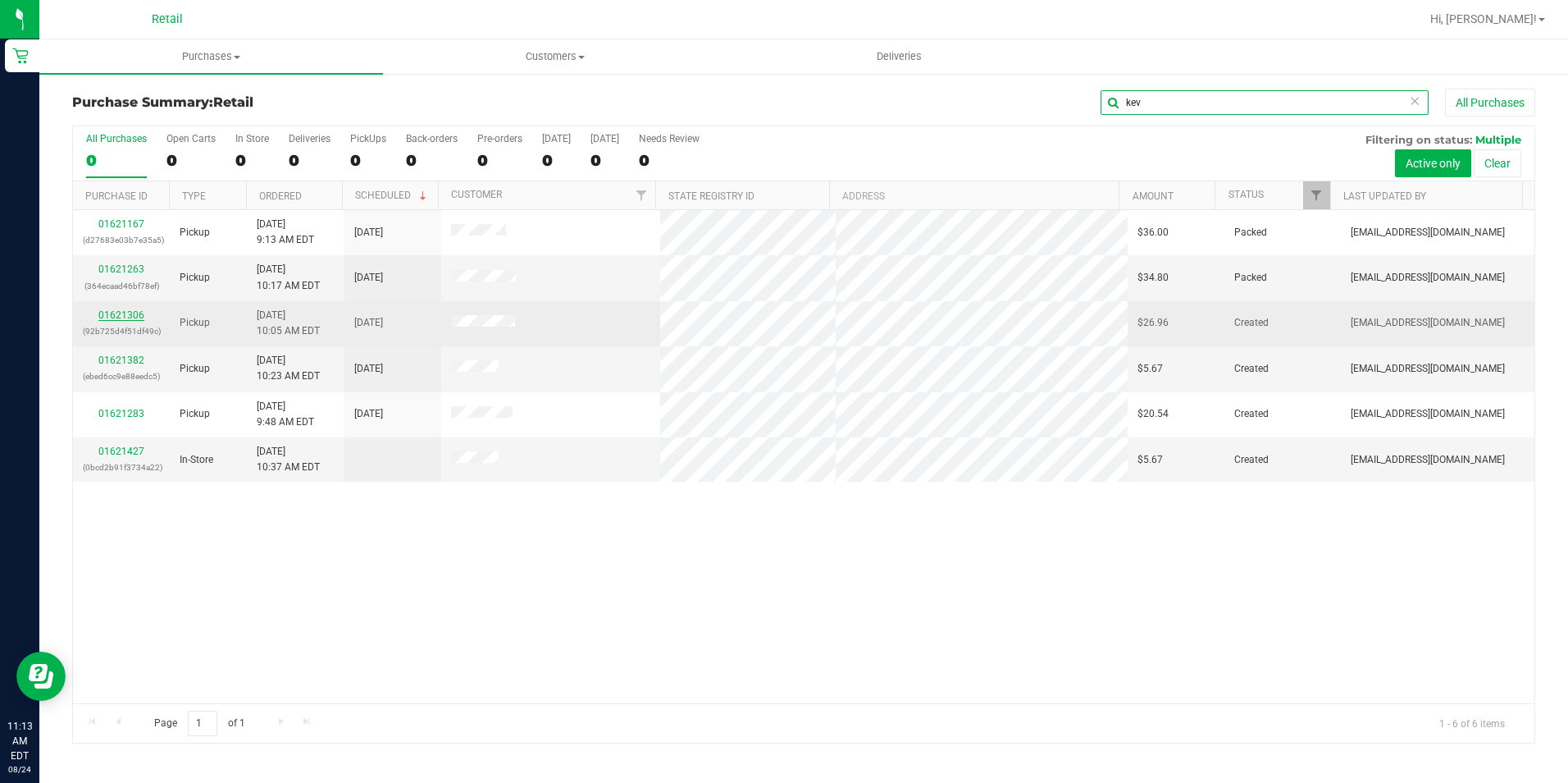
type input "kev"
click at [113, 316] on link "01621306" at bounding box center [122, 315] width 45 height 12
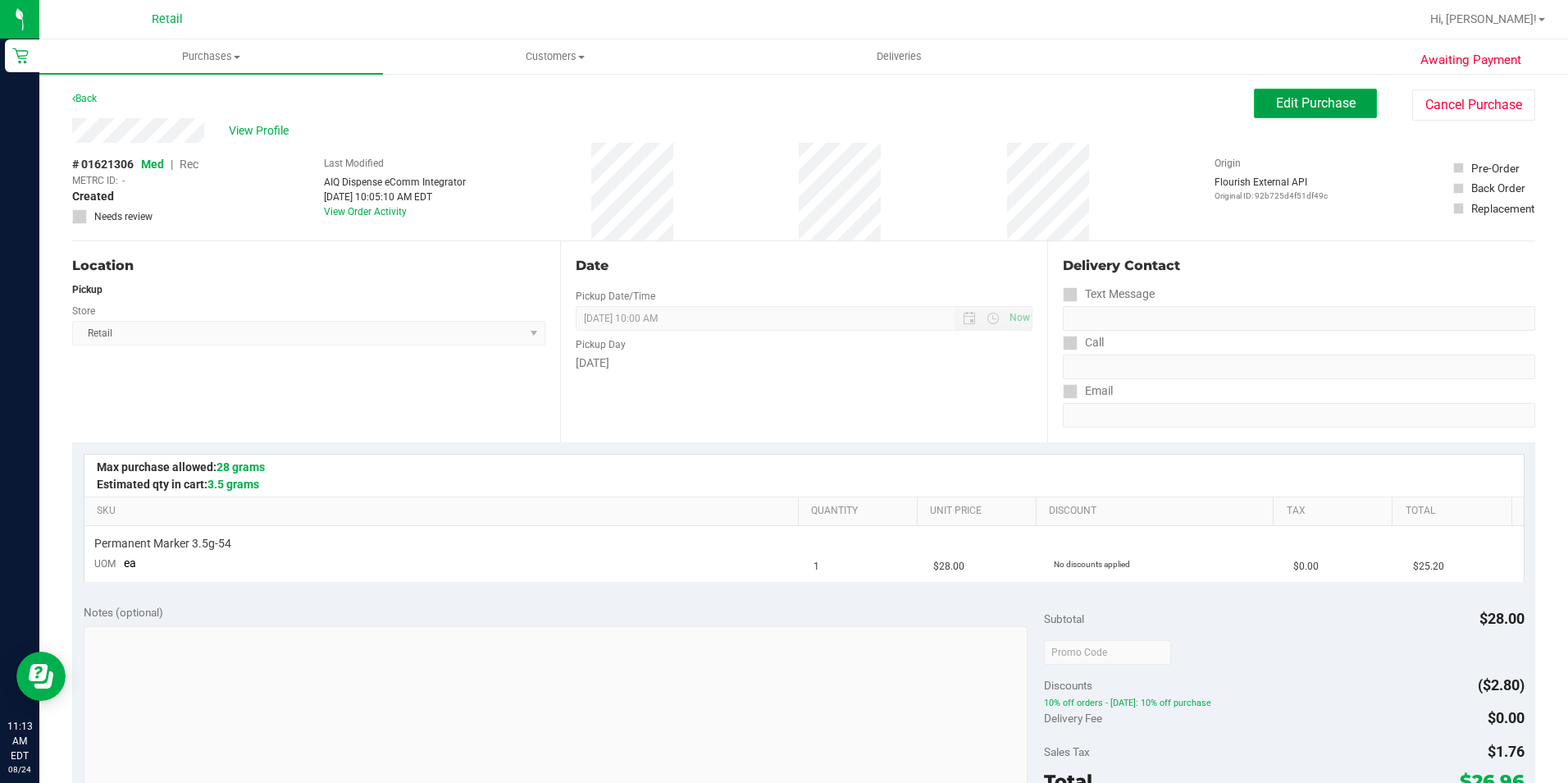
click at [1346, 100] on button "Edit Purchase" at bounding box center [1315, 104] width 124 height 30
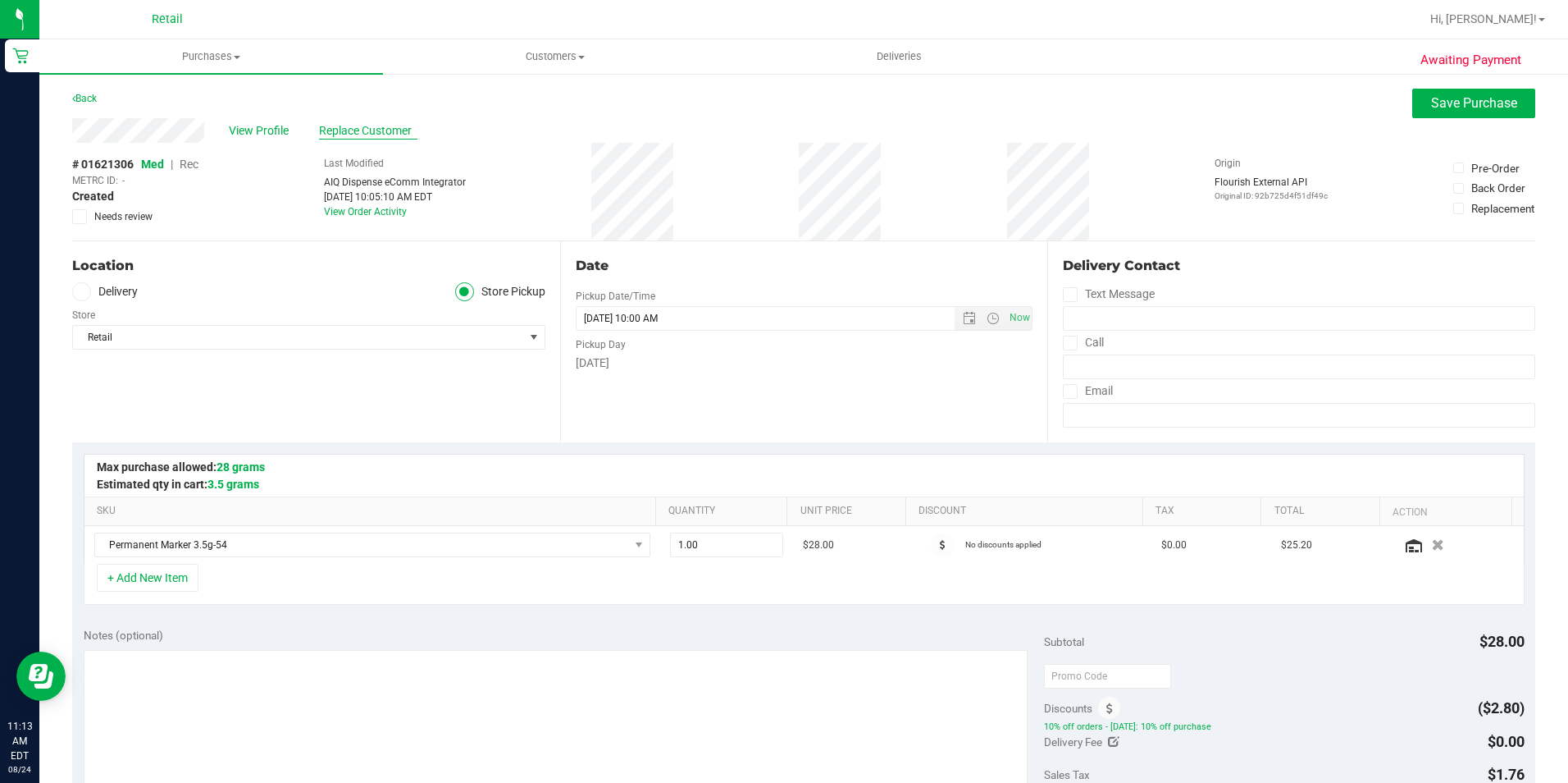
click at [350, 130] on span "Replace Customer" at bounding box center [369, 130] width 99 height 17
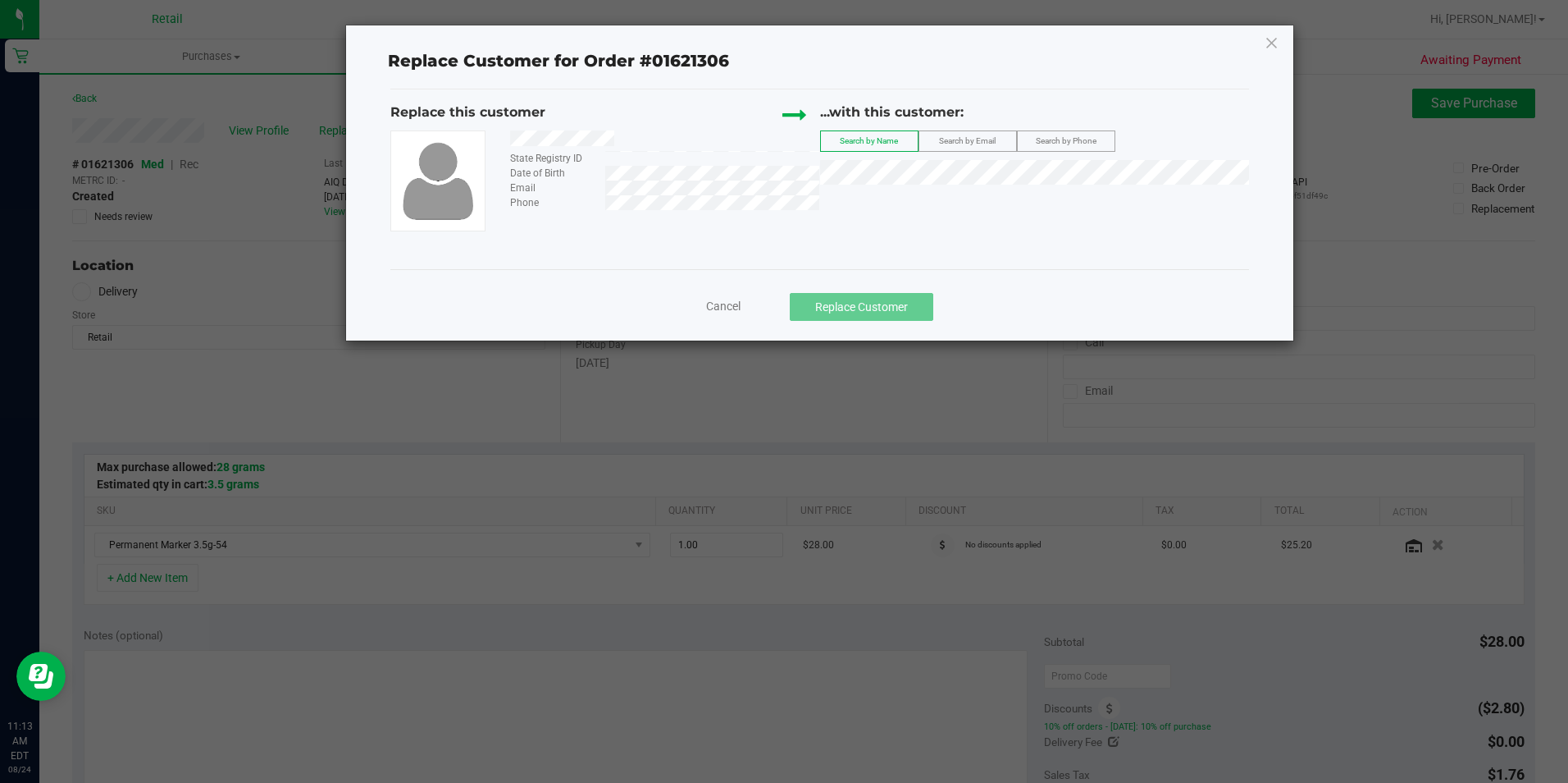
click at [989, 186] on div "...with this customer: Search by Name Search by Email Search by Phone" at bounding box center [1034, 147] width 429 height 90
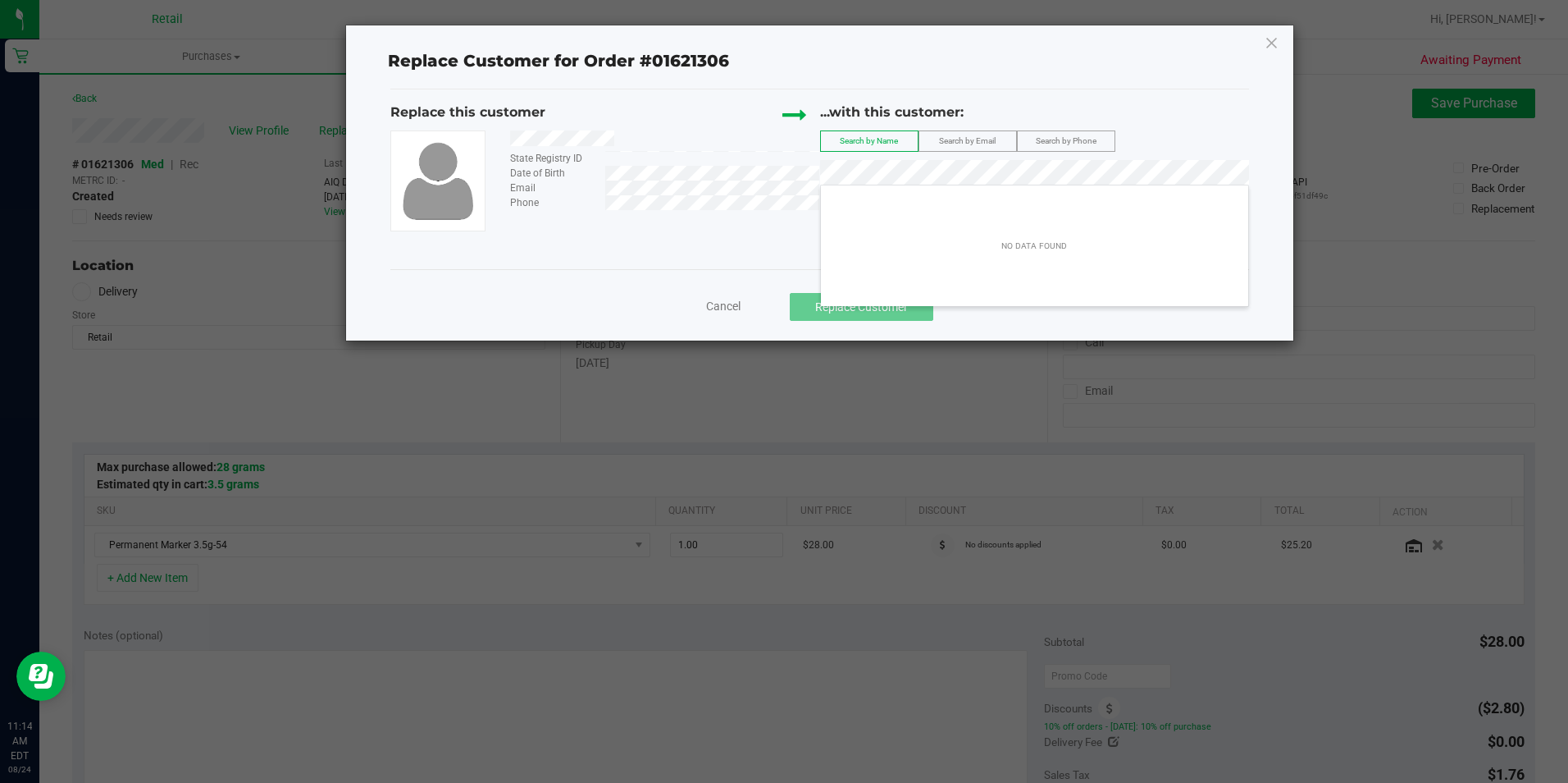
click at [710, 302] on span "Cancel" at bounding box center [723, 305] width 35 height 13
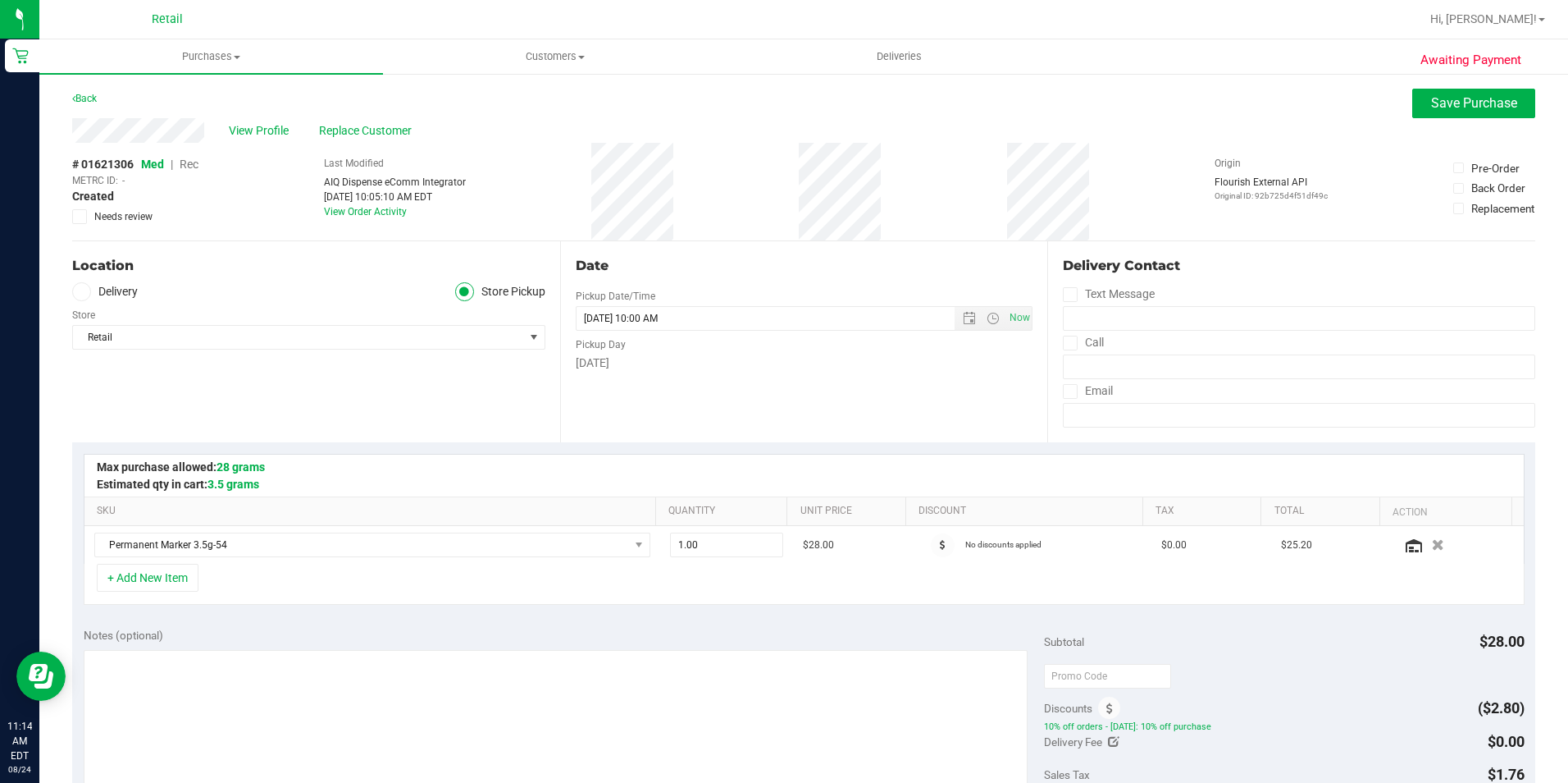
click at [181, 165] on span "Rec" at bounding box center [189, 163] width 19 height 13
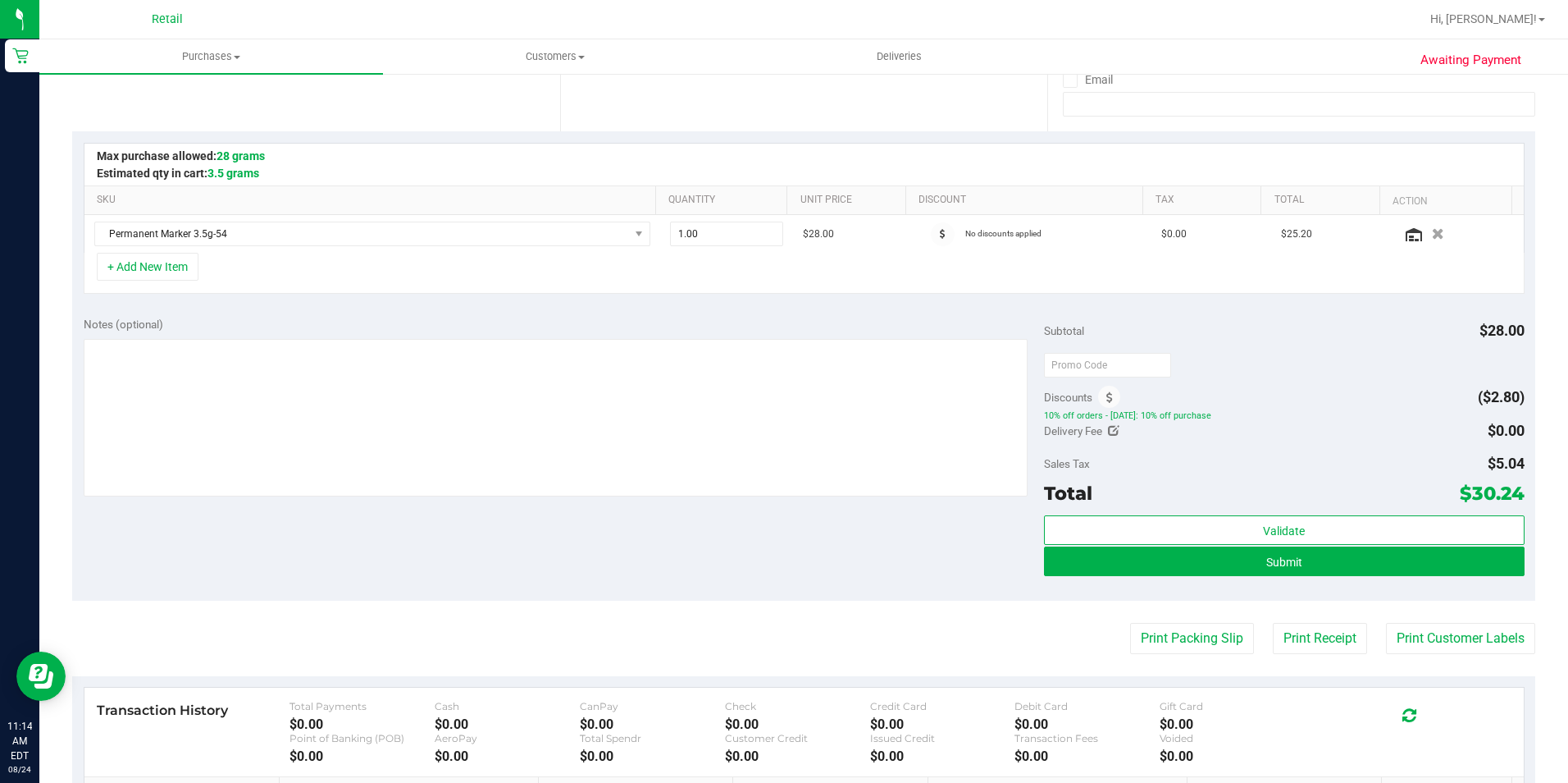
scroll to position [410, 0]
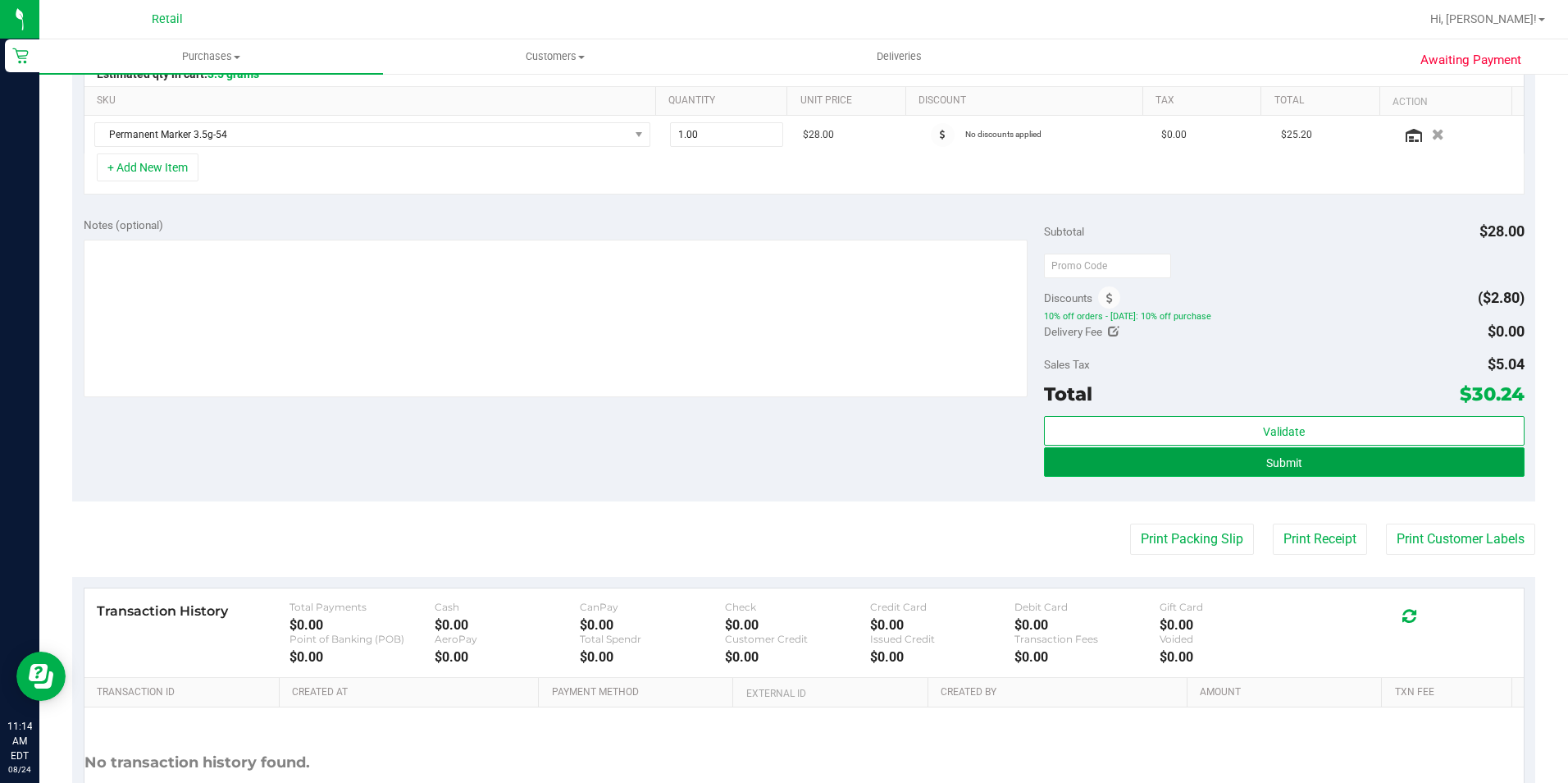
click at [1311, 458] on button "Submit" at bounding box center [1284, 462] width 480 height 30
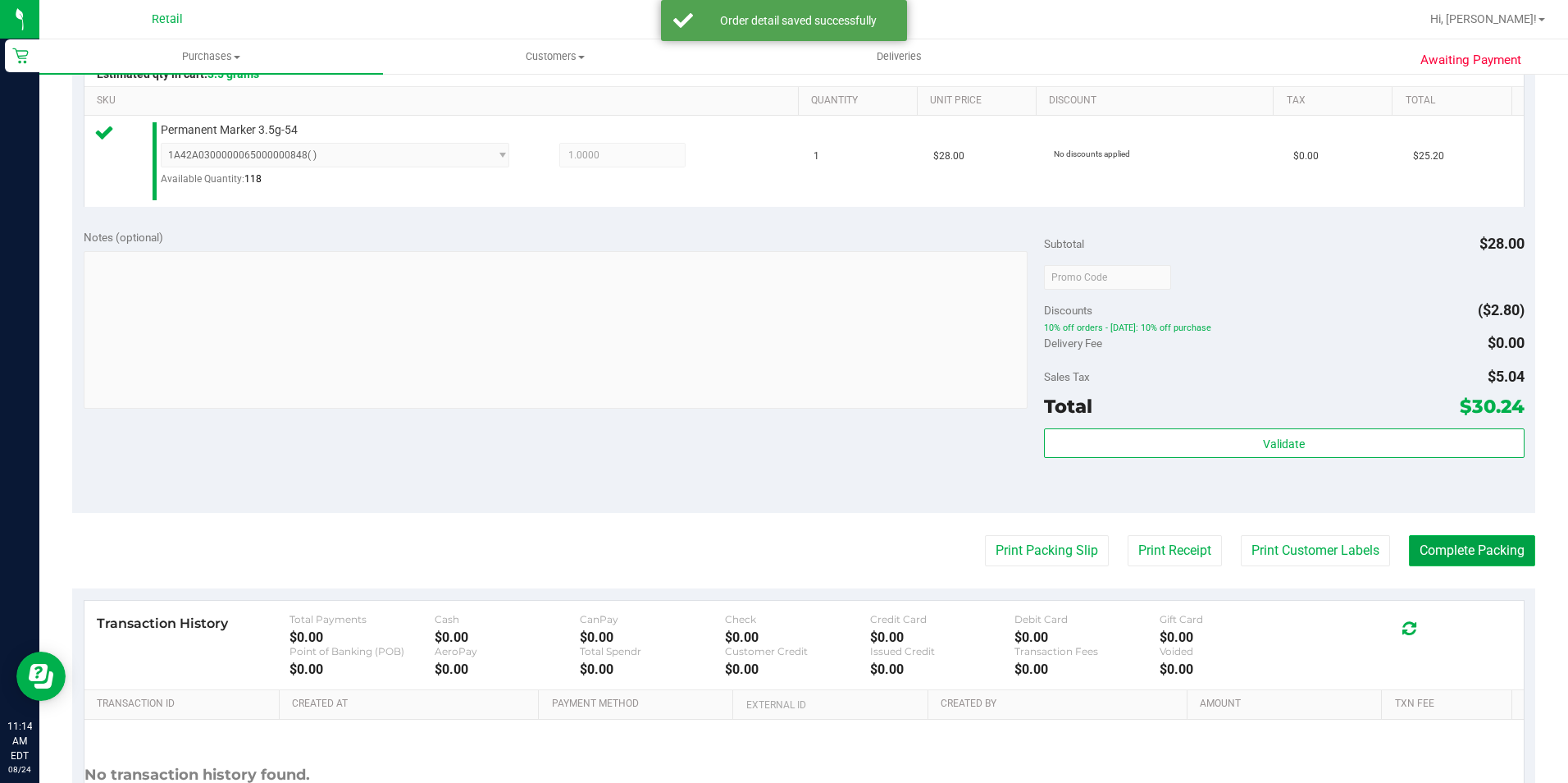
click at [1473, 545] on button "Complete Packing" at bounding box center [1472, 551] width 126 height 32
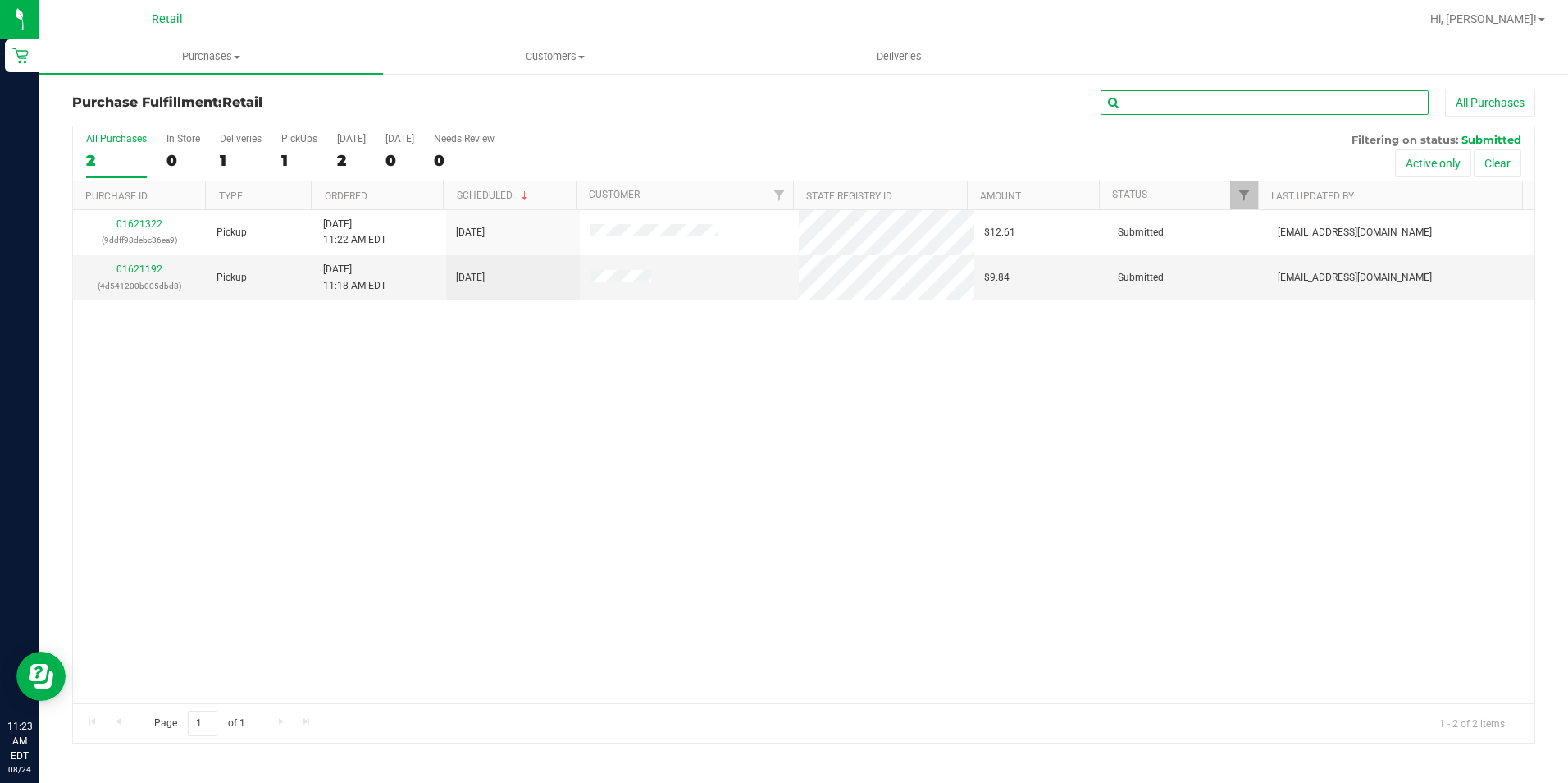
click at [1162, 95] on input "text" at bounding box center [1265, 102] width 328 height 25
type input "liran"
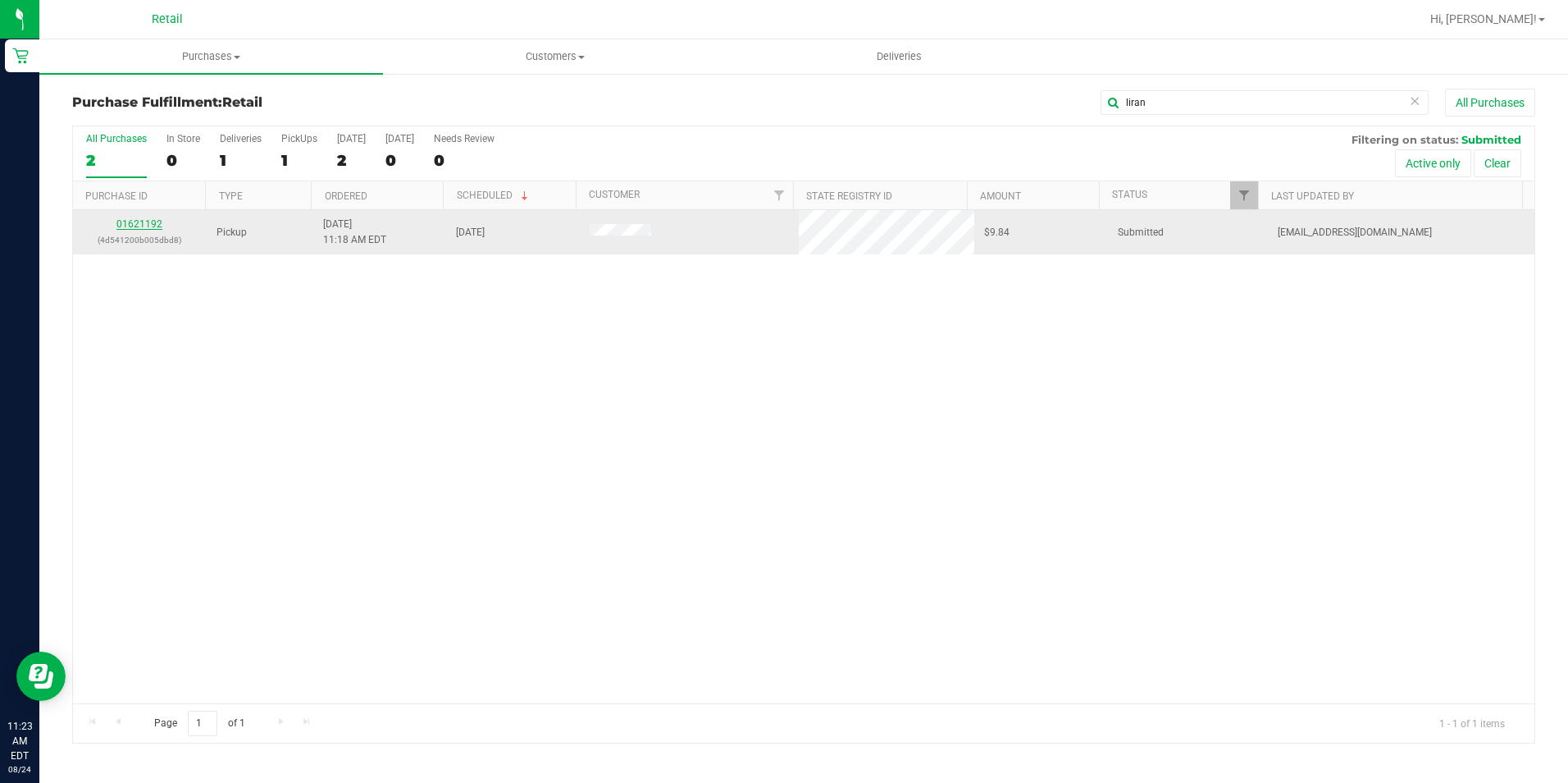
click at [135, 227] on link "01621192" at bounding box center [139, 224] width 45 height 12
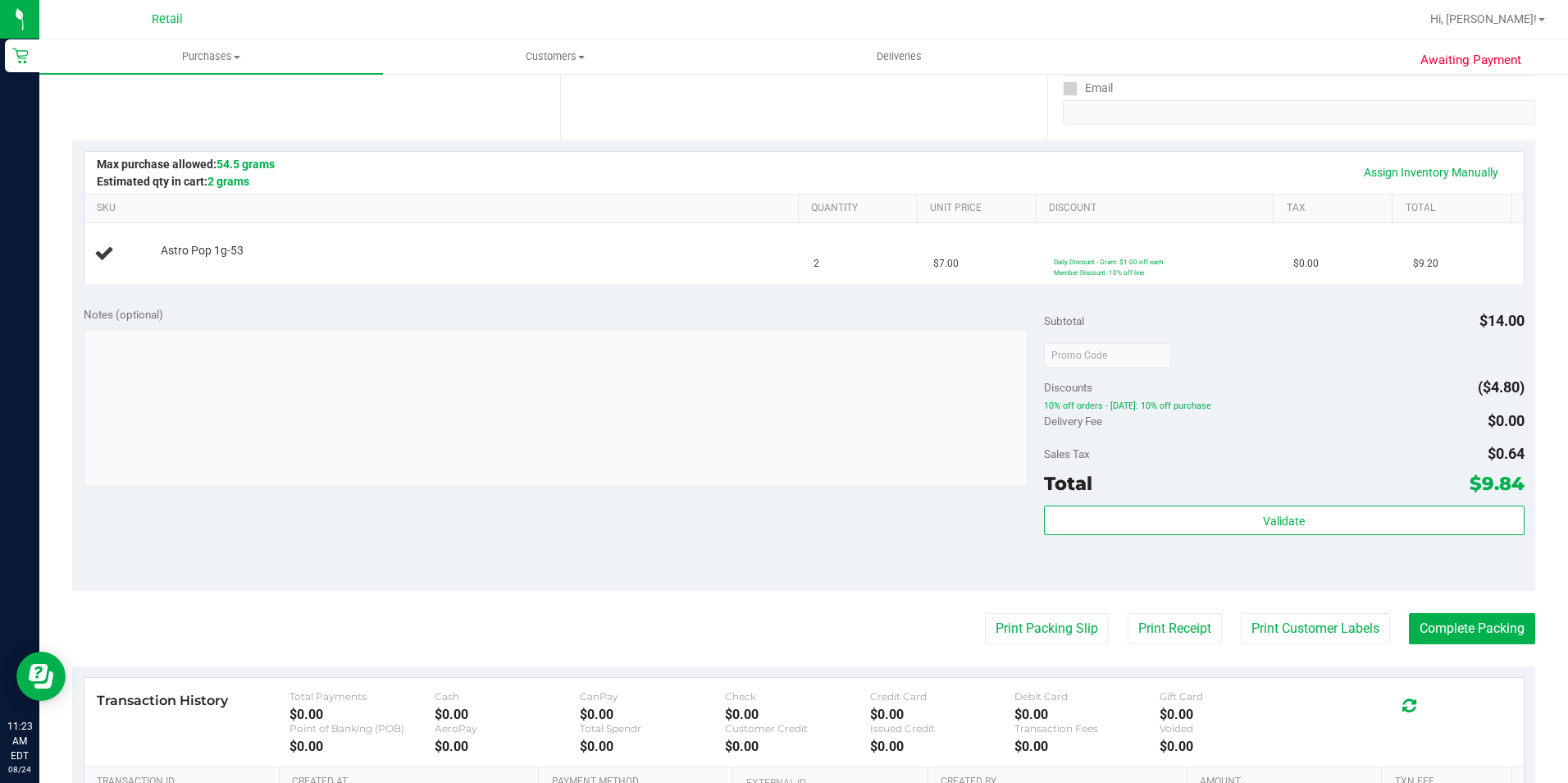
scroll to position [492, 0]
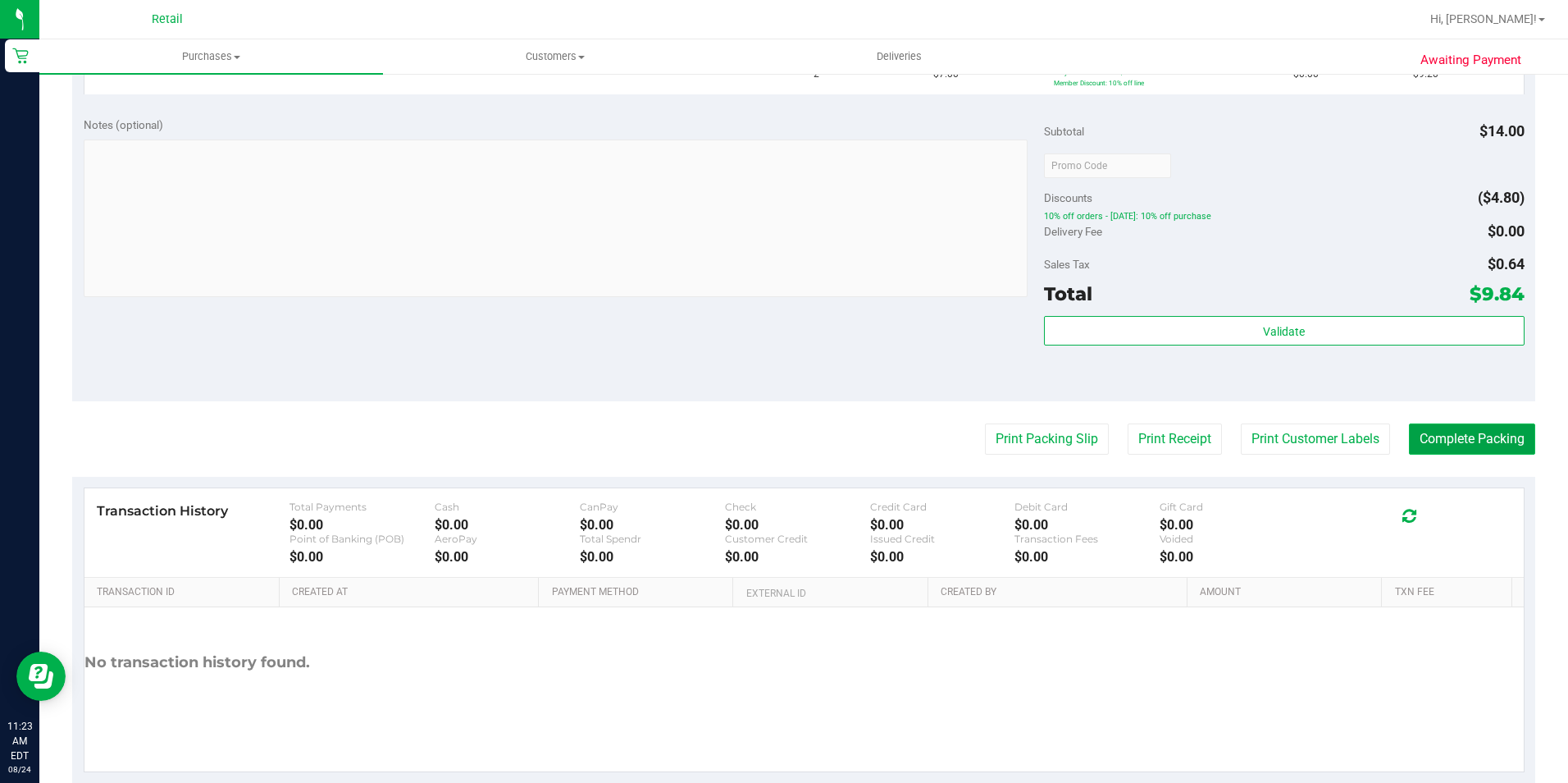
click at [1450, 431] on button "Complete Packing" at bounding box center [1472, 439] width 126 height 32
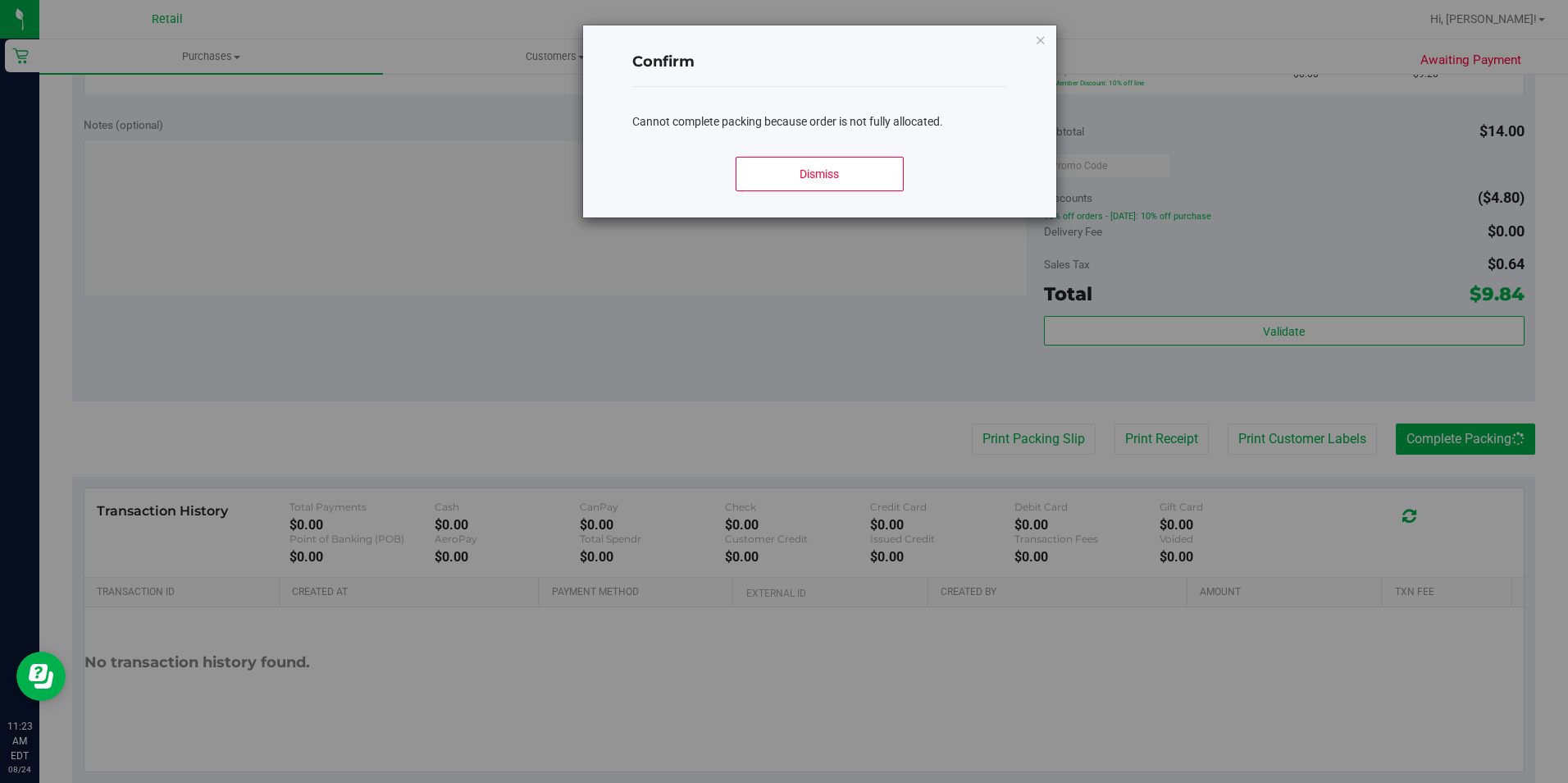
click at [890, 195] on div "Dismiss" at bounding box center [819, 180] width 374 height 74
click at [887, 194] on div "Dismiss" at bounding box center [819, 180] width 374 height 74
click at [880, 178] on button "Dismiss" at bounding box center [820, 174] width 168 height 35
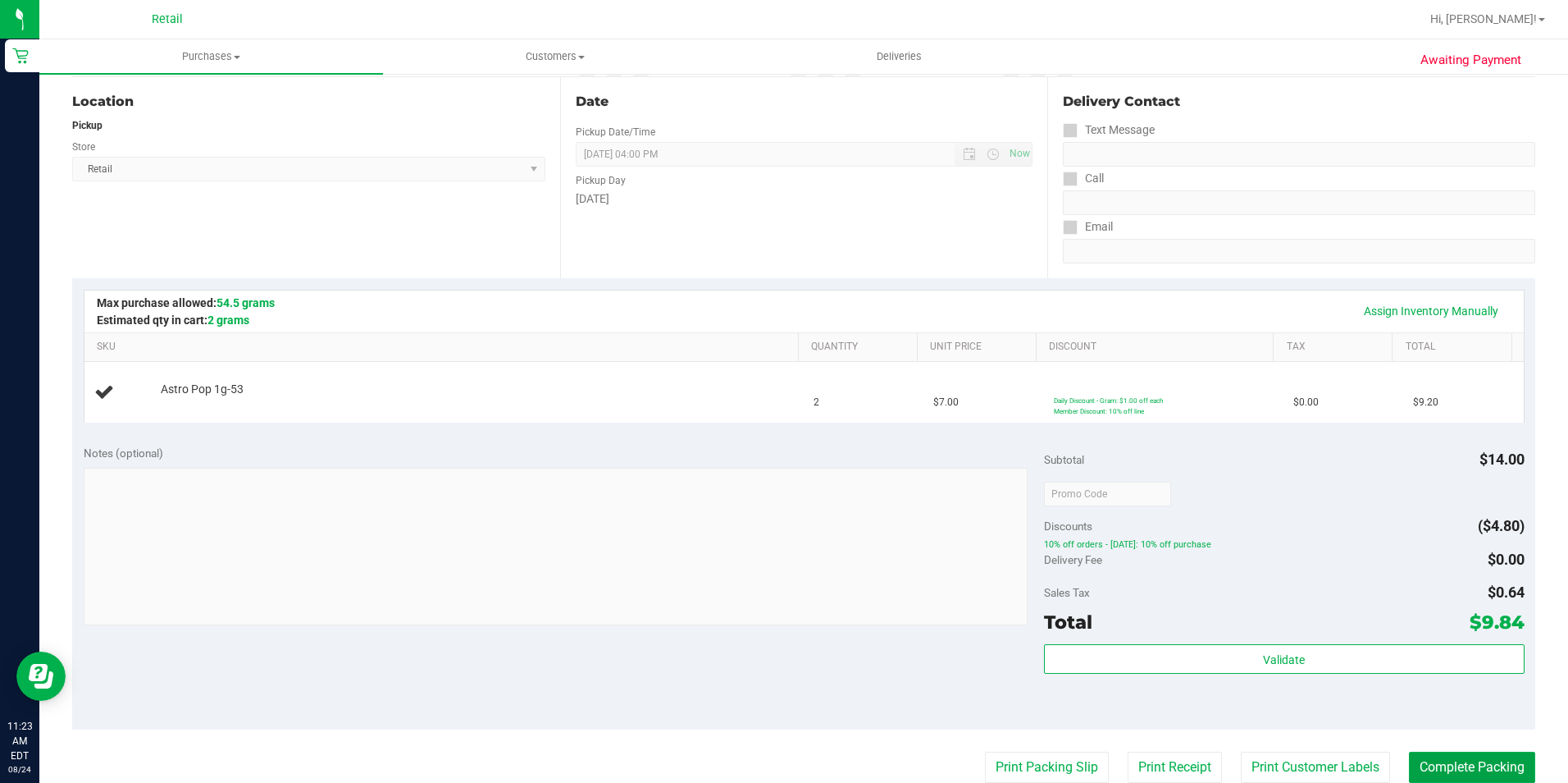
scroll to position [0, 0]
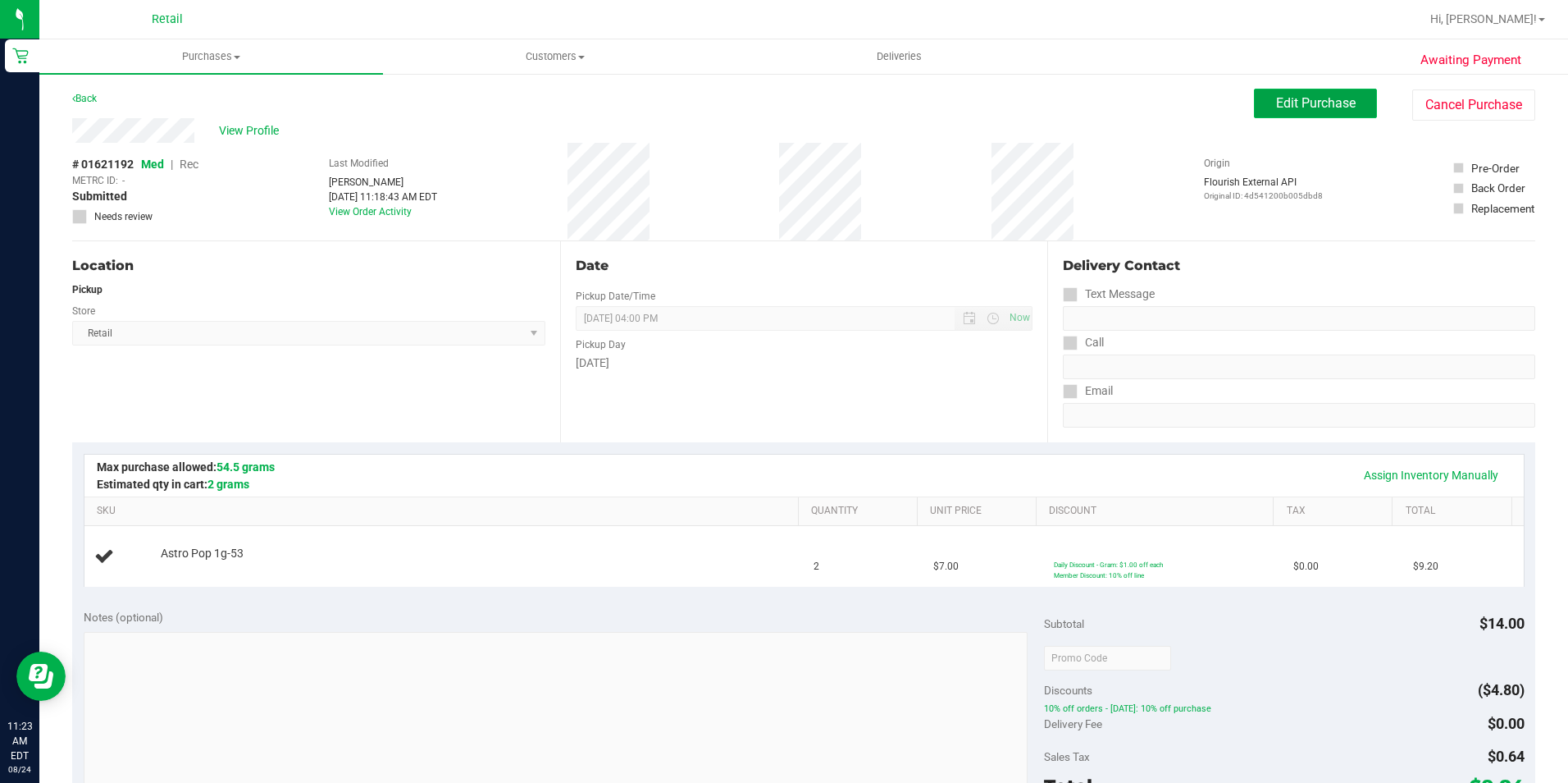
click at [1306, 100] on span "Edit Purchase" at bounding box center [1316, 103] width 80 height 16
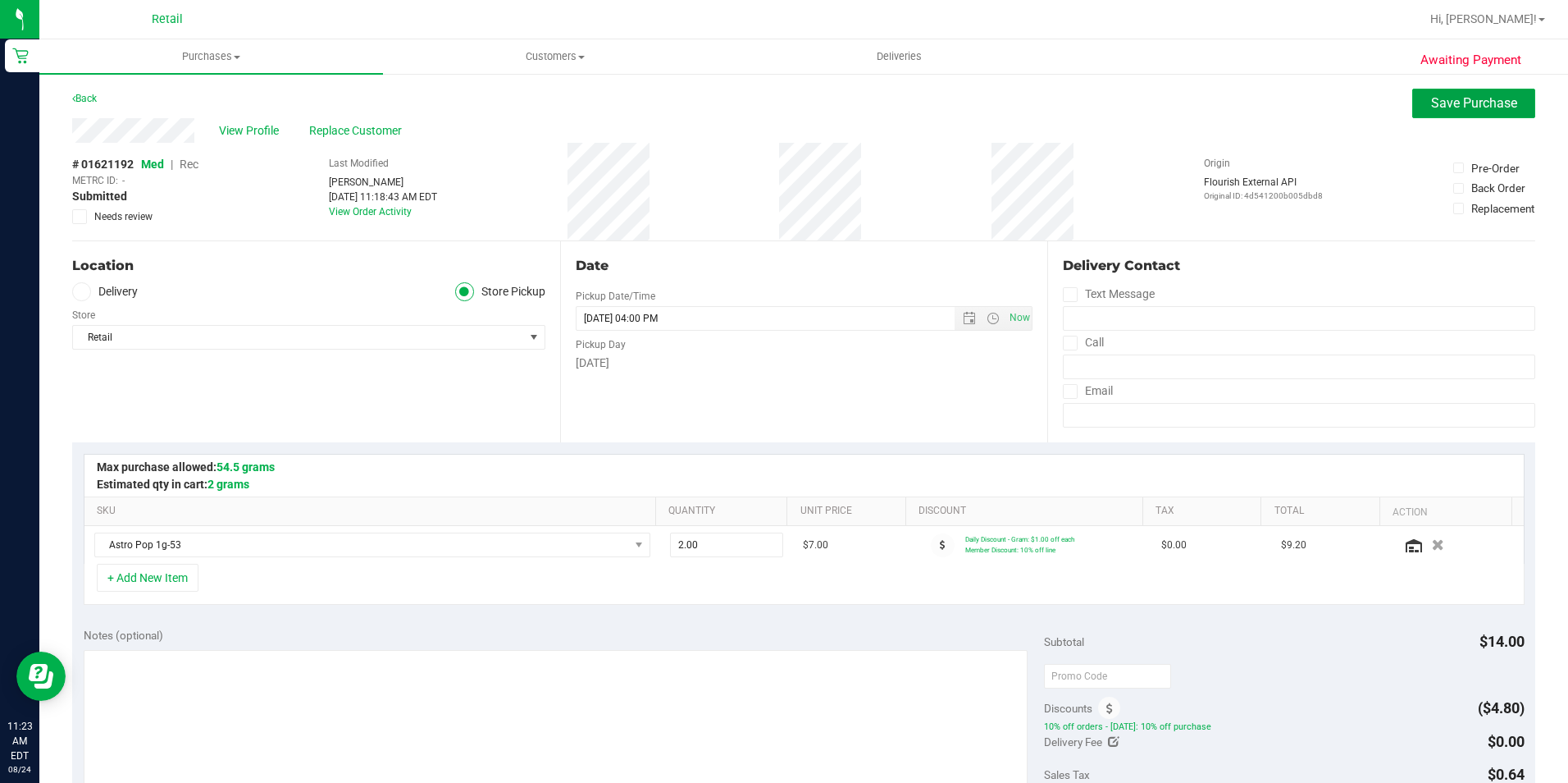
drag, startPoint x: 1402, startPoint y: 103, endPoint x: 1401, endPoint y: 130, distance: 27.0
click at [1412, 103] on button "Save Purchase" at bounding box center [1473, 104] width 124 height 30
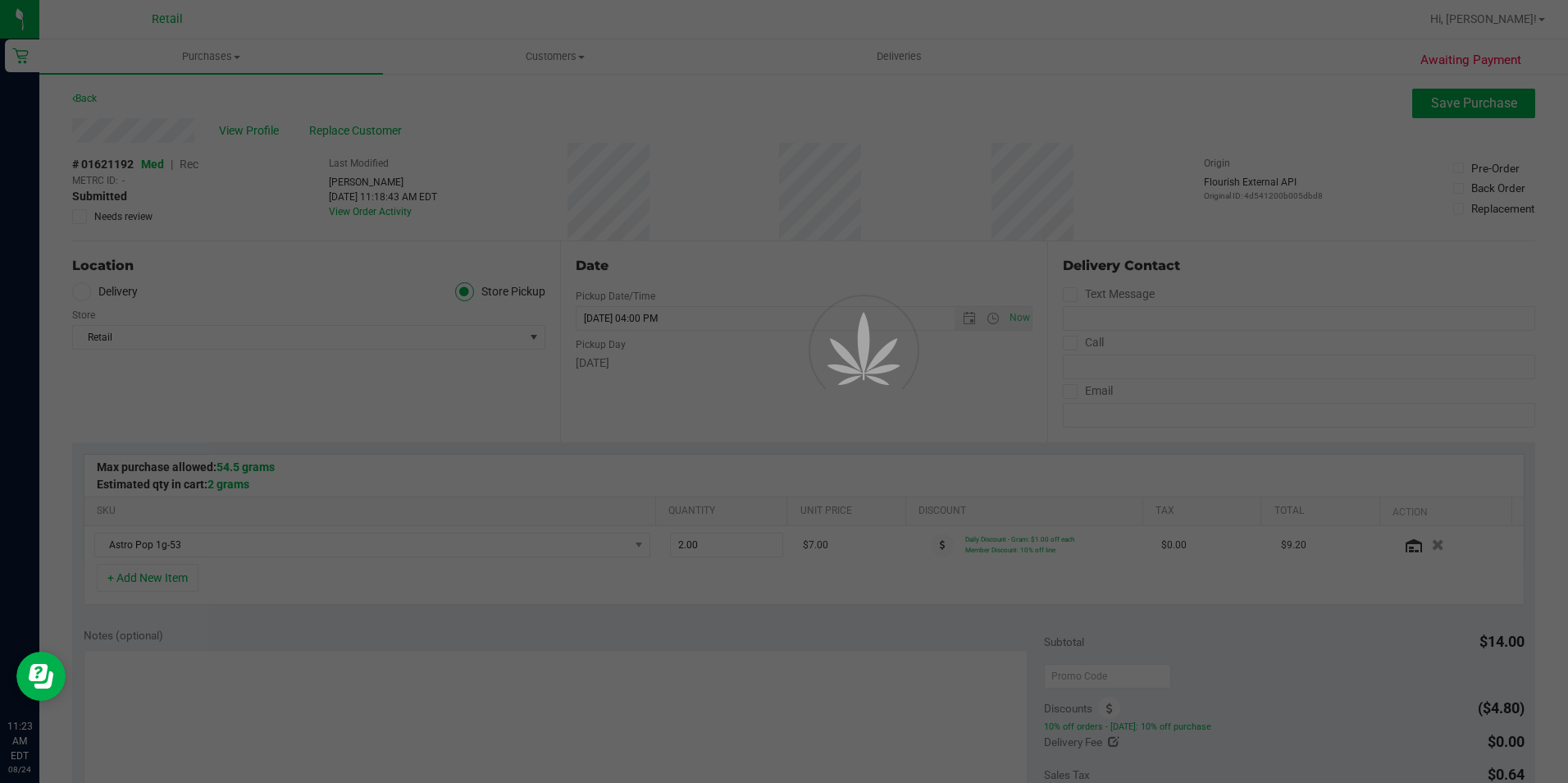
click at [1364, 199] on div at bounding box center [784, 392] width 1568 height 783
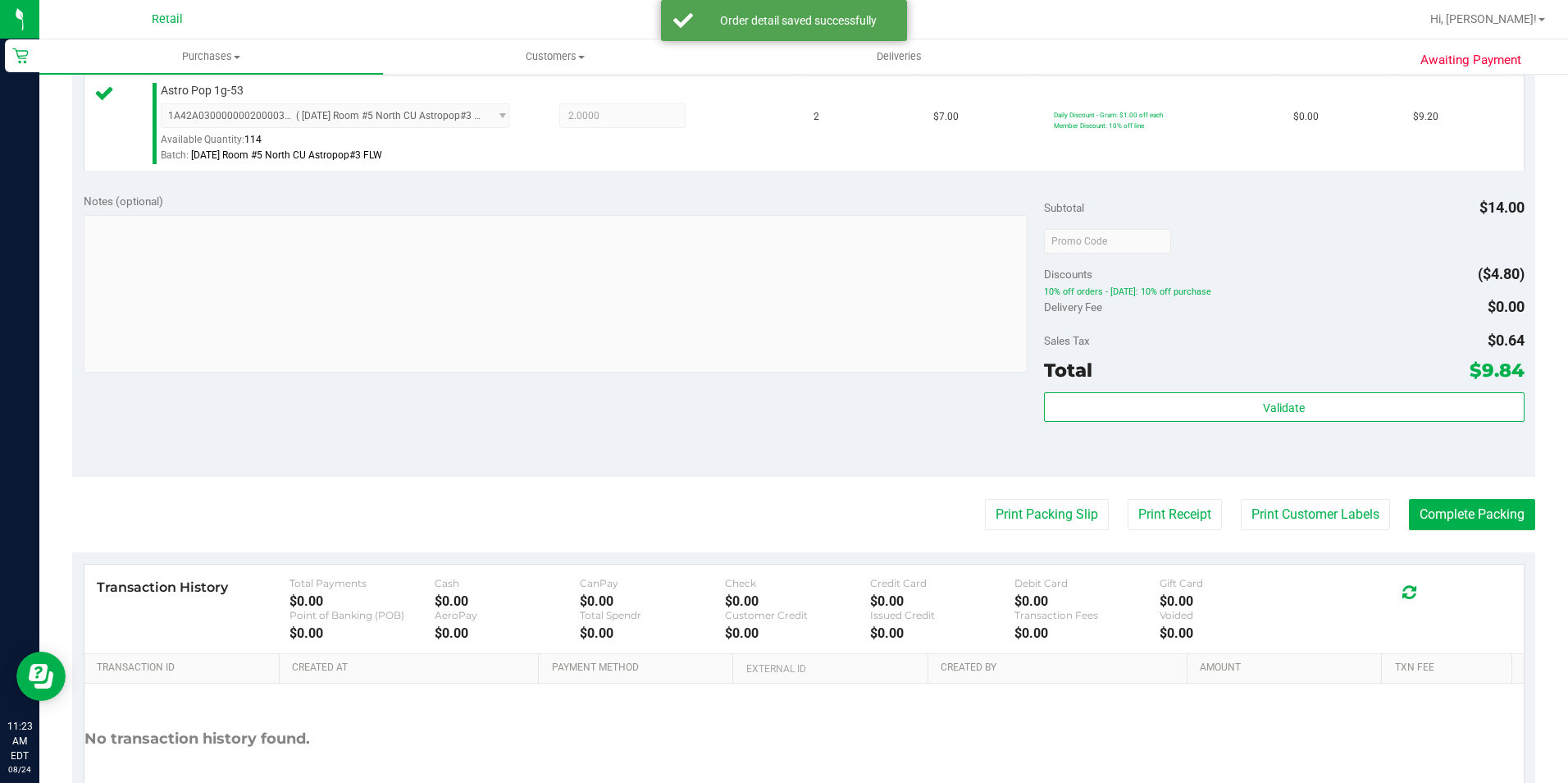
scroll to position [559, 0]
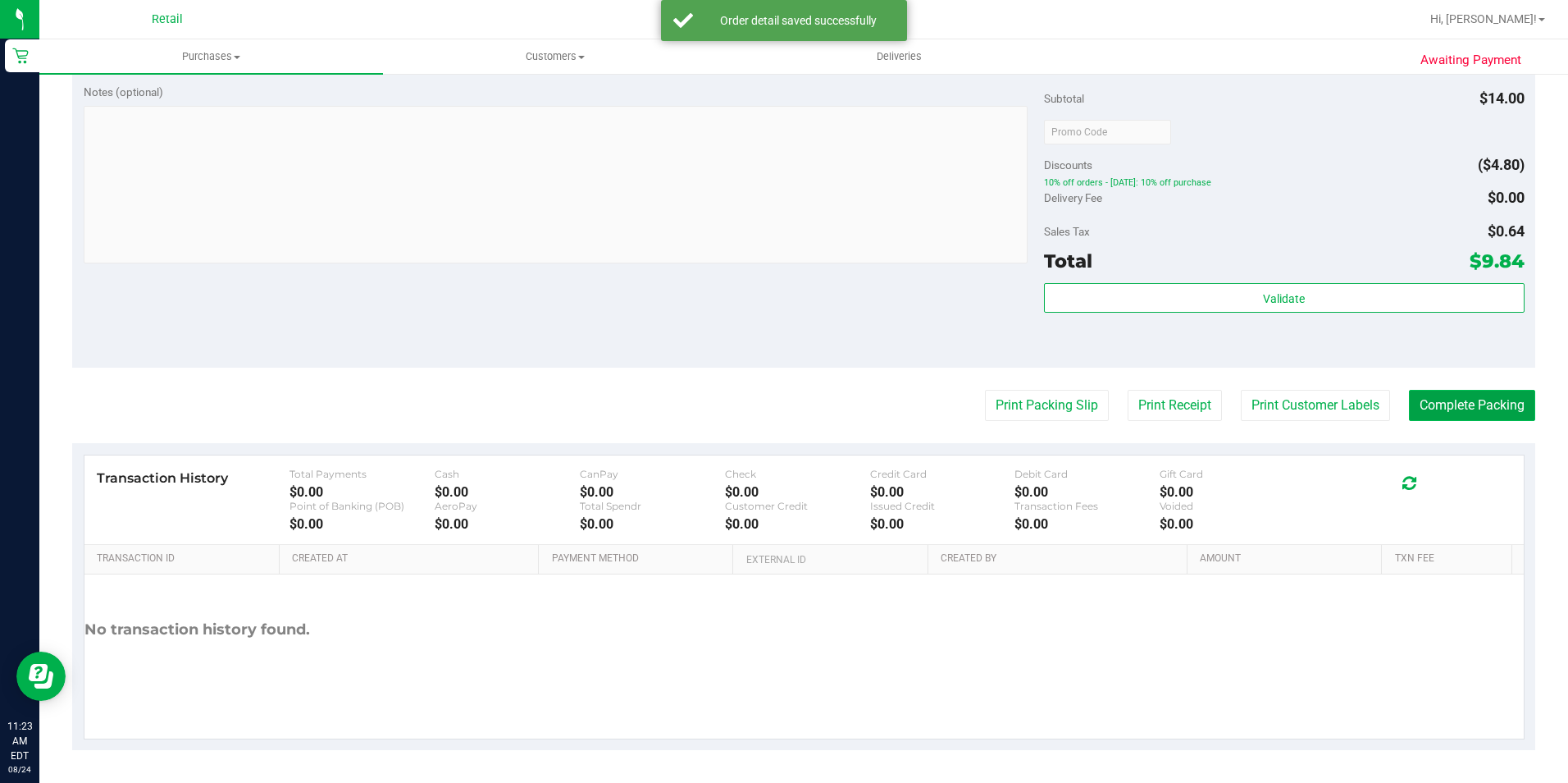
click at [1469, 390] on button "Complete Packing" at bounding box center [1472, 405] width 126 height 32
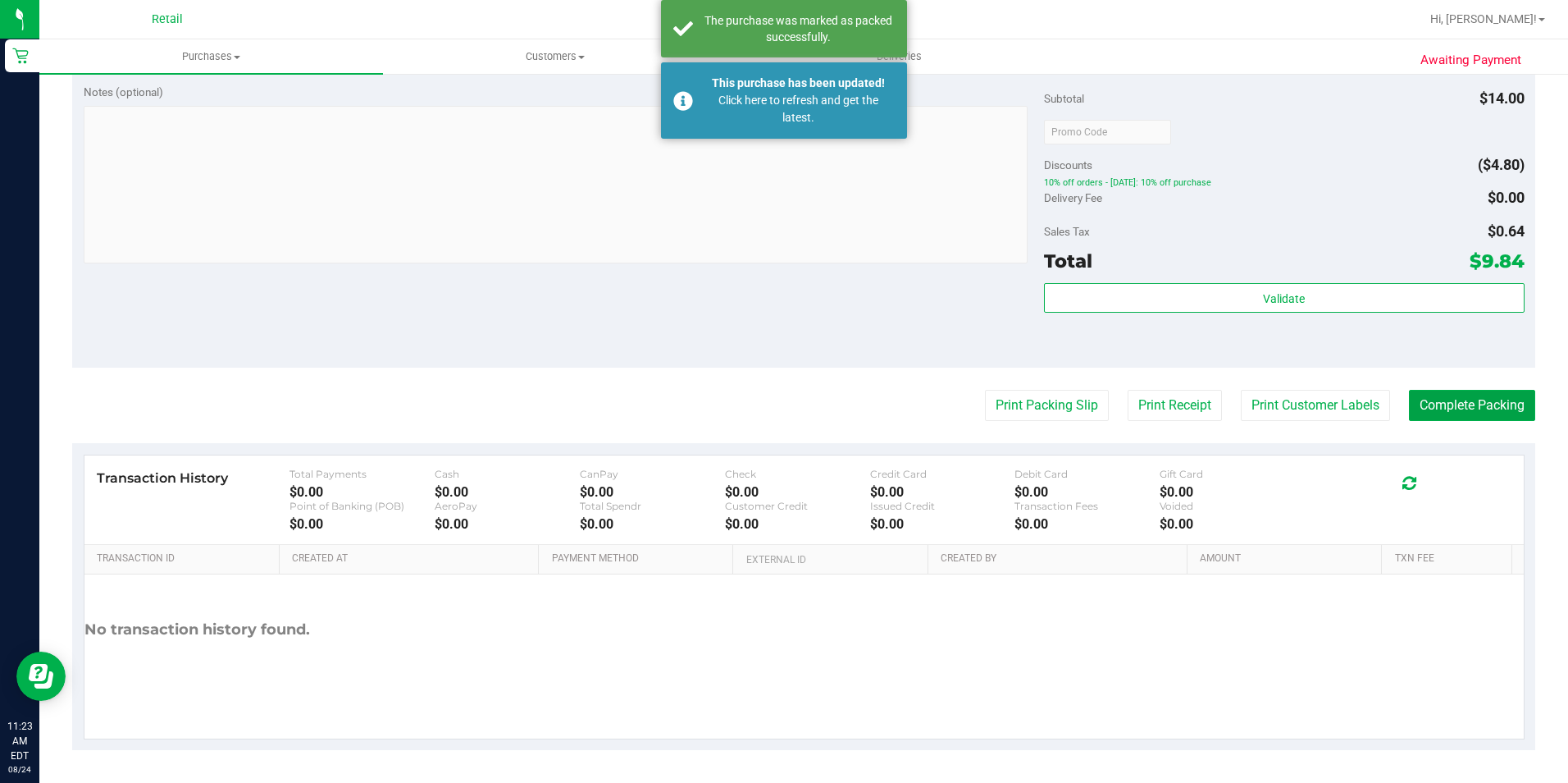
scroll to position [0, 0]
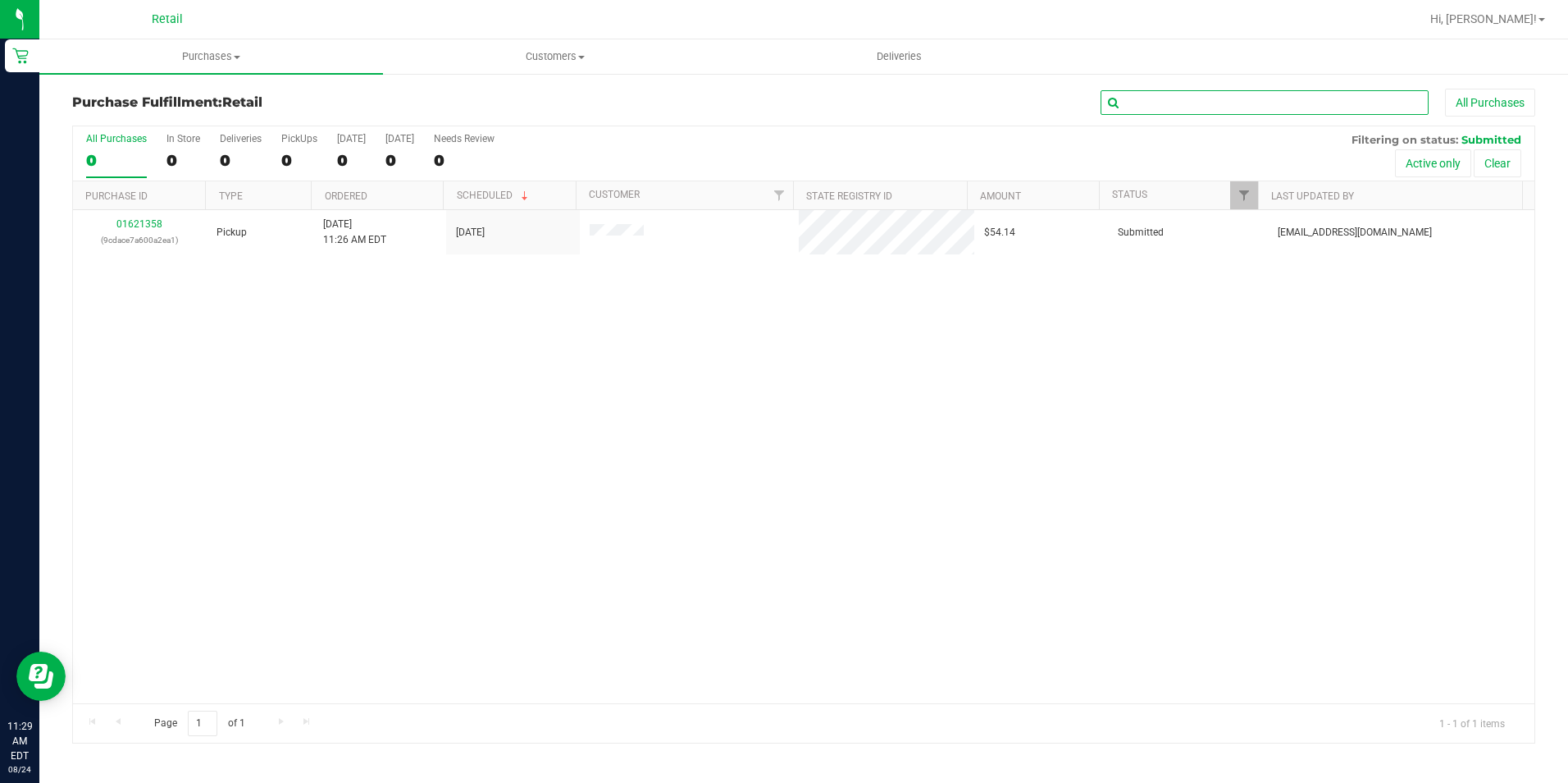
click at [1135, 95] on input "text" at bounding box center [1265, 102] width 328 height 25
type input "mc"
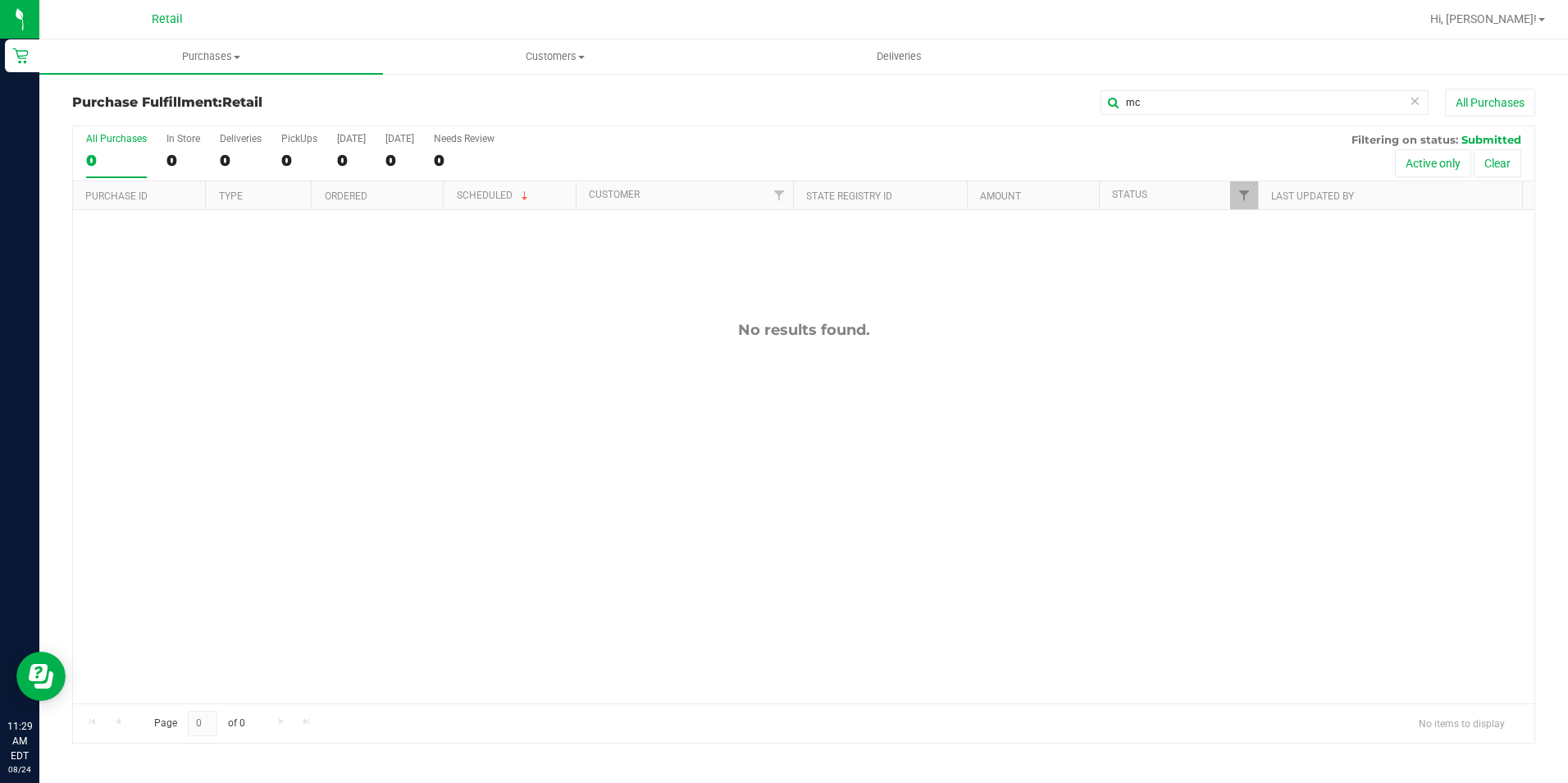
click at [200, 80] on div "Purchase Fulfillment: Retail mc All Purchases All Purchases 0 In Store 0 Delive…" at bounding box center [803, 416] width 1528 height 688
click at [211, 70] on uib-tab-heading "Purchases Summary of purchases Fulfillment All purchases" at bounding box center [211, 56] width 344 height 35
click at [229, 99] on li "Summary of purchases" at bounding box center [211, 99] width 344 height 20
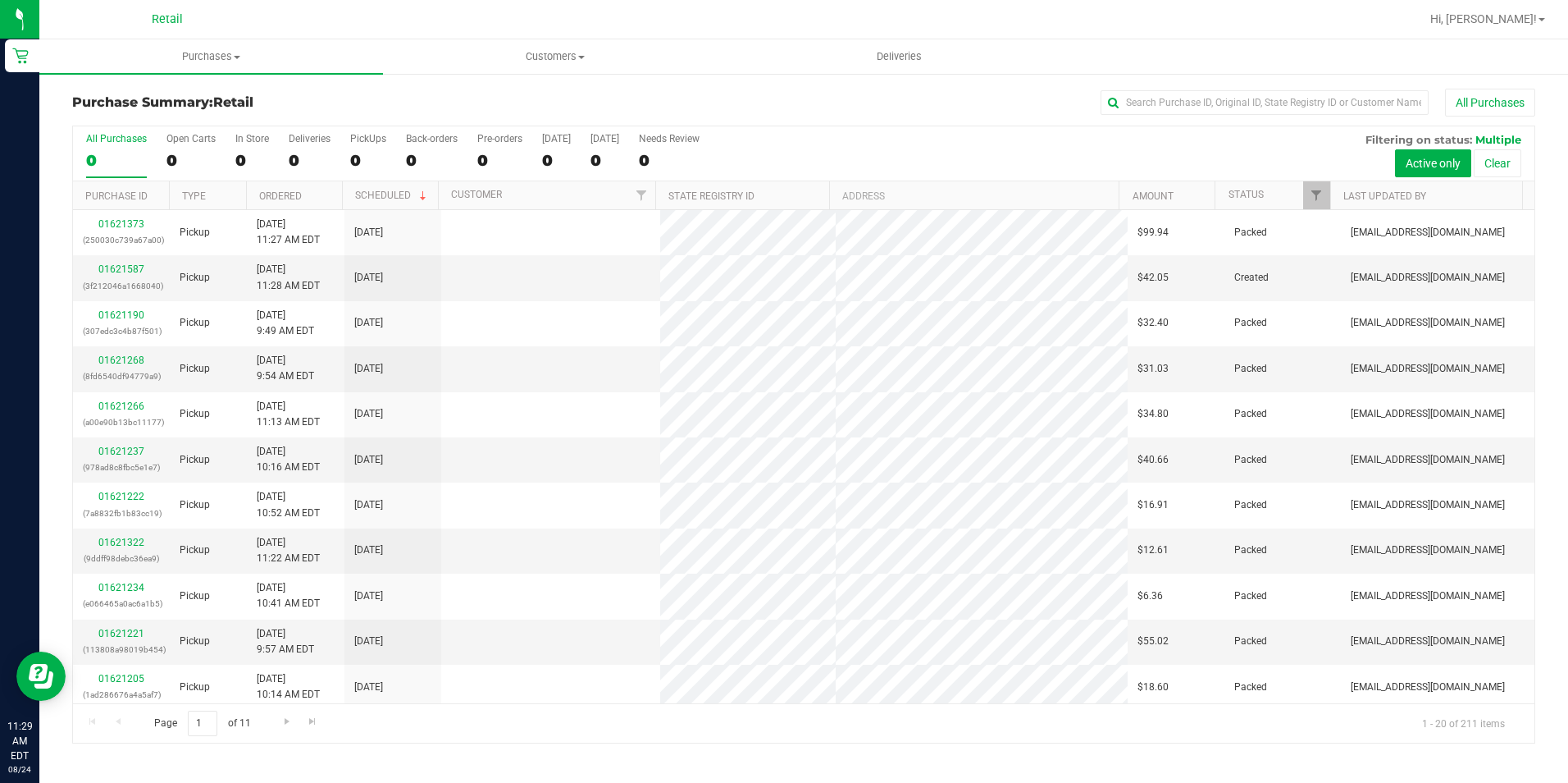
click at [1344, 89] on div "All Purchases" at bounding box center [1047, 103] width 975 height 28
click at [1314, 106] on input "text" at bounding box center [1265, 102] width 328 height 25
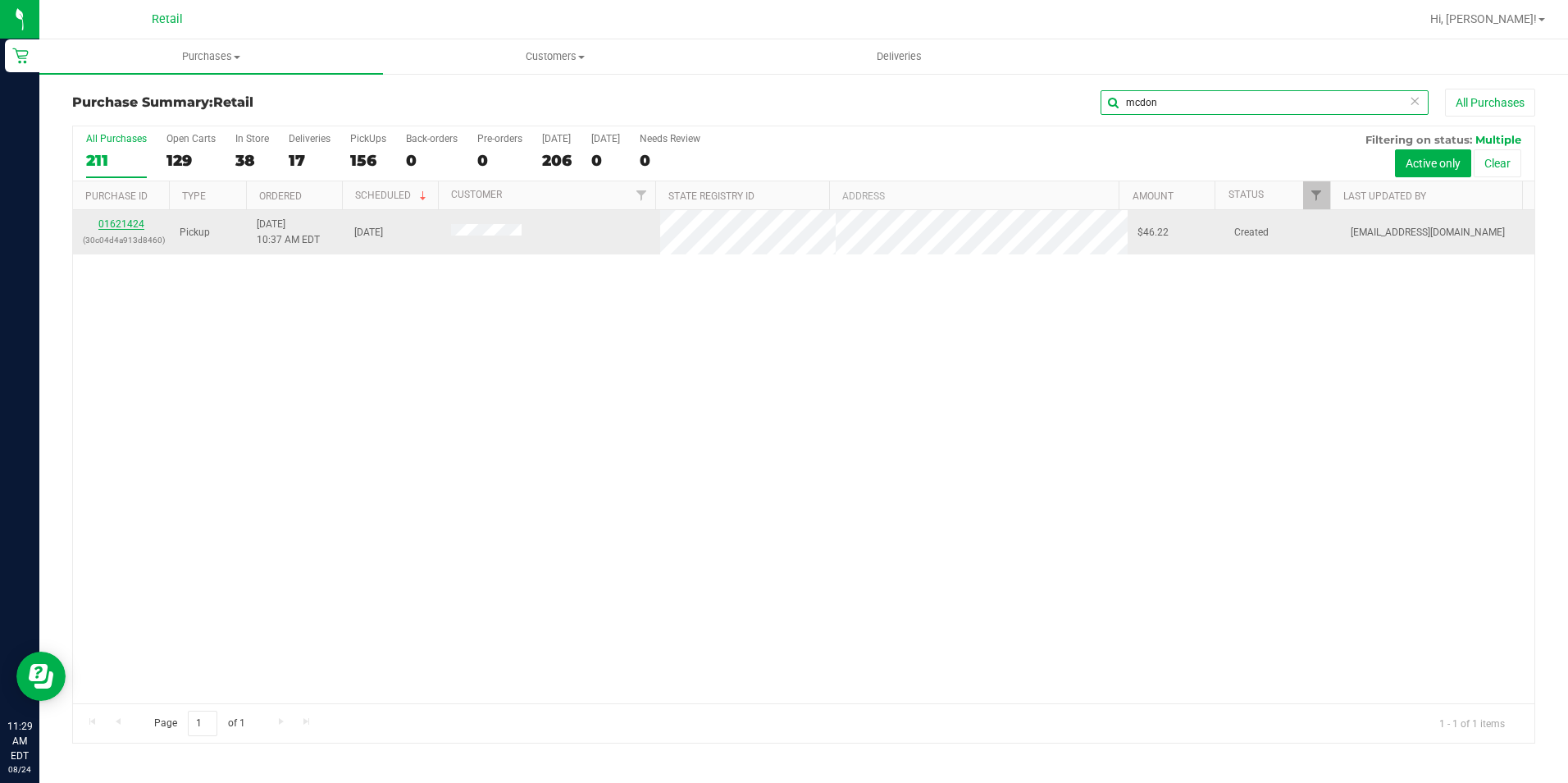
type input "mcdon"
click at [134, 224] on link "01621424" at bounding box center [122, 224] width 45 height 12
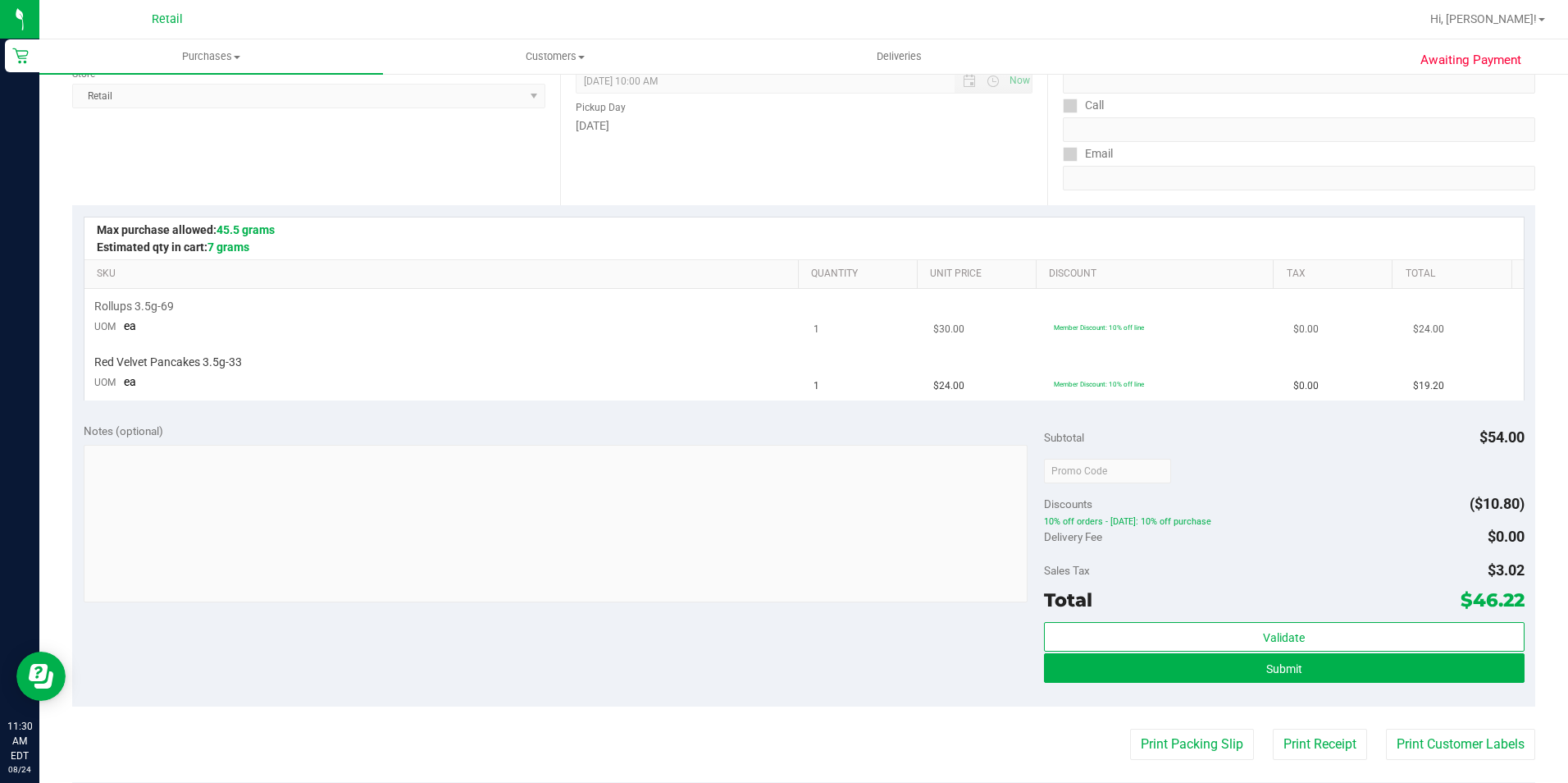
scroll to position [410, 0]
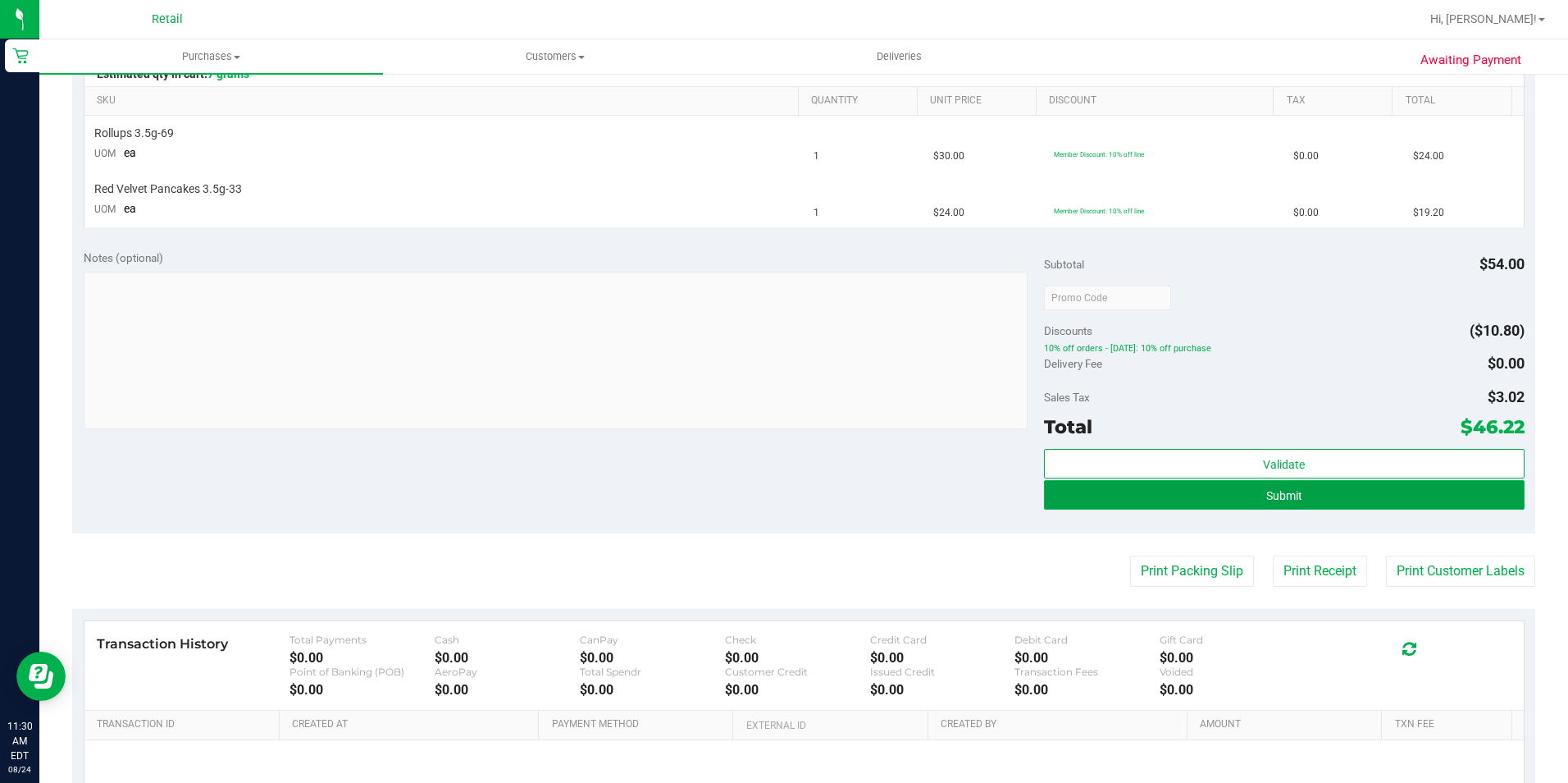
click at [1291, 500] on span "Submit" at bounding box center [1284, 495] width 37 height 13
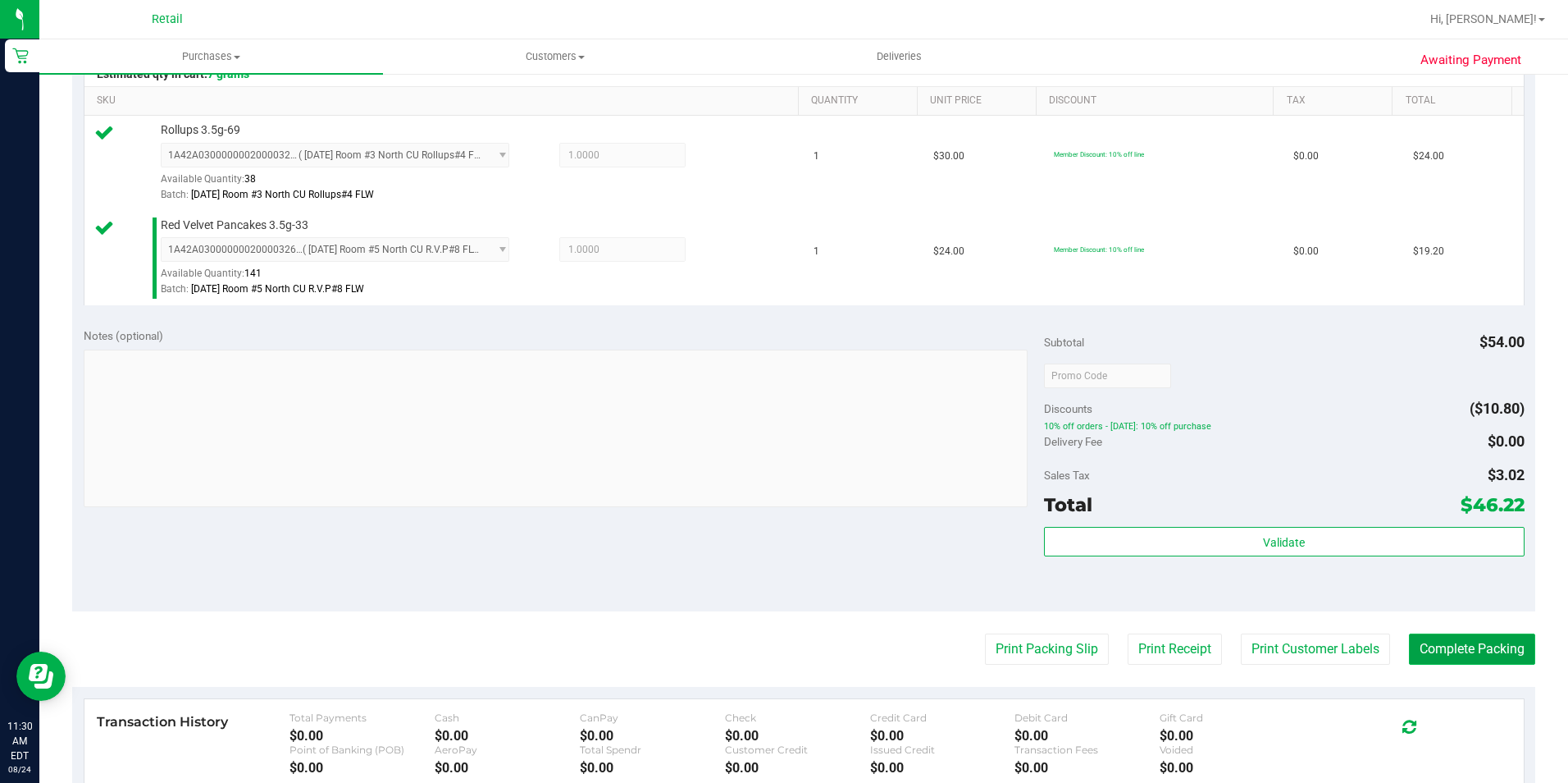
click at [1462, 662] on button "Complete Packing" at bounding box center [1472, 650] width 126 height 32
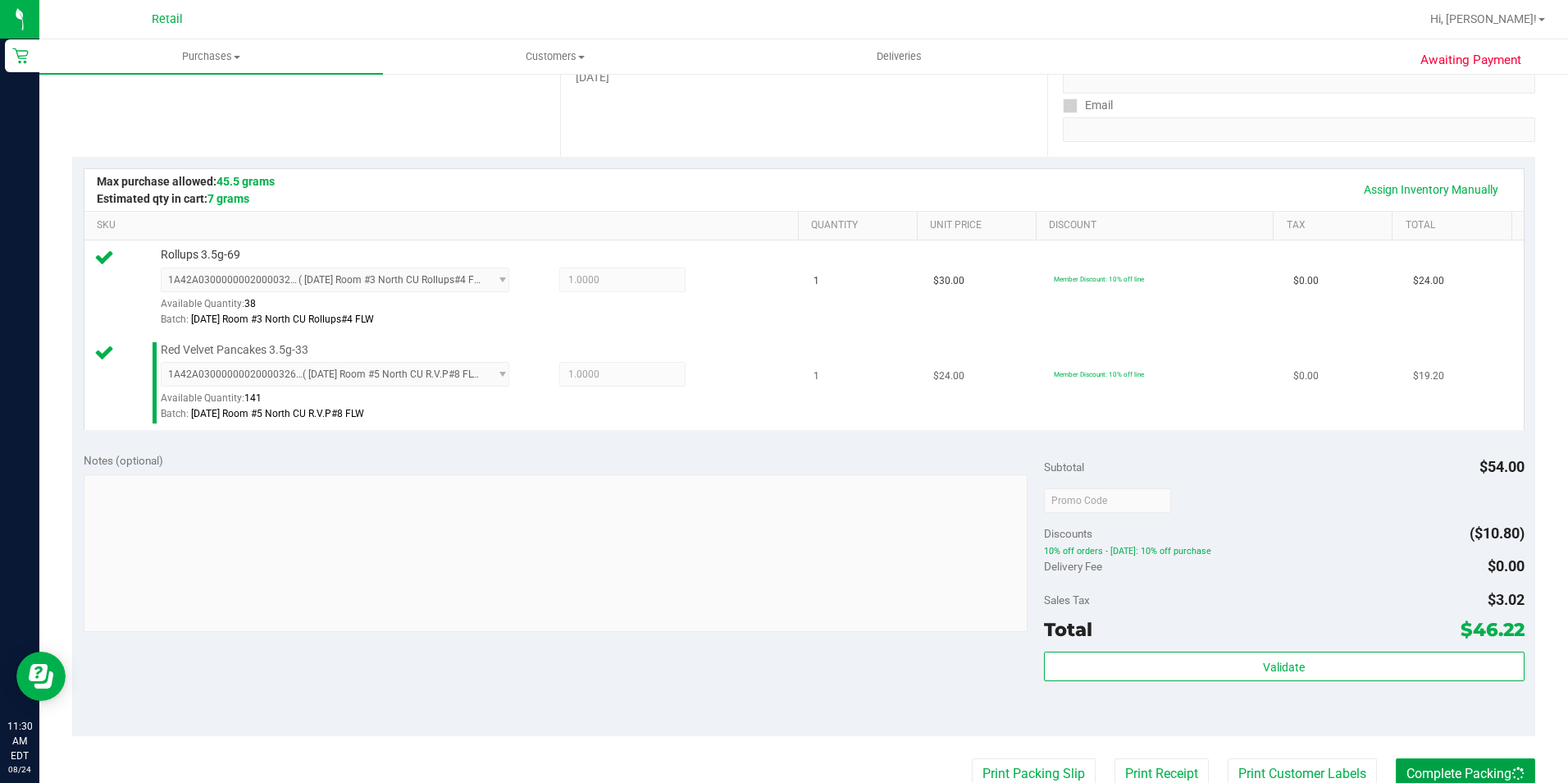
scroll to position [0, 0]
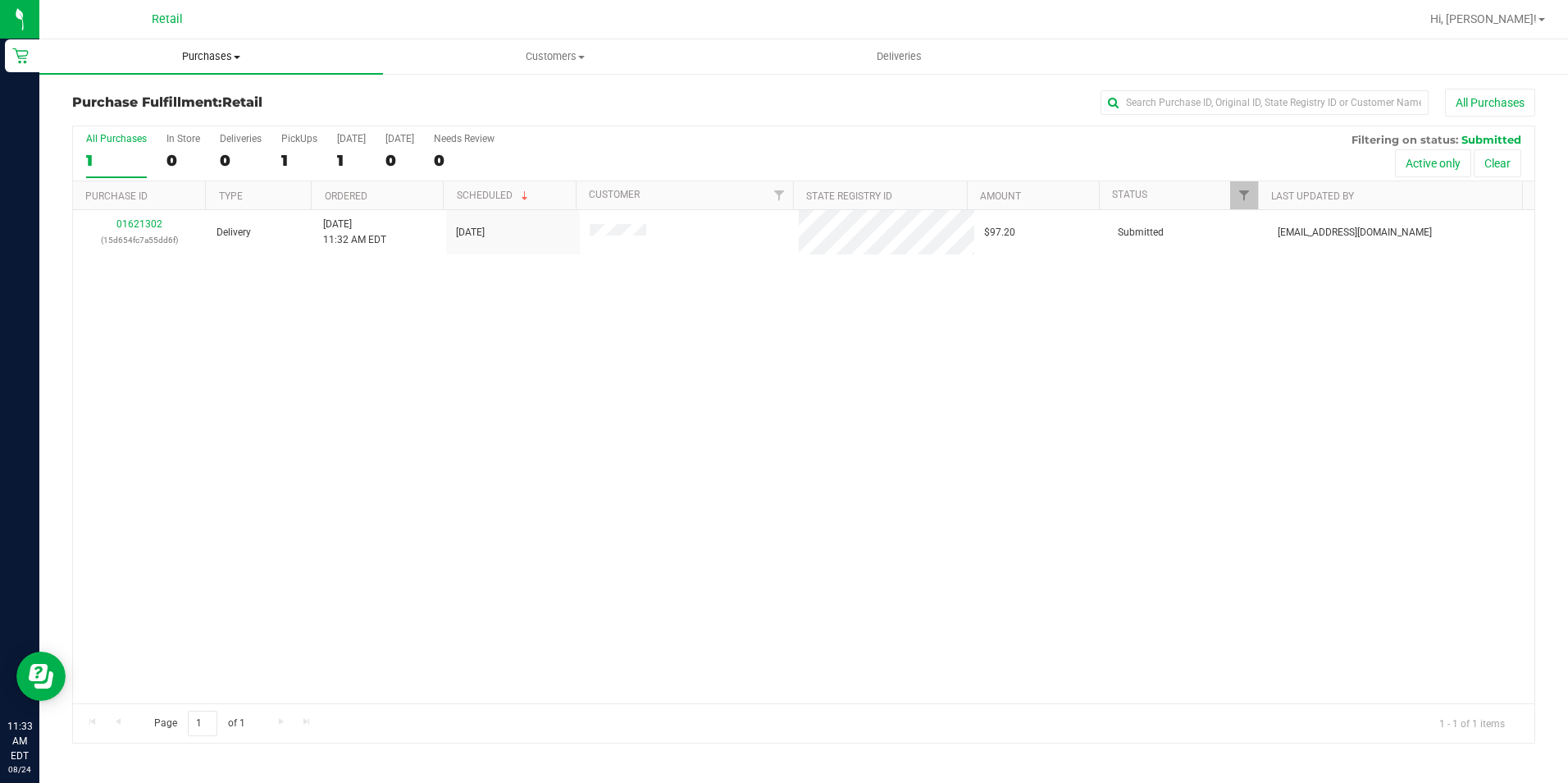
click at [229, 60] on span "Purchases" at bounding box center [211, 56] width 344 height 15
click at [536, 49] on span "Customers" at bounding box center [554, 56] width 342 height 15
click at [452, 92] on span "All customers" at bounding box center [443, 99] width 119 height 14
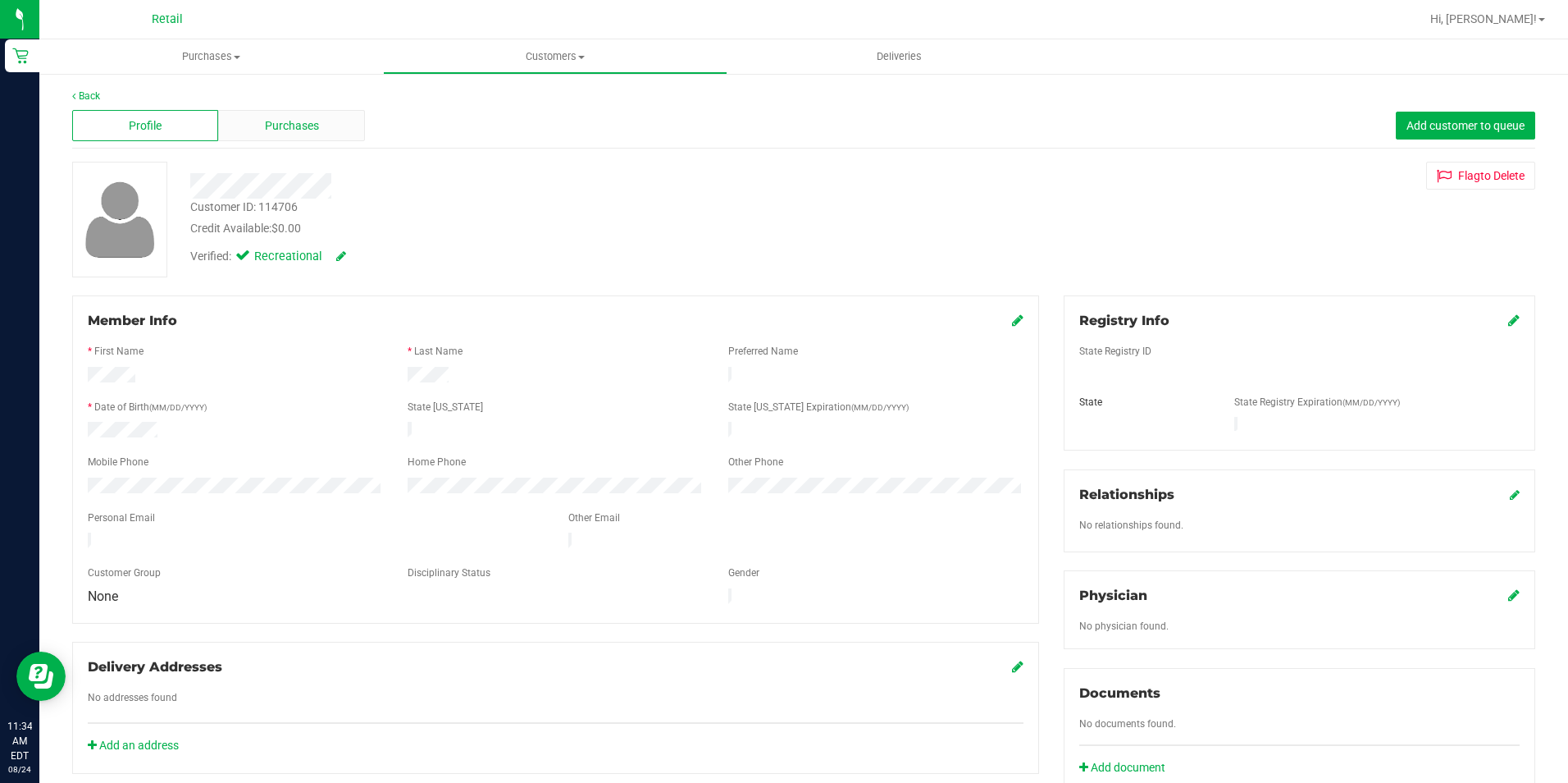
click at [310, 131] on span "Purchases" at bounding box center [291, 126] width 54 height 17
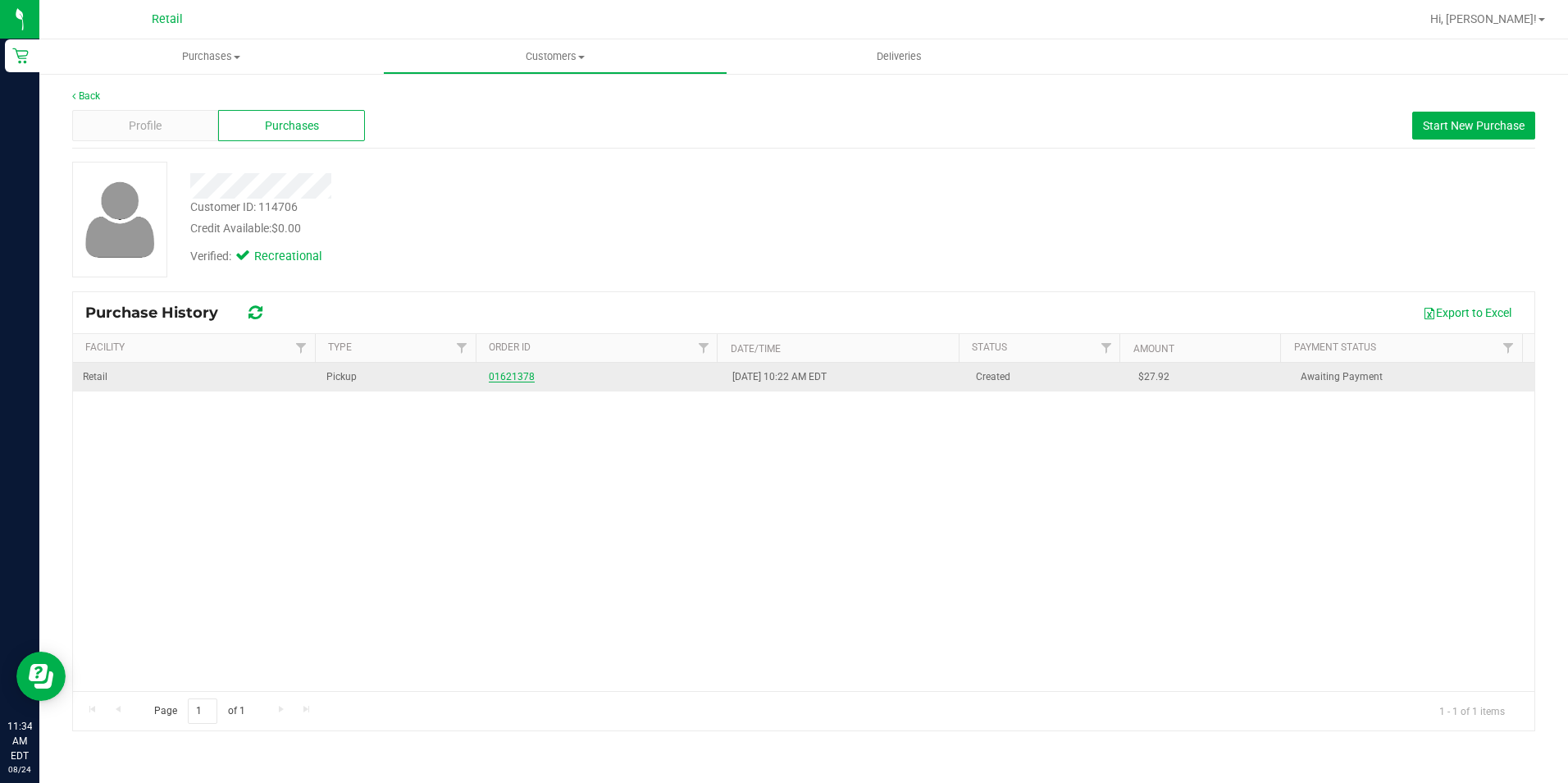
click at [514, 375] on link "01621378" at bounding box center [512, 377] width 45 height 12
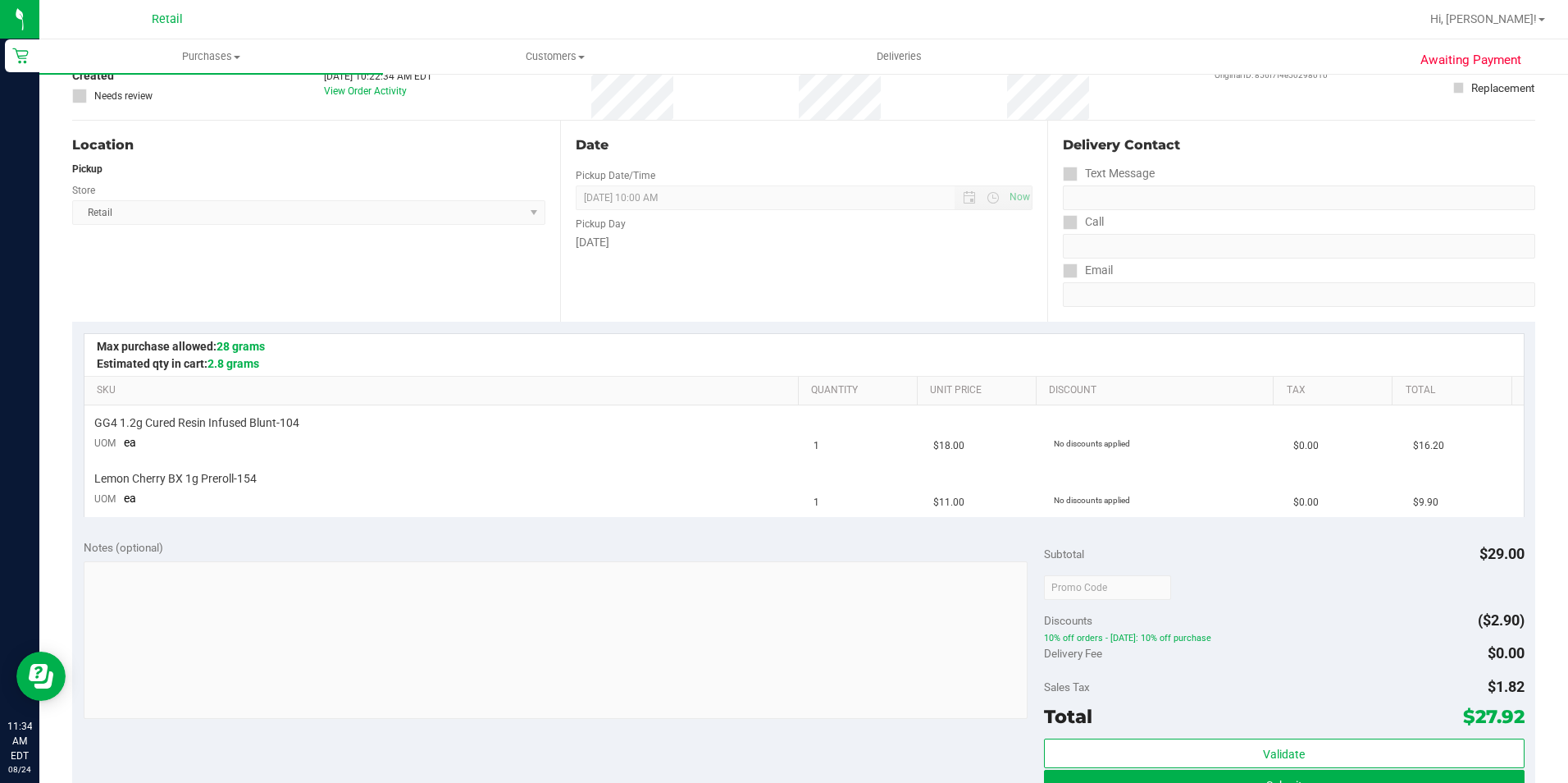
scroll to position [246, 0]
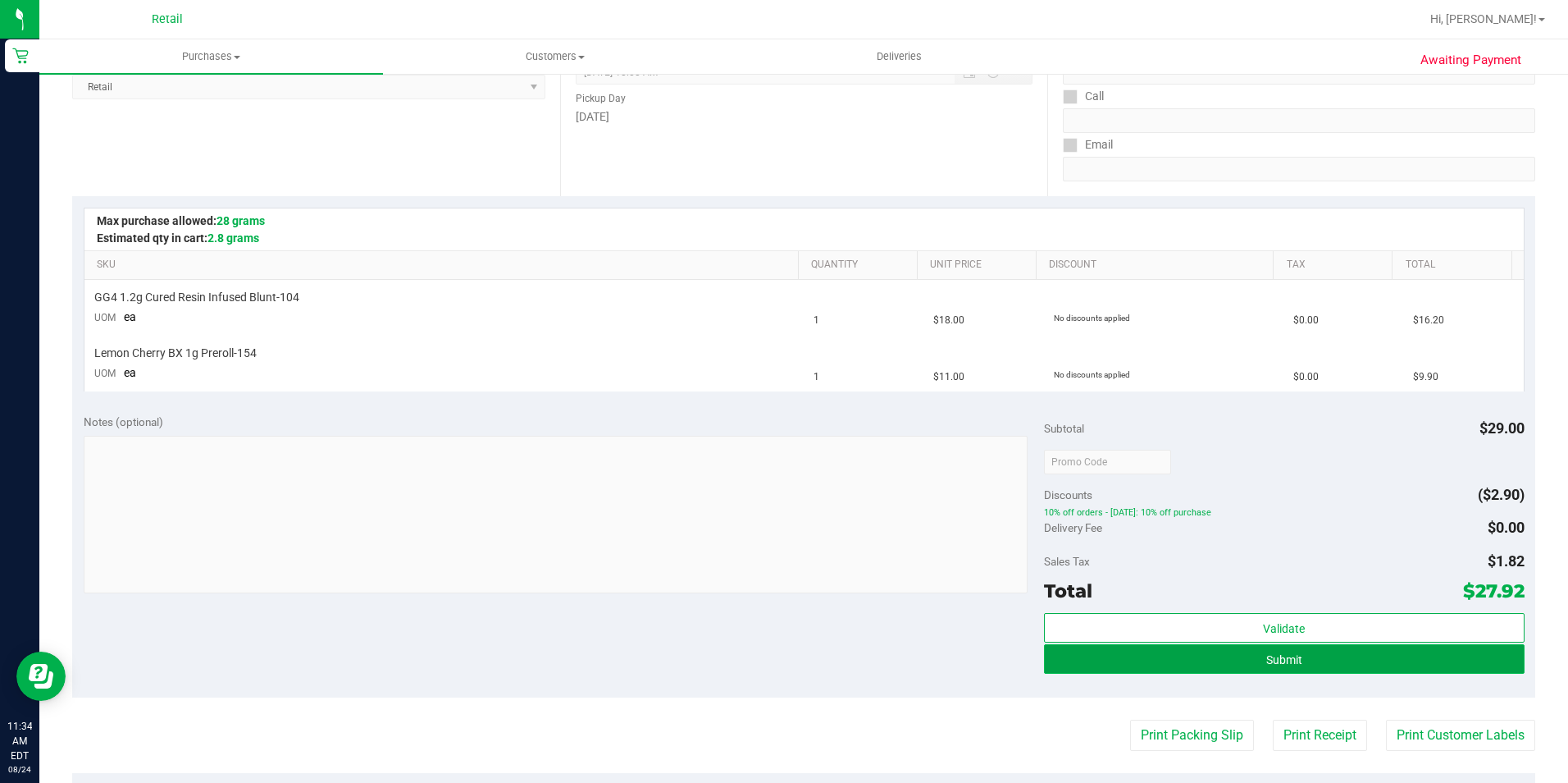
click at [1328, 664] on button "Submit" at bounding box center [1284, 659] width 480 height 30
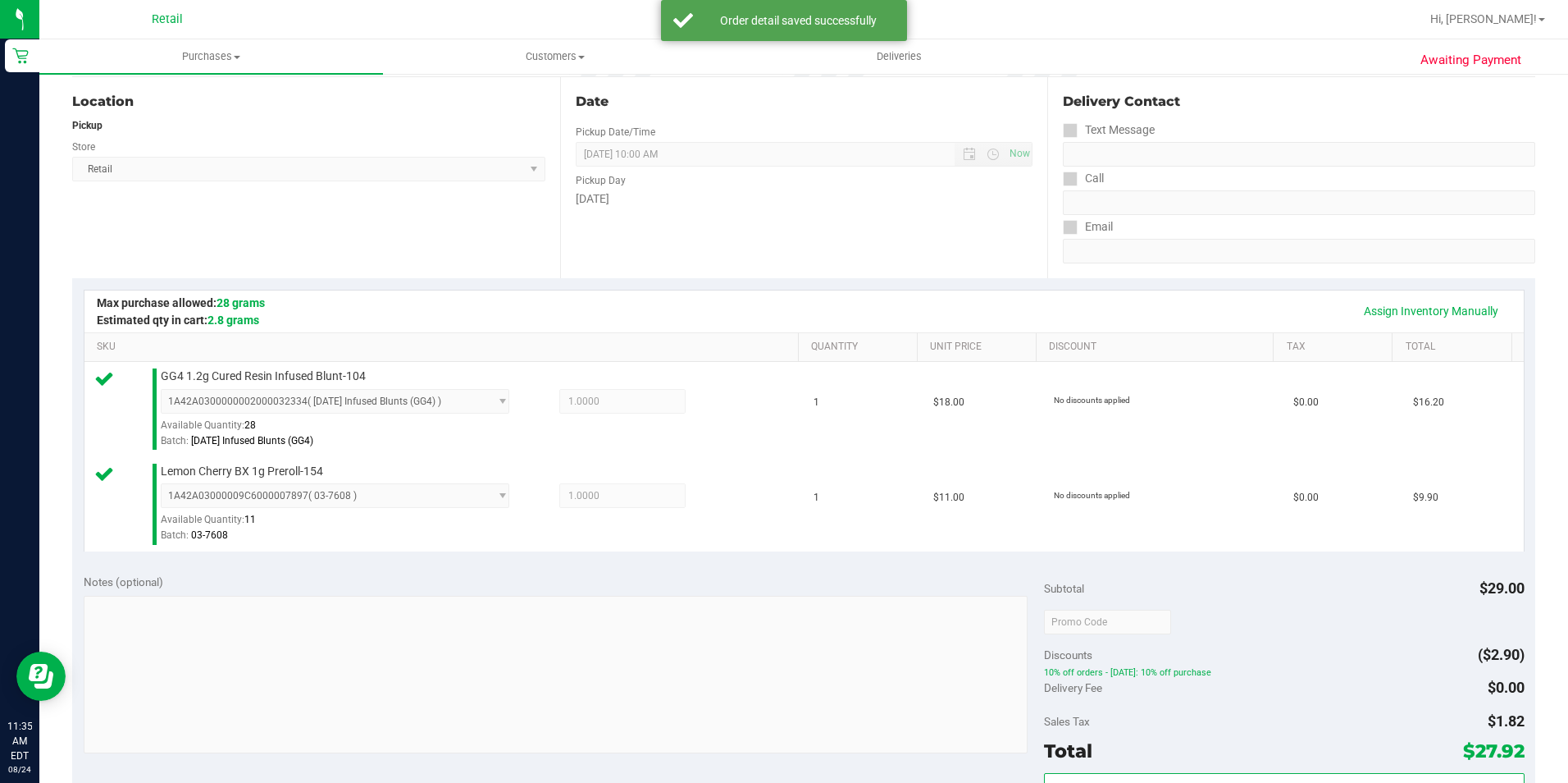
scroll to position [654, 0]
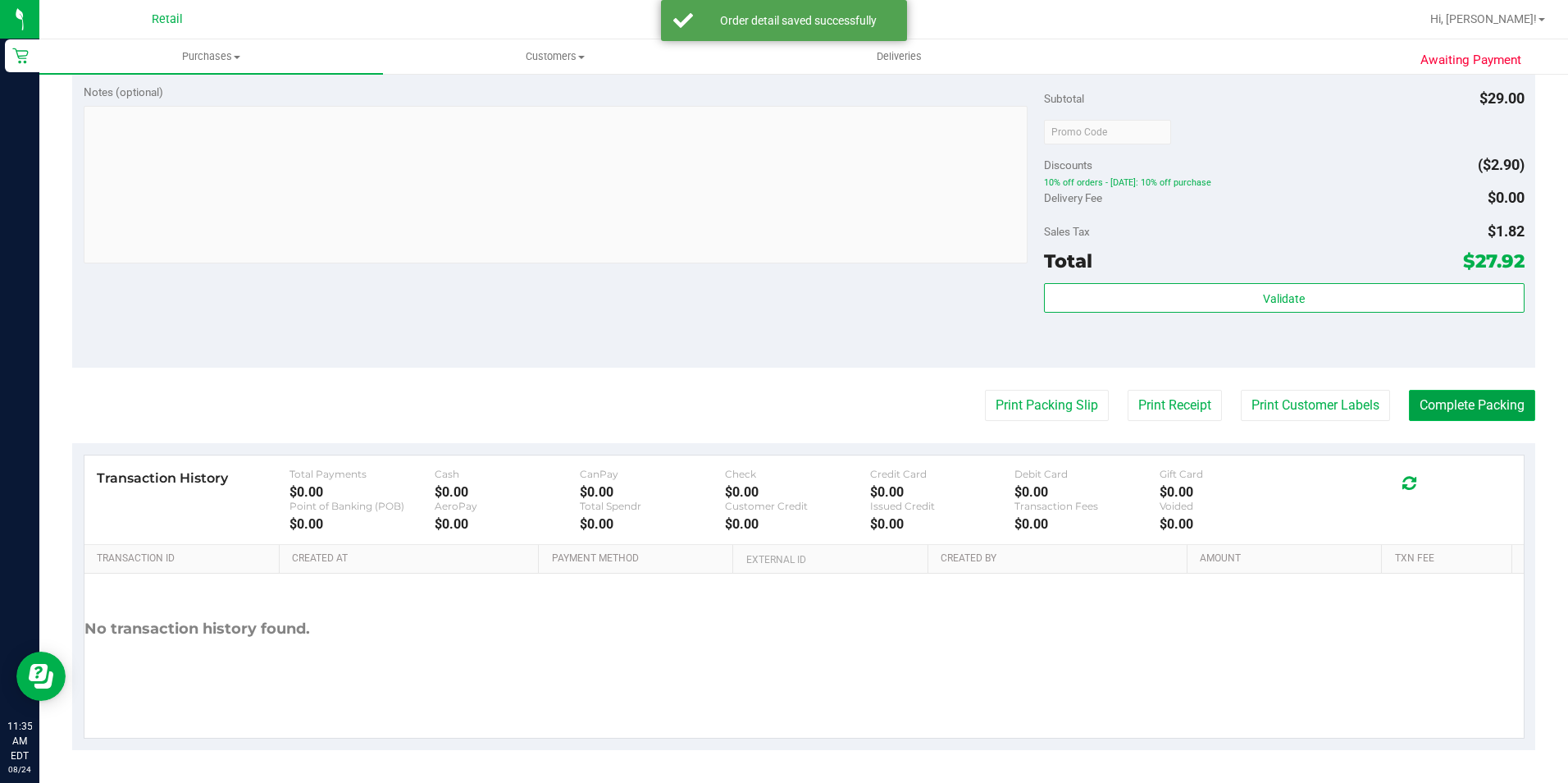
click at [1482, 403] on button "Complete Packing" at bounding box center [1472, 405] width 126 height 32
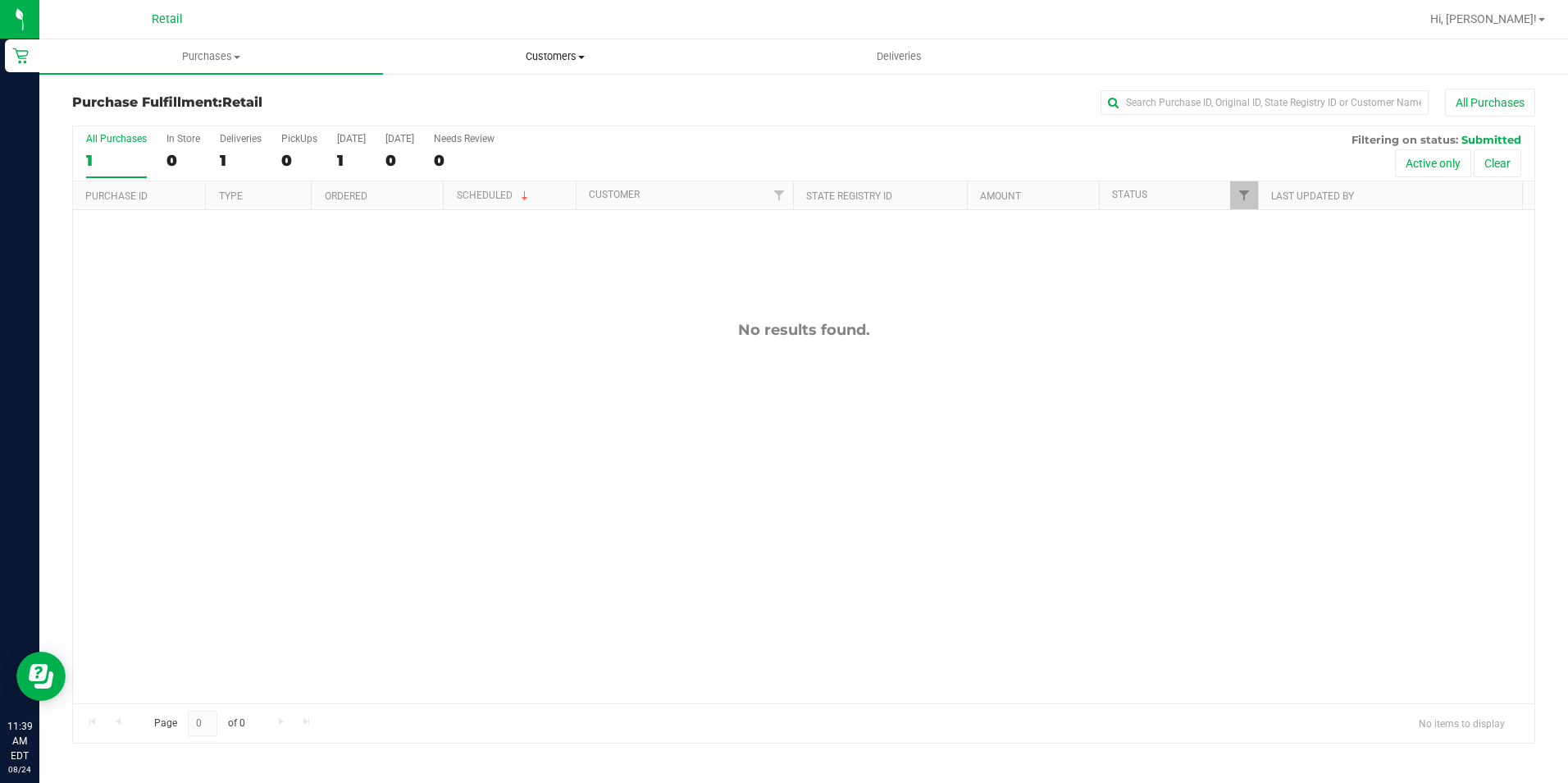
click at [529, 53] on span "Customers" at bounding box center [554, 56] width 342 height 15
click at [522, 96] on li "All customers" at bounding box center [555, 99] width 344 height 20
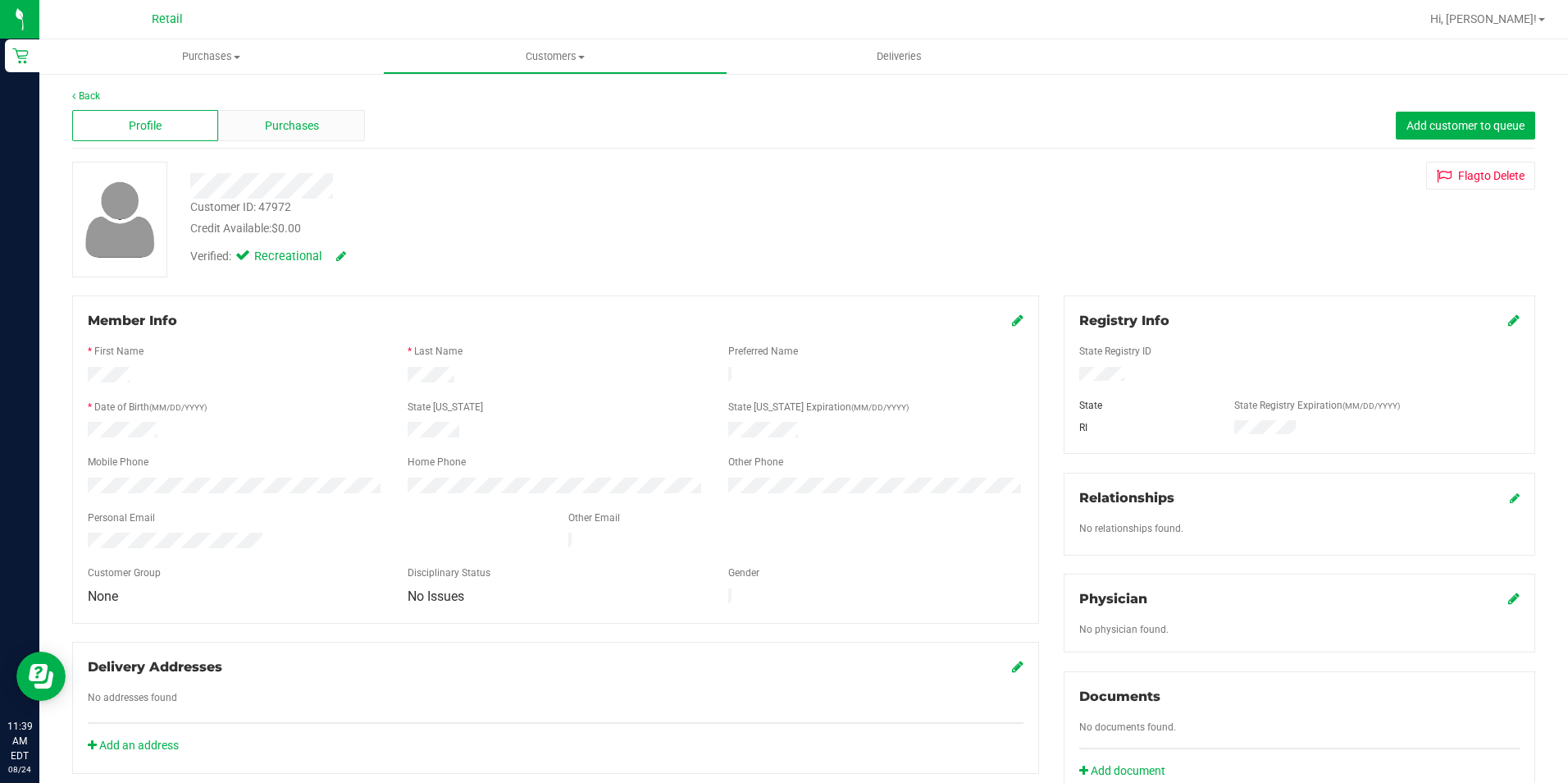
click at [293, 132] on span "Purchases" at bounding box center [291, 126] width 54 height 17
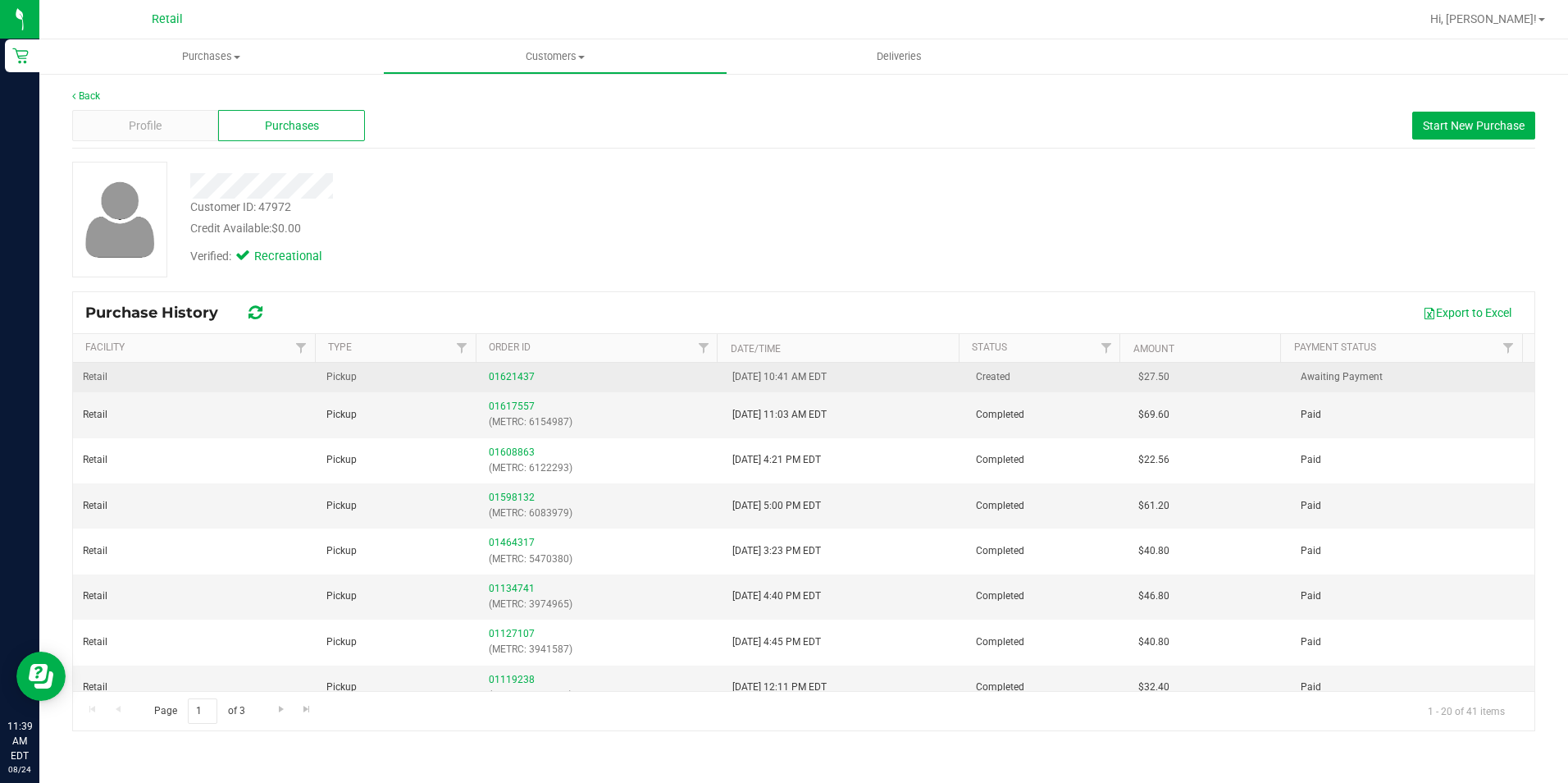
click at [501, 383] on div "01621437" at bounding box center [601, 378] width 224 height 16
click at [500, 379] on link "01621437" at bounding box center [512, 377] width 45 height 12
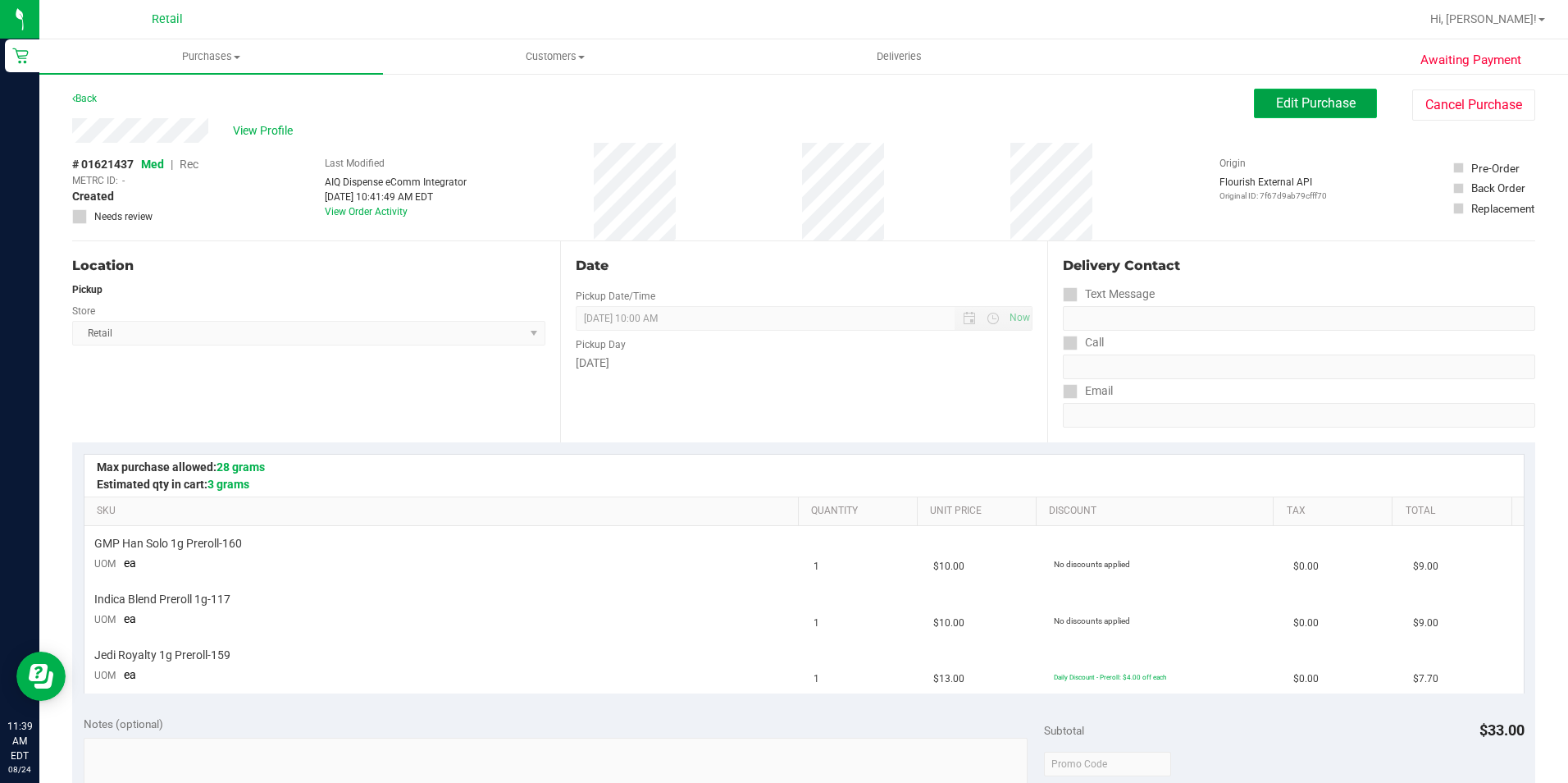
click at [1282, 103] on span "Edit Purchase" at bounding box center [1316, 103] width 80 height 16
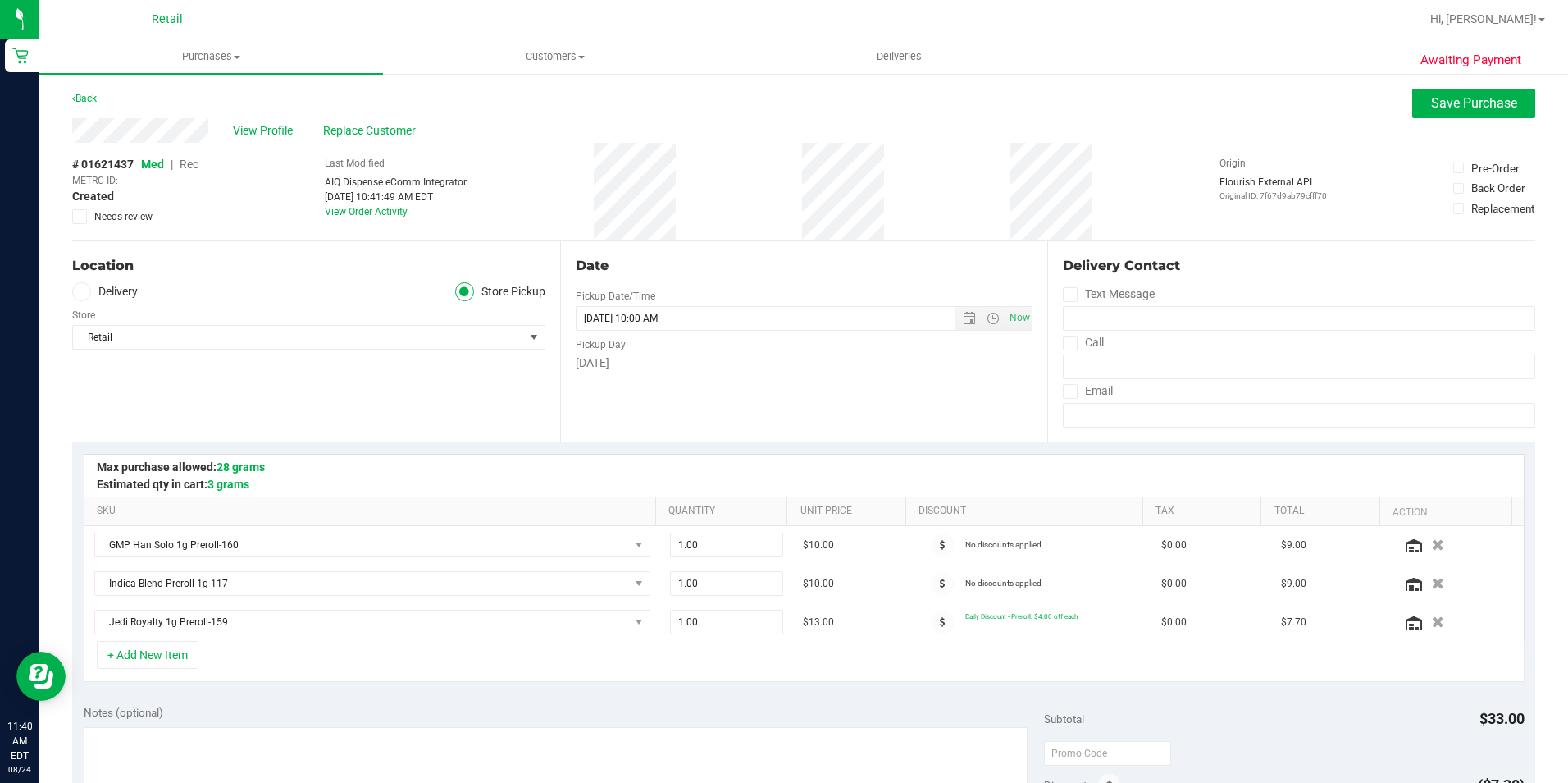
click at [194, 162] on span "Rec" at bounding box center [189, 163] width 19 height 13
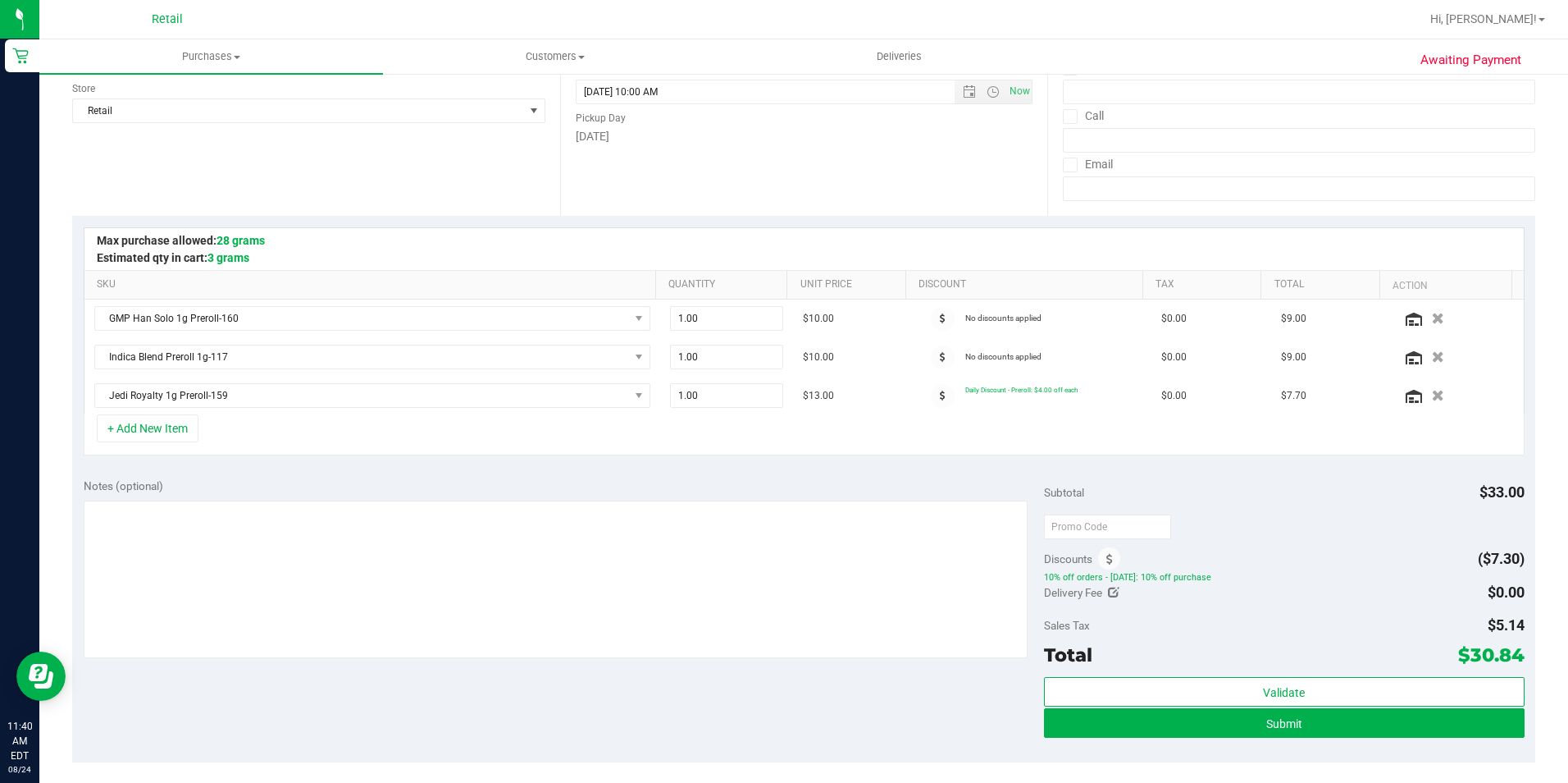
scroll to position [246, 0]
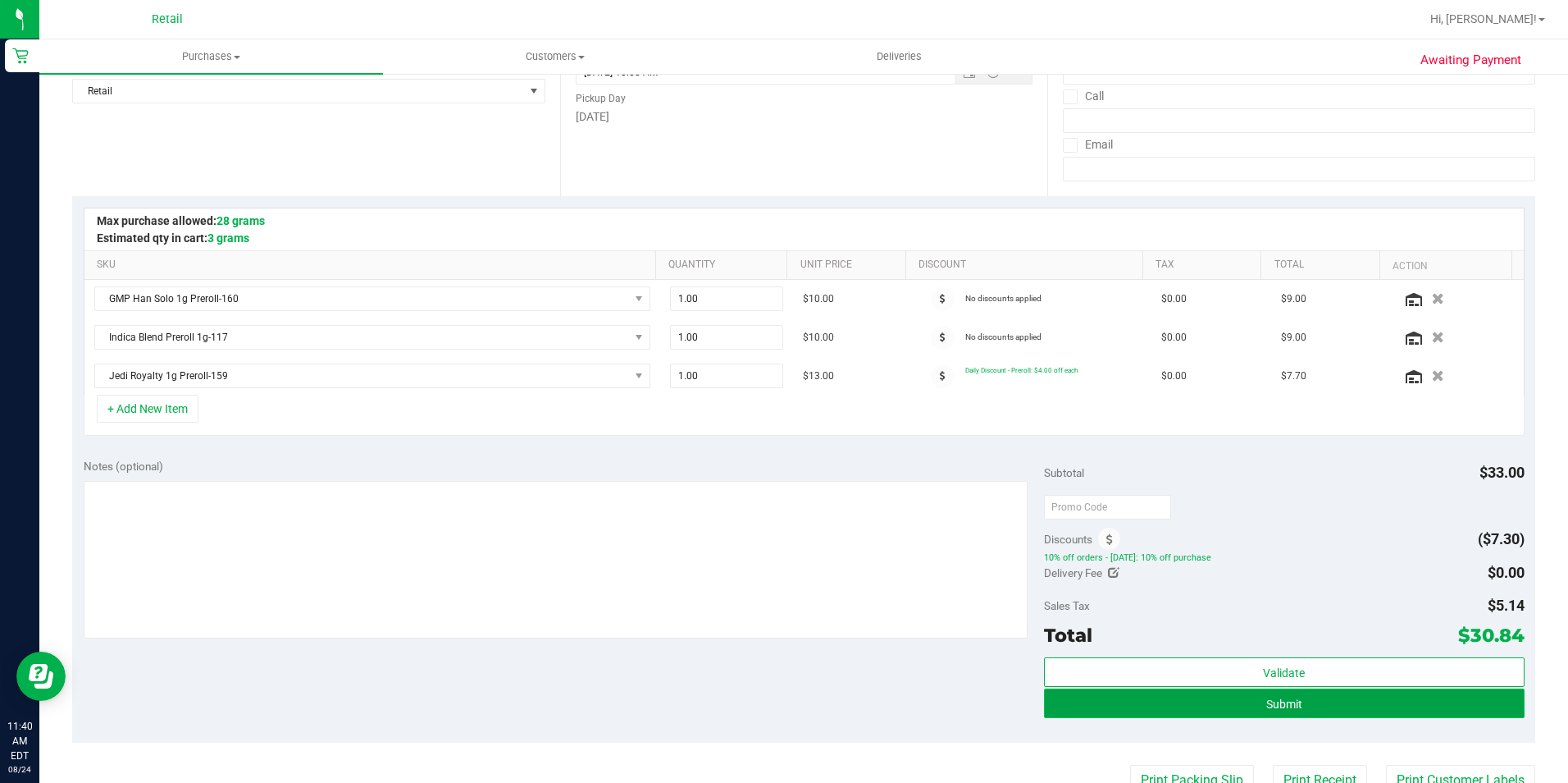
click at [1204, 709] on button "Submit" at bounding box center [1284, 703] width 480 height 30
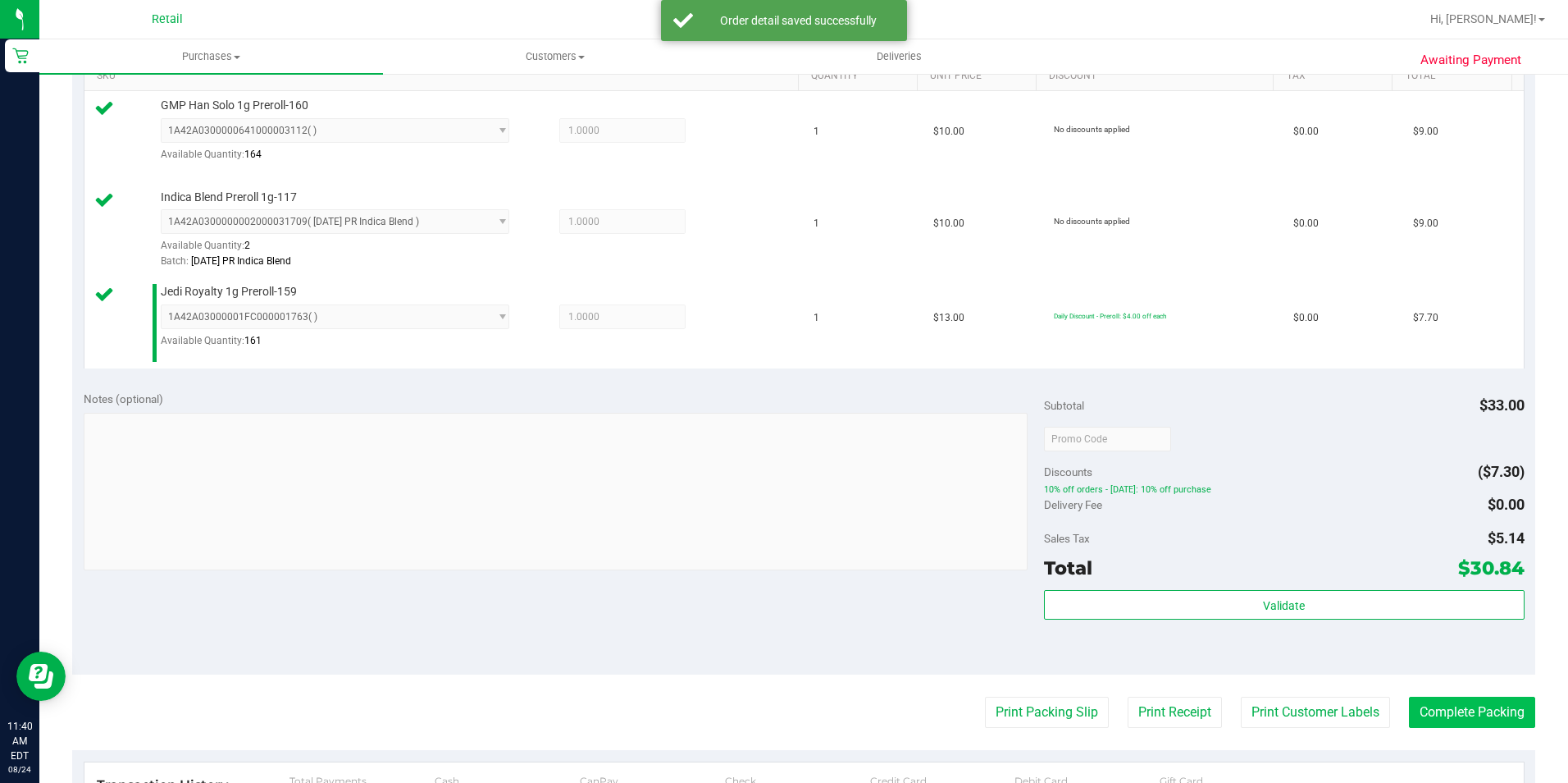
scroll to position [492, 0]
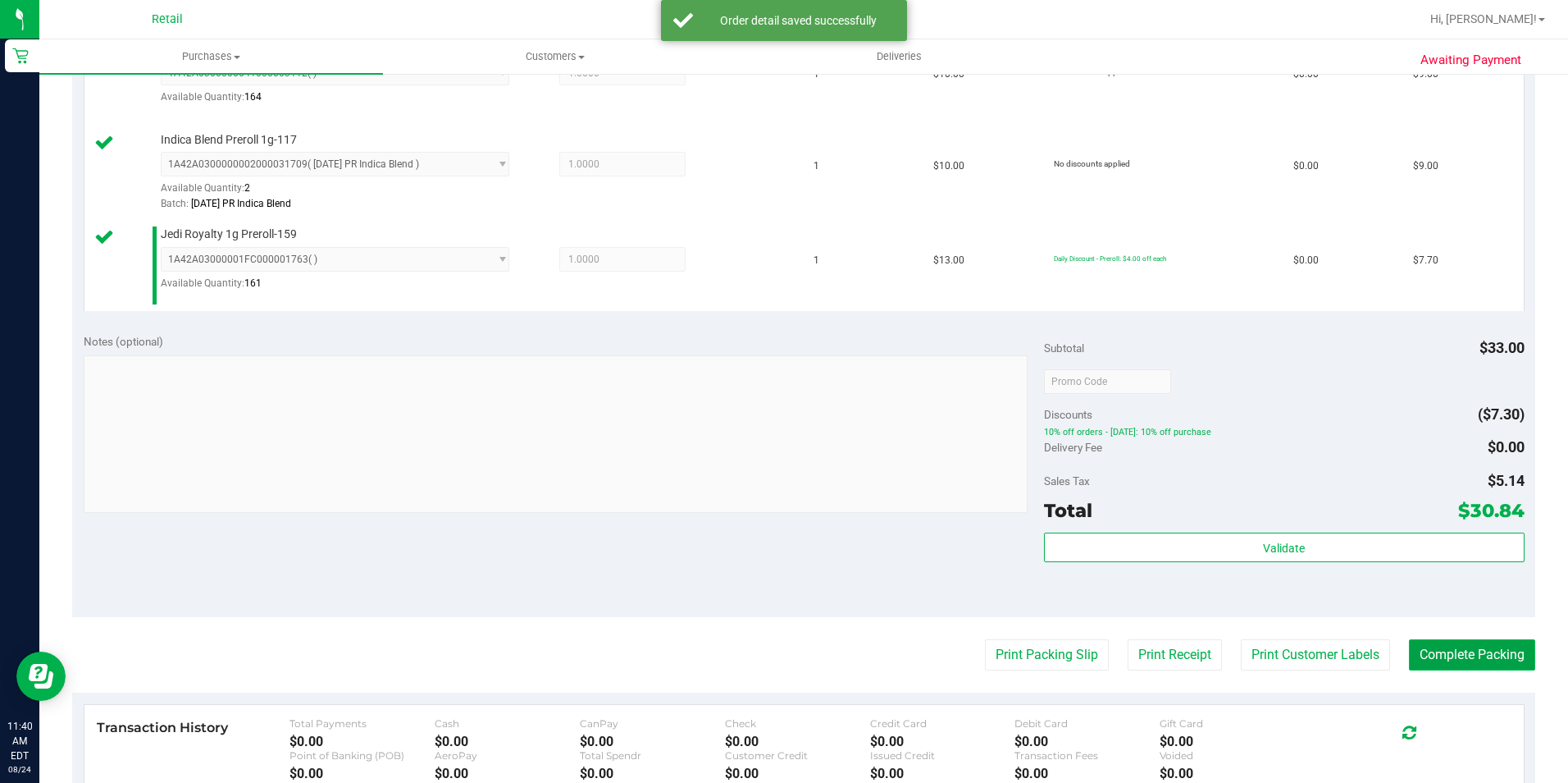
click at [1437, 646] on button "Complete Packing" at bounding box center [1472, 655] width 126 height 32
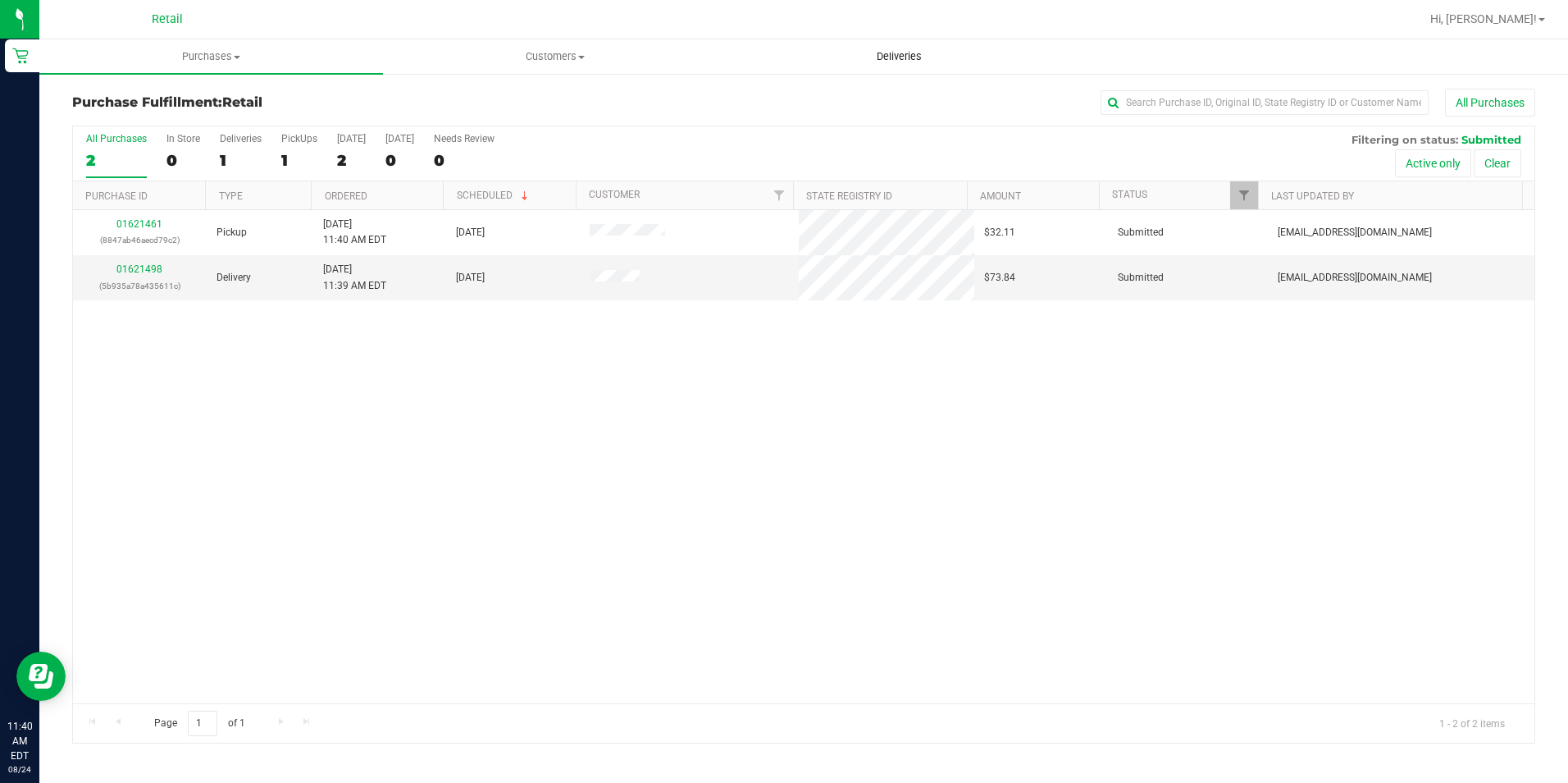
click at [917, 55] on span "Deliveries" at bounding box center [899, 56] width 89 height 15
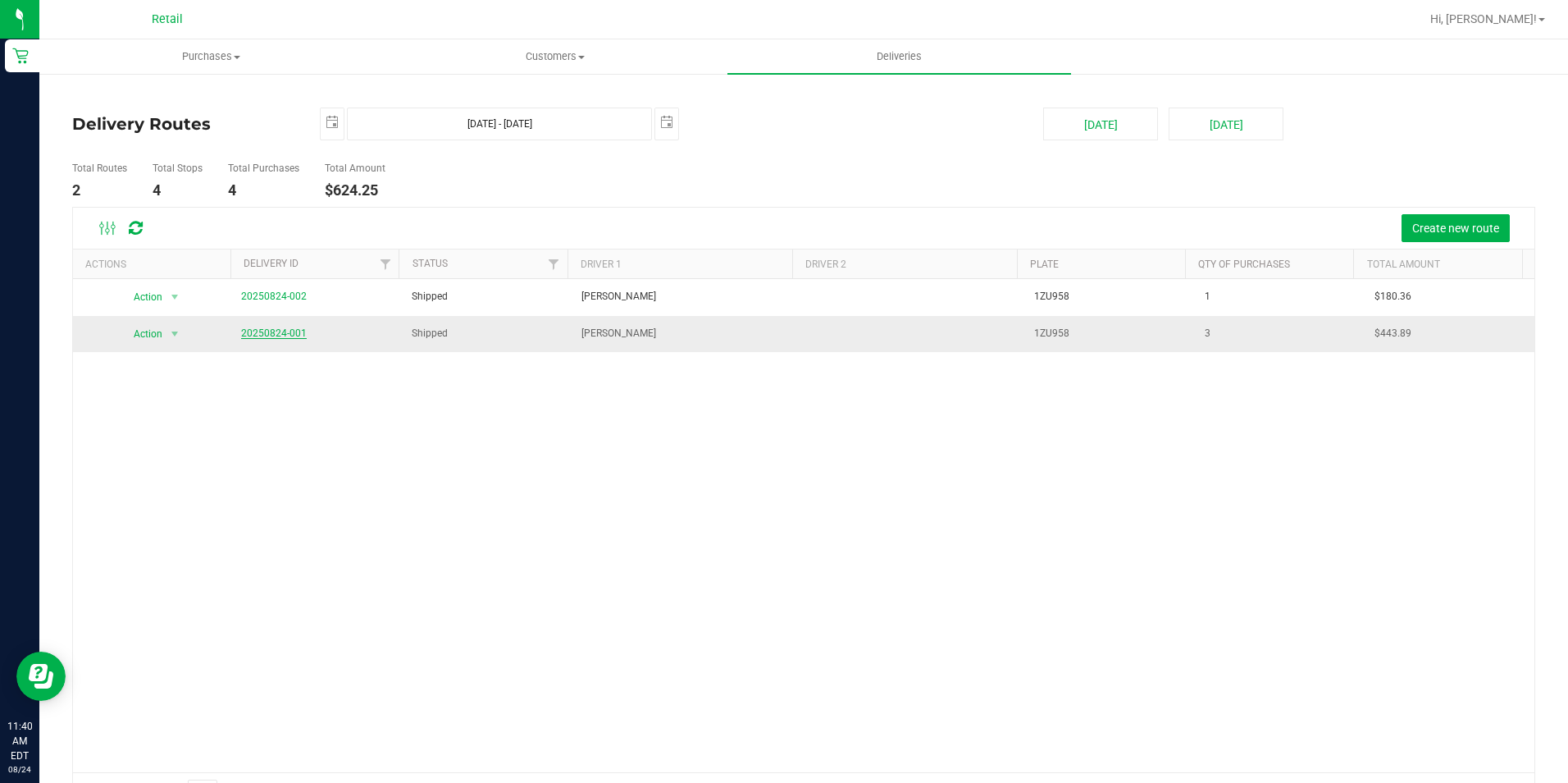
click at [259, 331] on link "20250824-001" at bounding box center [274, 333] width 65 height 12
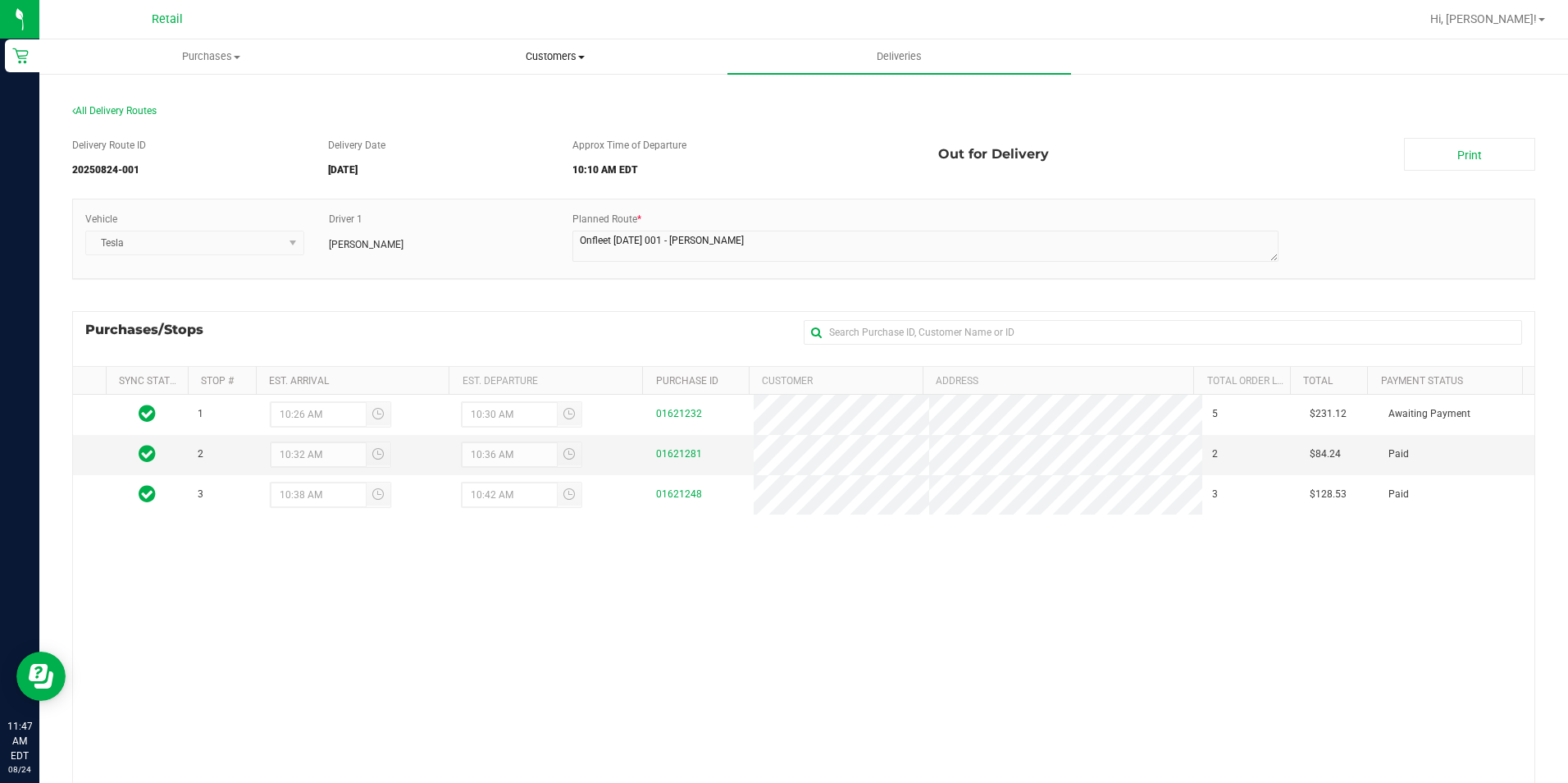
click at [527, 42] on uib-tab-heading "Customers All customers Add a new customer All physicians" at bounding box center [554, 56] width 342 height 33
click at [544, 93] on li "All customers" at bounding box center [555, 99] width 344 height 20
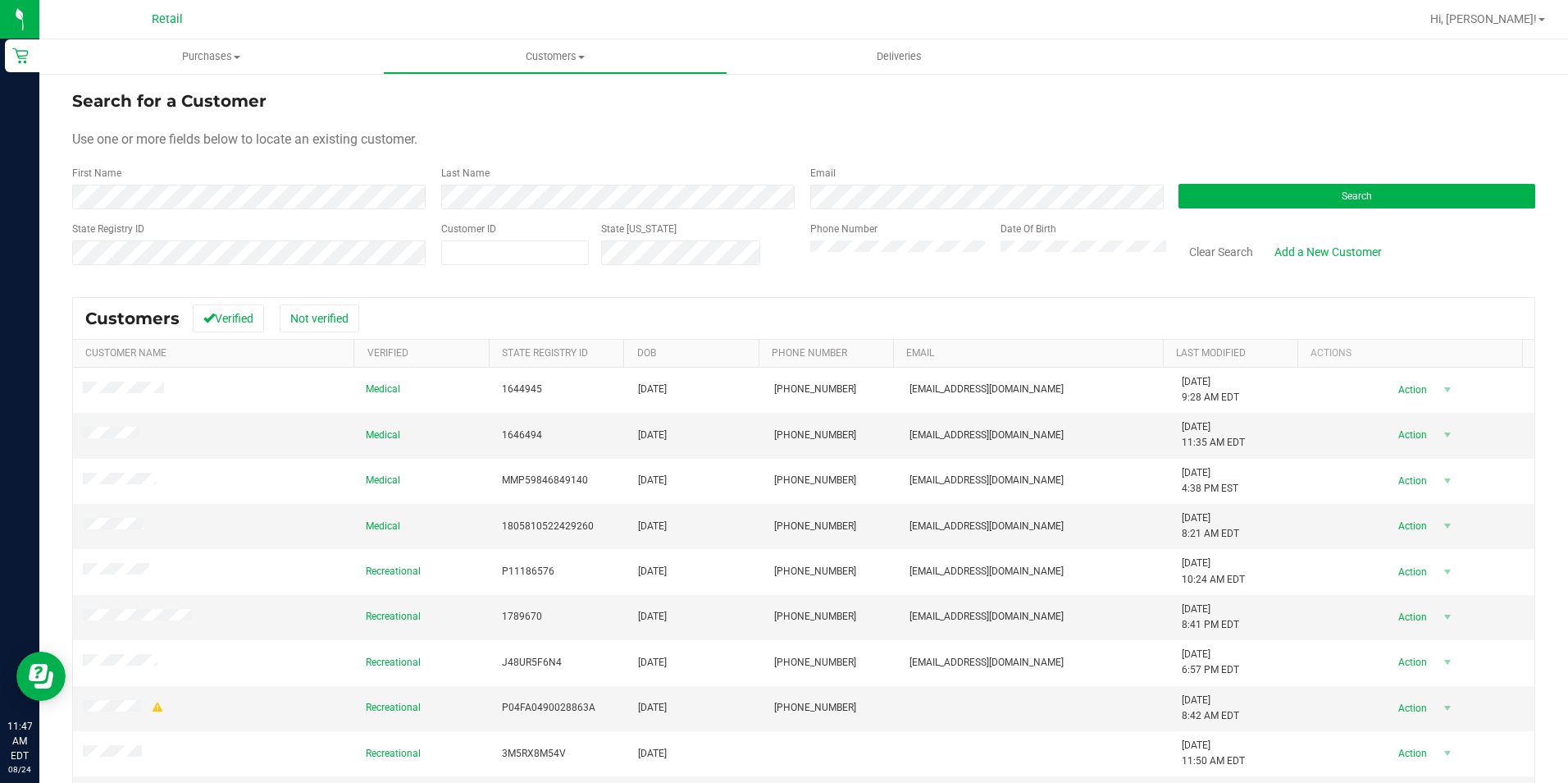
click at [620, 184] on div "Last Name" at bounding box center [614, 188] width 370 height 44
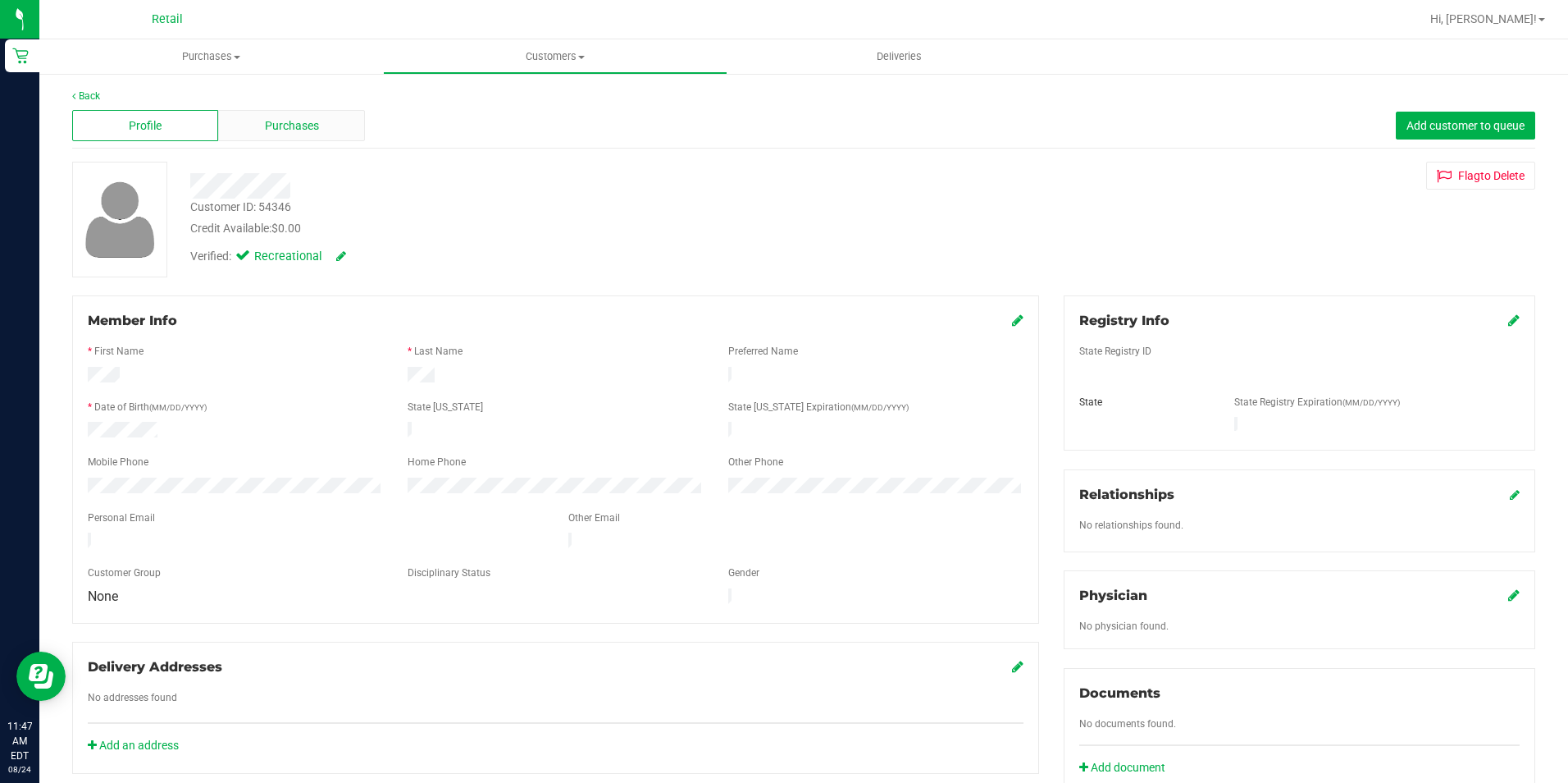
click at [331, 124] on div "Purchases" at bounding box center [291, 126] width 146 height 32
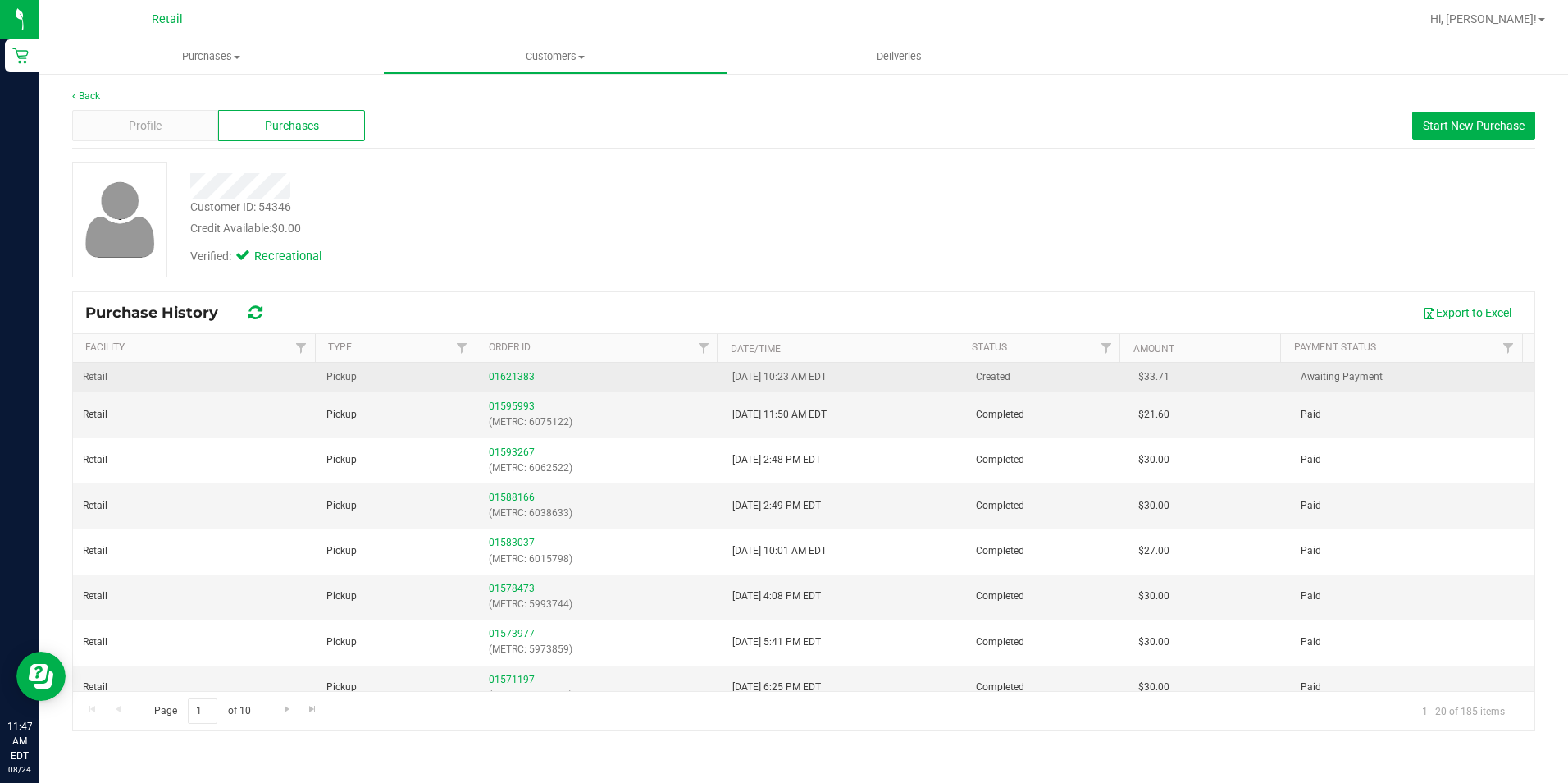
click at [500, 374] on link "01621383" at bounding box center [512, 377] width 45 height 12
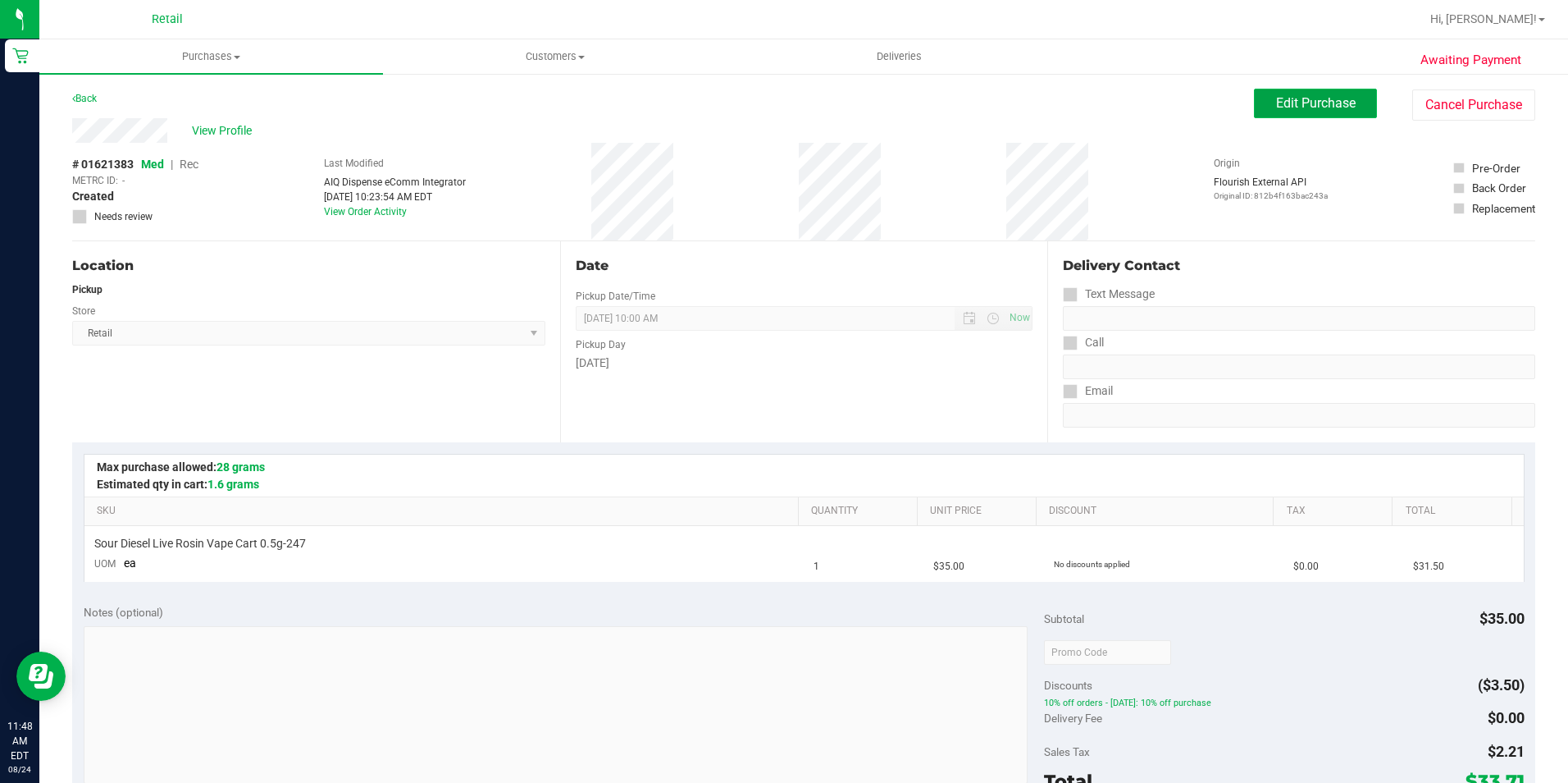
click at [1339, 90] on button "Edit Purchase" at bounding box center [1315, 104] width 124 height 30
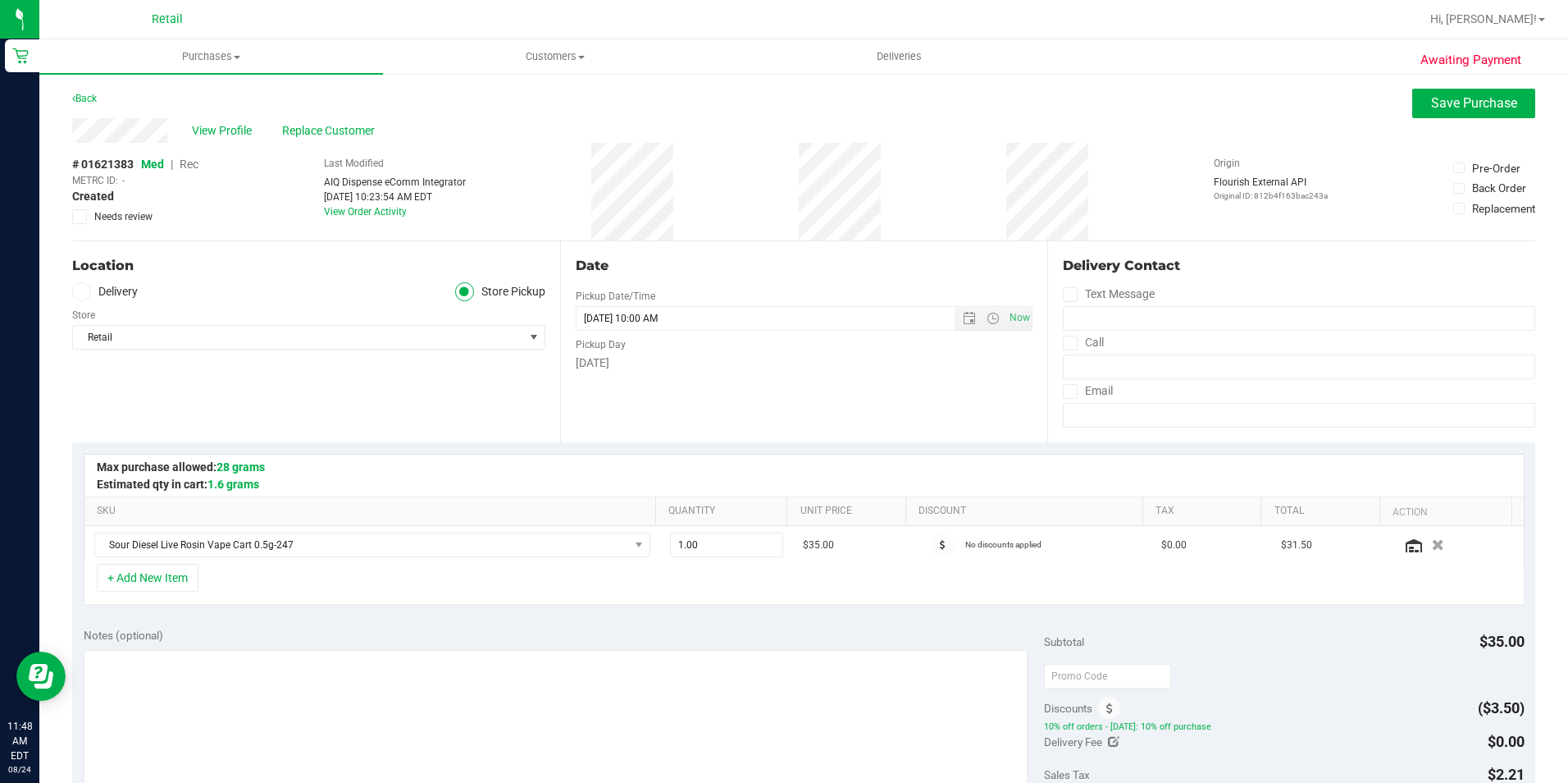
click at [193, 162] on span "Rec" at bounding box center [189, 163] width 19 height 13
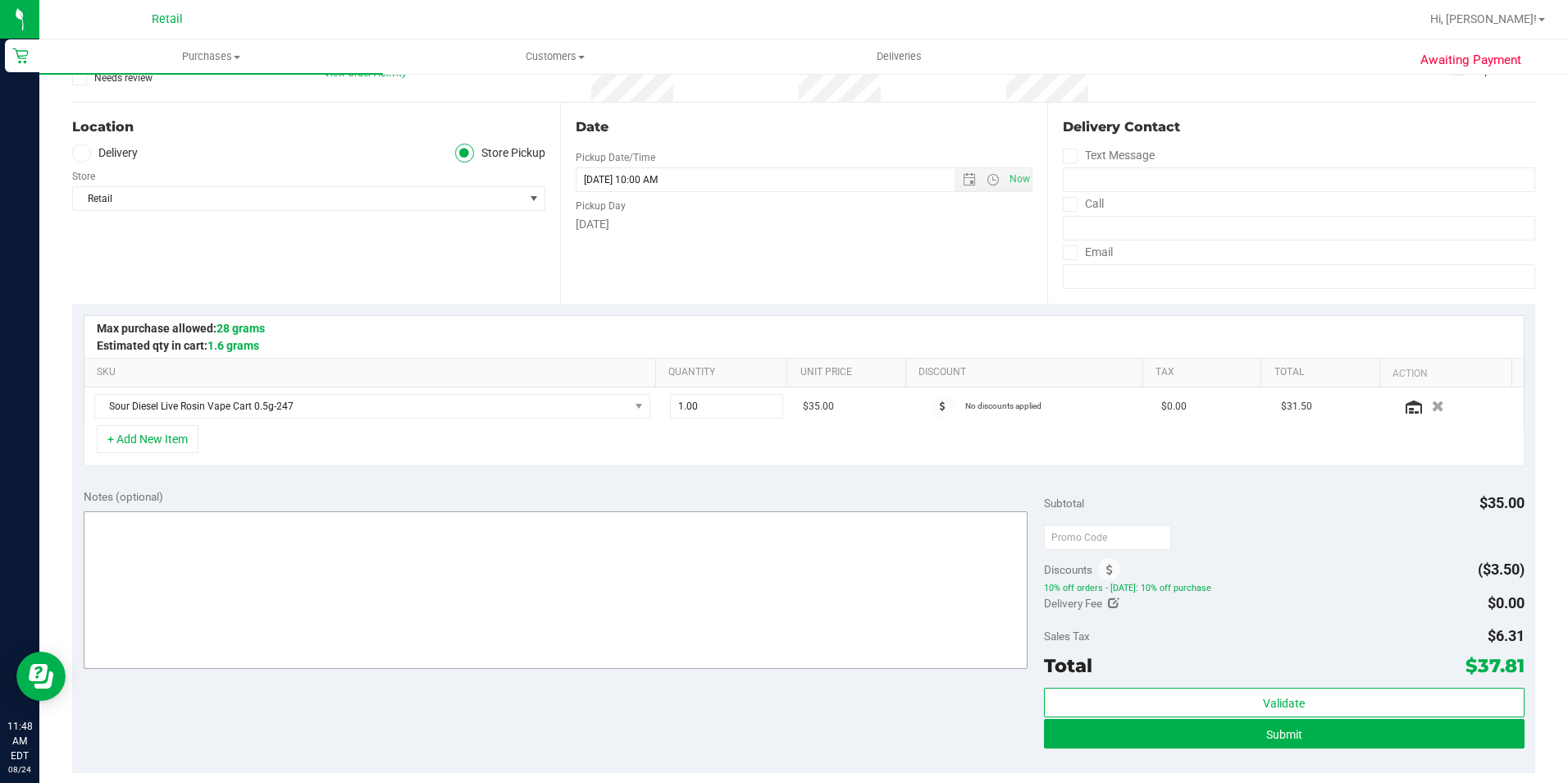
scroll to position [246, 0]
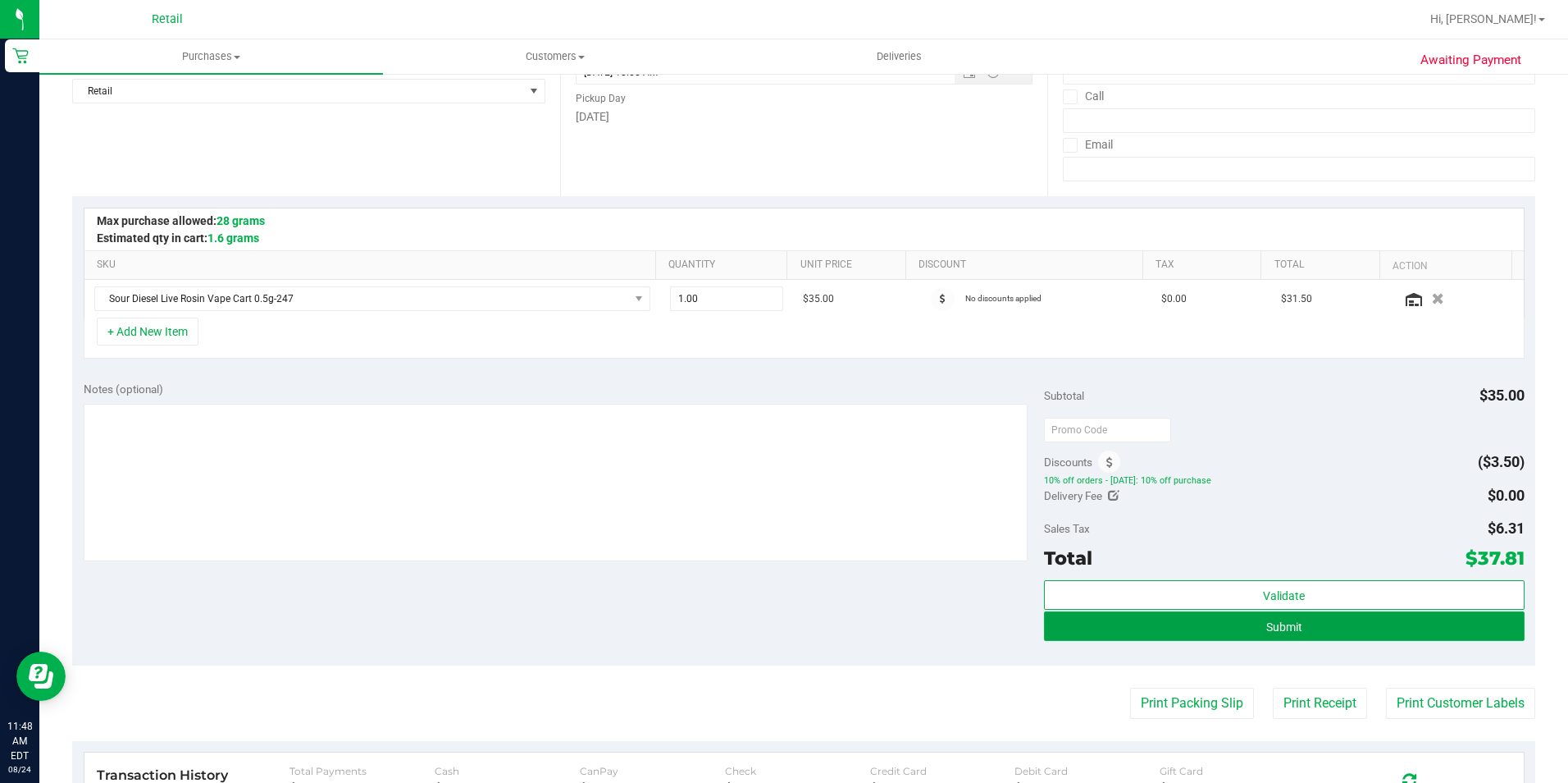
click at [1242, 616] on button "Submit" at bounding box center [1284, 626] width 480 height 30
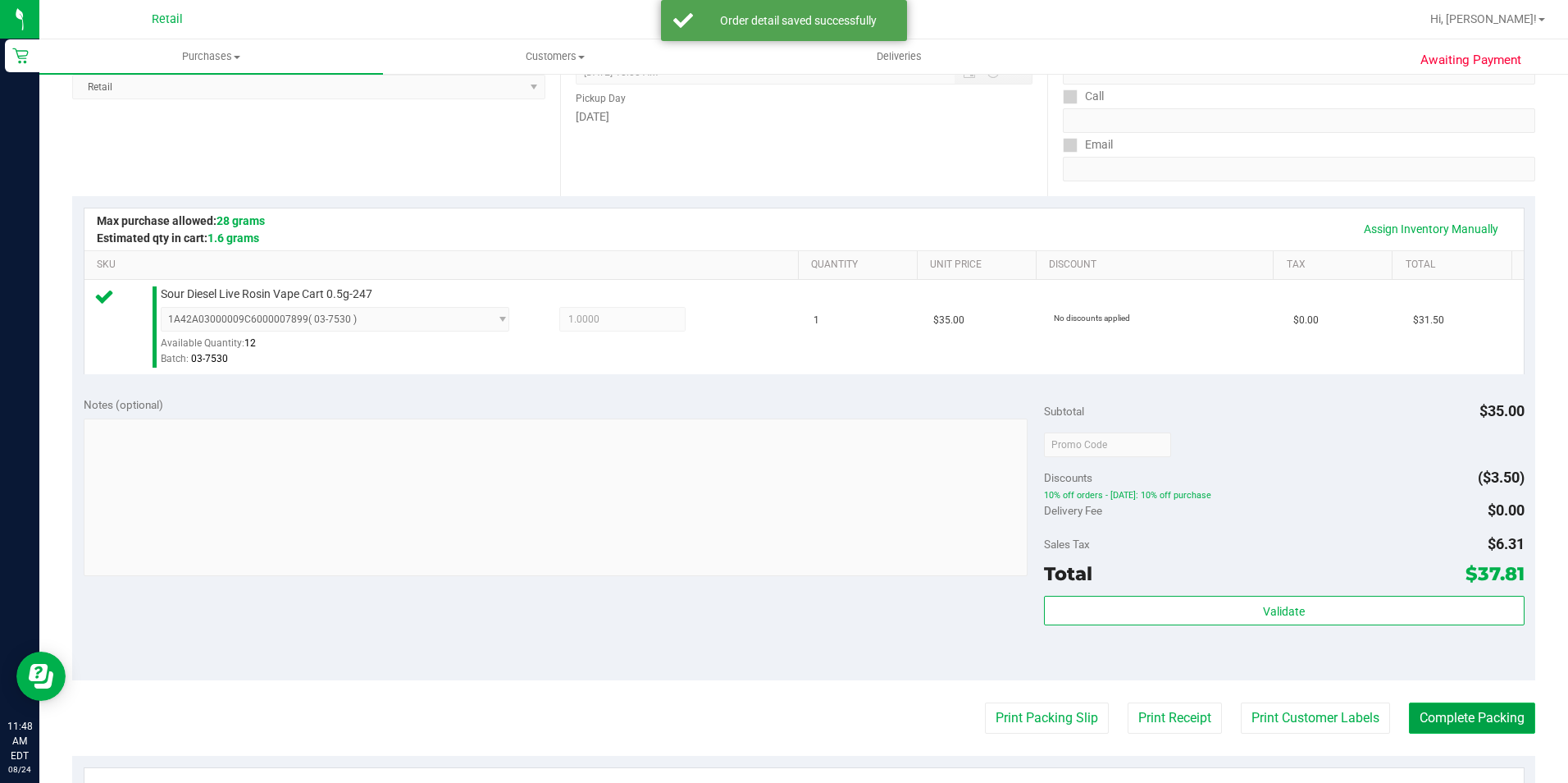
click at [1455, 717] on button "Complete Packing" at bounding box center [1472, 719] width 126 height 32
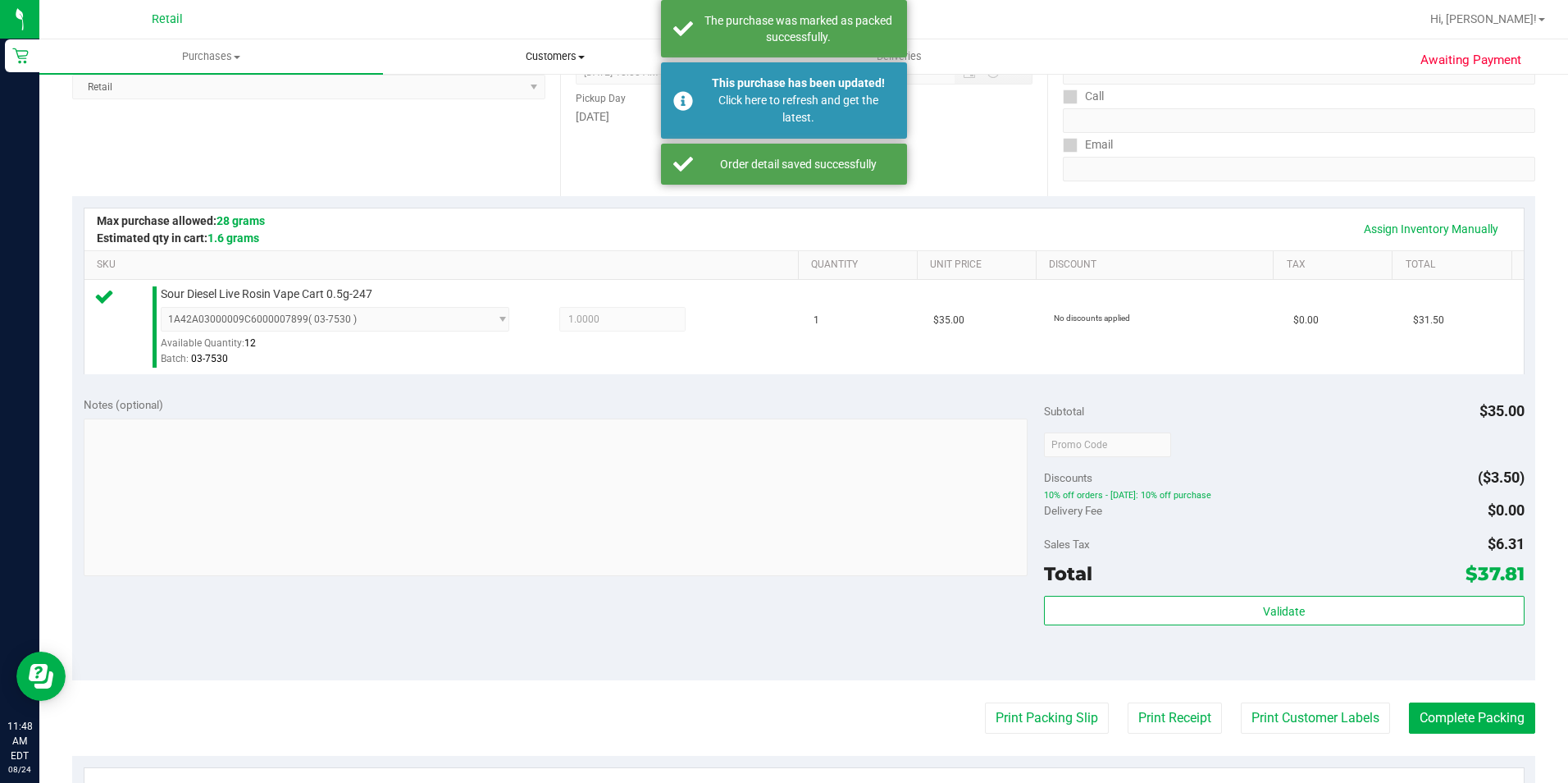
click at [533, 52] on span "Customers" at bounding box center [554, 56] width 342 height 15
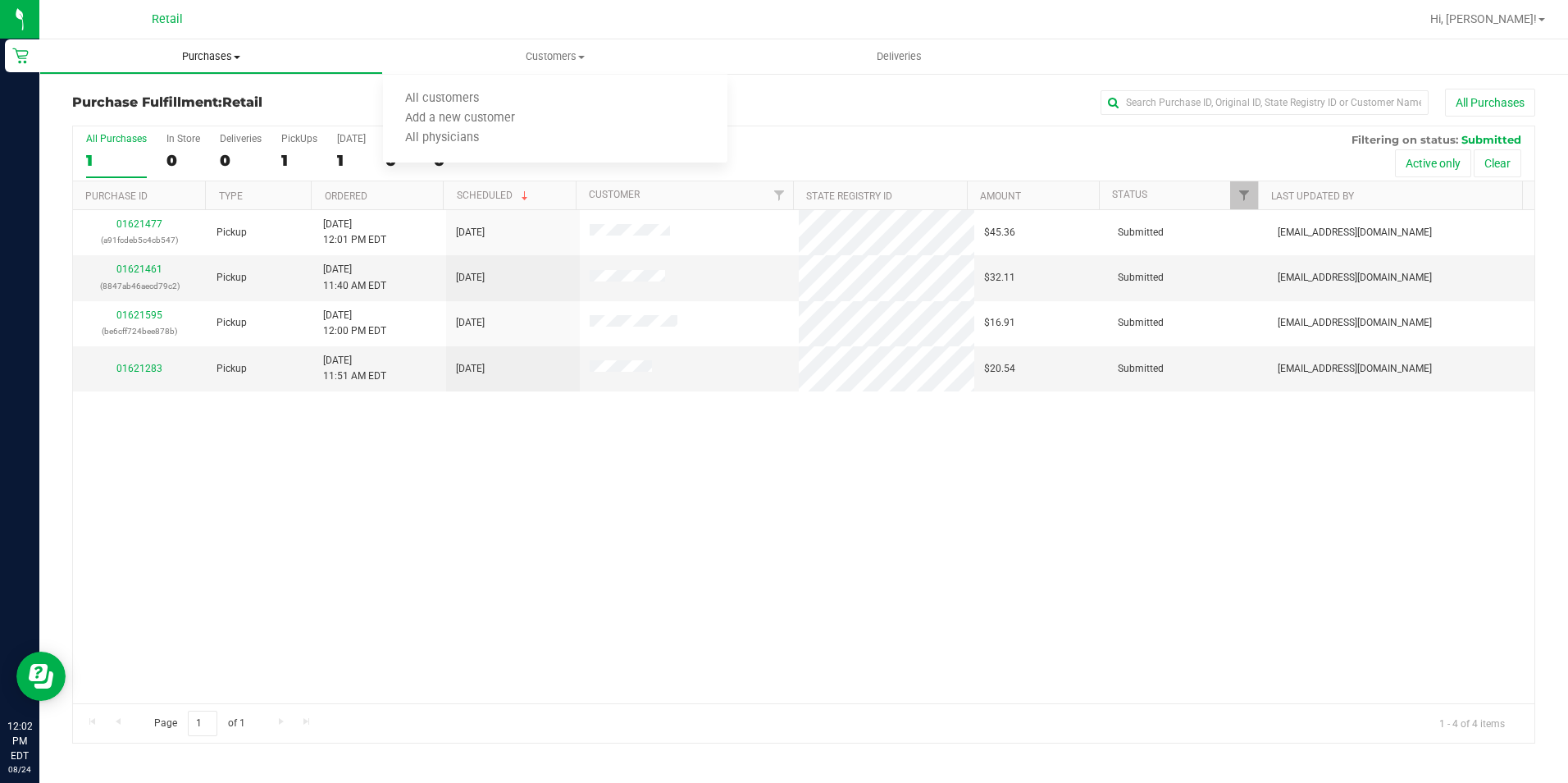
click at [214, 57] on span "Purchases" at bounding box center [211, 56] width 342 height 15
click at [195, 102] on span "Summary of purchases" at bounding box center [124, 99] width 168 height 14
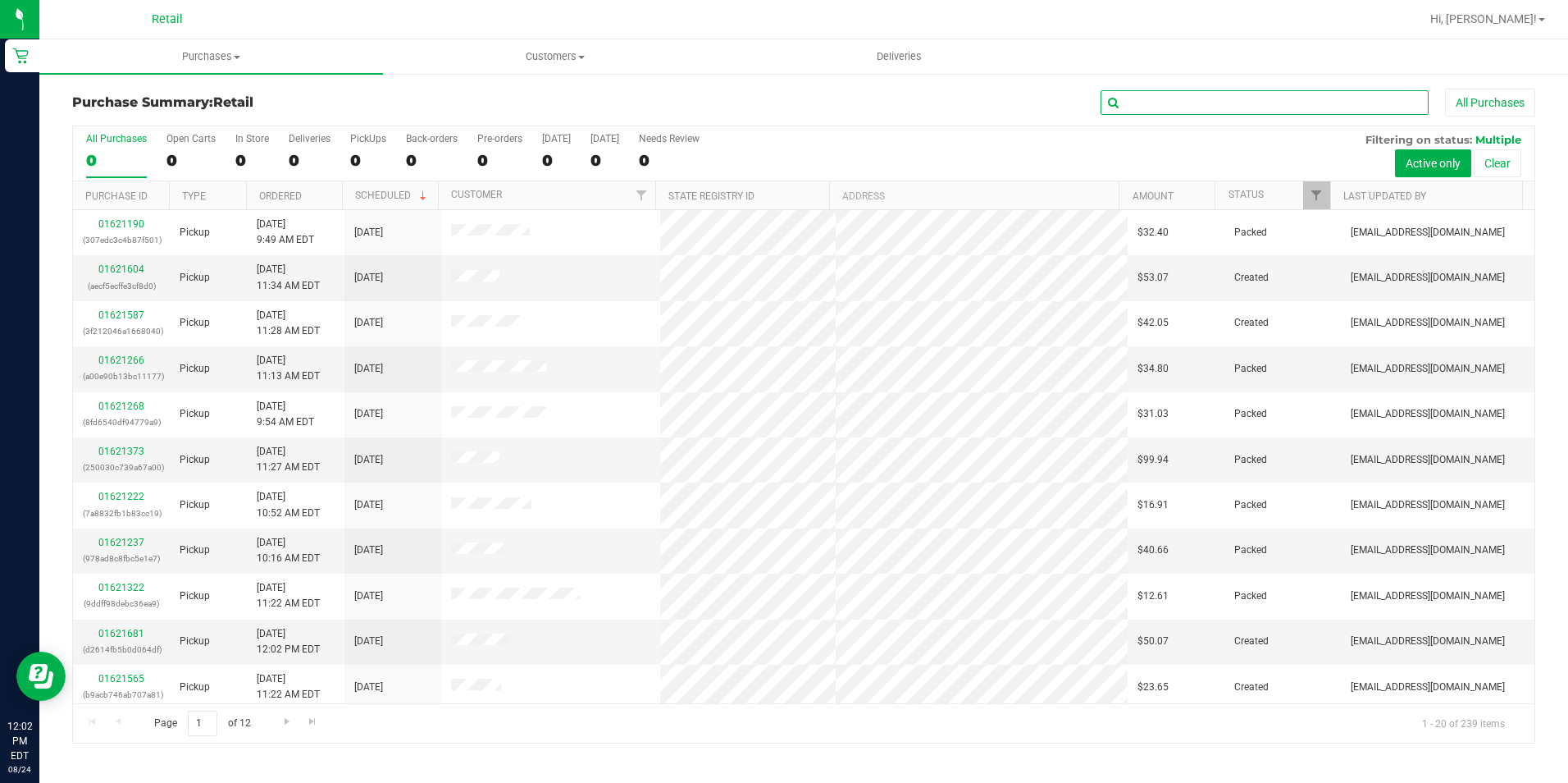
click at [1192, 103] on input "text" at bounding box center [1265, 102] width 328 height 25
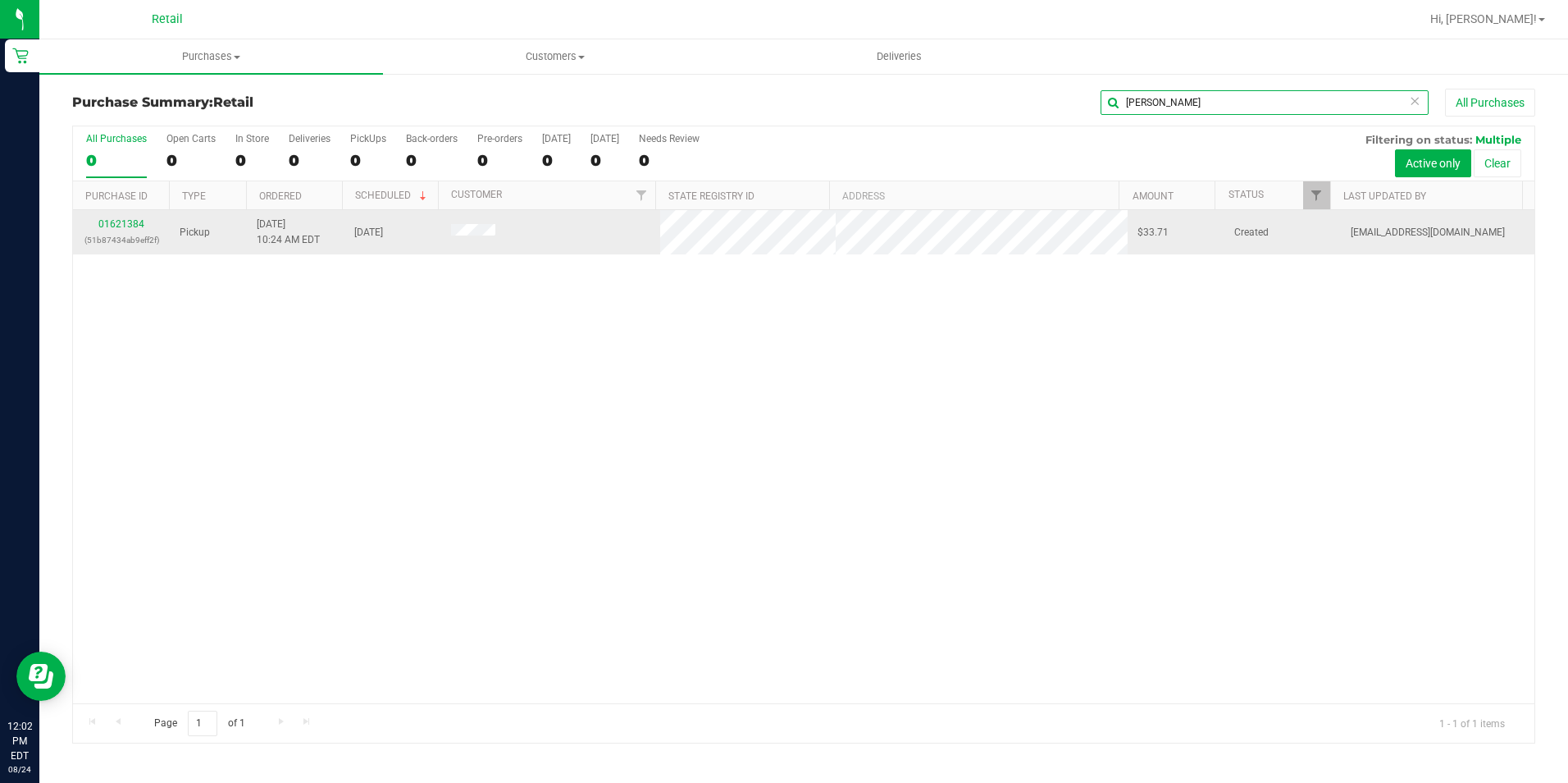
type input "[PERSON_NAME]"
click at [106, 217] on div "01621384 (51b87434ab9eff2f)" at bounding box center [122, 232] width 77 height 32
click at [111, 219] on link "01621384" at bounding box center [122, 224] width 45 height 12
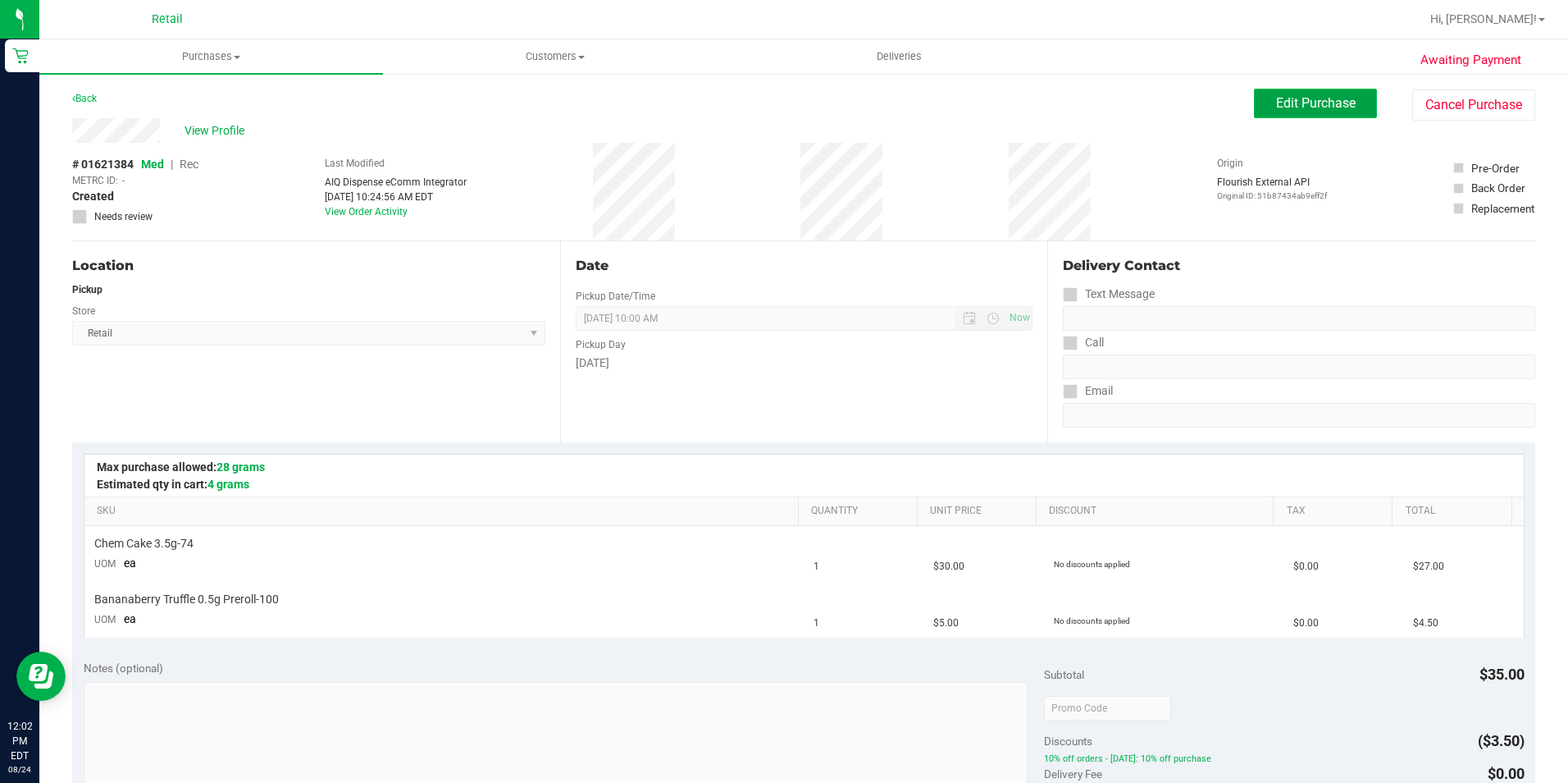
click at [1293, 102] on span "Edit Purchase" at bounding box center [1316, 103] width 80 height 16
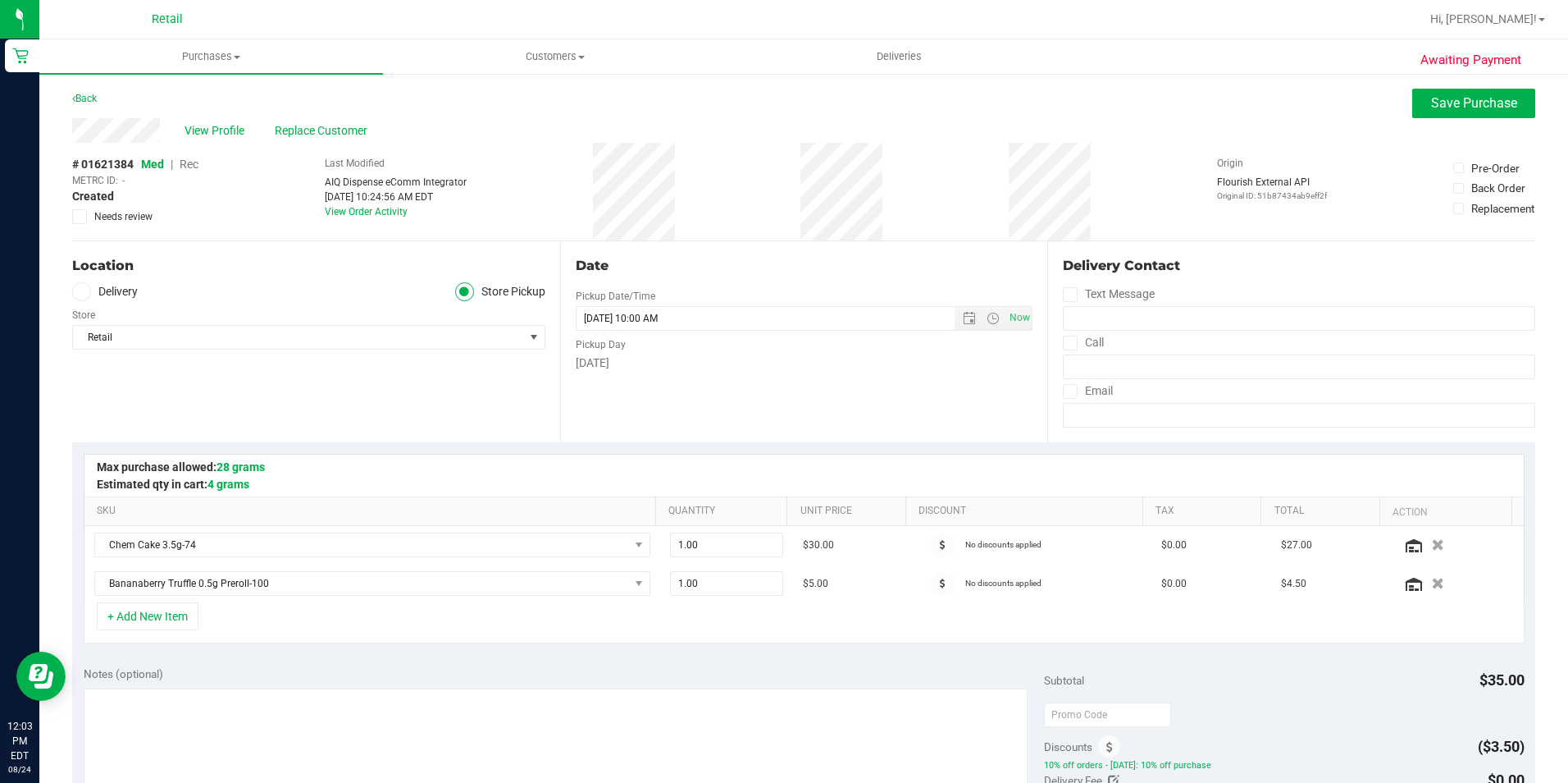
click at [192, 162] on span "Rec" at bounding box center [189, 163] width 19 height 13
click at [1424, 118] on button "Save Purchase" at bounding box center [1473, 104] width 124 height 30
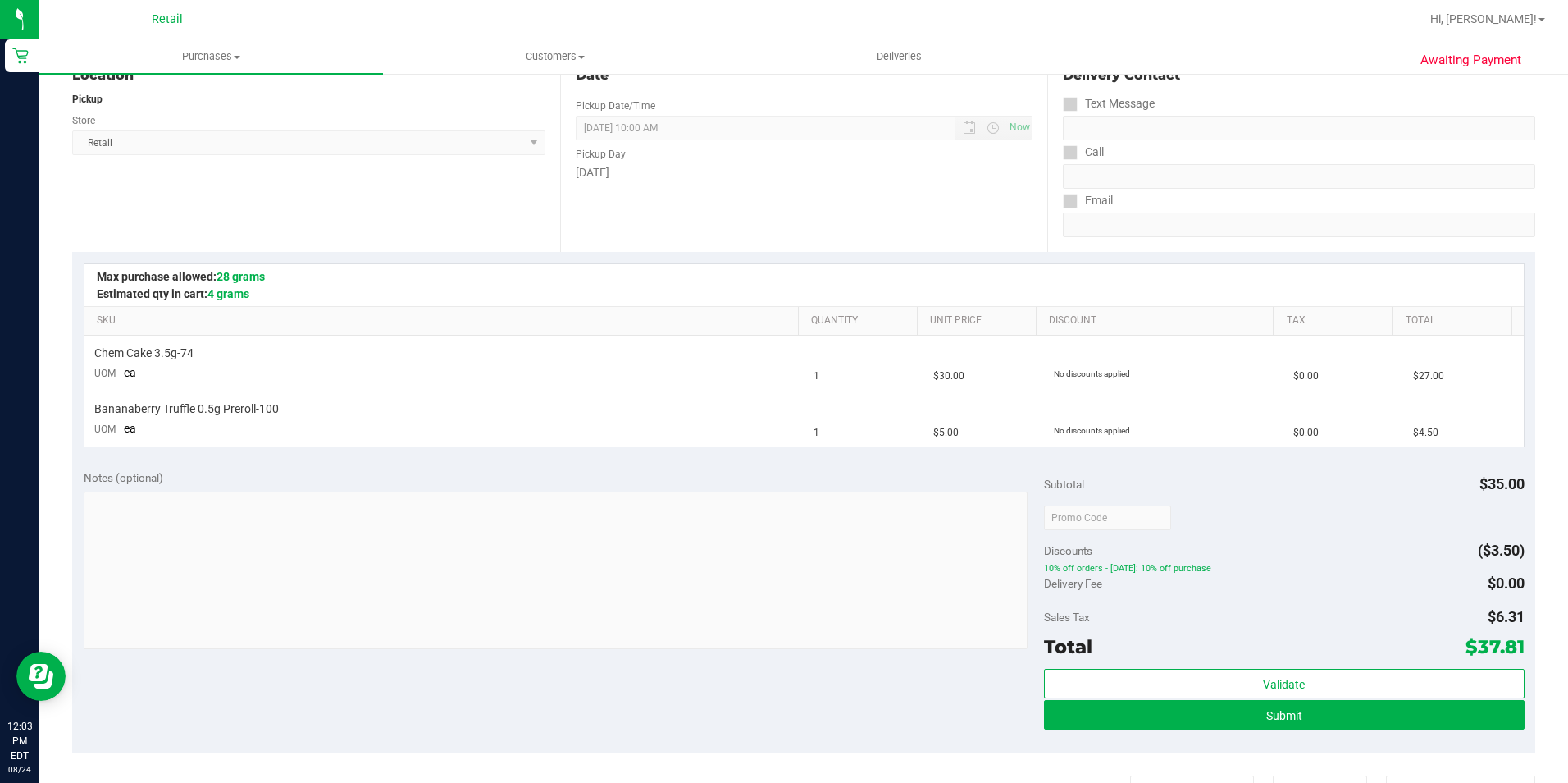
scroll to position [246, 0]
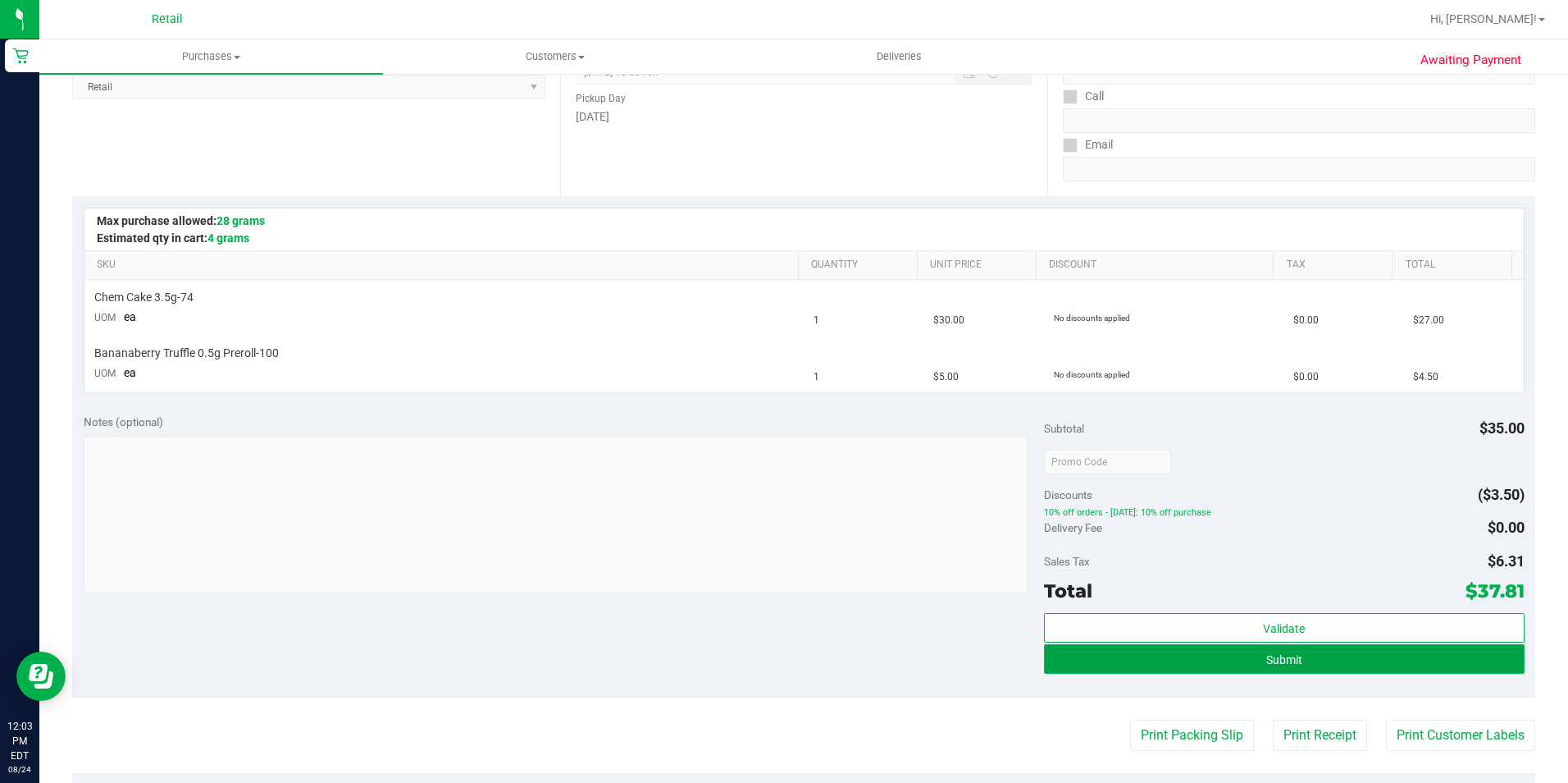
click at [1335, 656] on button "Submit" at bounding box center [1284, 659] width 480 height 30
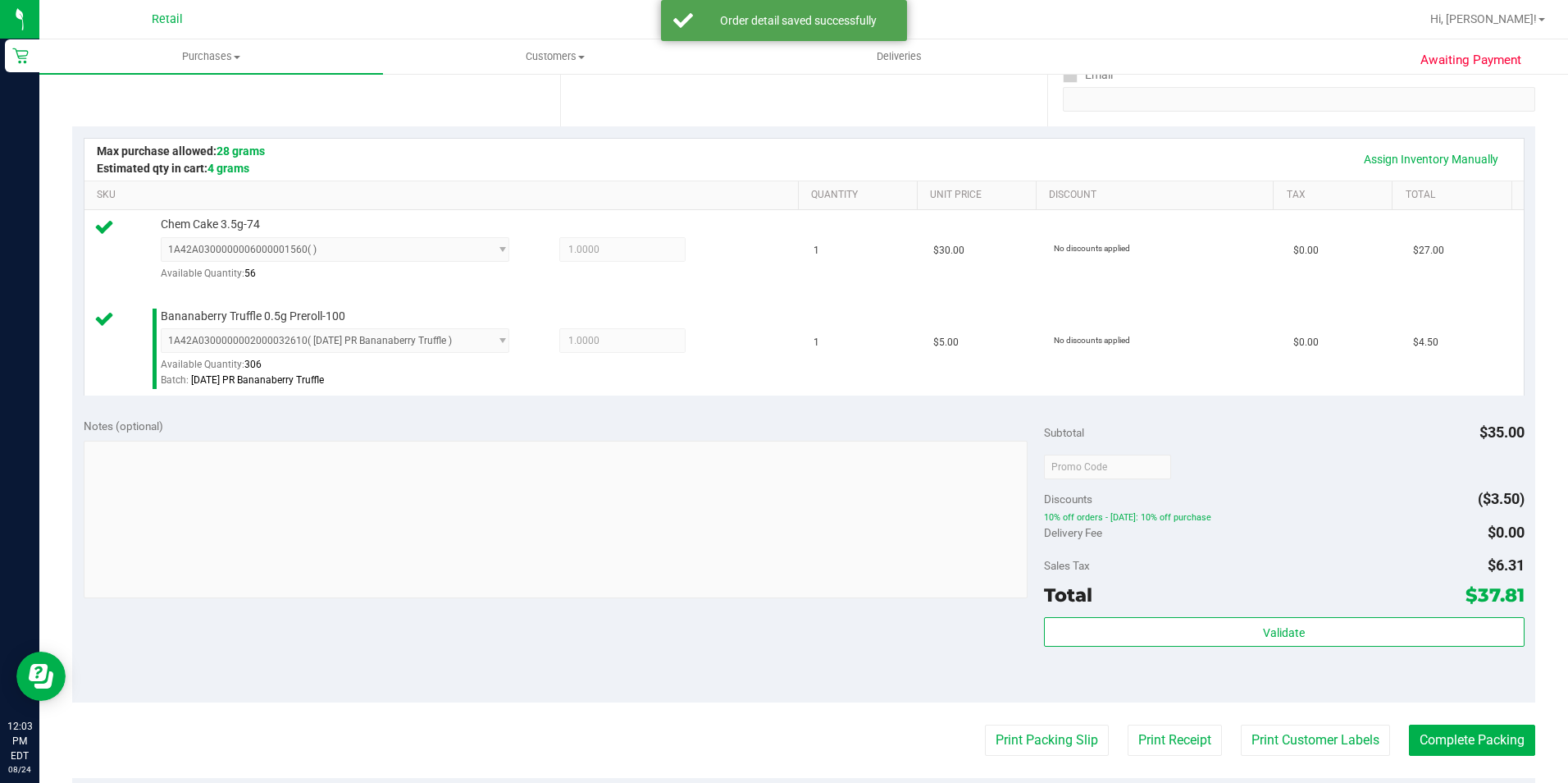
scroll to position [651, 0]
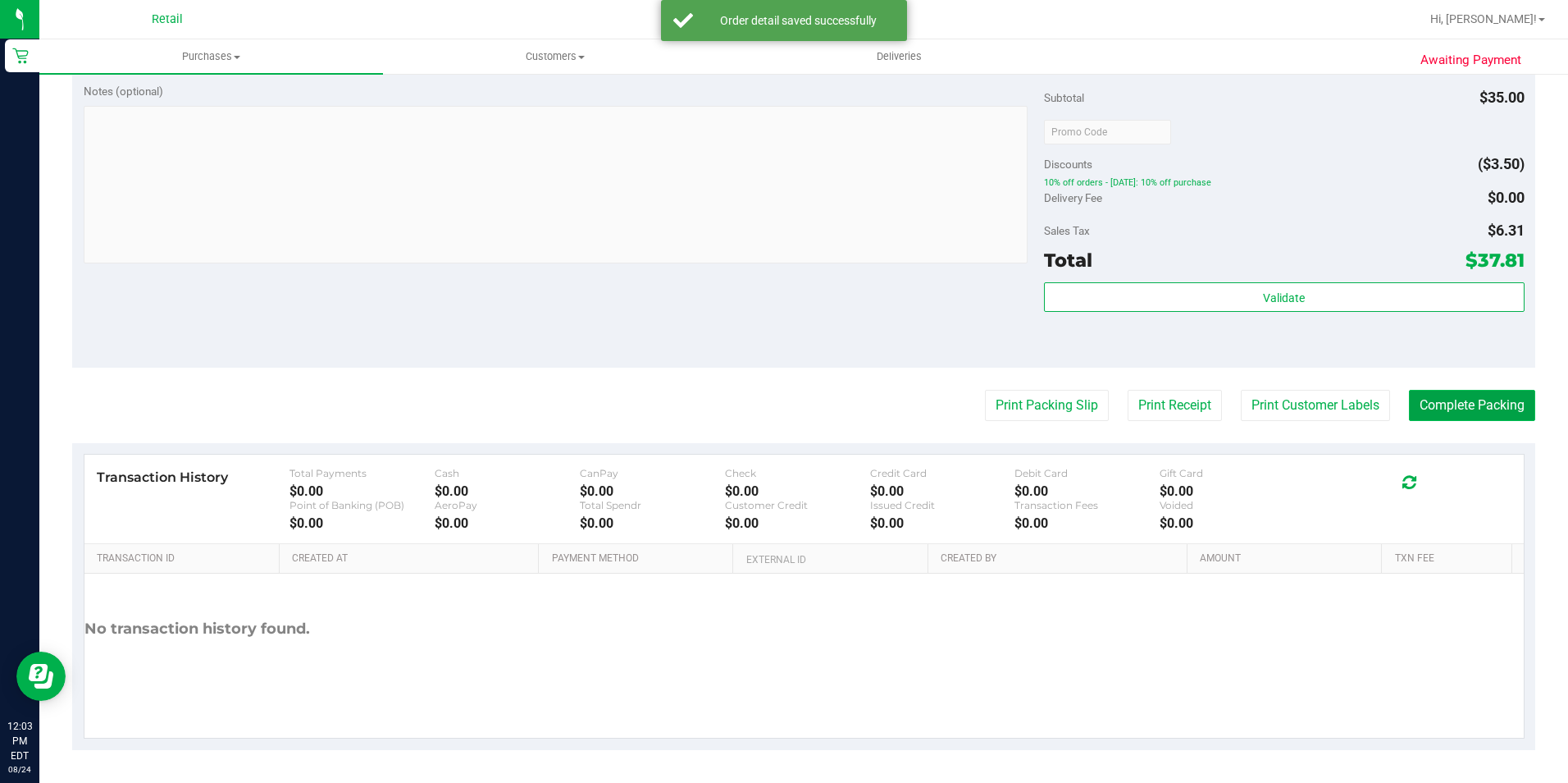
click at [1513, 410] on button "Complete Packing" at bounding box center [1472, 405] width 126 height 32
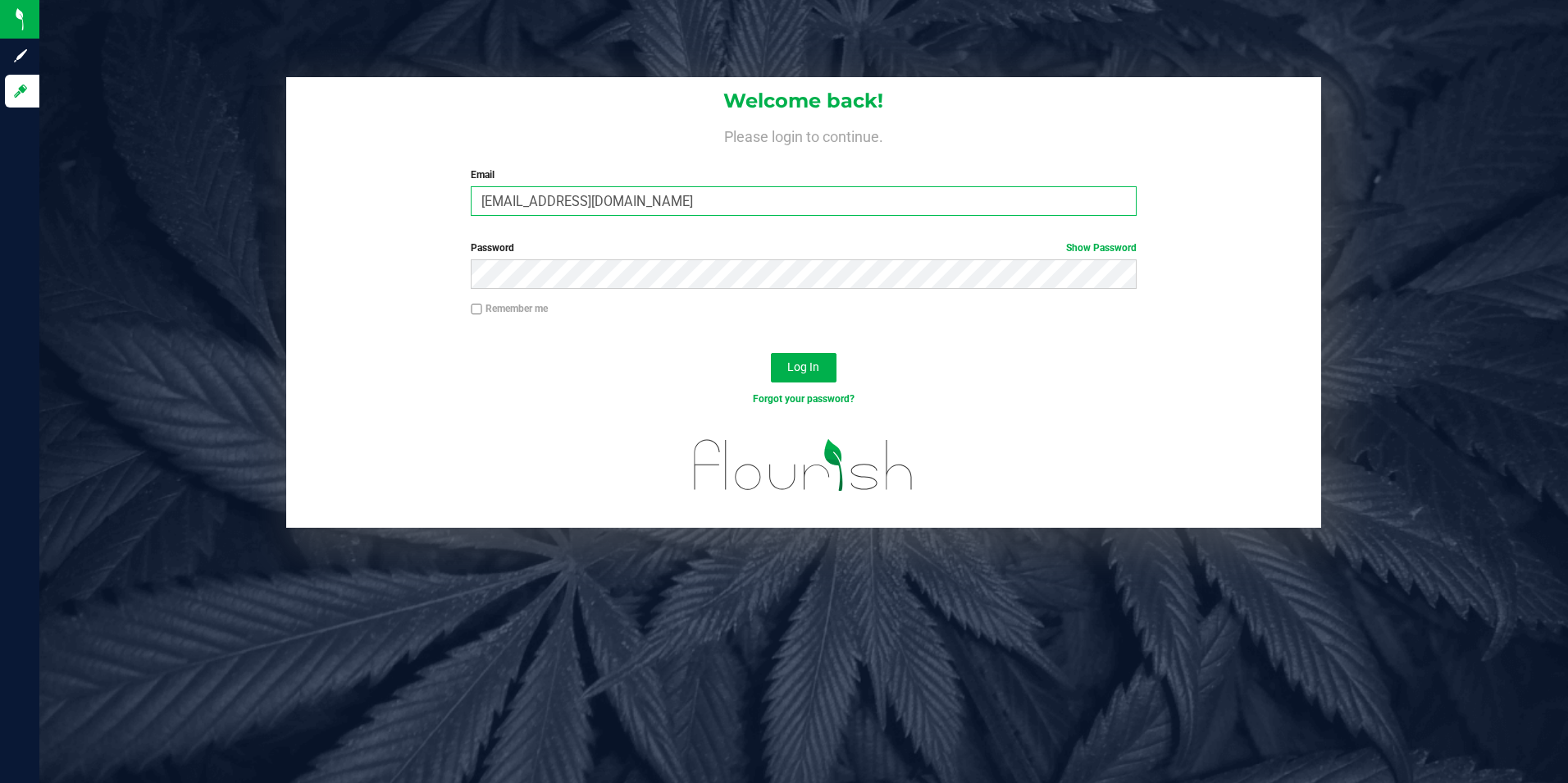
click at [731, 201] on input "[EMAIL_ADDRESS][DOMAIN_NAME]" at bounding box center [803, 201] width 666 height 30
type input "[EMAIL_ADDRESS][DOMAIN_NAME]"
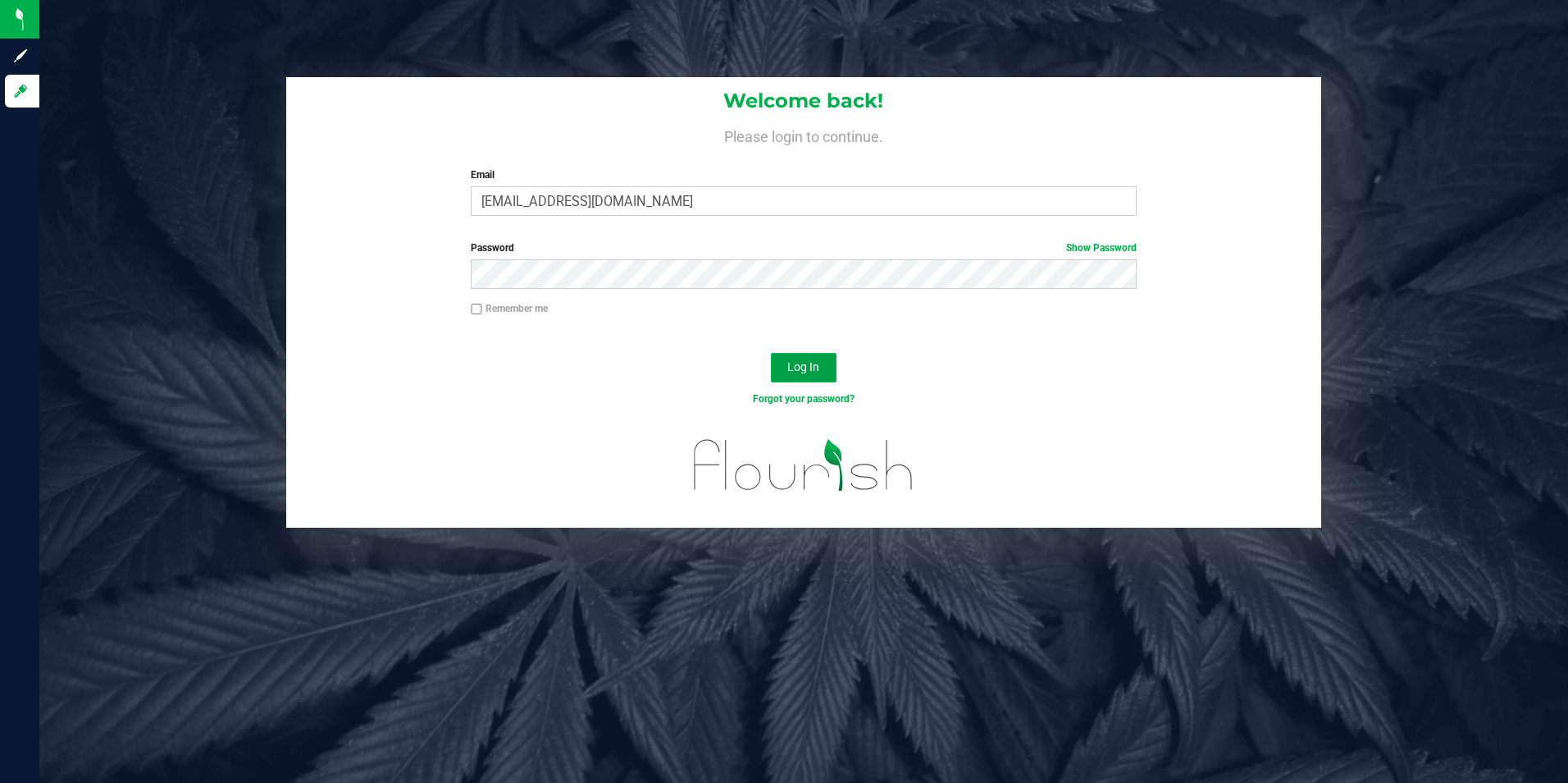
click at [805, 378] on button "Log In" at bounding box center [803, 368] width 65 height 30
